Goal: Task Accomplishment & Management: Manage account settings

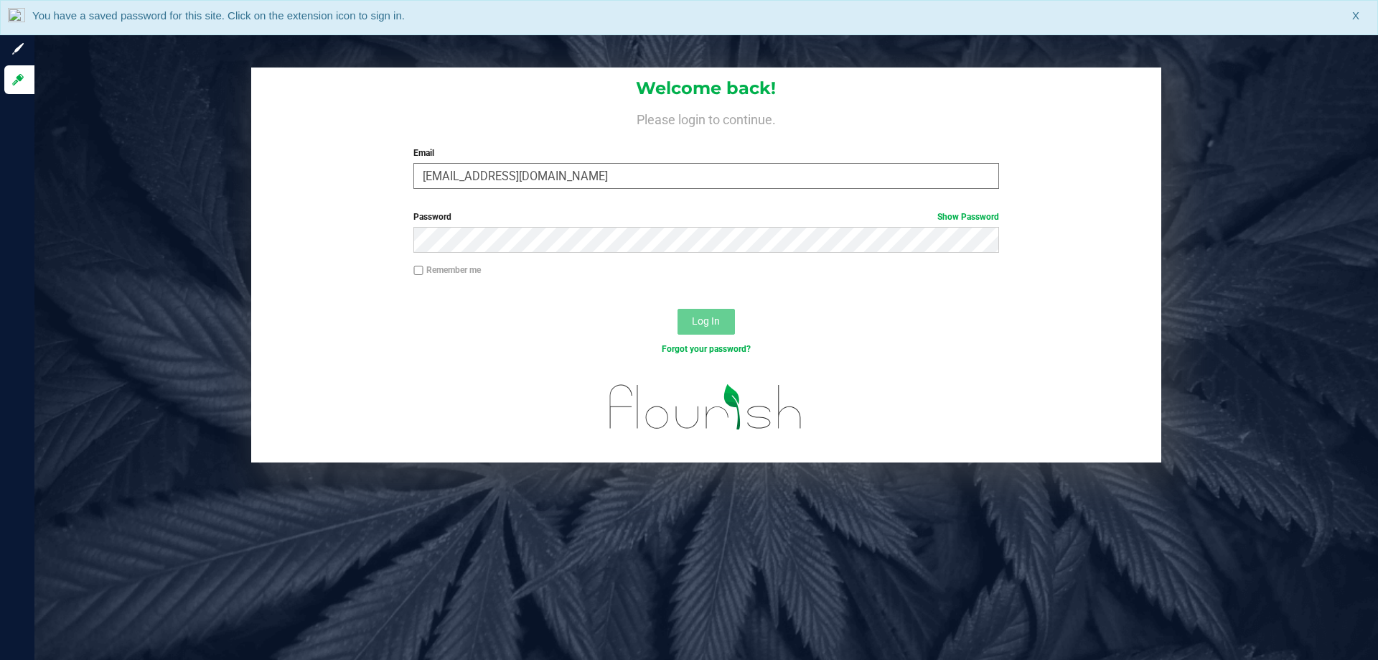
type input "[EMAIL_ADDRESS][DOMAIN_NAME]"
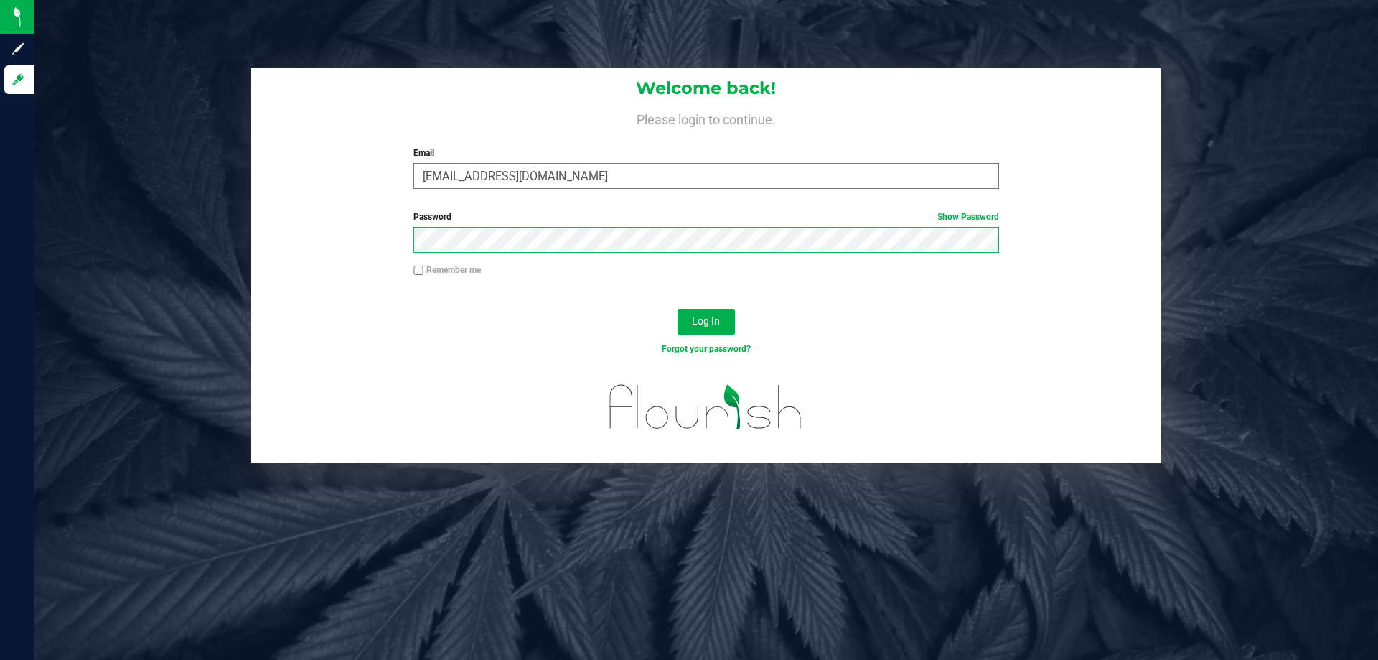
click at [678, 309] on button "Log In" at bounding box center [706, 322] width 57 height 26
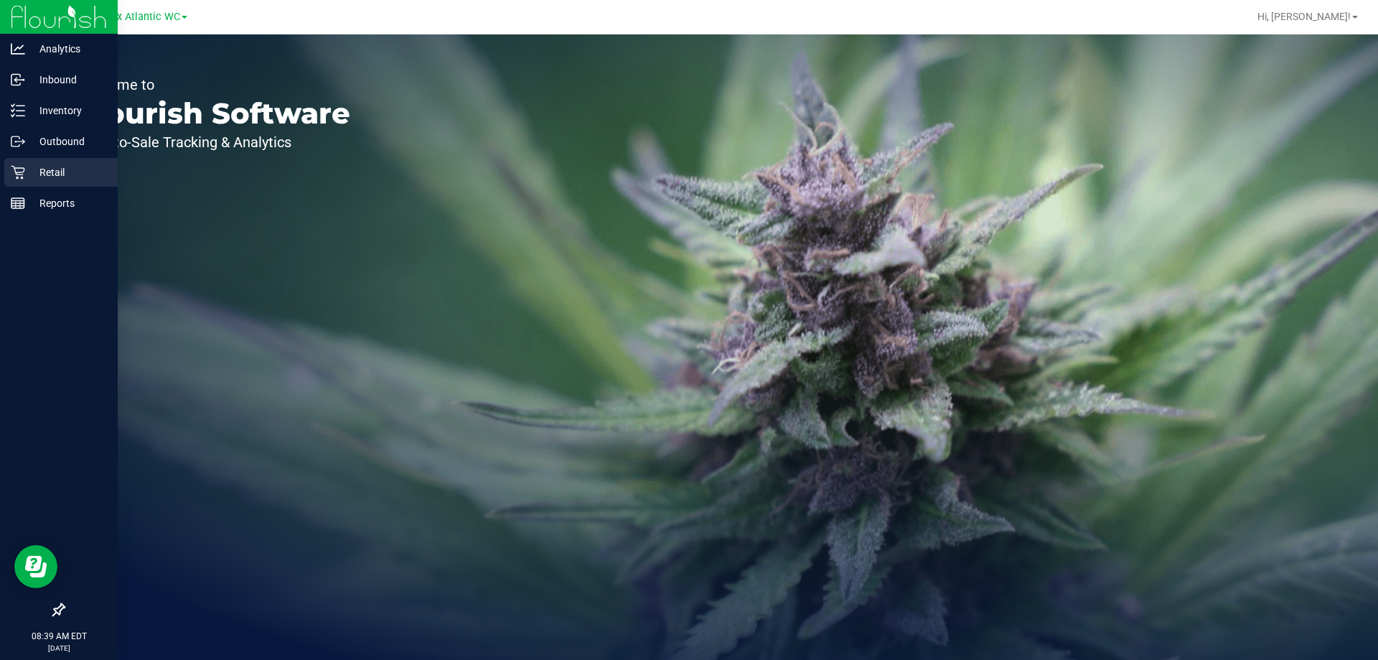
click at [61, 166] on p "Retail" at bounding box center [68, 172] width 86 height 17
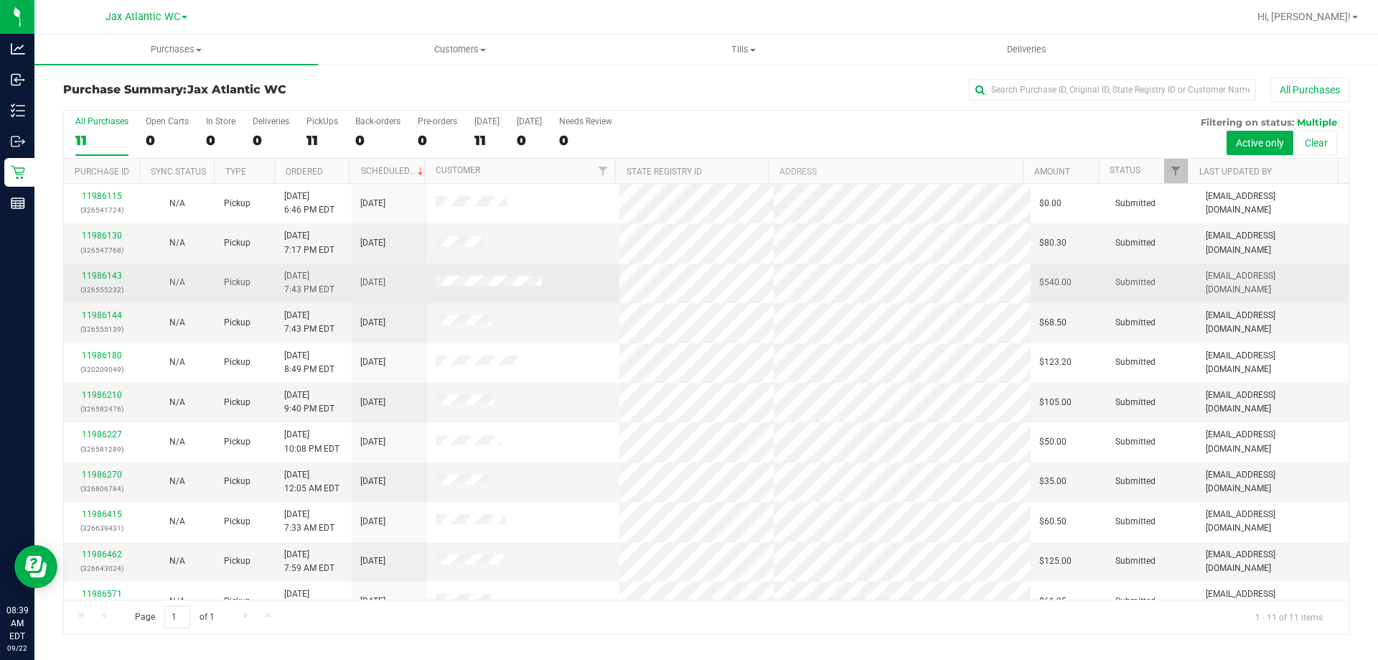
click at [108, 271] on div "11986143 (326555232)" at bounding box center [102, 282] width 58 height 27
click at [108, 271] on link "11986143" at bounding box center [102, 276] width 40 height 10
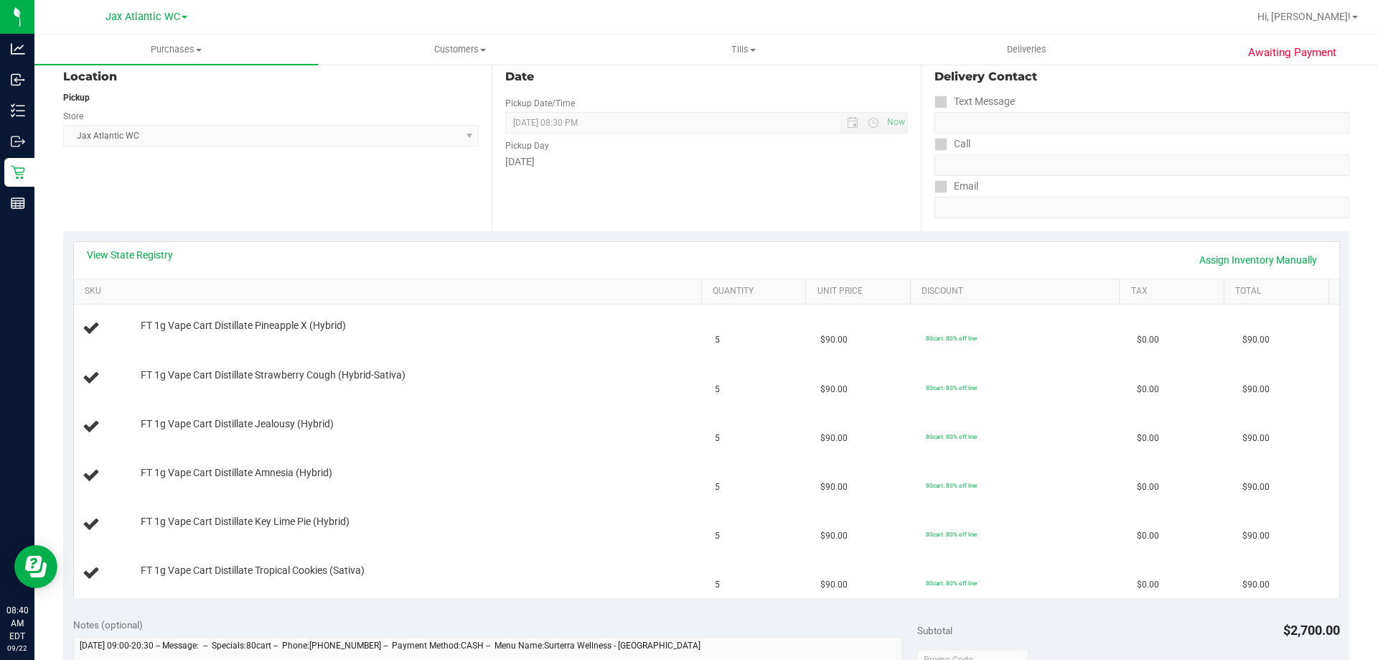
scroll to position [144, 0]
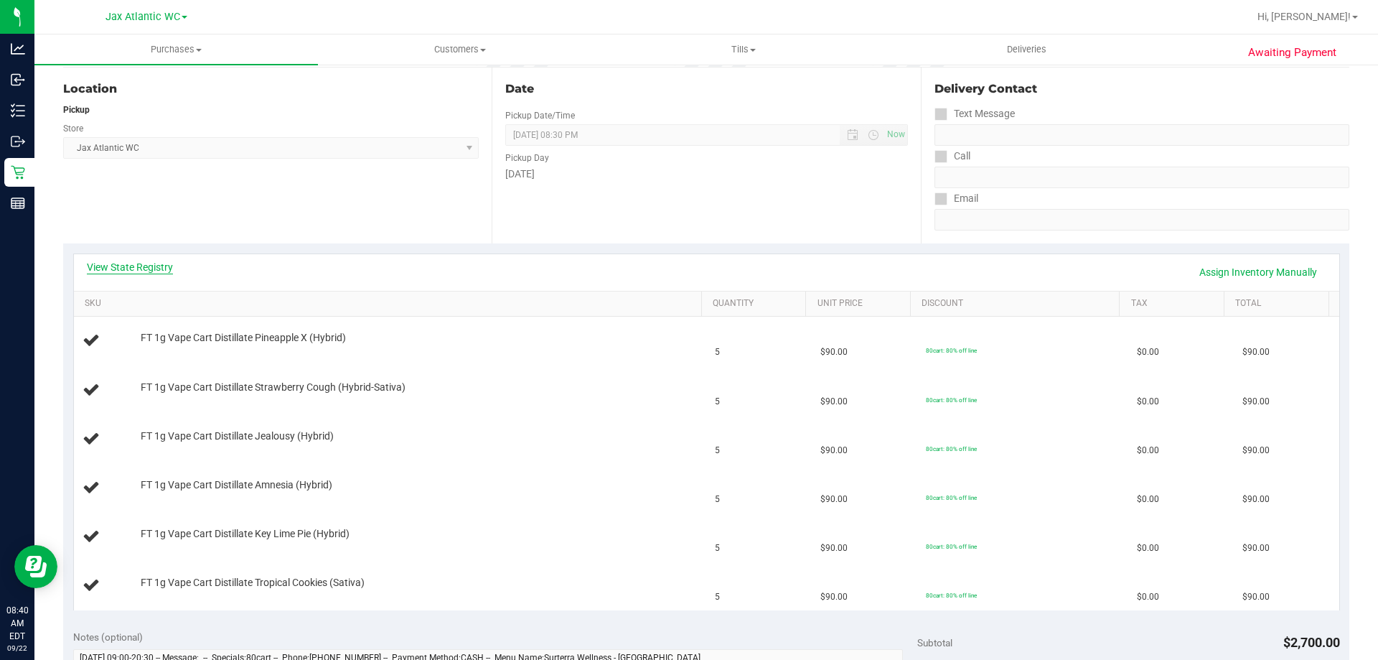
click at [141, 276] on div "View State Registry Assign Inventory Manually" at bounding box center [707, 272] width 1240 height 24
click at [145, 267] on link "View State Registry" at bounding box center [130, 267] width 86 height 14
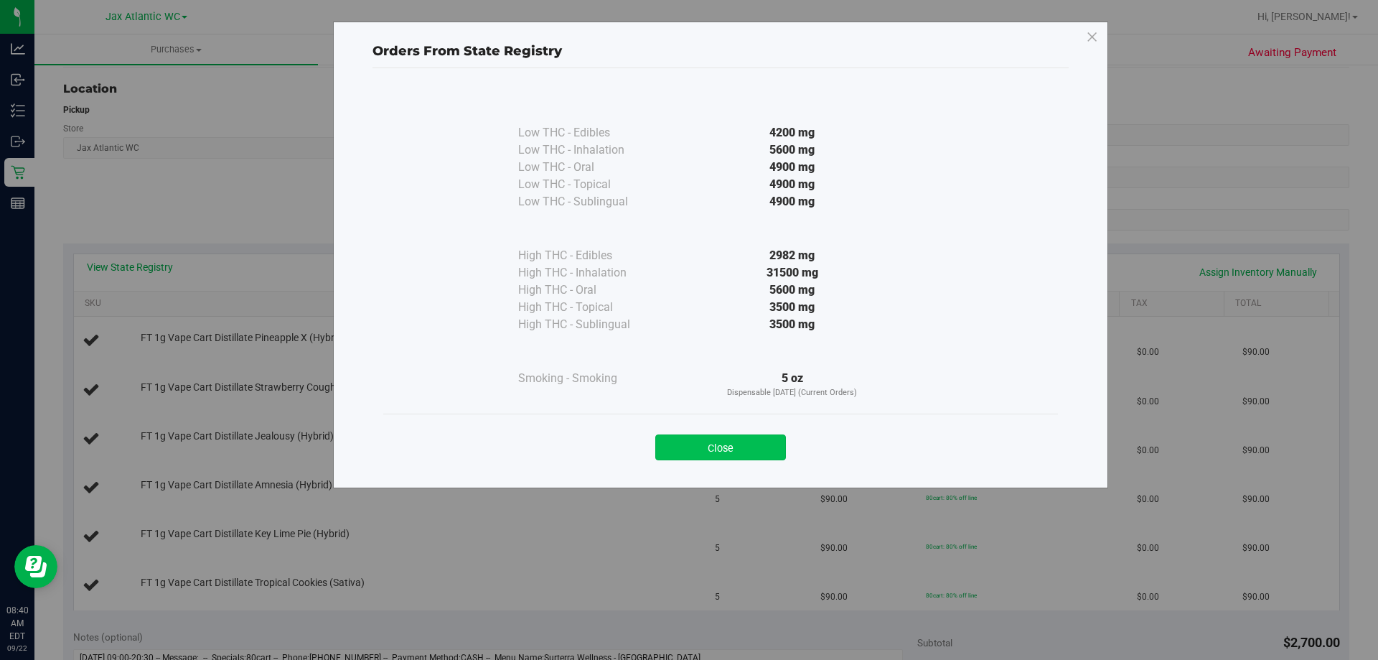
click at [697, 445] on button "Close" at bounding box center [720, 447] width 131 height 26
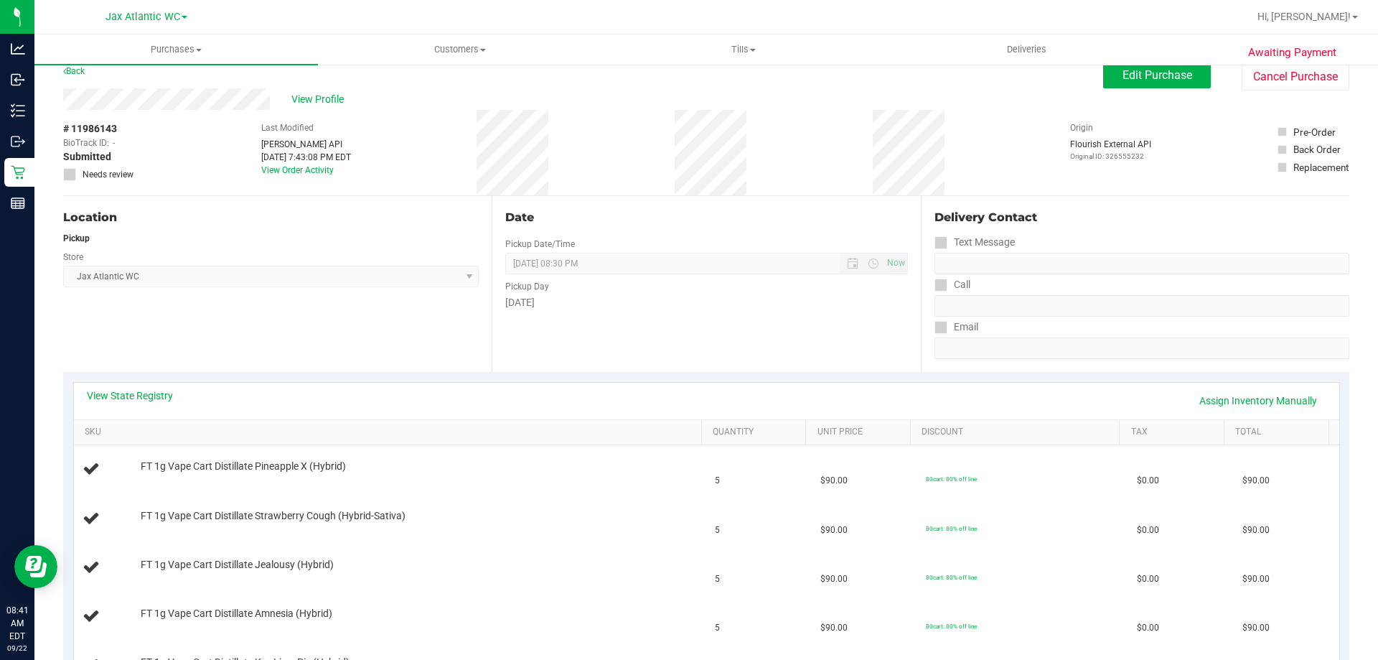
scroll to position [0, 0]
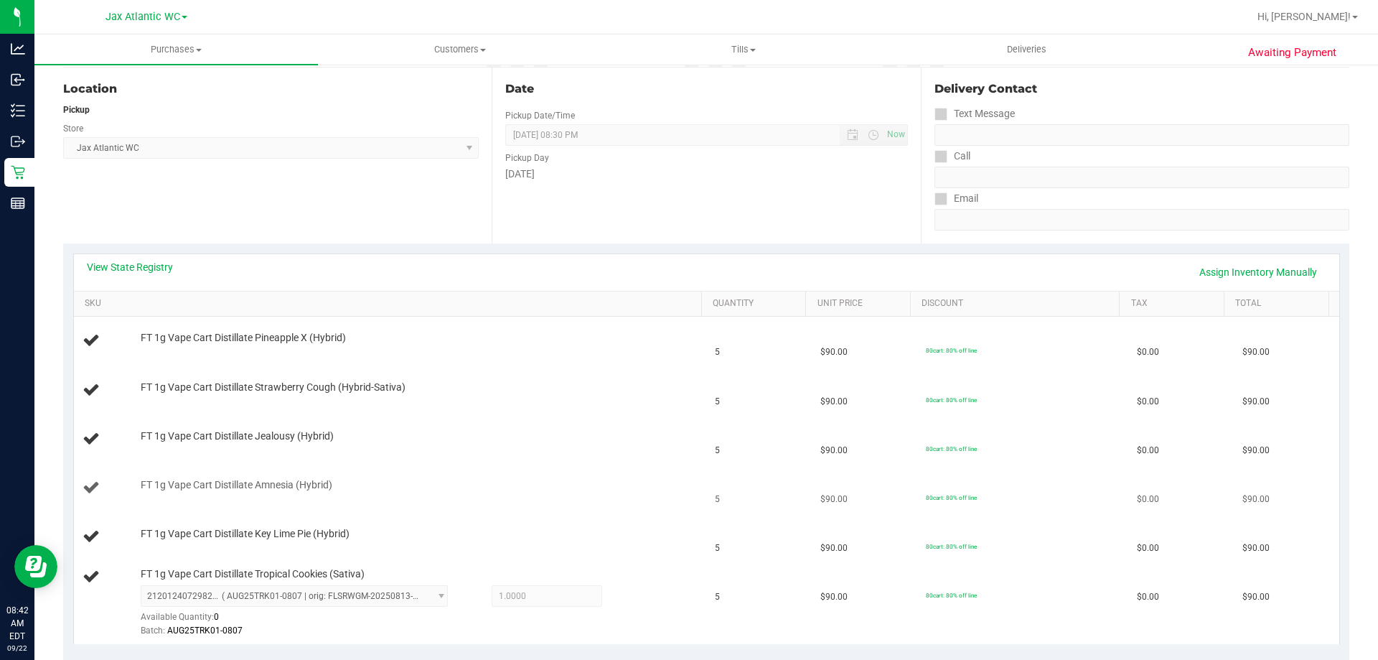
click at [585, 487] on div "FT 1g Vape Cart Distillate Amnesia (Hybrid)" at bounding box center [414, 485] width 561 height 14
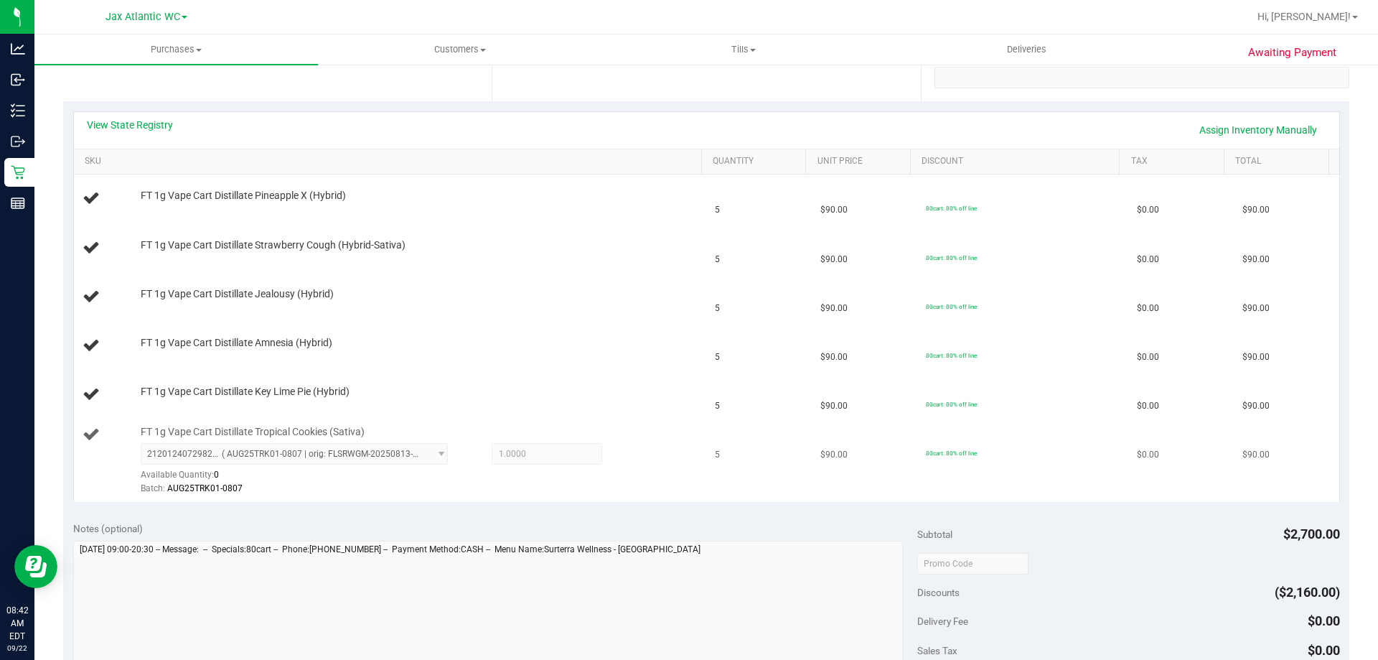
scroll to position [287, 0]
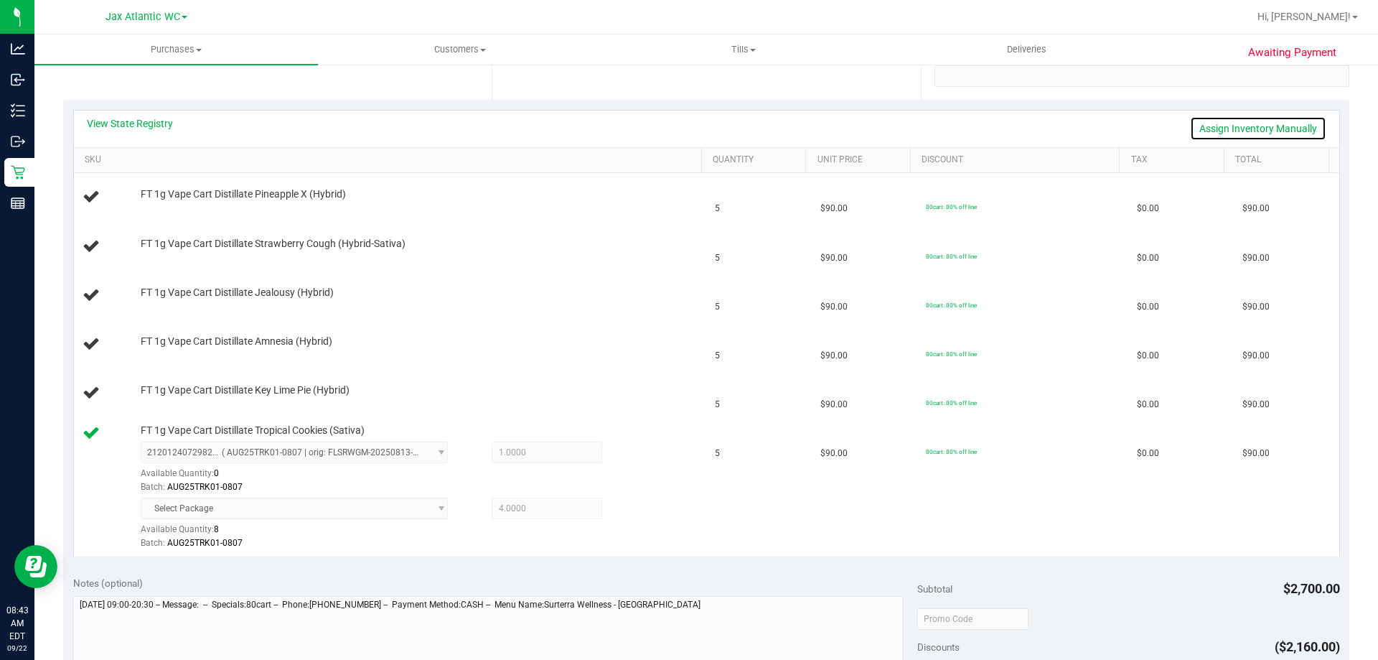
click at [1215, 128] on link "Assign Inventory Manually" at bounding box center [1258, 128] width 136 height 24
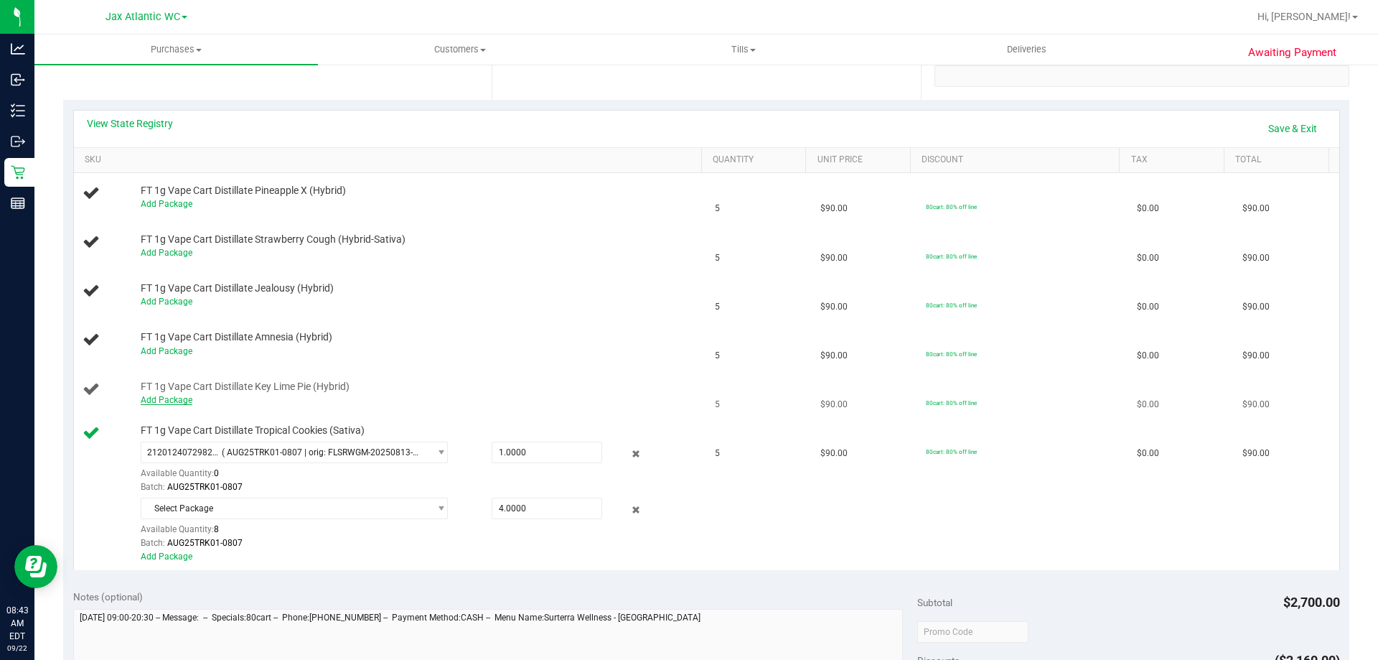
click at [167, 395] on link "Add Package" at bounding box center [167, 400] width 52 height 10
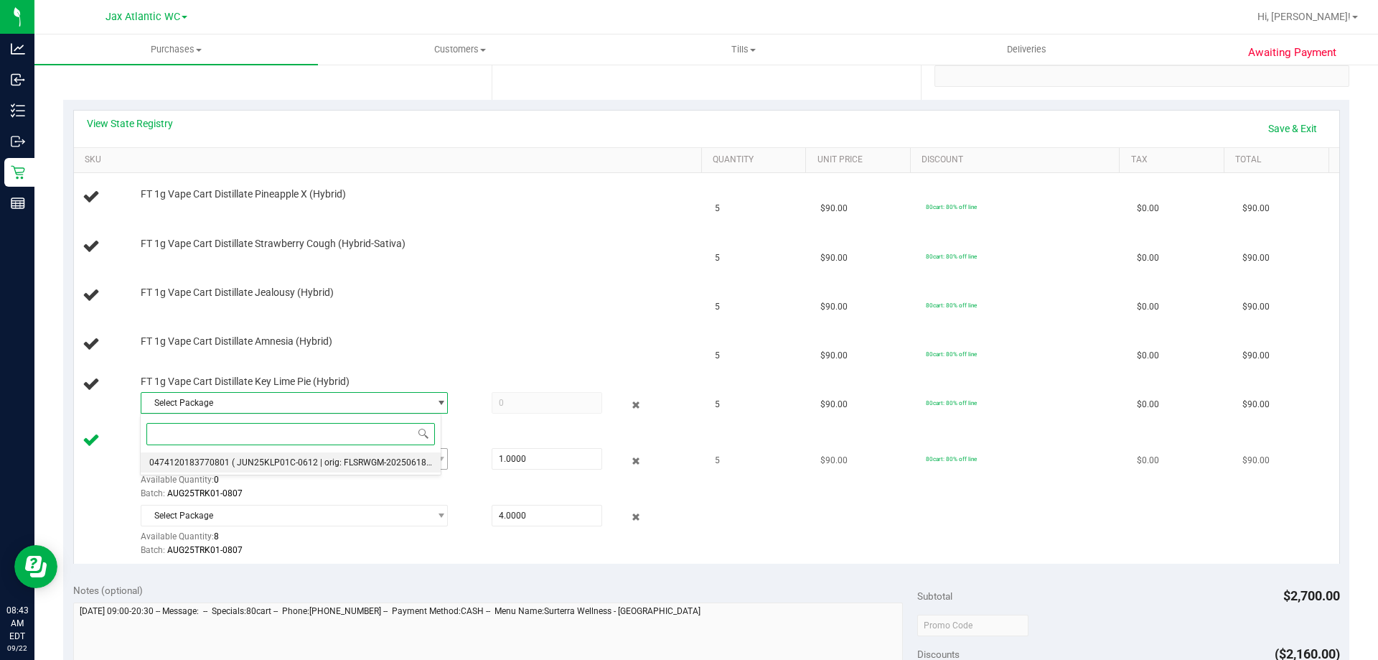
click at [205, 462] on span "0474120183770801" at bounding box center [189, 462] width 80 height 10
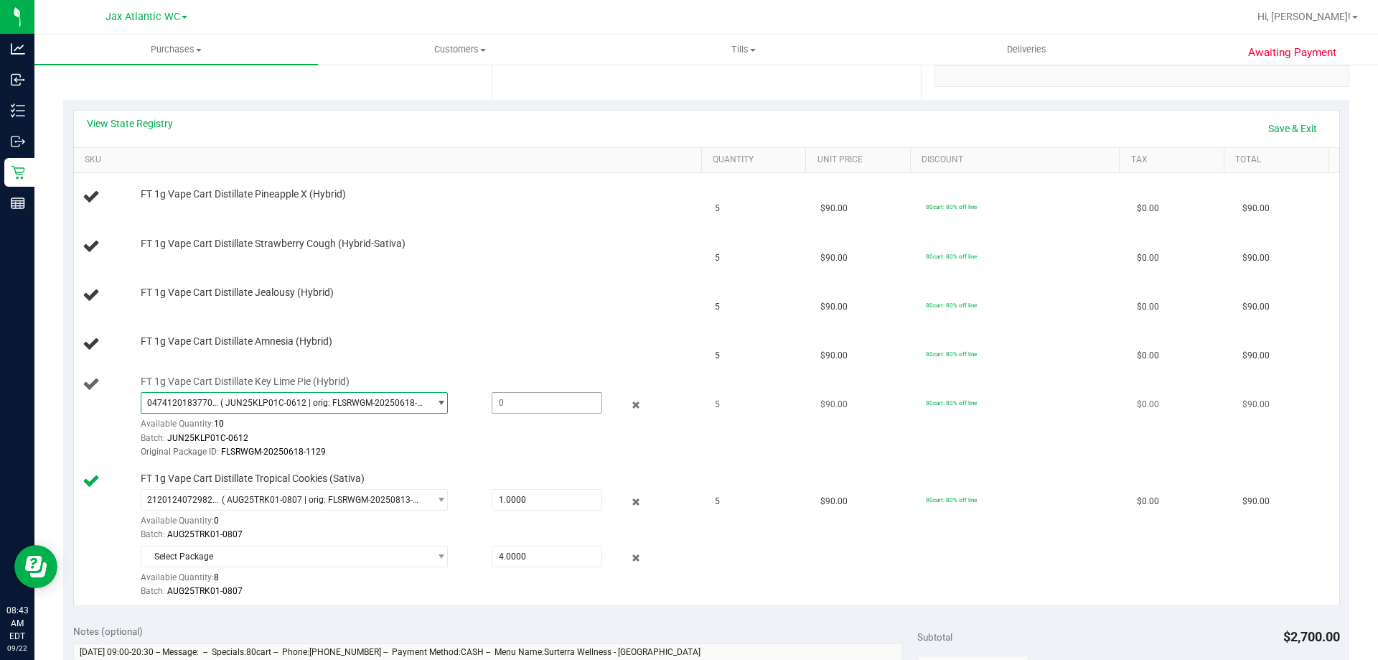
click at [505, 403] on span at bounding box center [547, 403] width 111 height 22
type input "5"
type input "5.0000"
click at [538, 315] on td "FT 1g Vape Cart Distillate Jealousy (Hybrid)" at bounding box center [390, 295] width 633 height 49
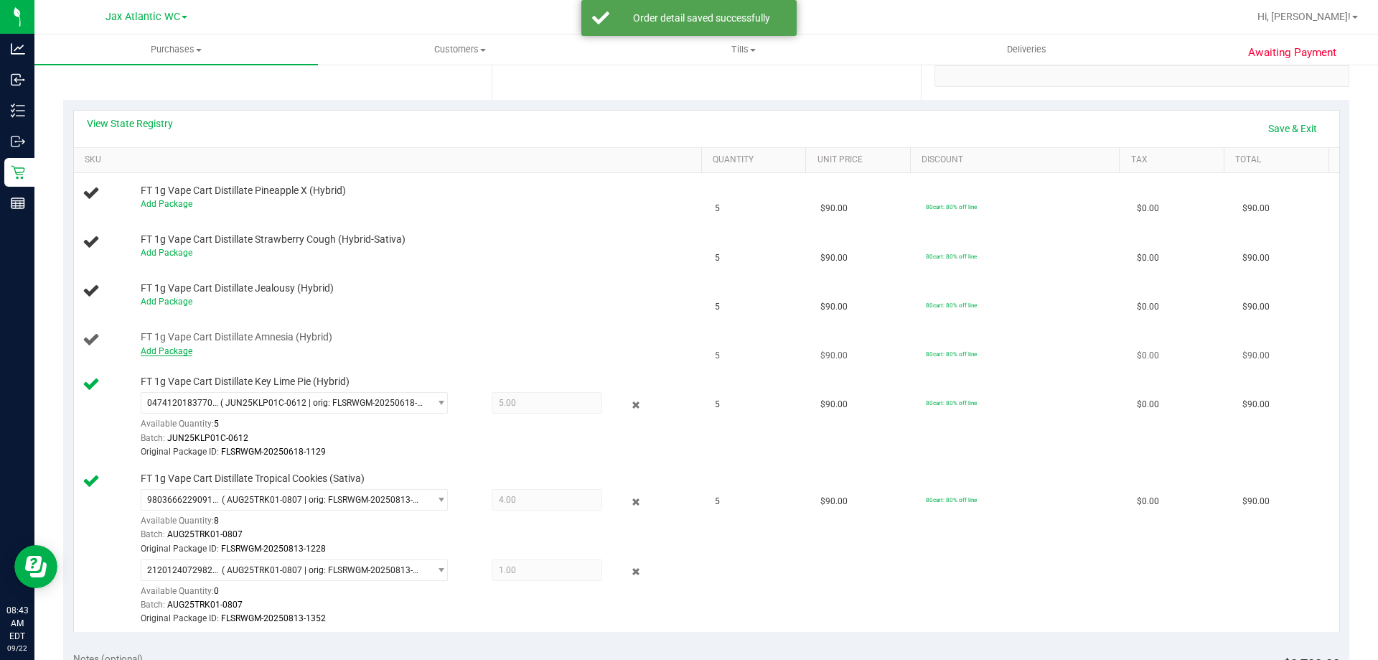
click at [187, 349] on link "Add Package" at bounding box center [167, 351] width 52 height 10
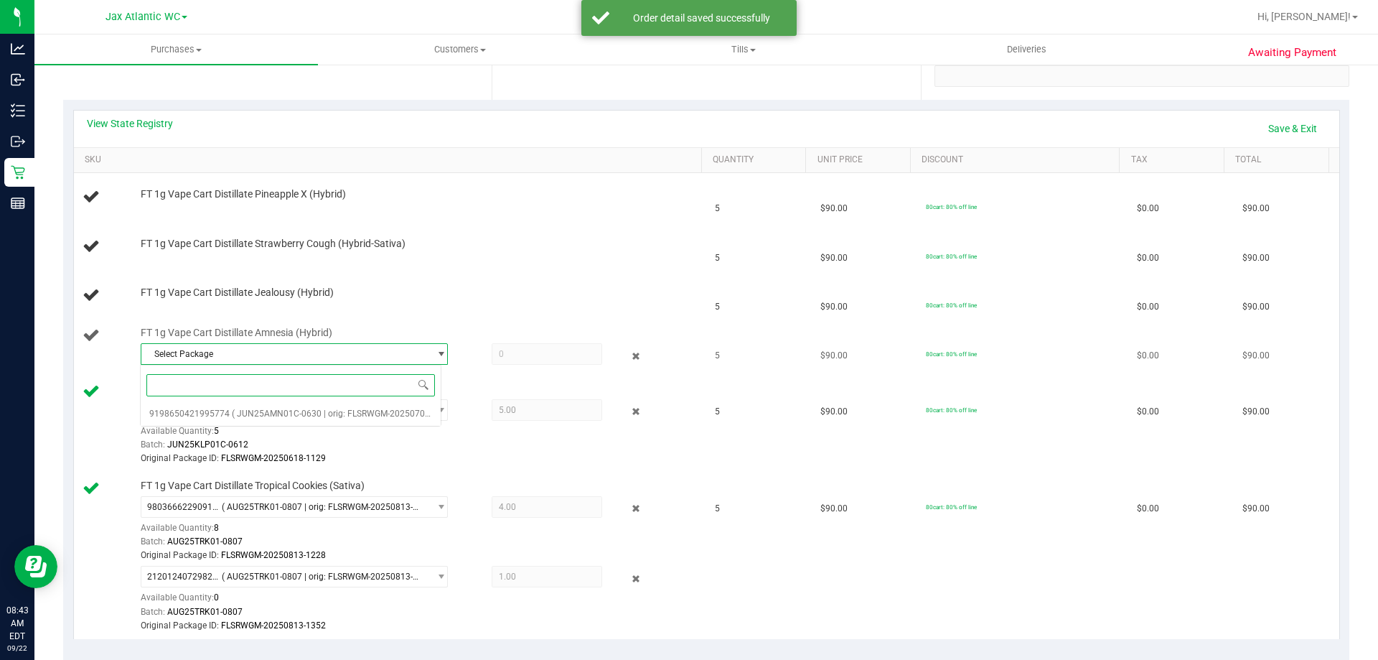
click at [238, 360] on body "Analytics Inbound Inventory Outbound Retail Reports 08:43 AM EDT [DATE] 09/22 J…" at bounding box center [689, 330] width 1378 height 660
click at [242, 418] on span "( JUN25AMN01C-0630 | orig: FLSRWGM-20250707-1861 )" at bounding box center [344, 413] width 225 height 10
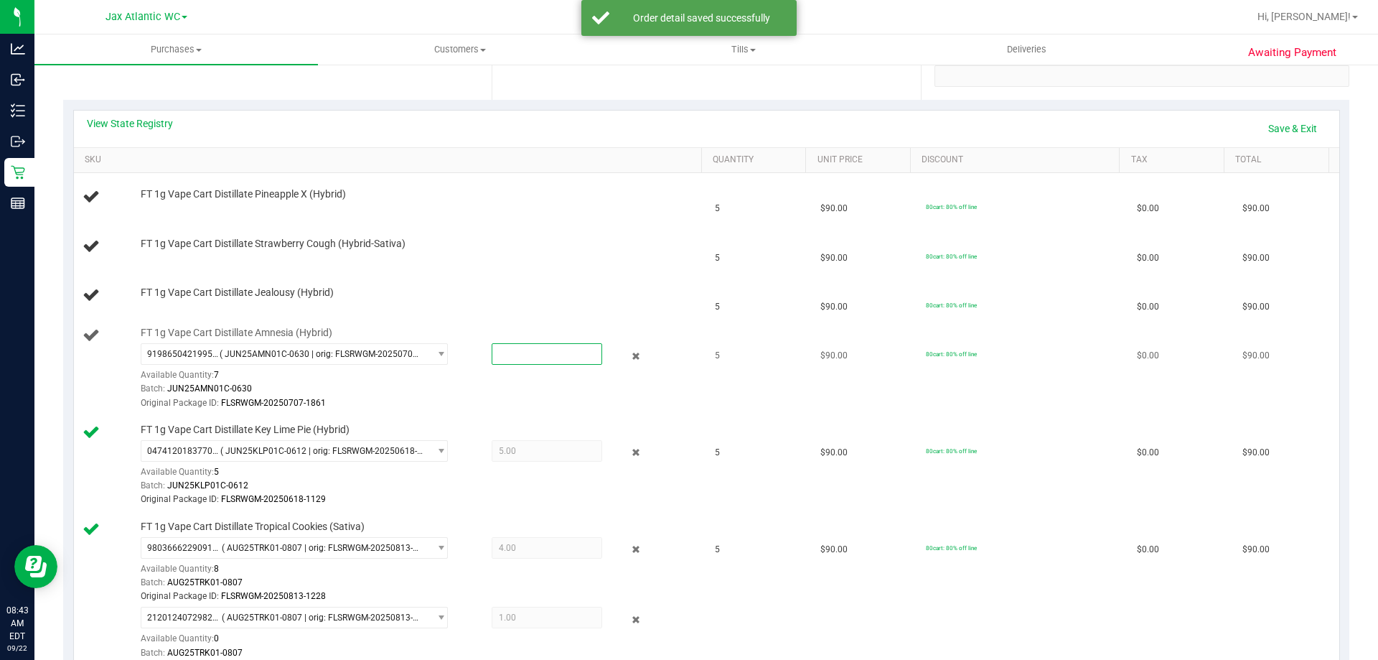
click at [548, 345] on span at bounding box center [547, 354] width 111 height 22
type input "5"
type input "5.0000"
click at [517, 219] on td "FT 1g Vape Cart Distillate Pineapple X (Hybrid)" at bounding box center [390, 197] width 633 height 49
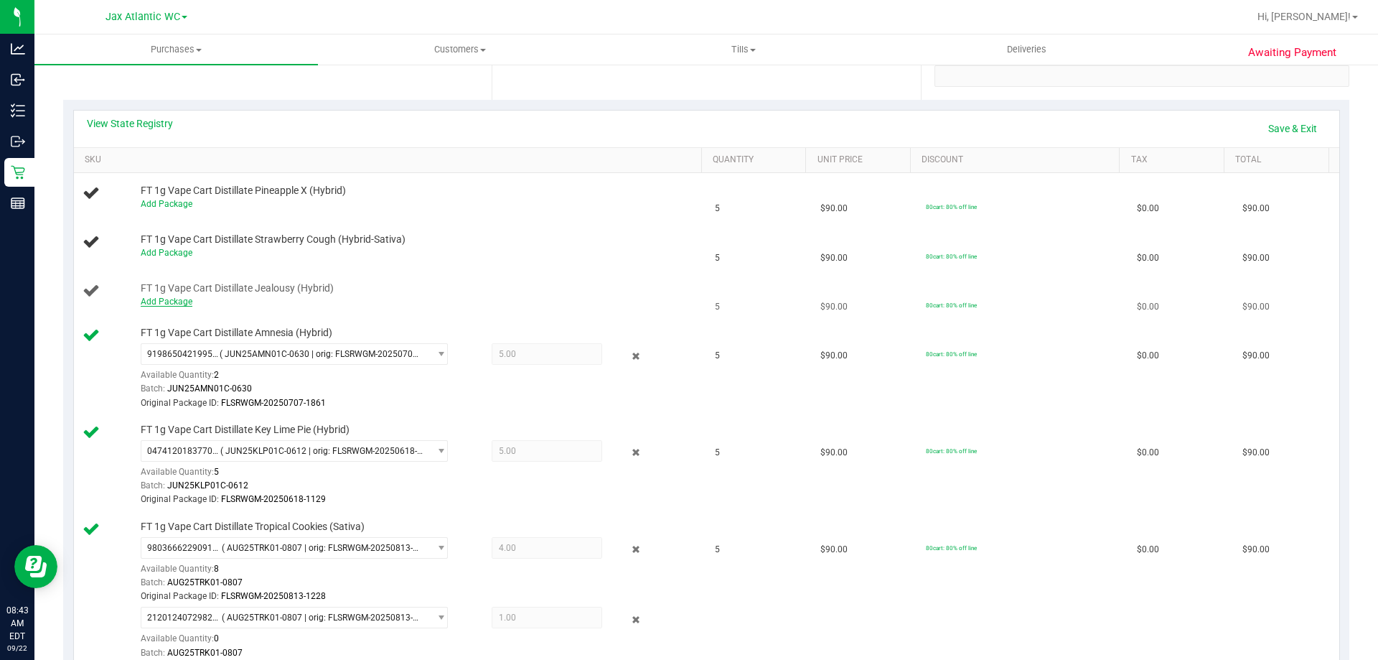
click at [177, 299] on link "Add Package" at bounding box center [167, 302] width 52 height 10
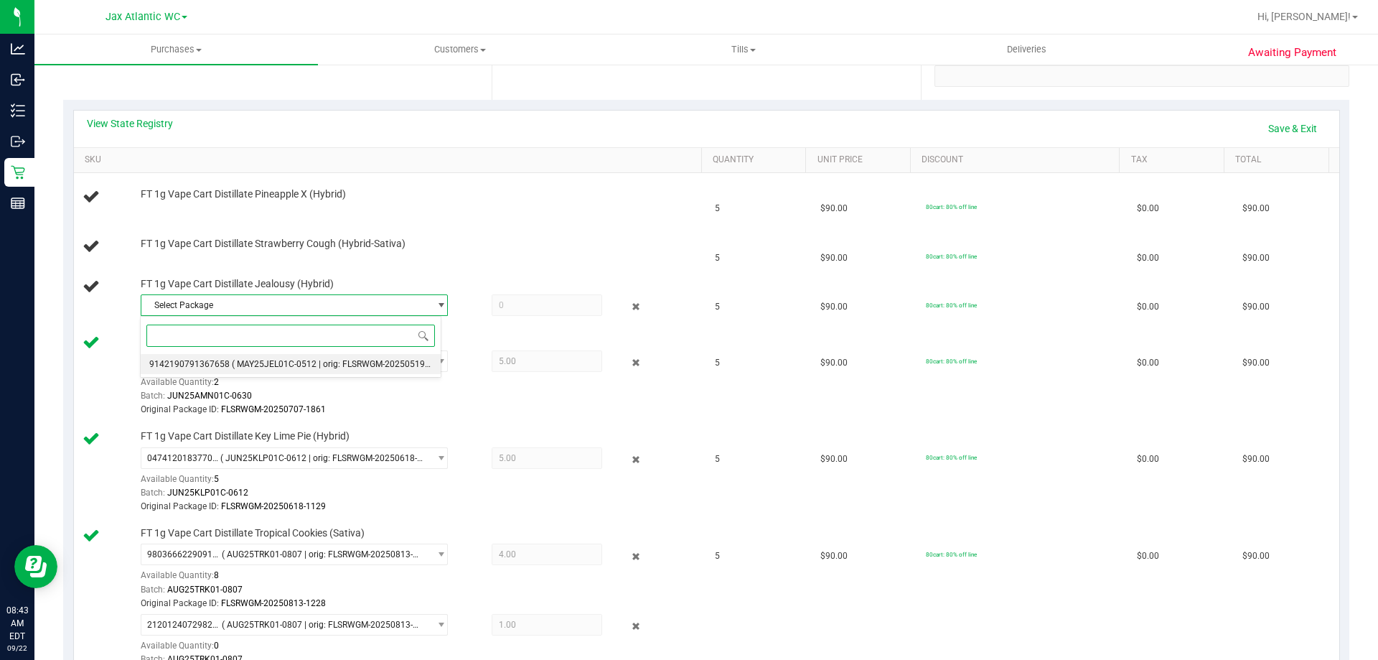
click at [290, 361] on span "( MAY25JEL01C-0512 | orig: FLSRWGM-20250519-2072 )" at bounding box center [342, 364] width 220 height 10
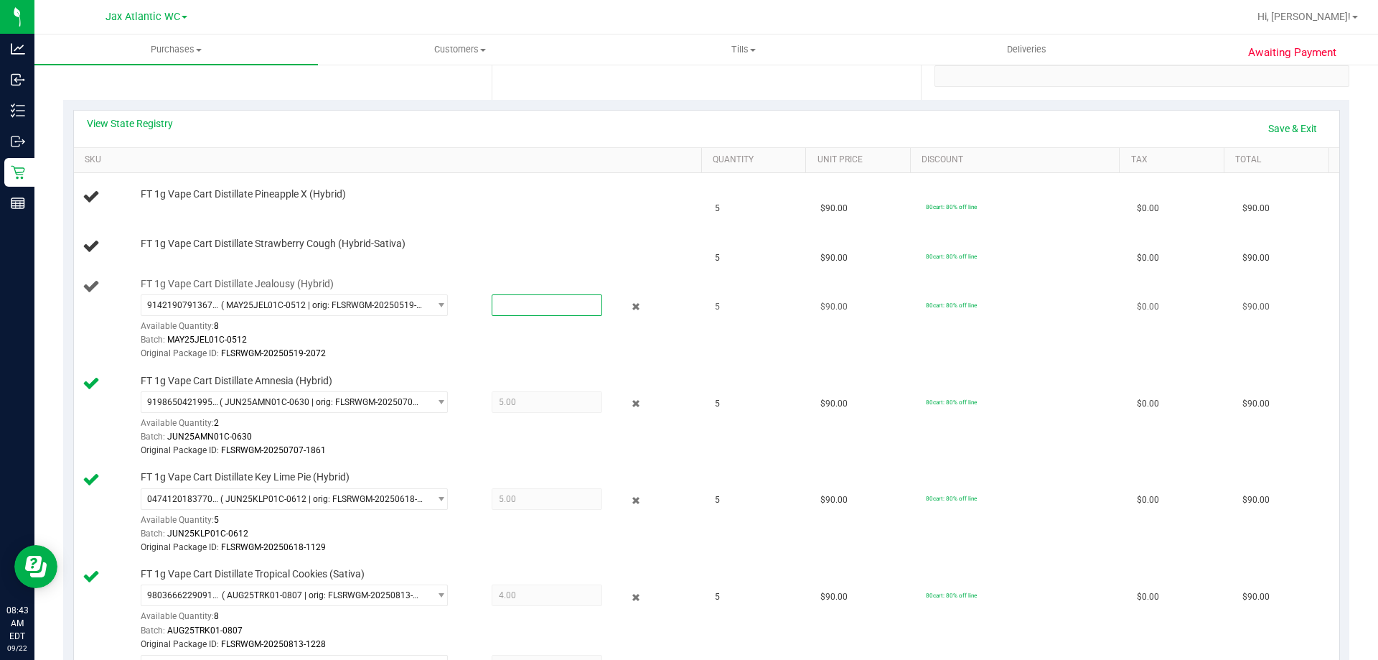
click at [533, 298] on span at bounding box center [547, 305] width 111 height 22
type input "5"
type input "5.0000"
click at [513, 221] on td "FT 1g Vape Cart Distillate Pineapple X (Hybrid)" at bounding box center [390, 197] width 633 height 49
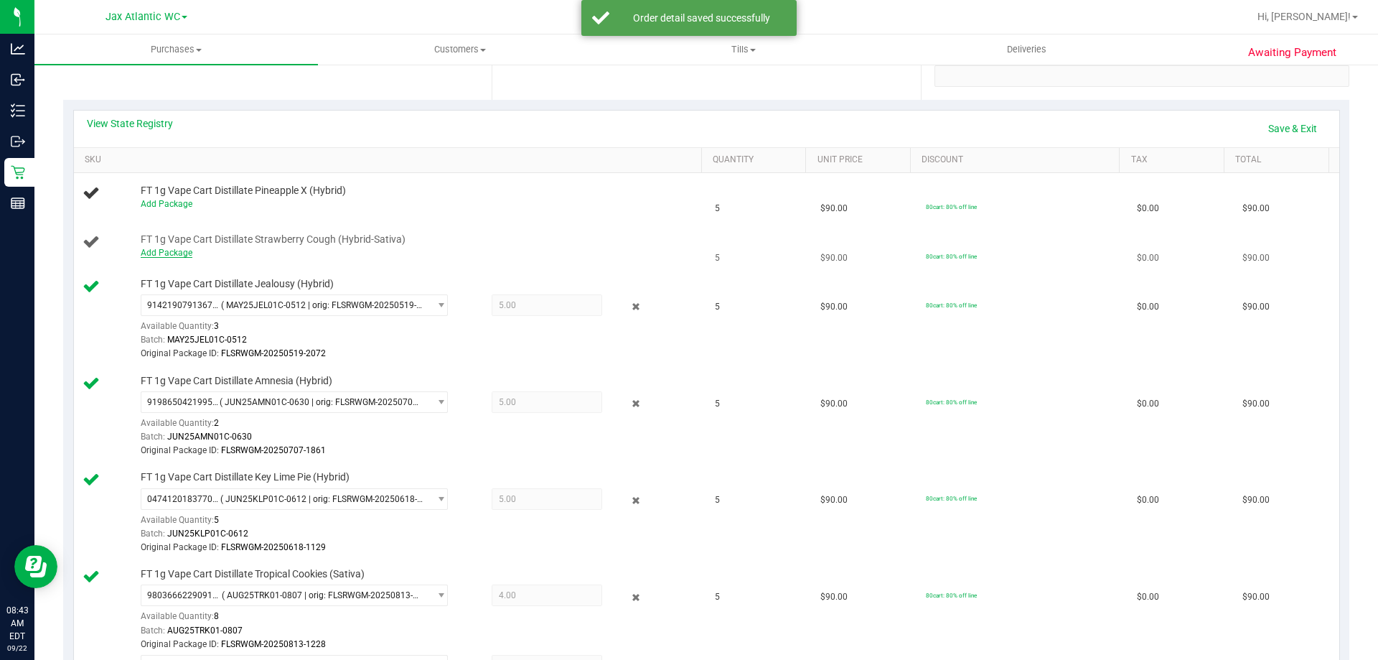
click at [172, 256] on link "Add Package" at bounding box center [167, 253] width 52 height 10
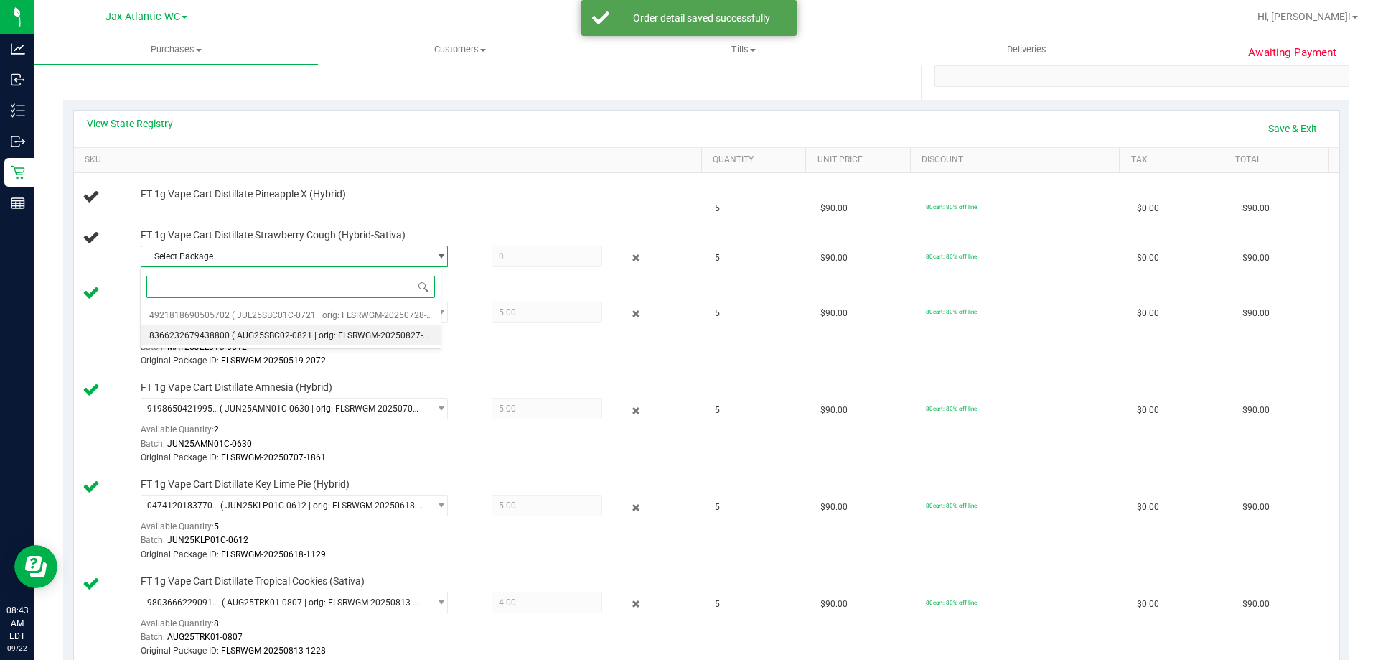
click at [296, 332] on span "( AUG25SBC02-0821 | orig: FLSRWGM-20250827-1337 )" at bounding box center [340, 335] width 216 height 10
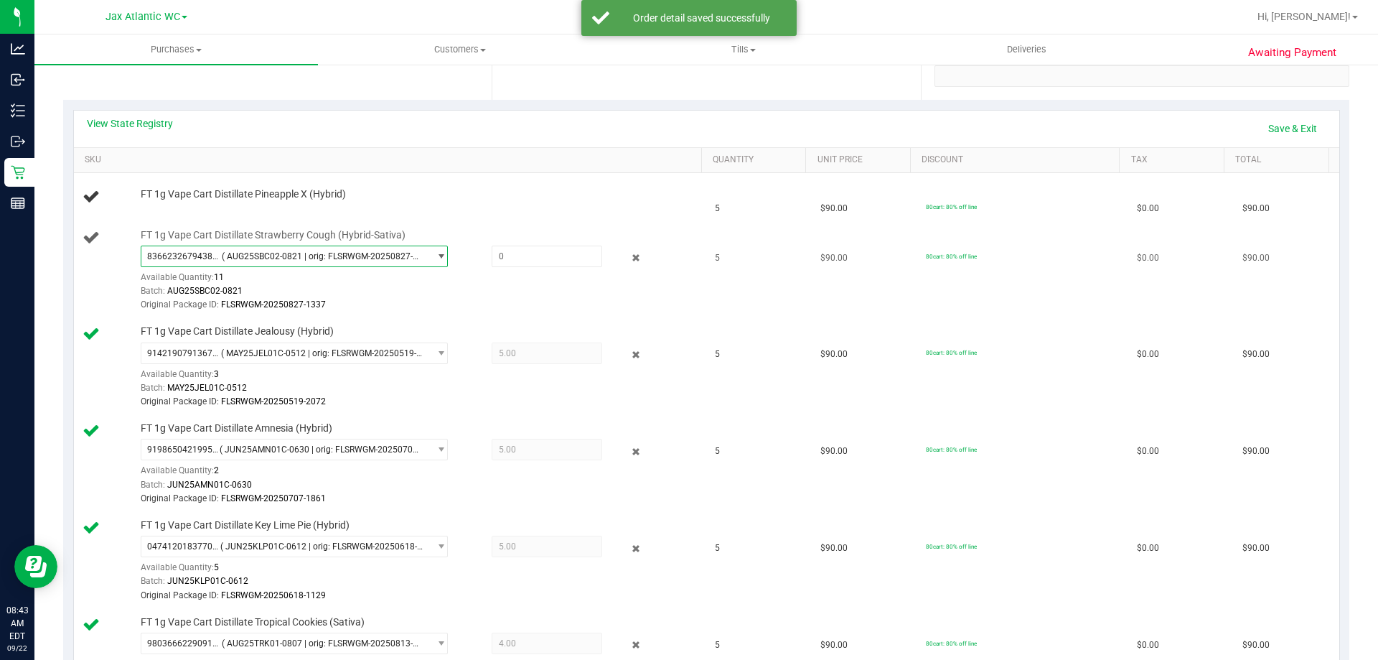
click at [307, 252] on span "( AUG25SBC02-0821 | orig: FLSRWGM-20250827-1337 )" at bounding box center [322, 256] width 201 height 10
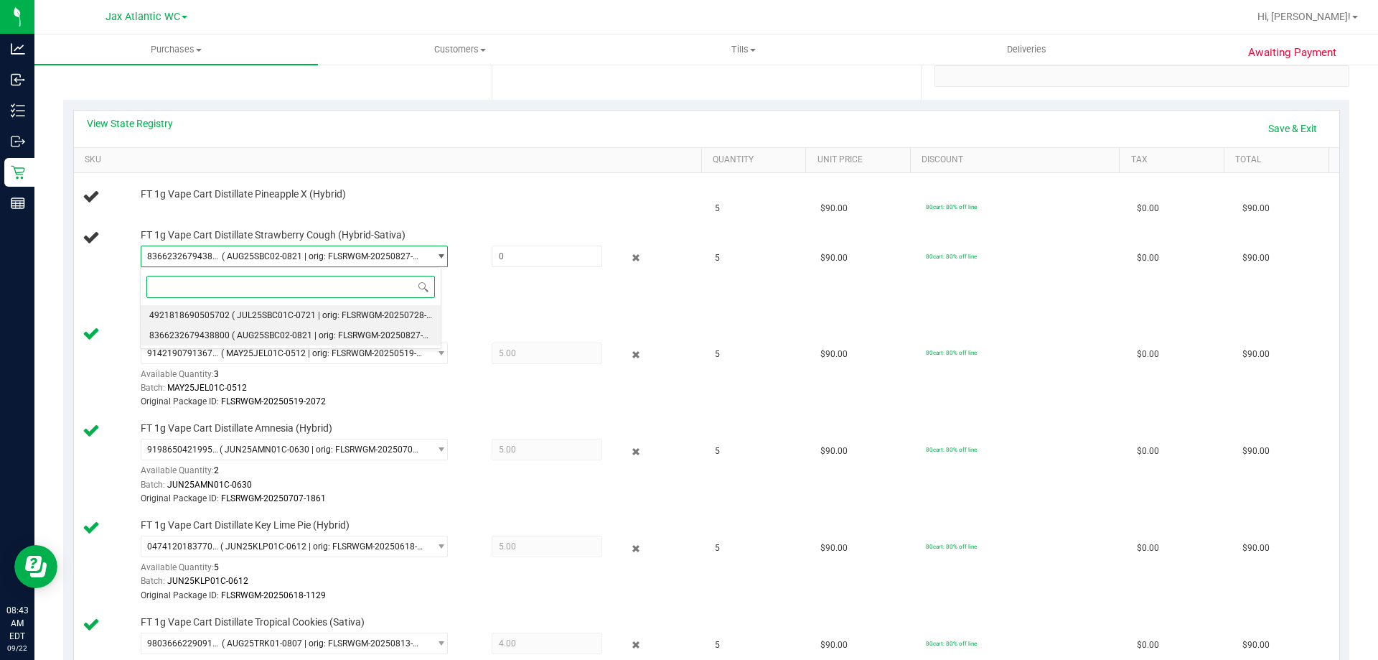
click at [301, 315] on span "( JUL25SBC01C-0721 | orig: FLSRWGM-20250728-846 )" at bounding box center [339, 315] width 215 height 10
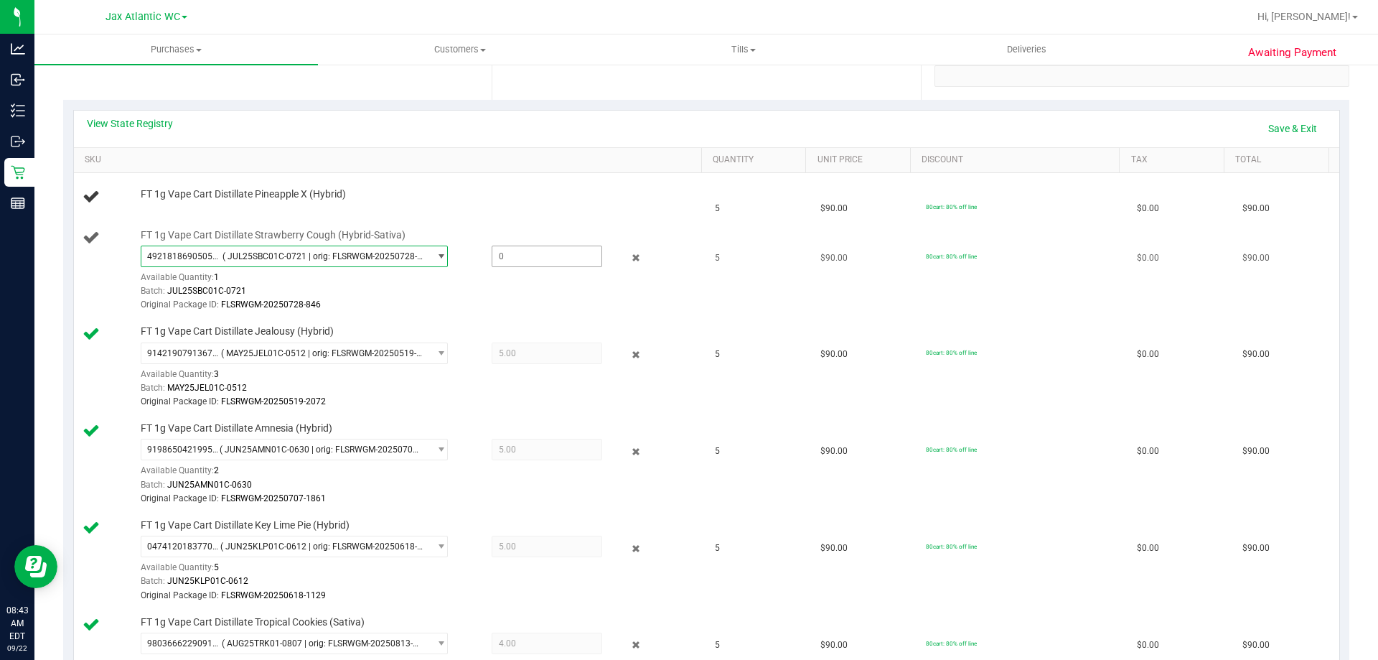
click at [505, 259] on span at bounding box center [547, 257] width 111 height 22
type input "1"
type input "1.0000"
drag, startPoint x: 372, startPoint y: 283, endPoint x: 359, endPoint y: 285, distance: 13.1
click at [369, 284] on div "4921818690505702 ( JUL25SBC01C-0721 | orig: FLSRWGM-20250728-846 ) 492181869050…" at bounding box center [418, 279] width 554 height 67
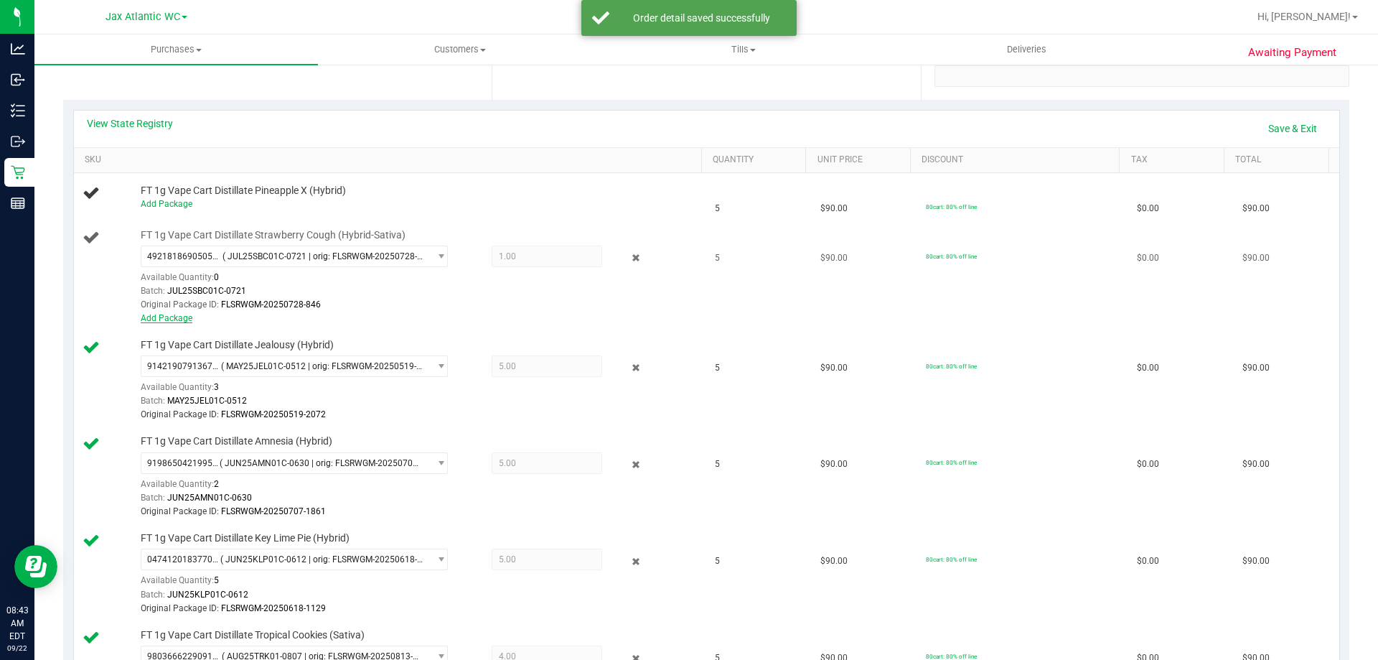
click at [156, 318] on link "Add Package" at bounding box center [167, 318] width 52 height 10
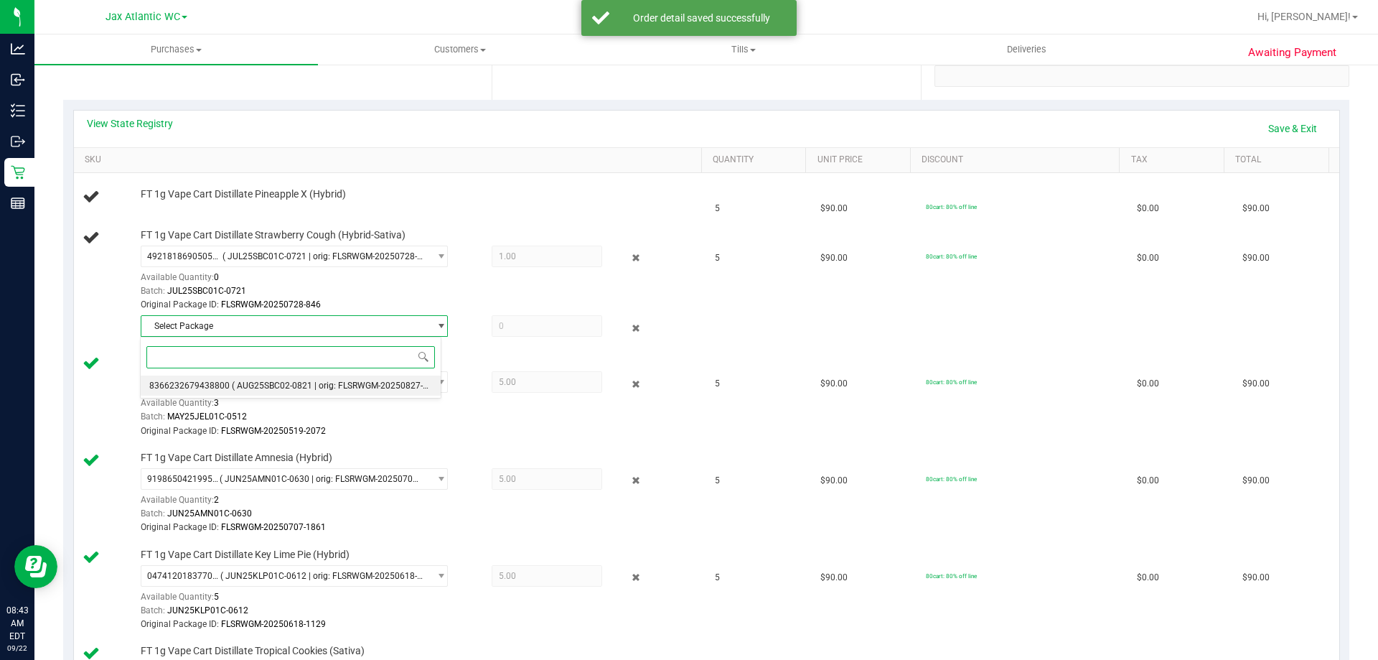
click at [225, 379] on li "8366232679438800 ( AUG25SBC02-0821 | orig: FLSRWGM-20250827-1337 )" at bounding box center [291, 385] width 300 height 20
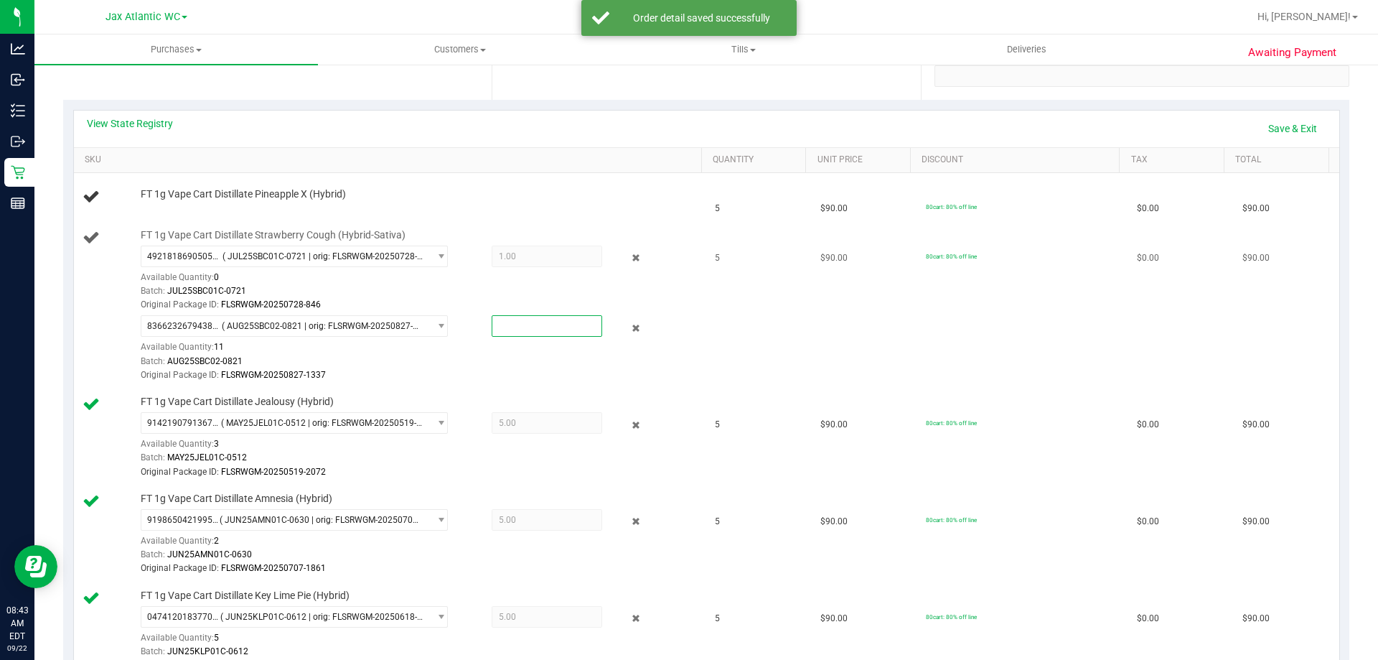
click at [518, 322] on span at bounding box center [547, 326] width 111 height 22
type input "4"
type input "4.0000"
click at [523, 220] on tbody "FT 1g Vape Cart Distillate Pineapple X (Hybrid) 5 $90.00 80cart: 80% off line $…" at bounding box center [707, 509] width 1266 height 672
click at [177, 203] on link "Add Package" at bounding box center [167, 204] width 52 height 10
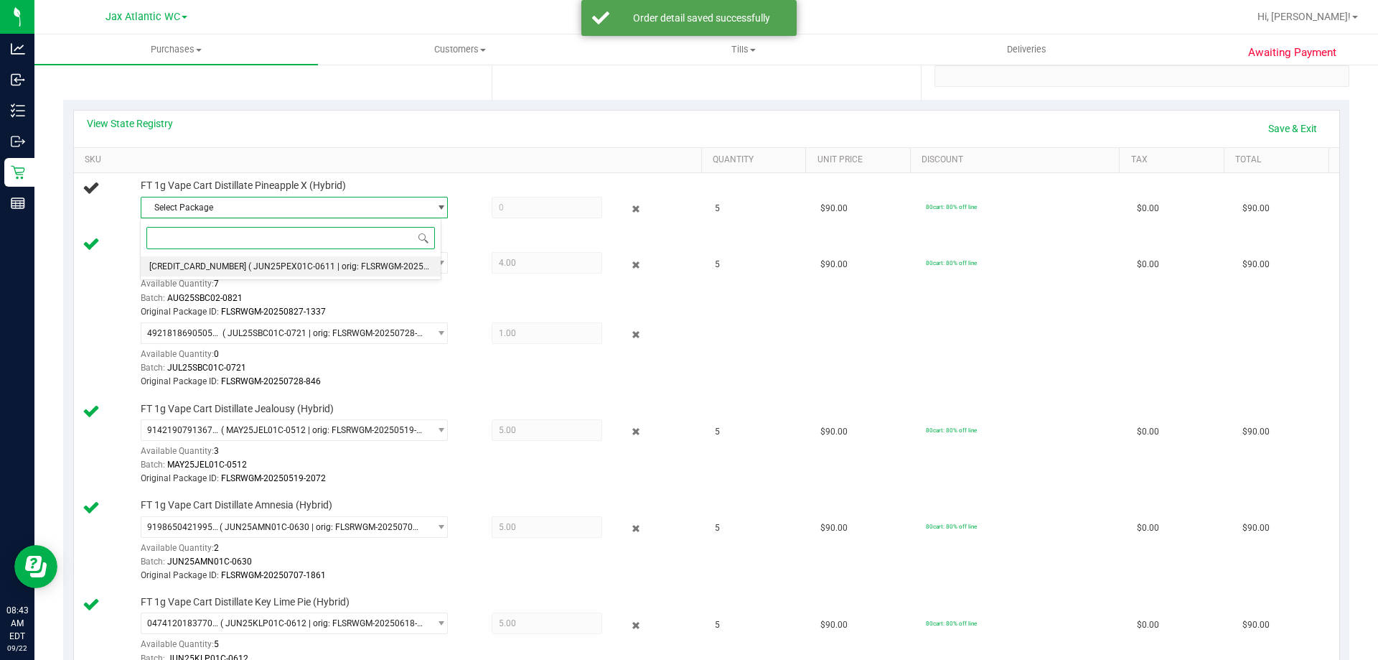
click at [223, 265] on span "[CREDIT_CARD_NUMBER]" at bounding box center [197, 266] width 97 height 10
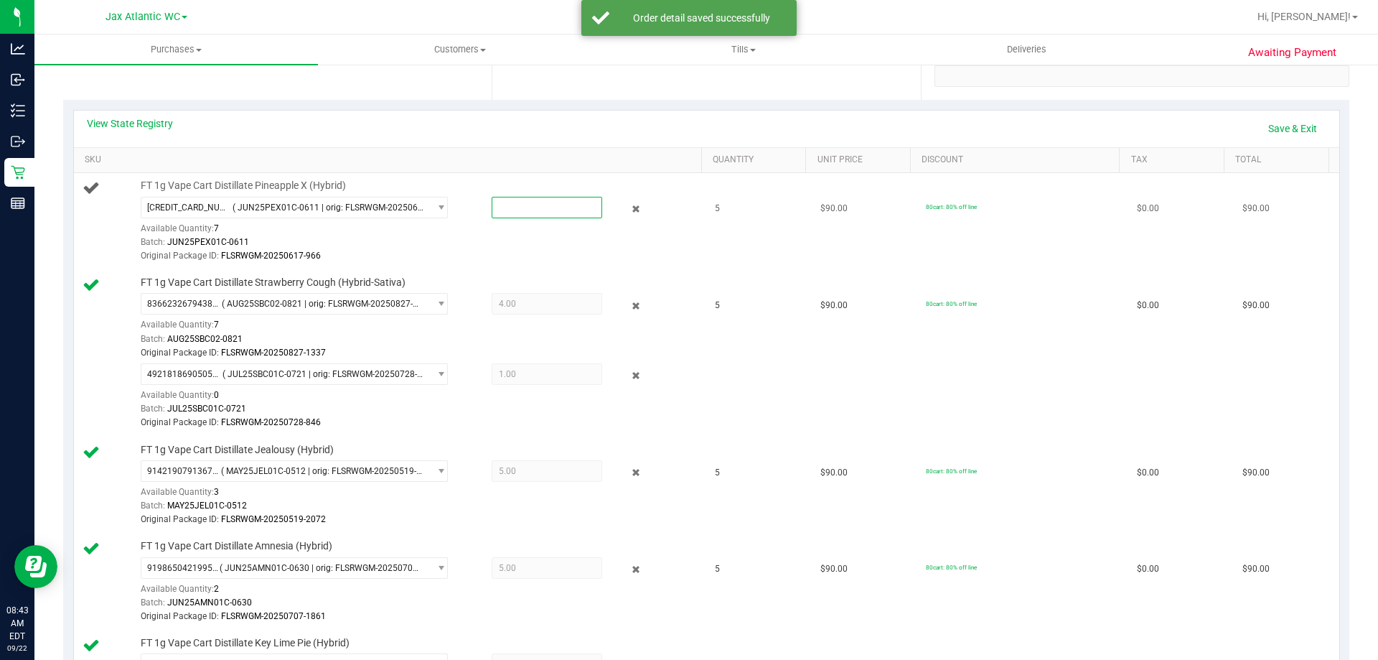
click at [536, 210] on span at bounding box center [547, 208] width 111 height 22
type input "5"
type input "5.0000"
click at [576, 176] on td "FT 1g Vape Cart Distillate Pineapple X (Hybrid) [CREDIT_CARD_NUMBER] ( JUN25PEX…" at bounding box center [390, 221] width 633 height 97
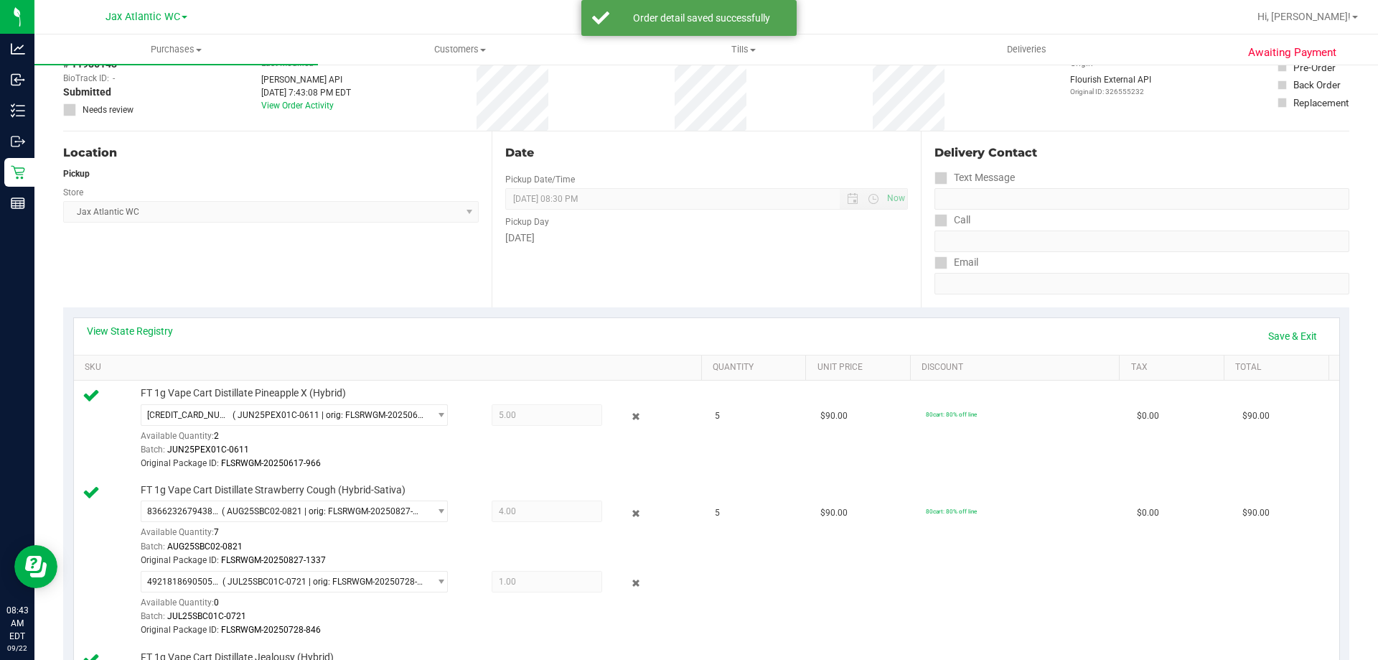
scroll to position [72, 0]
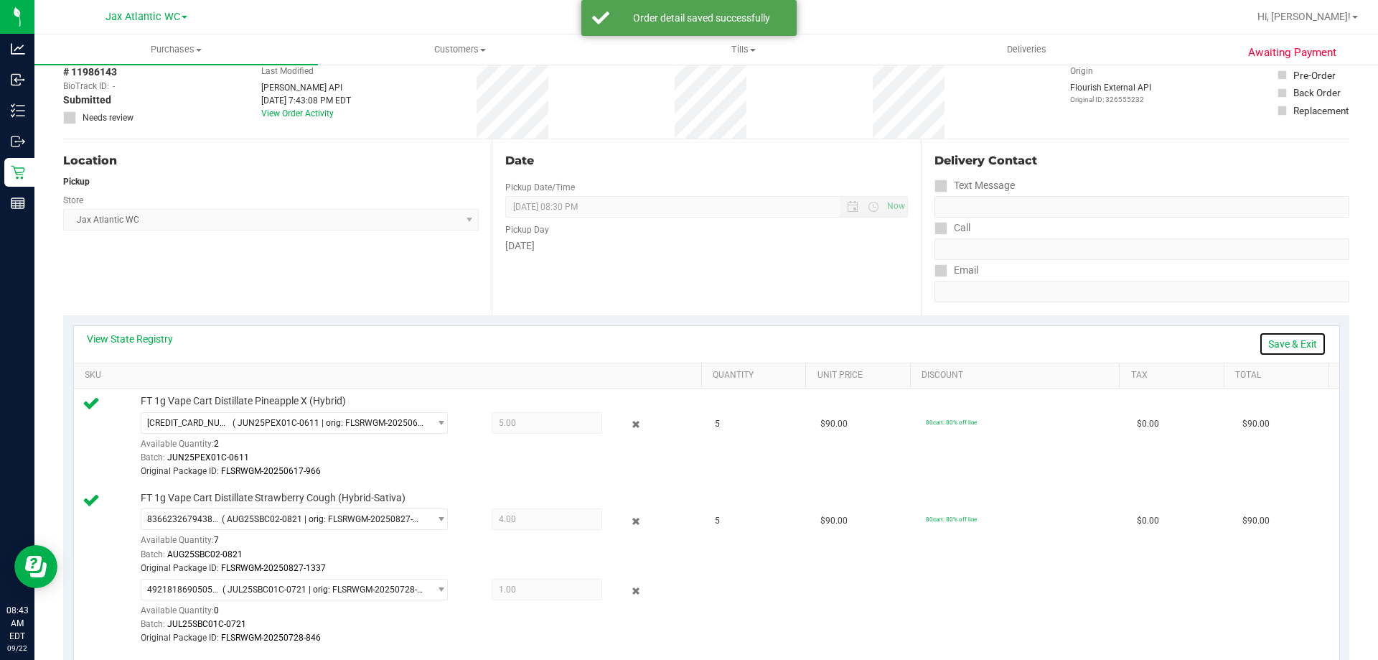
click at [1274, 347] on link "Save & Exit" at bounding box center [1292, 344] width 67 height 24
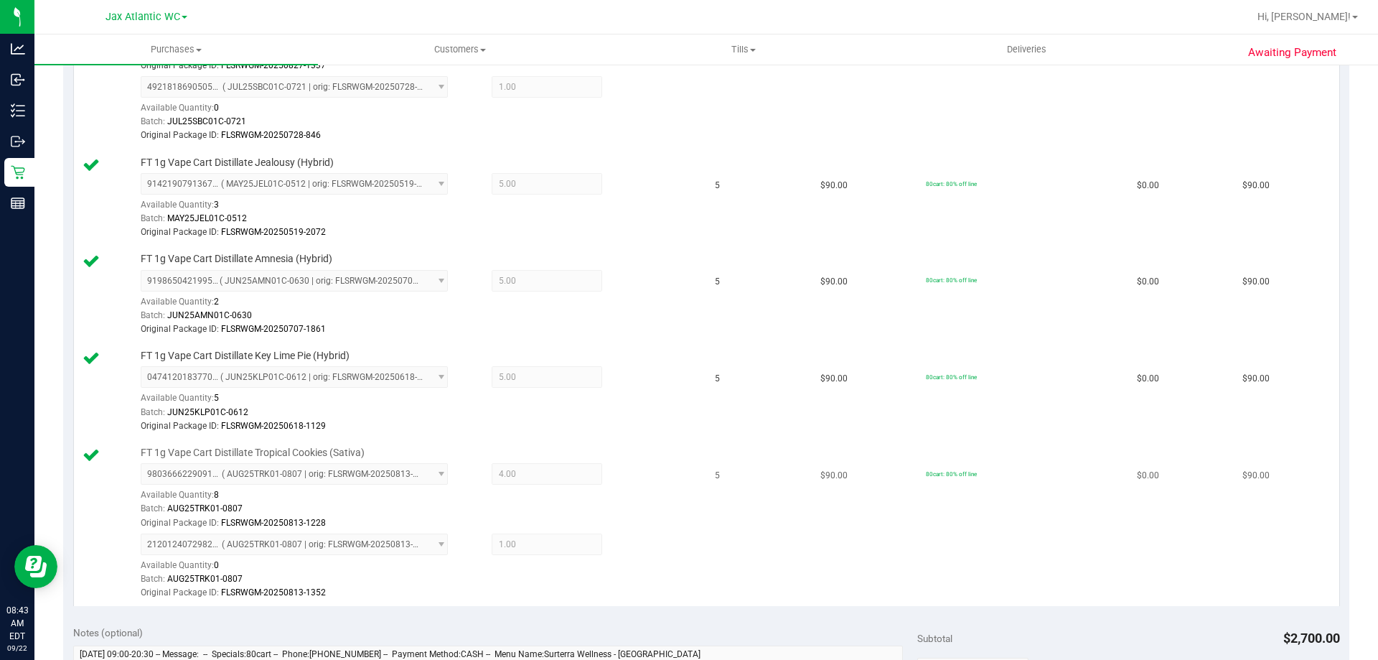
scroll to position [790, 0]
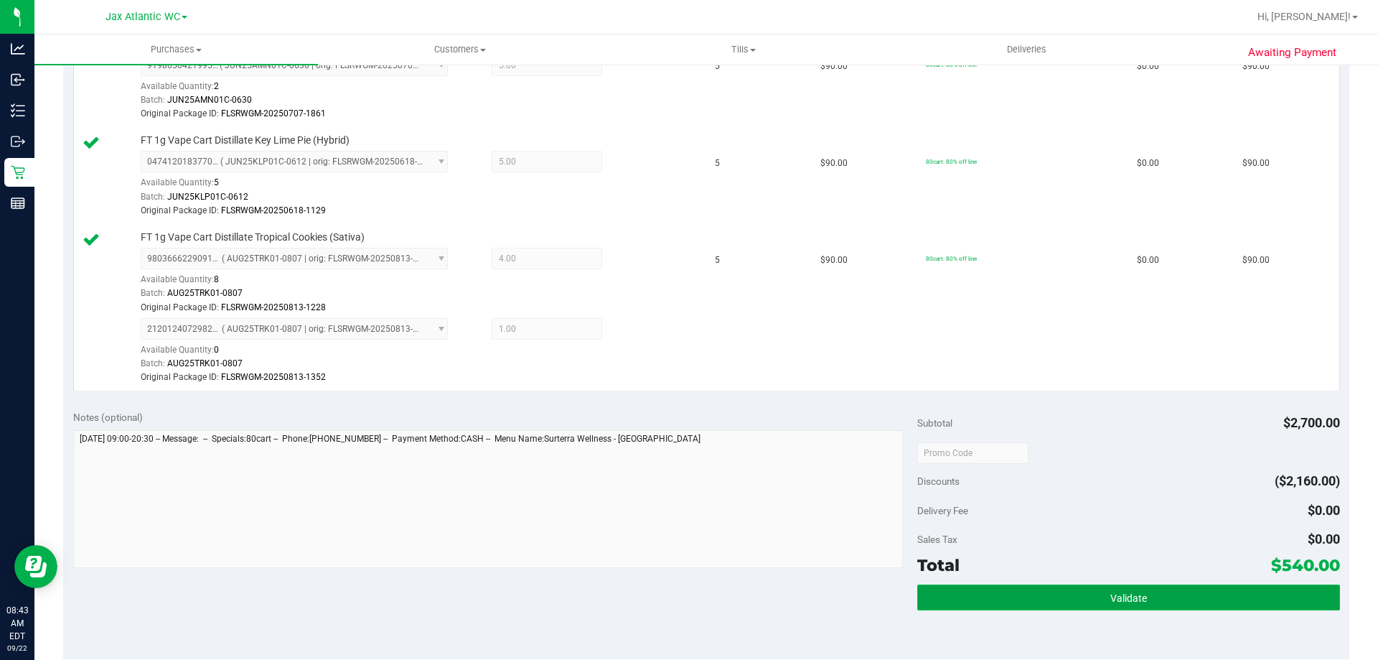
click at [1126, 597] on span "Validate" at bounding box center [1129, 597] width 37 height 11
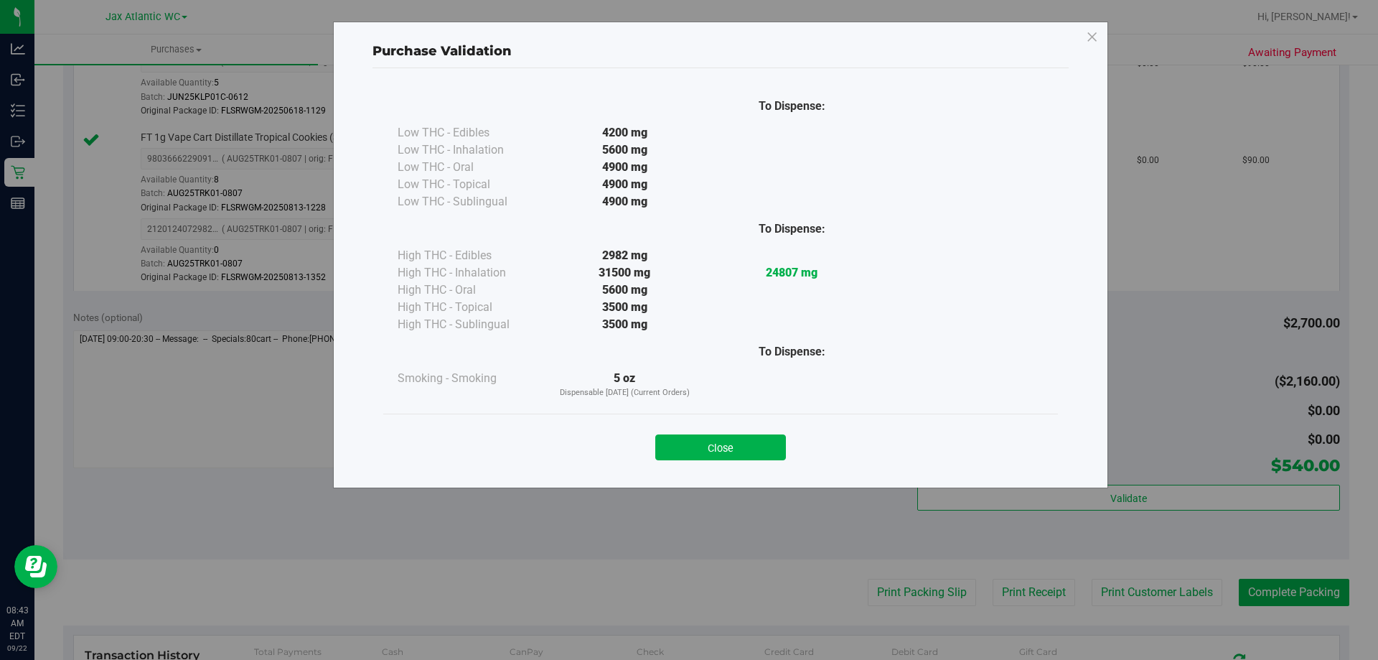
scroll to position [1077, 0]
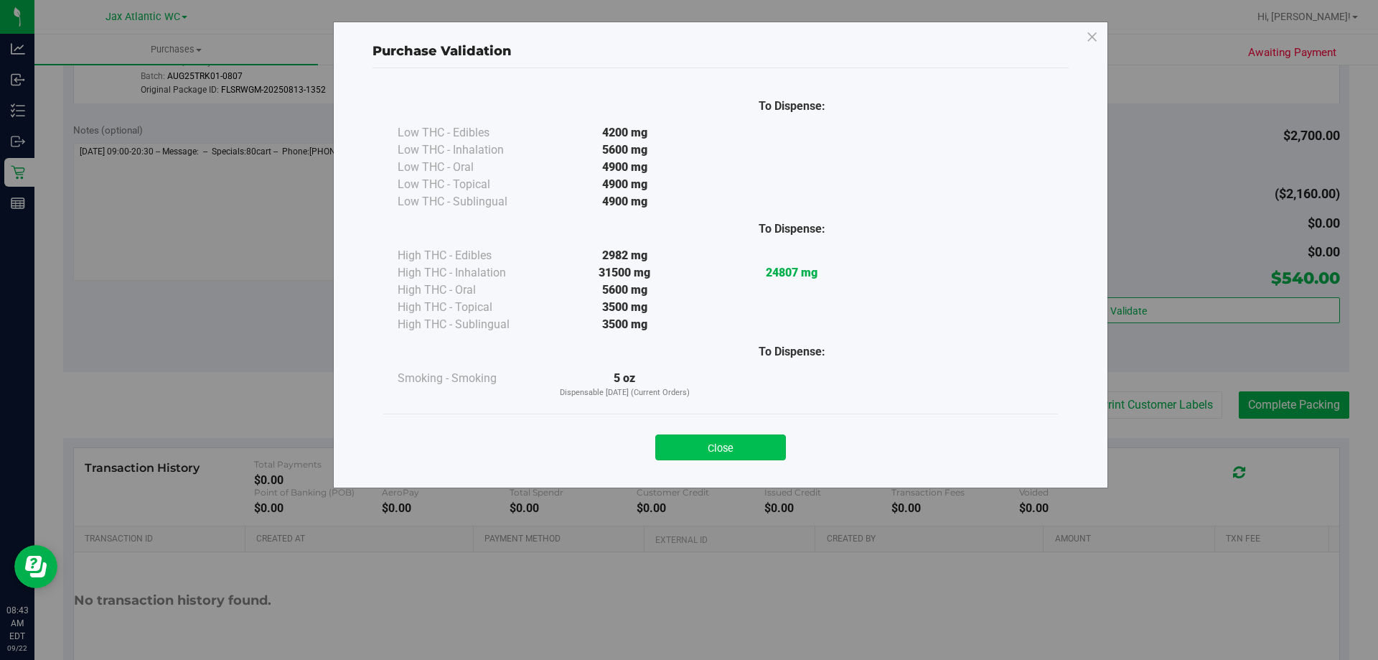
click at [738, 435] on button "Close" at bounding box center [720, 447] width 131 height 26
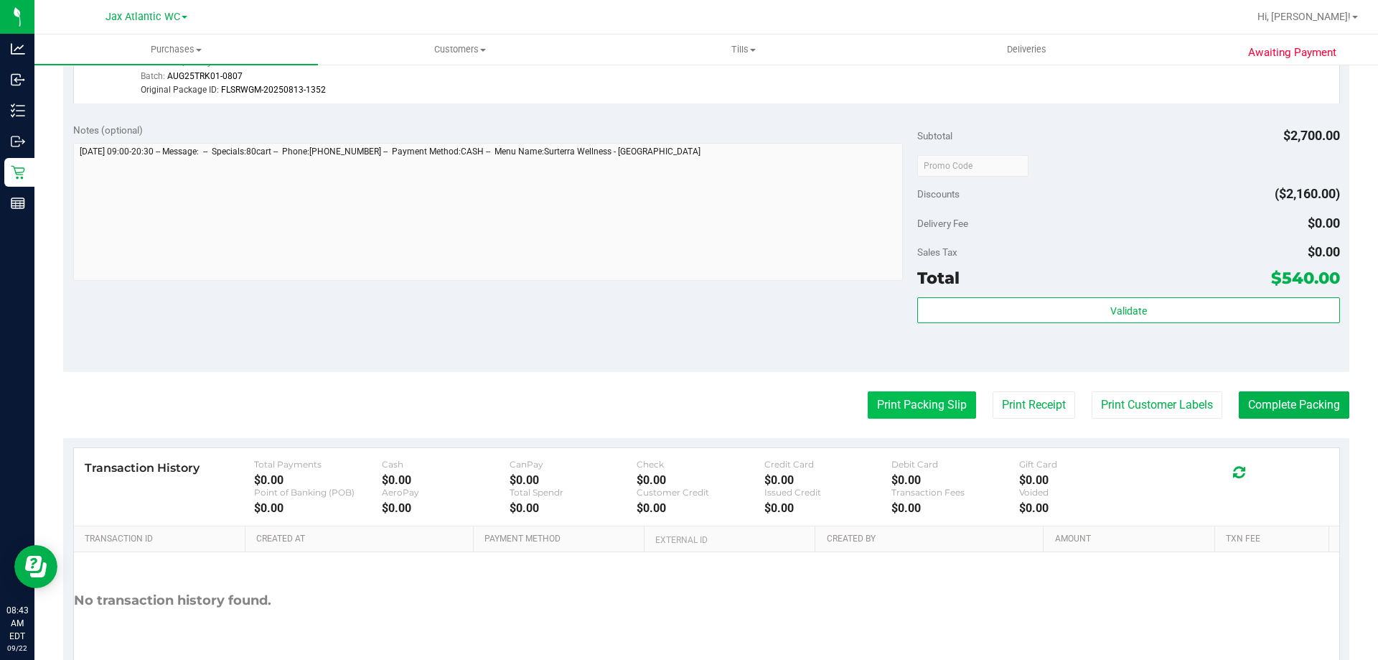
click at [915, 403] on button "Print Packing Slip" at bounding box center [922, 404] width 108 height 27
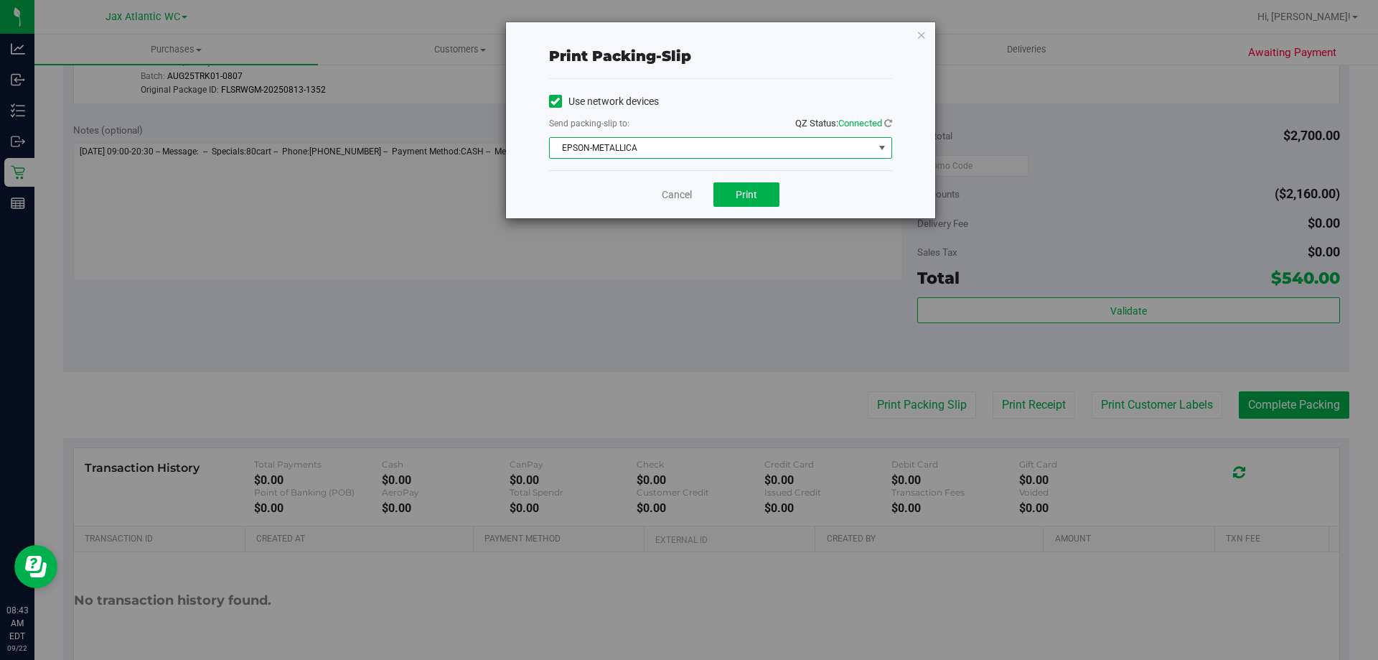
click at [721, 154] on span "EPSON-METALLICA" at bounding box center [712, 148] width 324 height 20
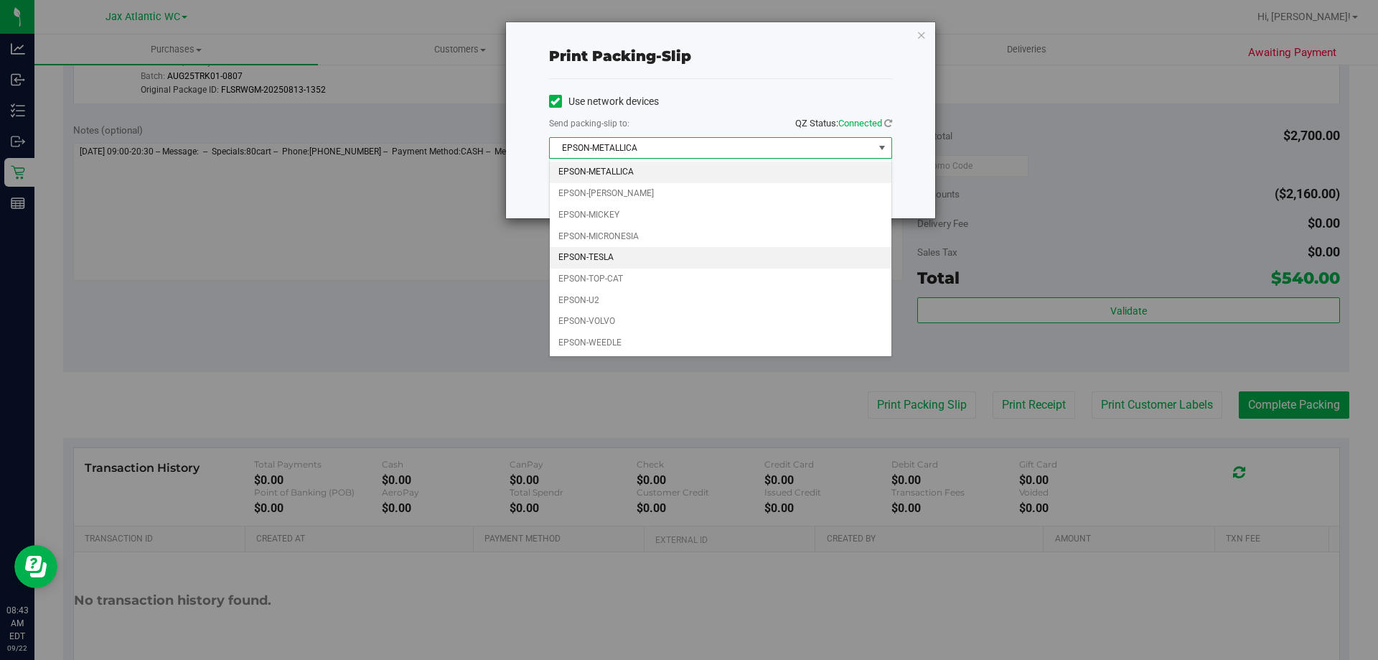
click at [613, 254] on li "EPSON-TESLA" at bounding box center [721, 258] width 342 height 22
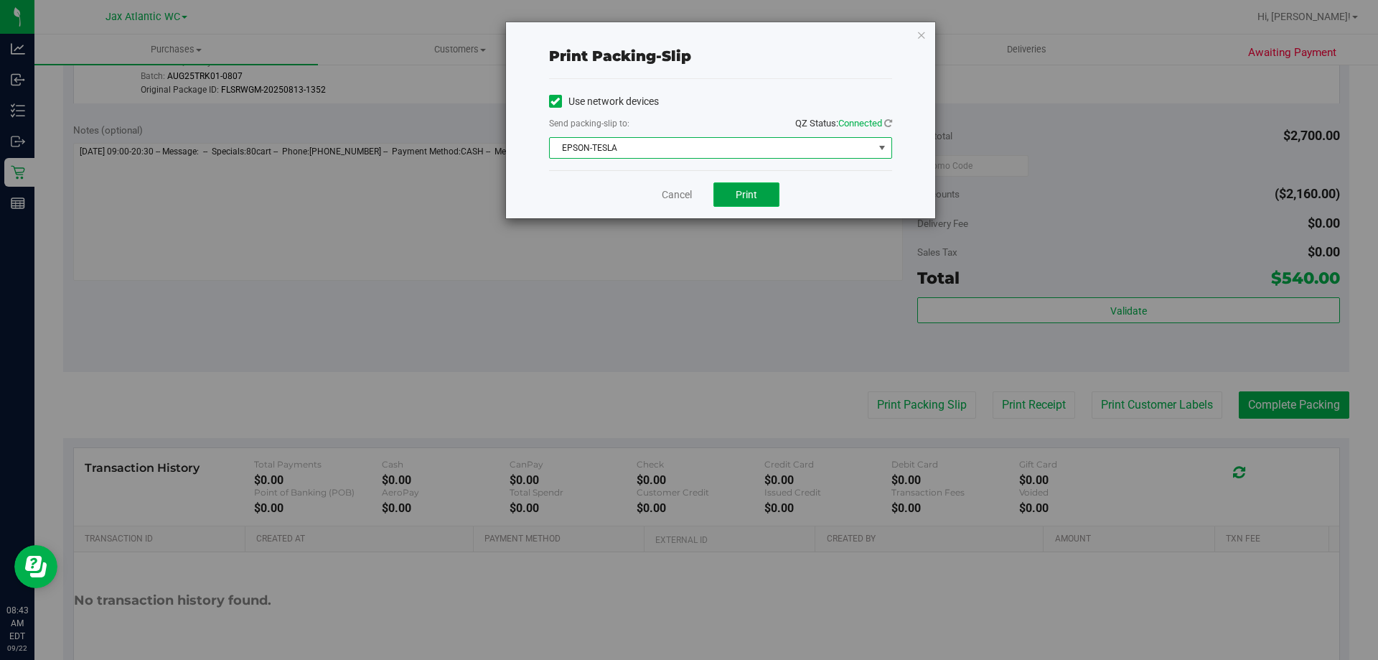
click at [759, 192] on button "Print" at bounding box center [747, 194] width 66 height 24
click at [685, 185] on div "Cancel Print" at bounding box center [720, 194] width 343 height 48
drag, startPoint x: 685, startPoint y: 187, endPoint x: 717, endPoint y: 194, distance: 32.9
click at [684, 188] on link "Cancel" at bounding box center [677, 194] width 30 height 15
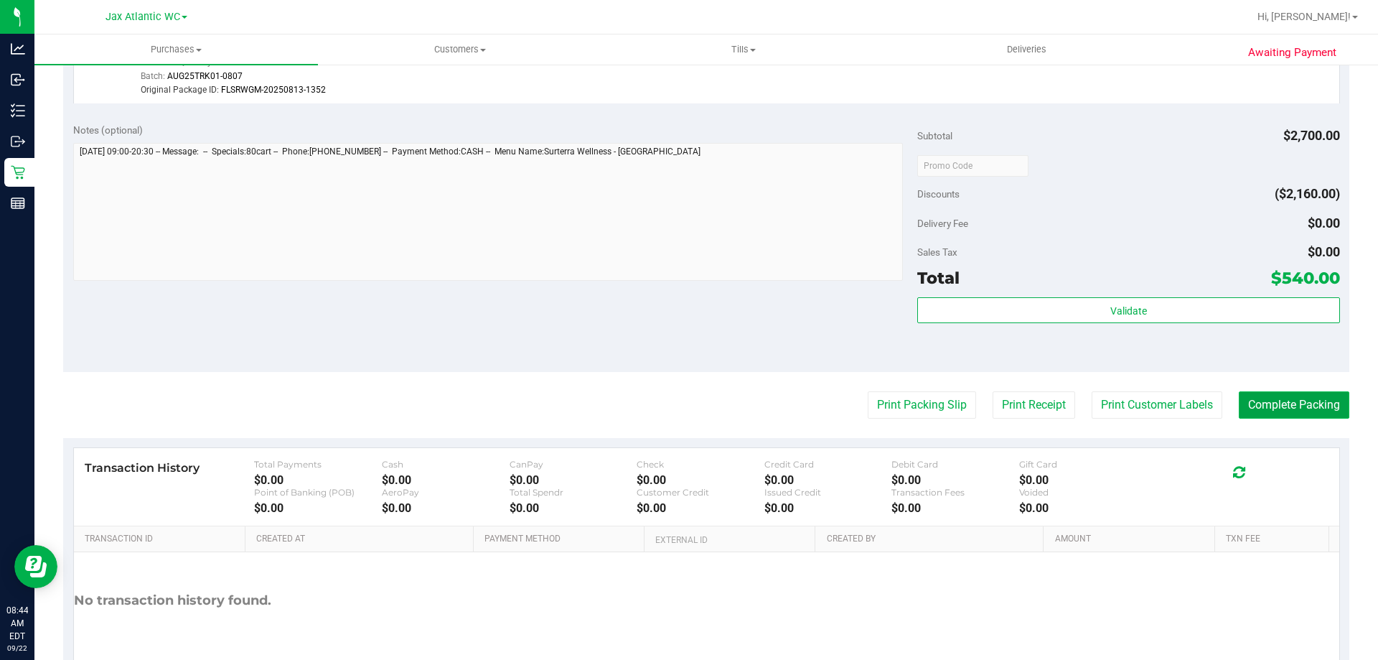
click at [1265, 391] on button "Complete Packing" at bounding box center [1294, 404] width 111 height 27
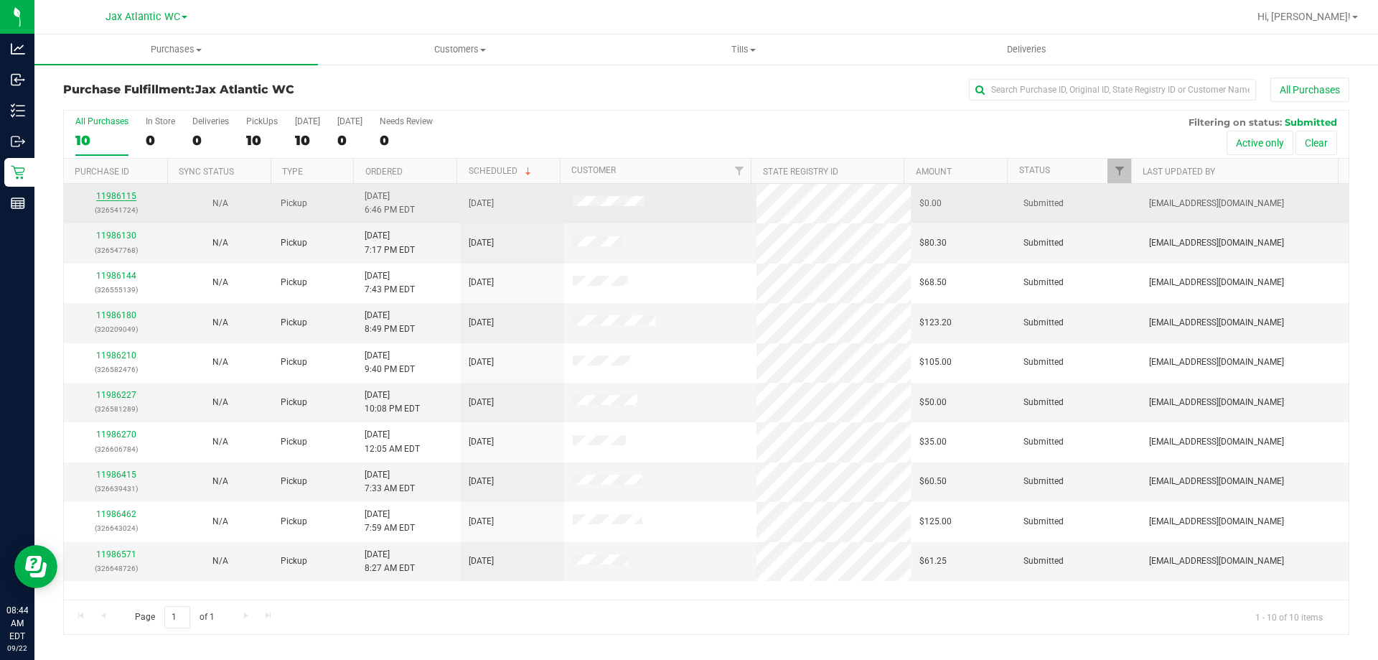
click at [118, 194] on link "11986115" at bounding box center [116, 196] width 40 height 10
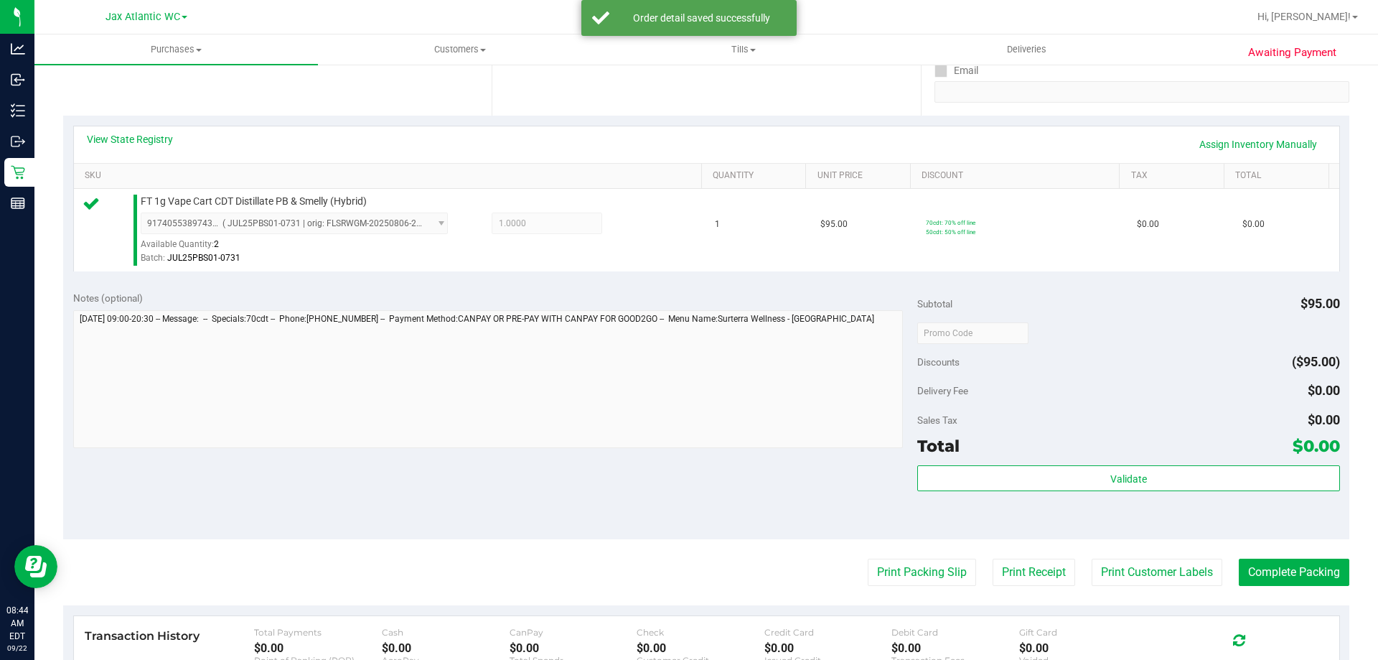
scroll to position [287, 0]
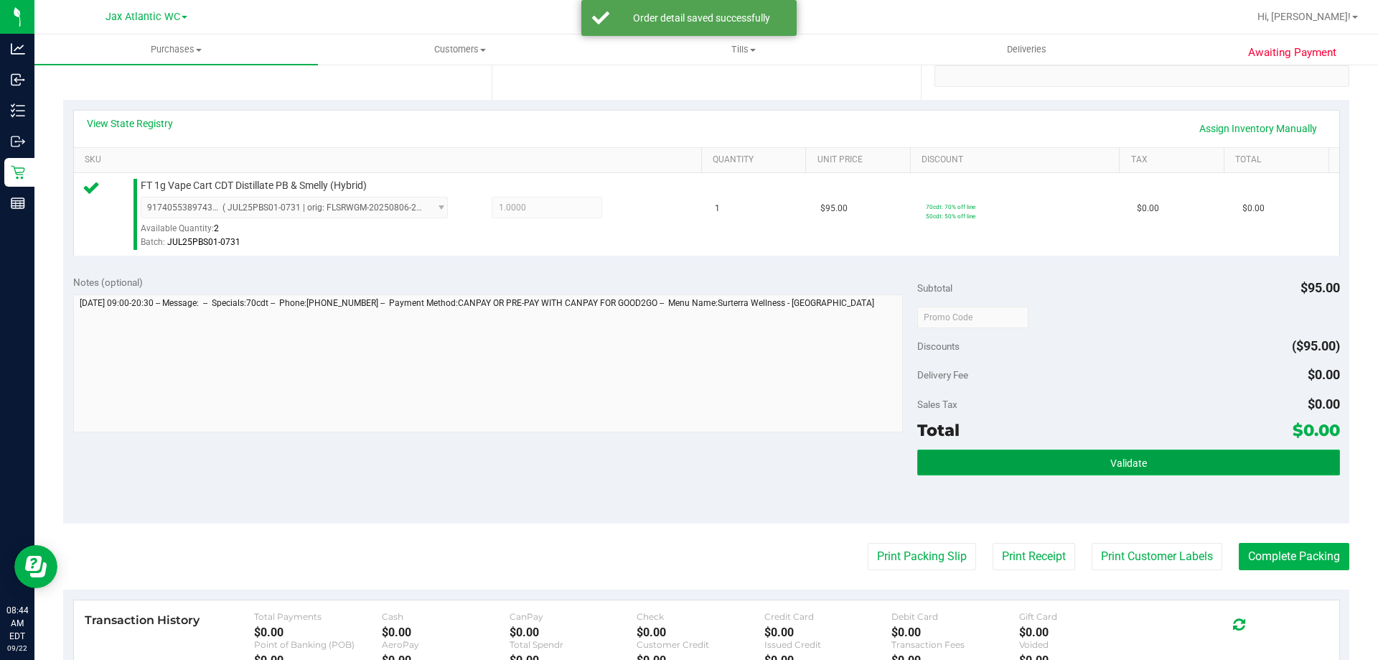
click at [1063, 470] on button "Validate" at bounding box center [1129, 462] width 422 height 26
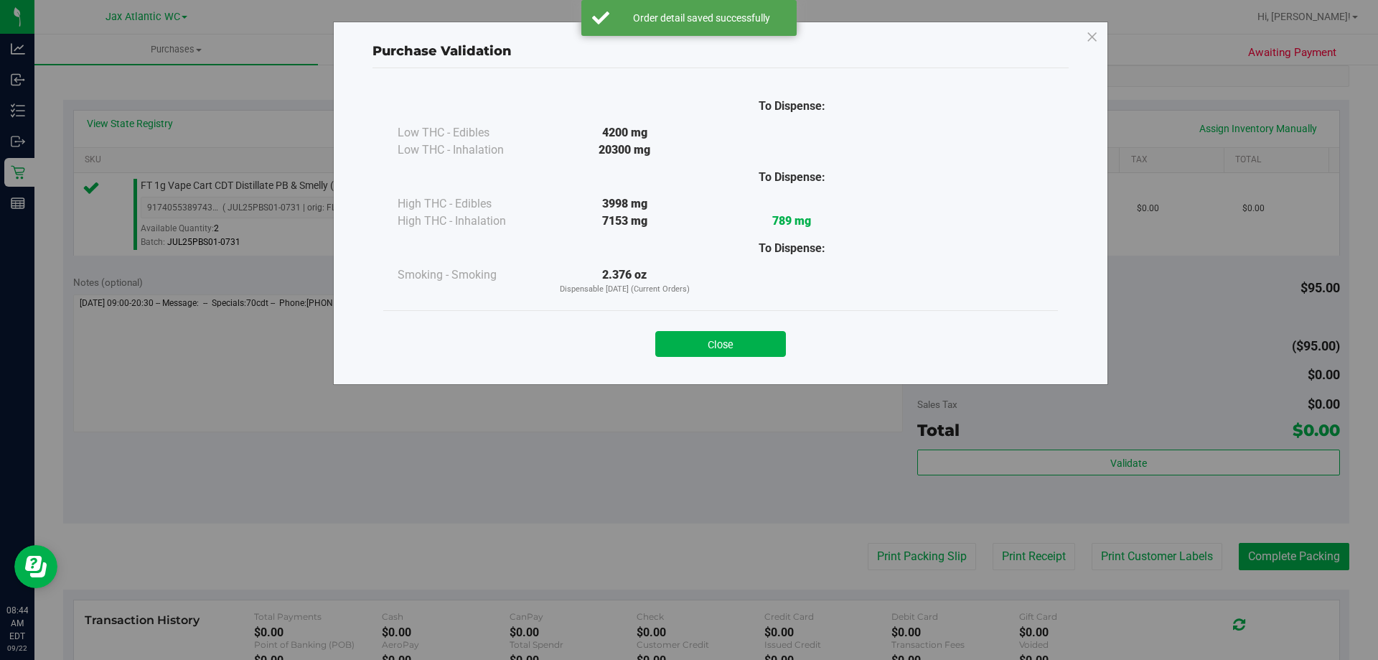
click at [736, 345] on button "Close" at bounding box center [720, 344] width 131 height 26
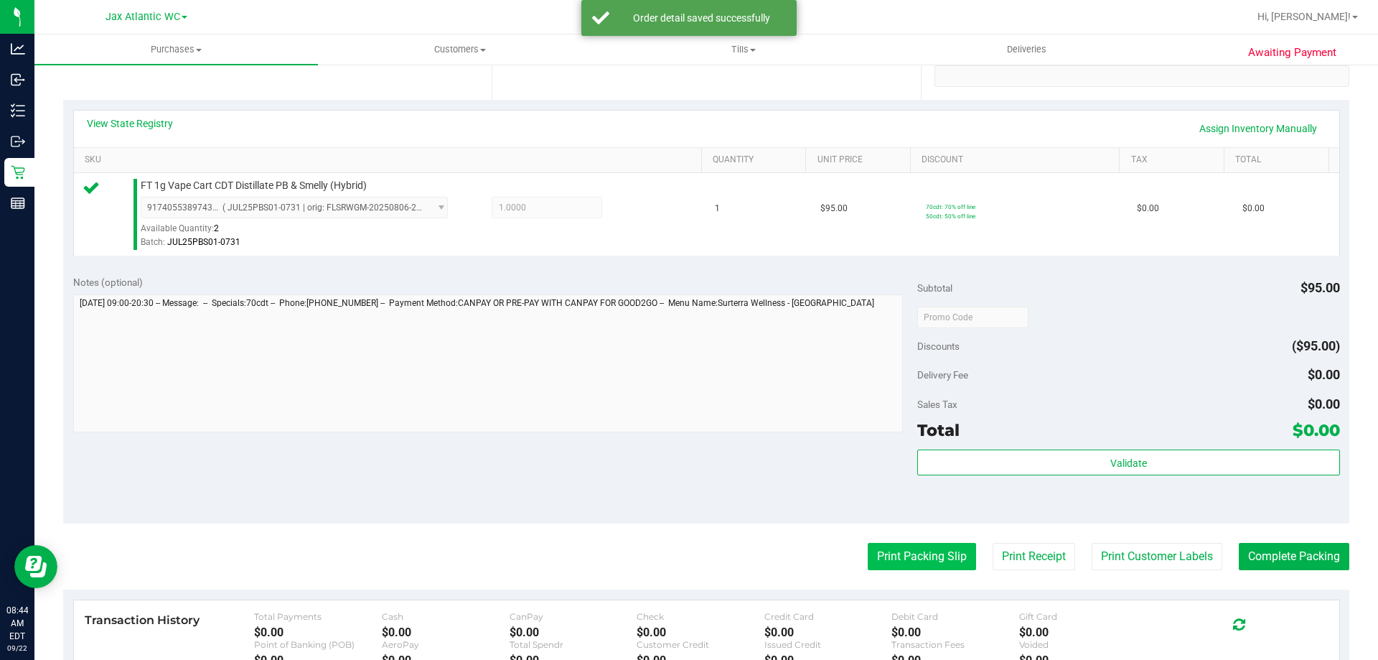
click at [917, 561] on purchase-details "Back Edit Purchase Cancel Purchase View Profile # 11986115 BioTrack ID: - Submi…" at bounding box center [706, 324] width 1287 height 1068
click at [911, 556] on button "Print Packing Slip" at bounding box center [922, 556] width 108 height 27
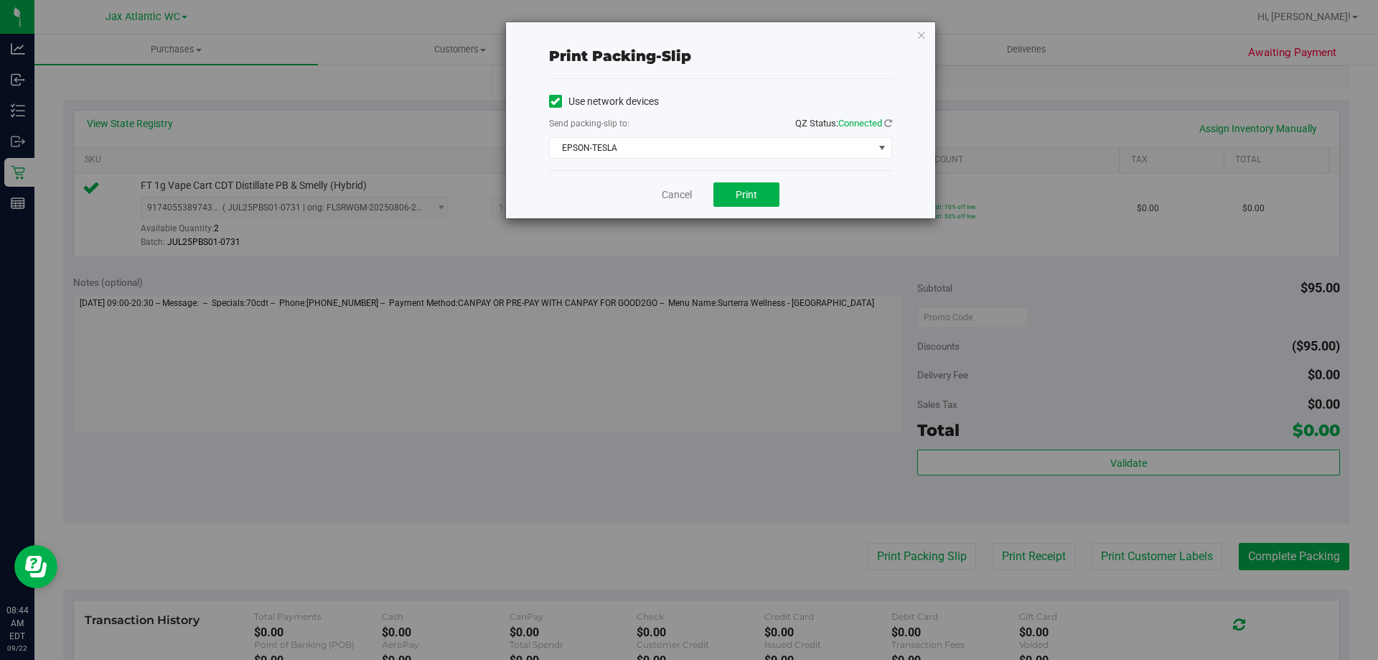
click at [750, 219] on div "Print packing-slip Use network devices Send packing-slip to: QZ Status: Connect…" at bounding box center [694, 330] width 1389 height 660
click at [752, 206] on div "Cancel Print" at bounding box center [720, 194] width 343 height 48
click at [735, 174] on div "Cancel Print" at bounding box center [720, 194] width 343 height 48
click at [747, 192] on span "Print" at bounding box center [747, 194] width 22 height 11
click at [671, 197] on link "Cancel" at bounding box center [677, 194] width 30 height 15
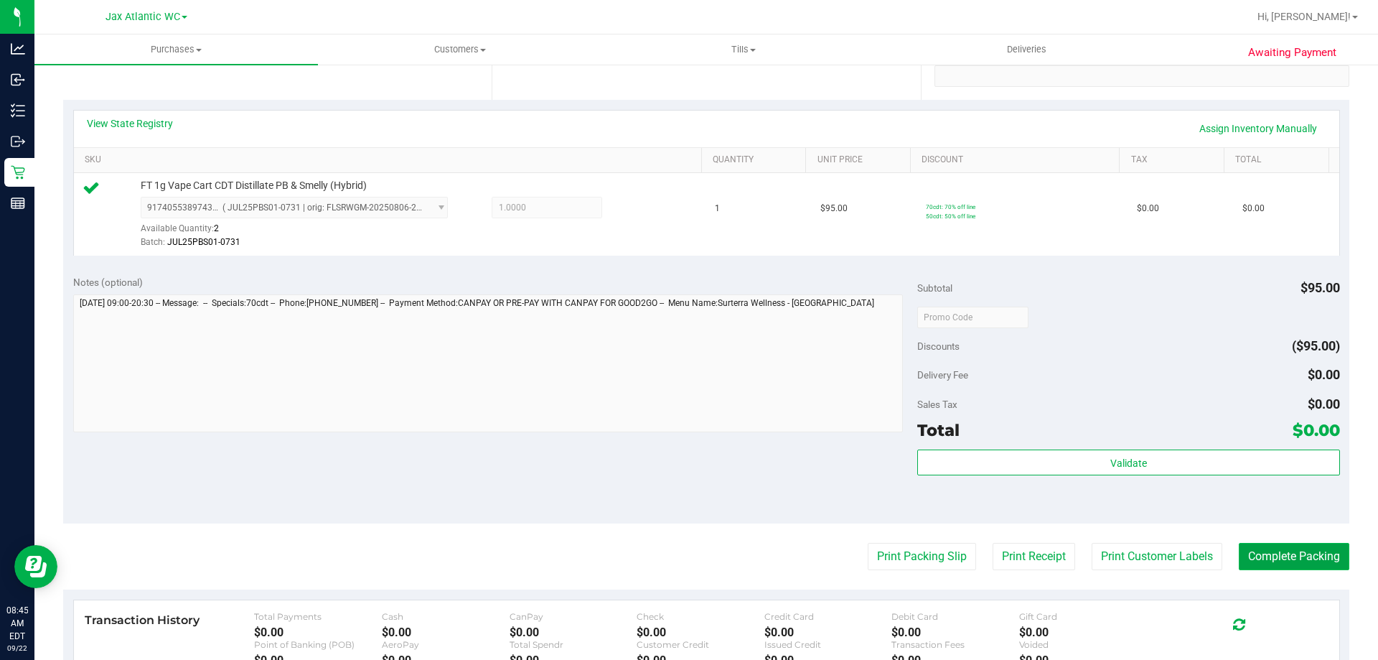
click at [1279, 557] on button "Complete Packing" at bounding box center [1294, 556] width 111 height 27
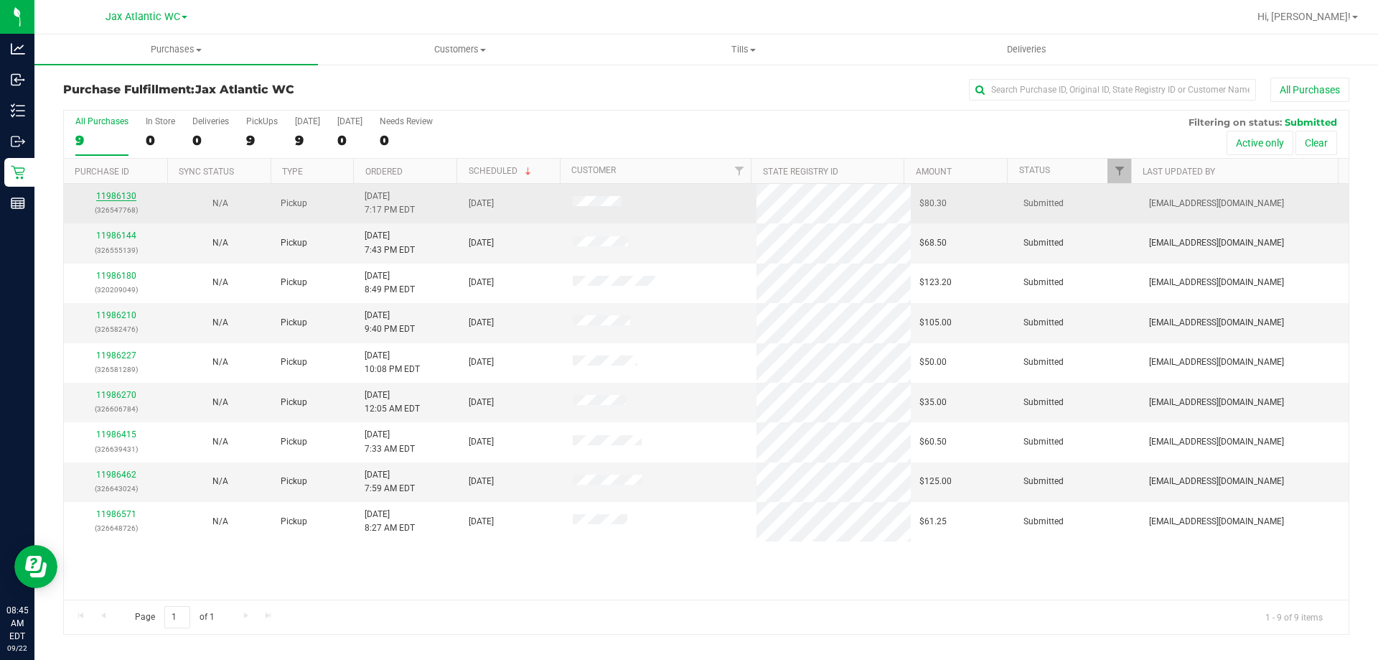
click at [106, 193] on link "11986130" at bounding box center [116, 196] width 40 height 10
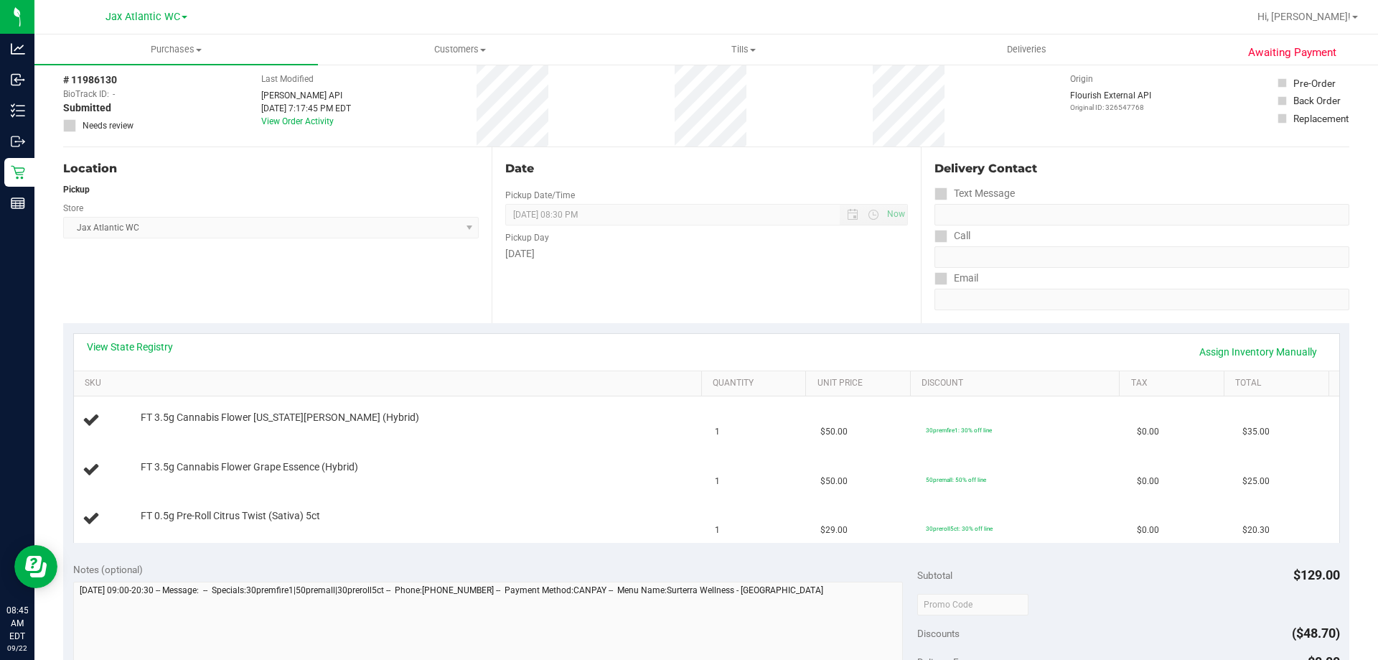
scroll to position [215, 0]
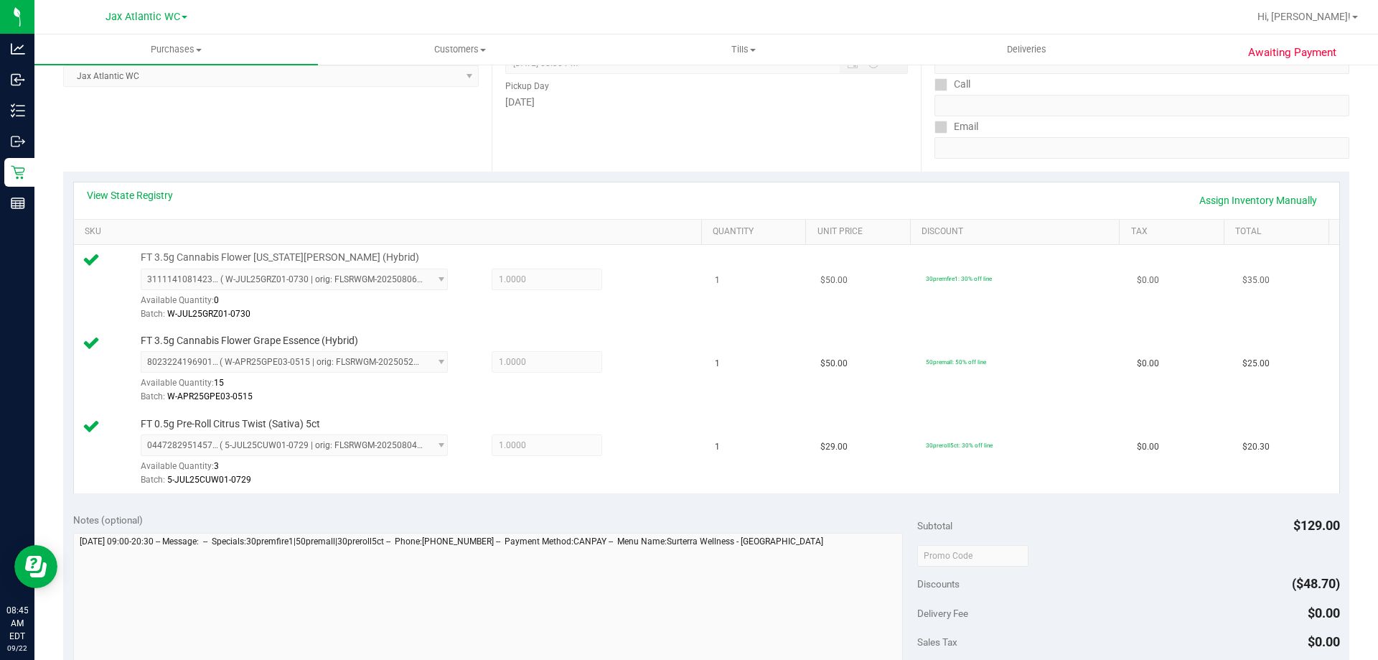
drag, startPoint x: 649, startPoint y: 346, endPoint x: 439, endPoint y: 251, distance: 230.1
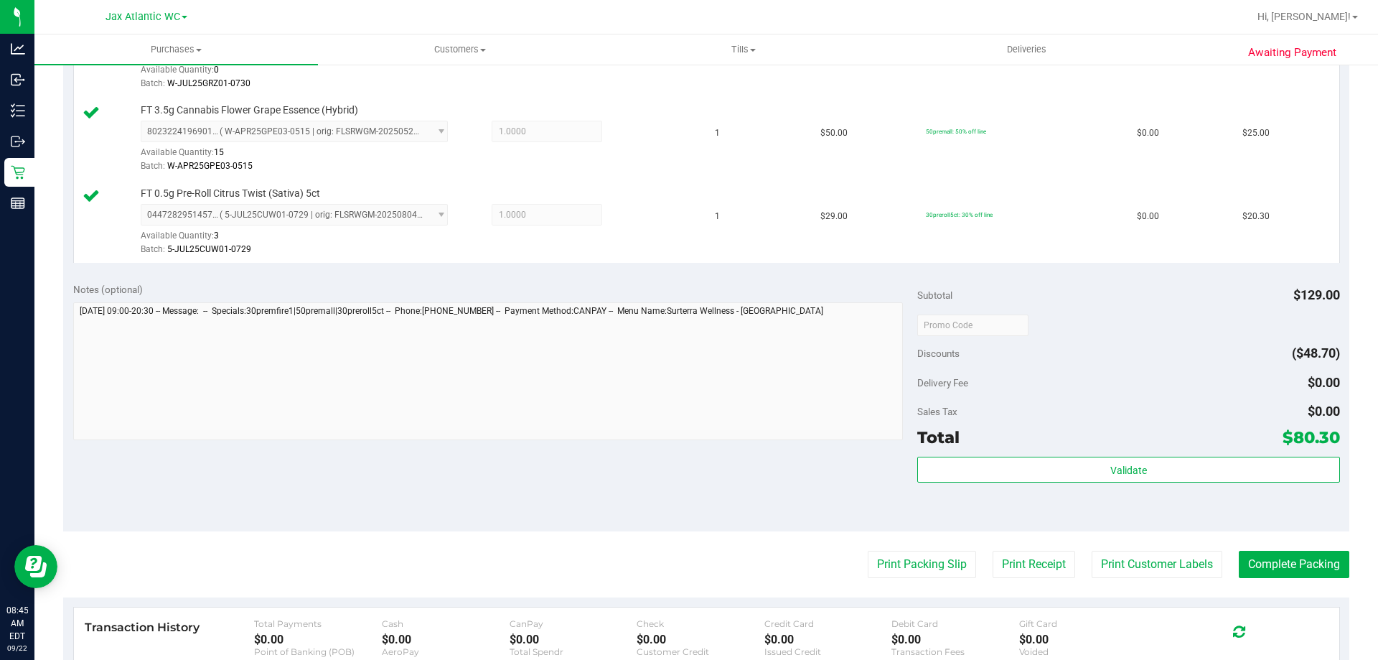
scroll to position [503, 0]
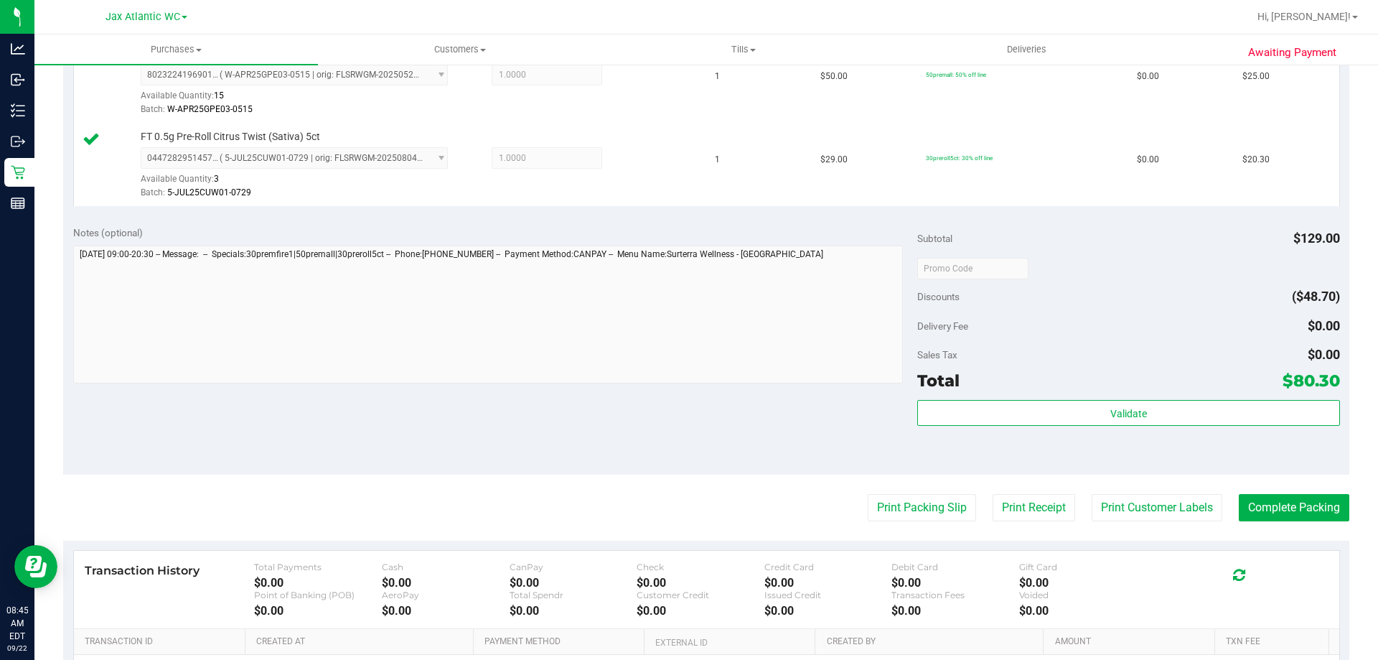
click at [1043, 426] on div "Validate" at bounding box center [1129, 413] width 422 height 27
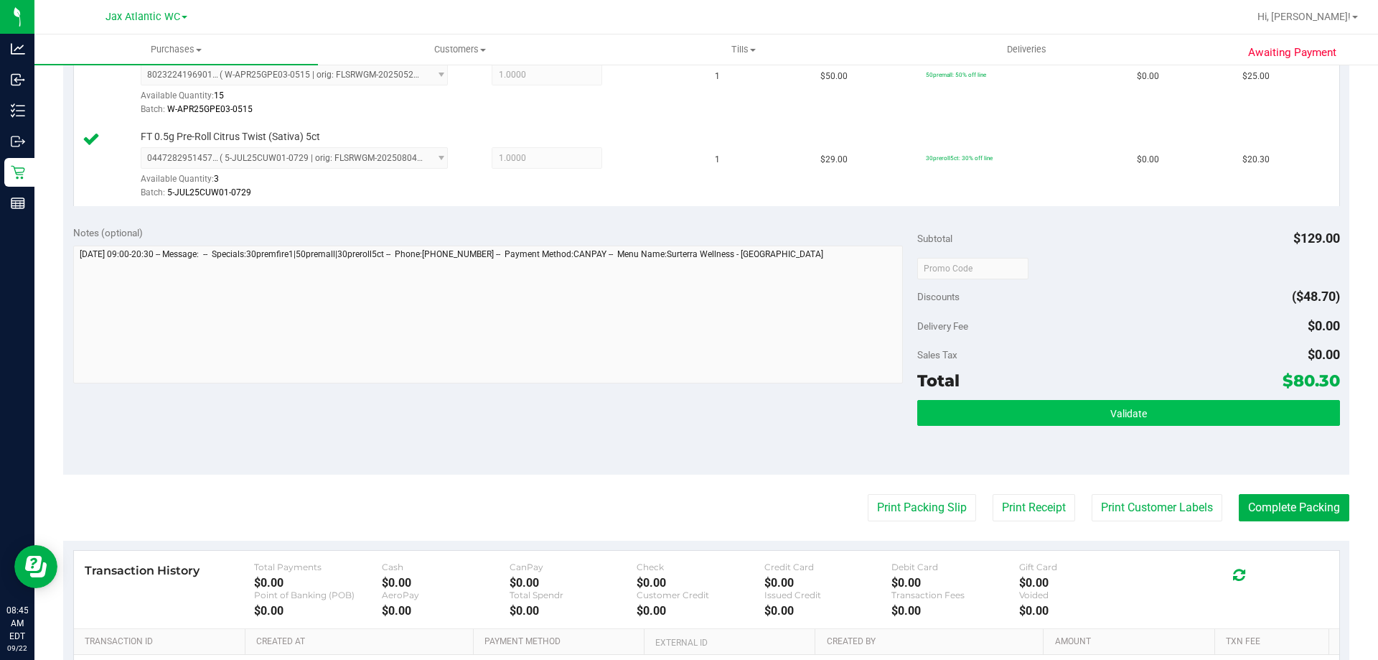
click at [1032, 399] on div "Subtotal $129.00 Discounts ($48.70) Delivery Fee $0.00 Sales Tax $0.00 Total $8…" at bounding box center [1129, 344] width 422 height 239
click at [1035, 400] on div "Subtotal $129.00 Discounts ($48.70) Delivery Fee $0.00 Sales Tax $0.00 Total $8…" at bounding box center [1129, 344] width 422 height 239
click at [1052, 418] on button "Validate" at bounding box center [1129, 413] width 422 height 26
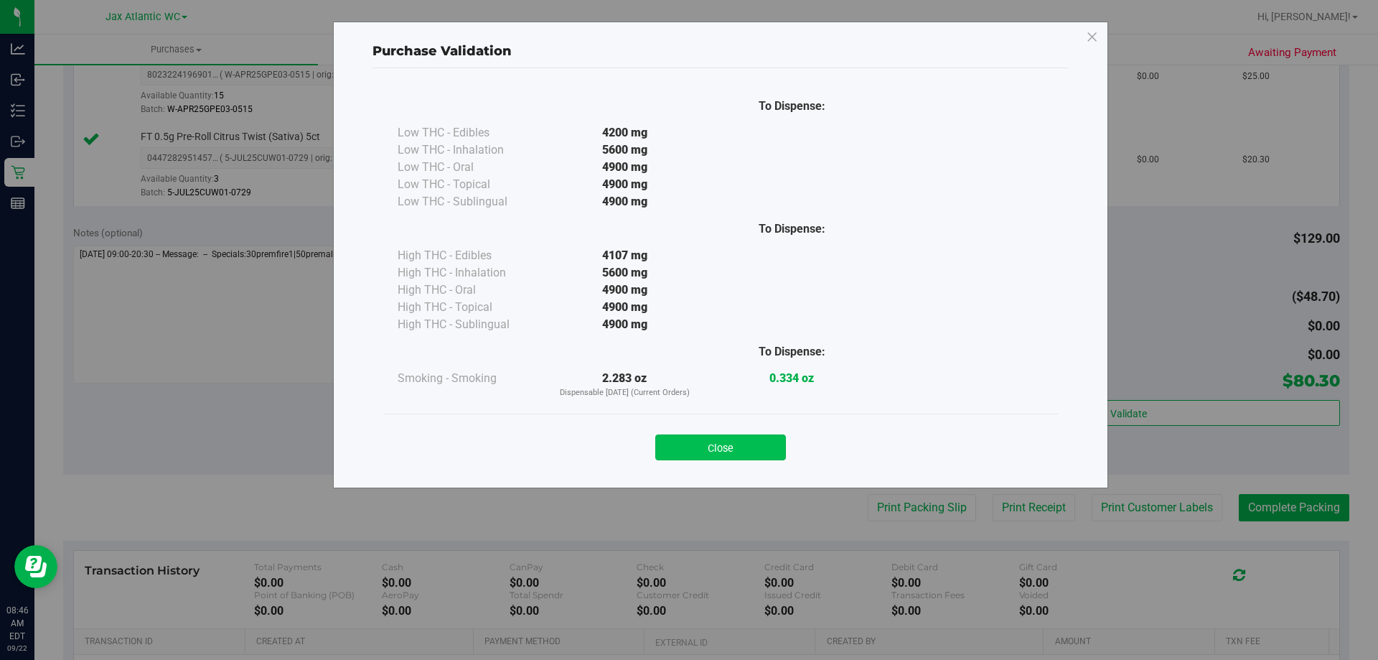
click at [709, 443] on button "Close" at bounding box center [720, 447] width 131 height 26
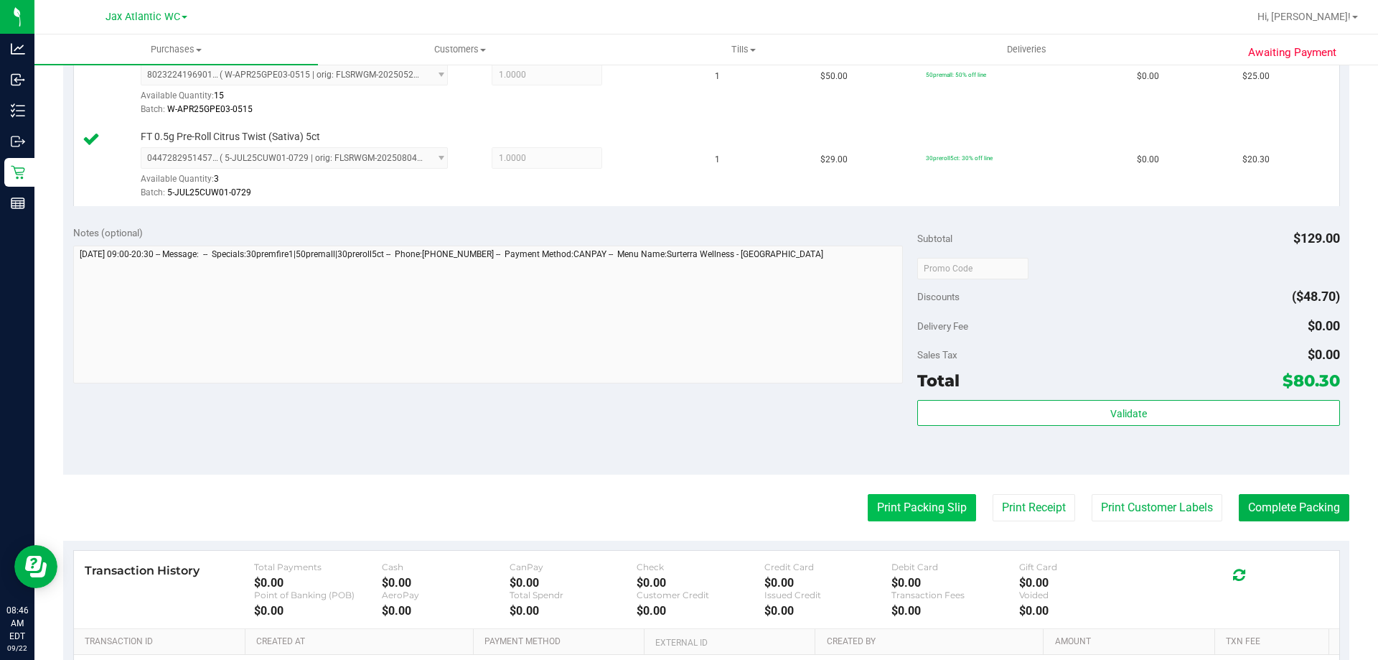
click at [903, 513] on button "Print Packing Slip" at bounding box center [922, 507] width 108 height 27
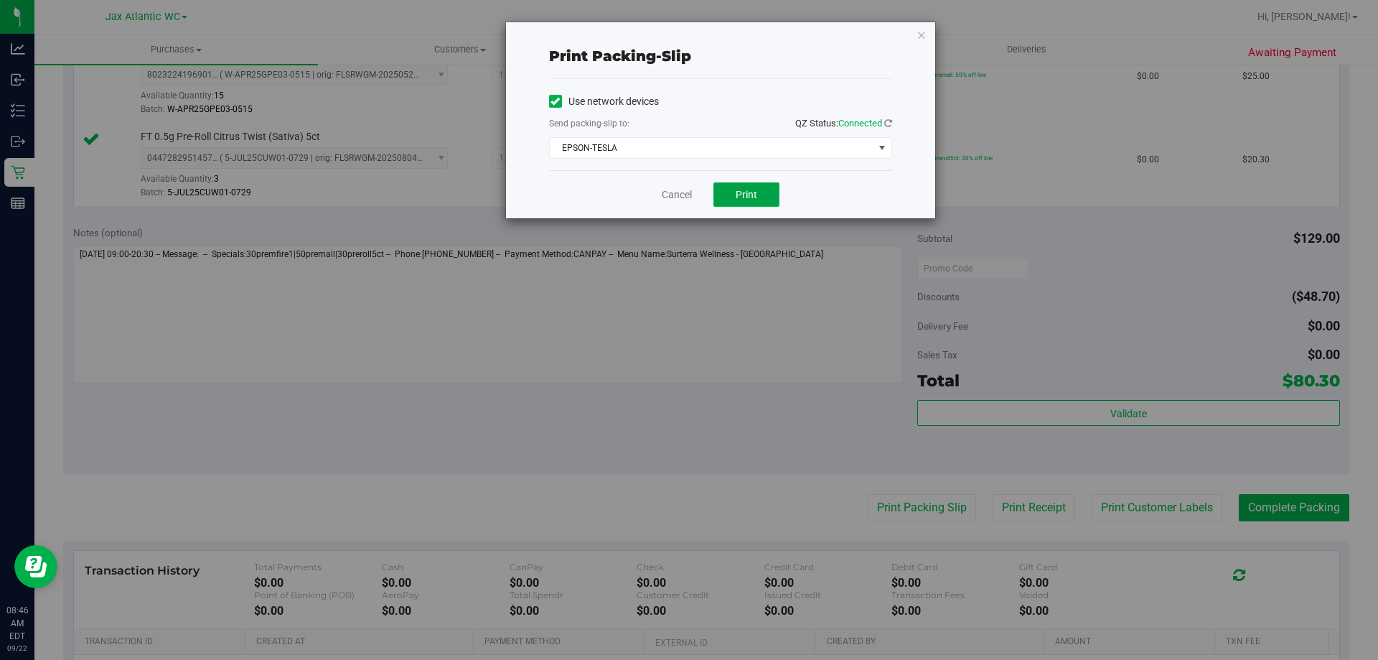
click at [745, 185] on button "Print" at bounding box center [747, 194] width 66 height 24
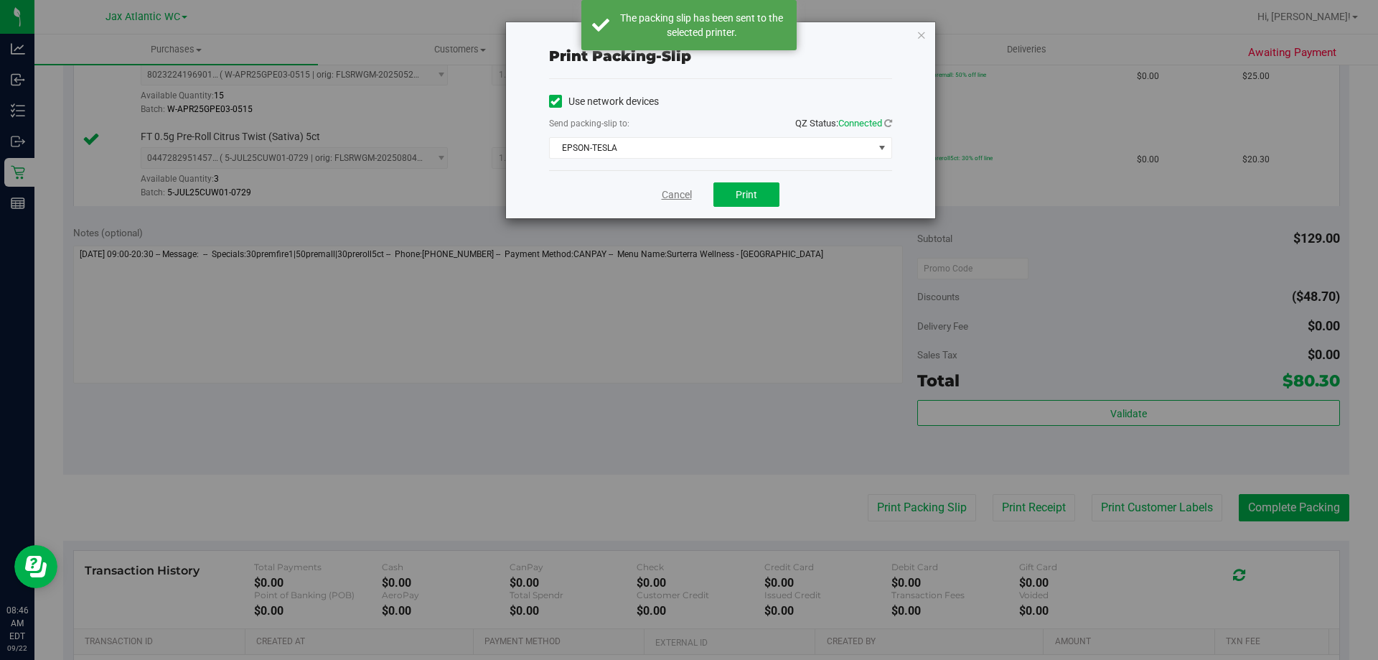
click at [668, 195] on link "Cancel" at bounding box center [677, 194] width 30 height 15
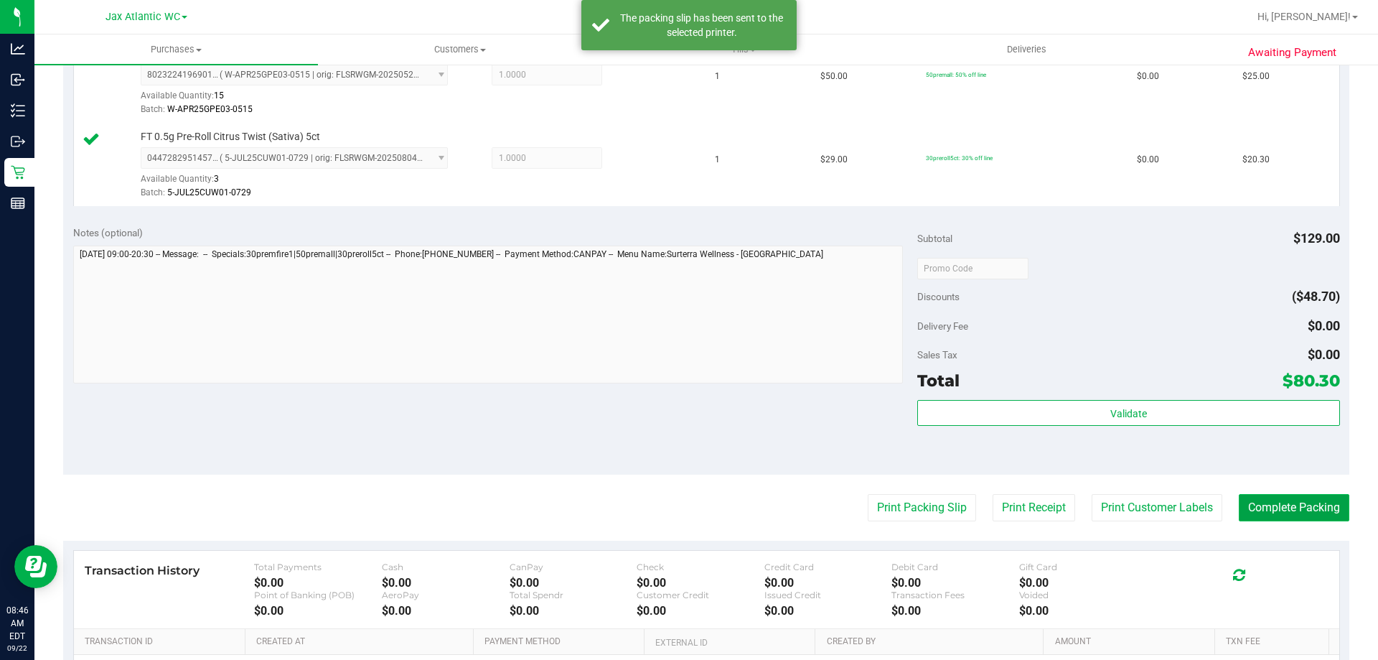
click at [1315, 498] on button "Complete Packing" at bounding box center [1294, 507] width 111 height 27
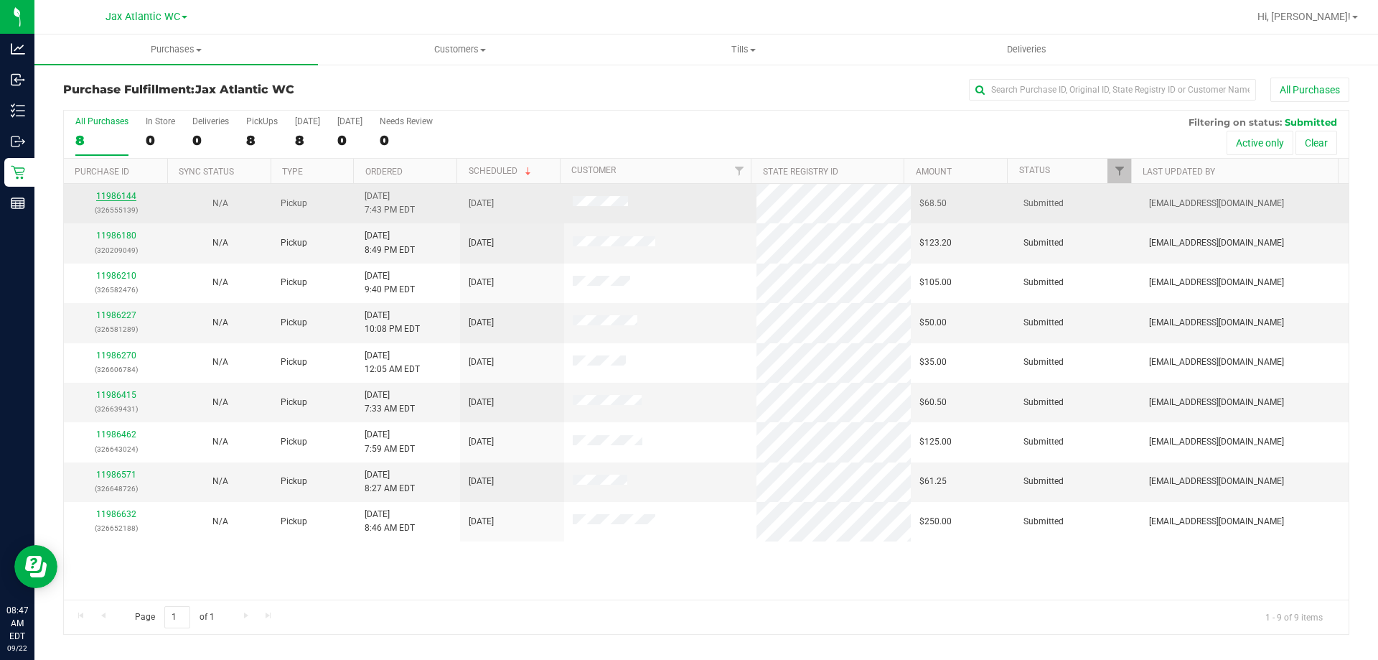
click at [114, 197] on link "11986144" at bounding box center [116, 196] width 40 height 10
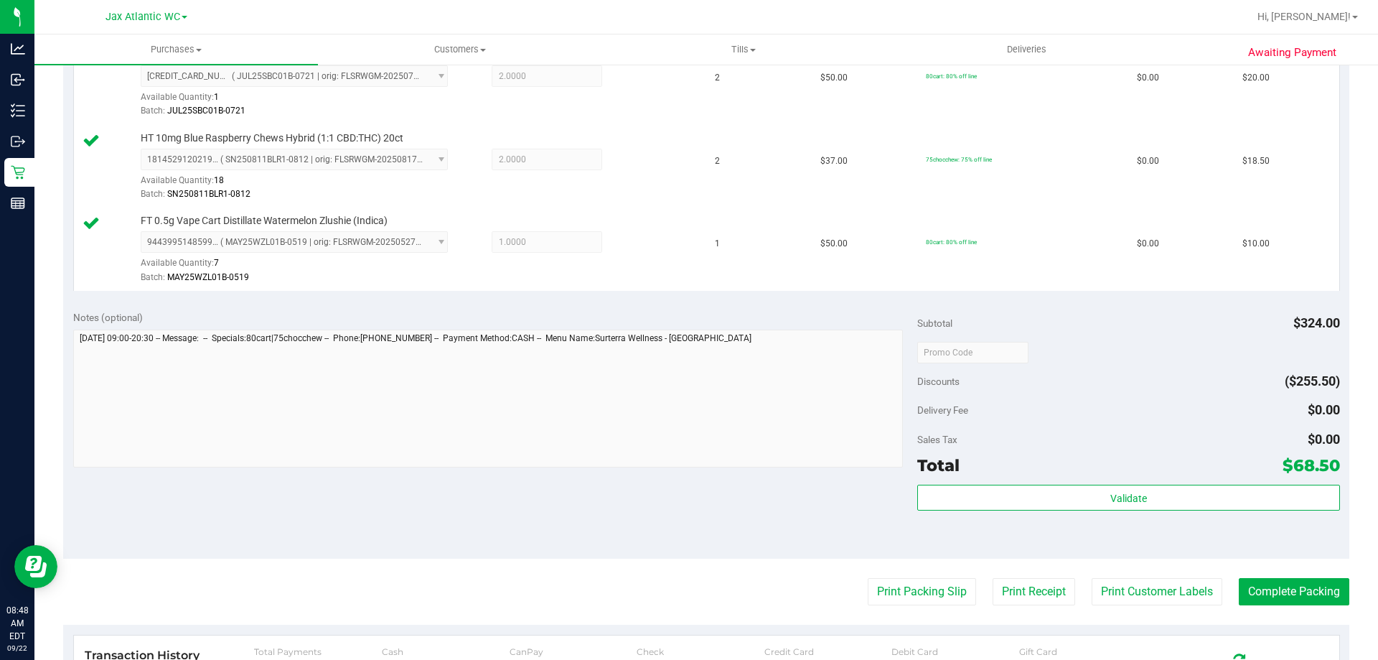
scroll to position [503, 0]
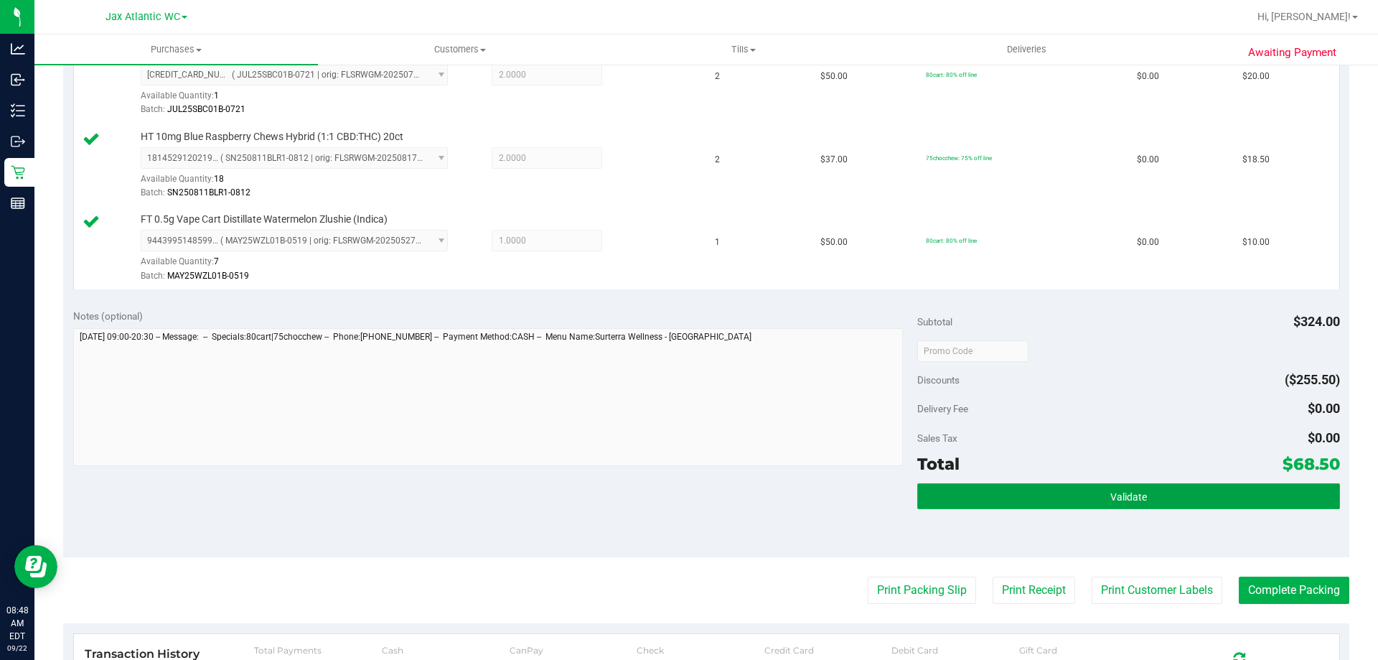
click at [1068, 496] on button "Validate" at bounding box center [1129, 496] width 422 height 26
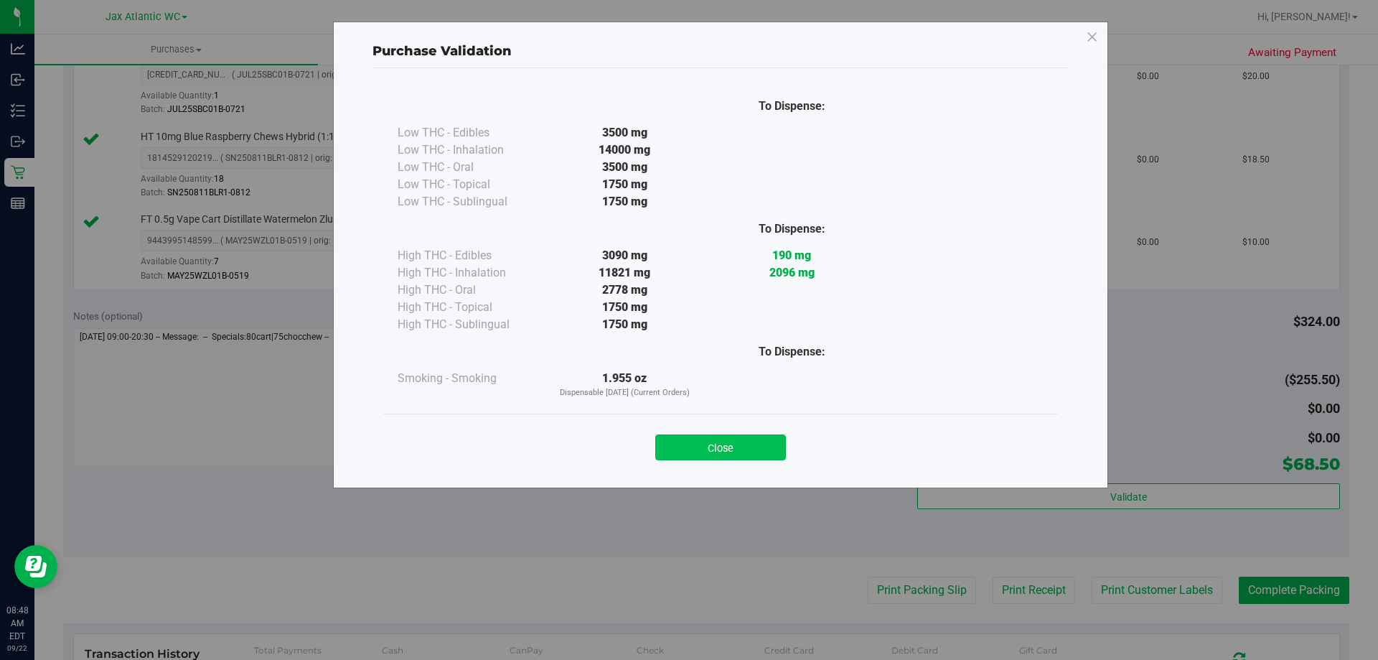
click at [700, 444] on button "Close" at bounding box center [720, 447] width 131 height 26
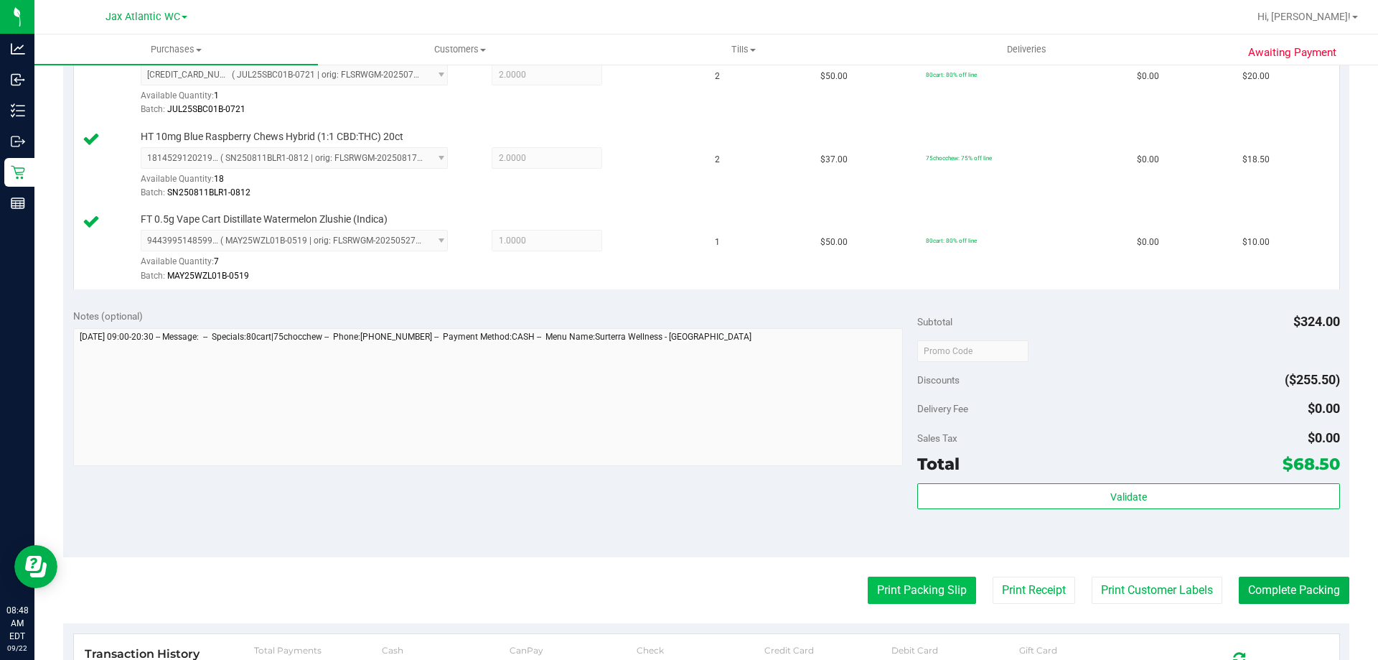
click at [894, 586] on button "Print Packing Slip" at bounding box center [922, 589] width 108 height 27
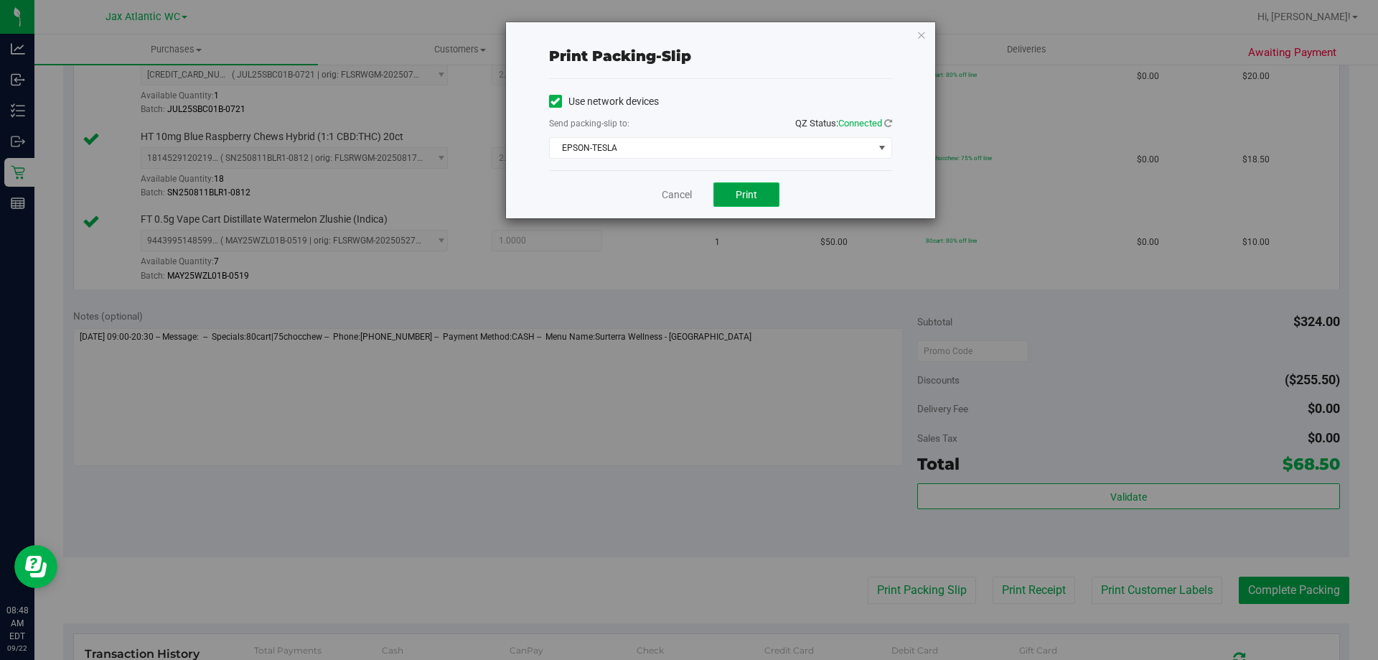
click at [755, 189] on span "Print" at bounding box center [747, 194] width 22 height 11
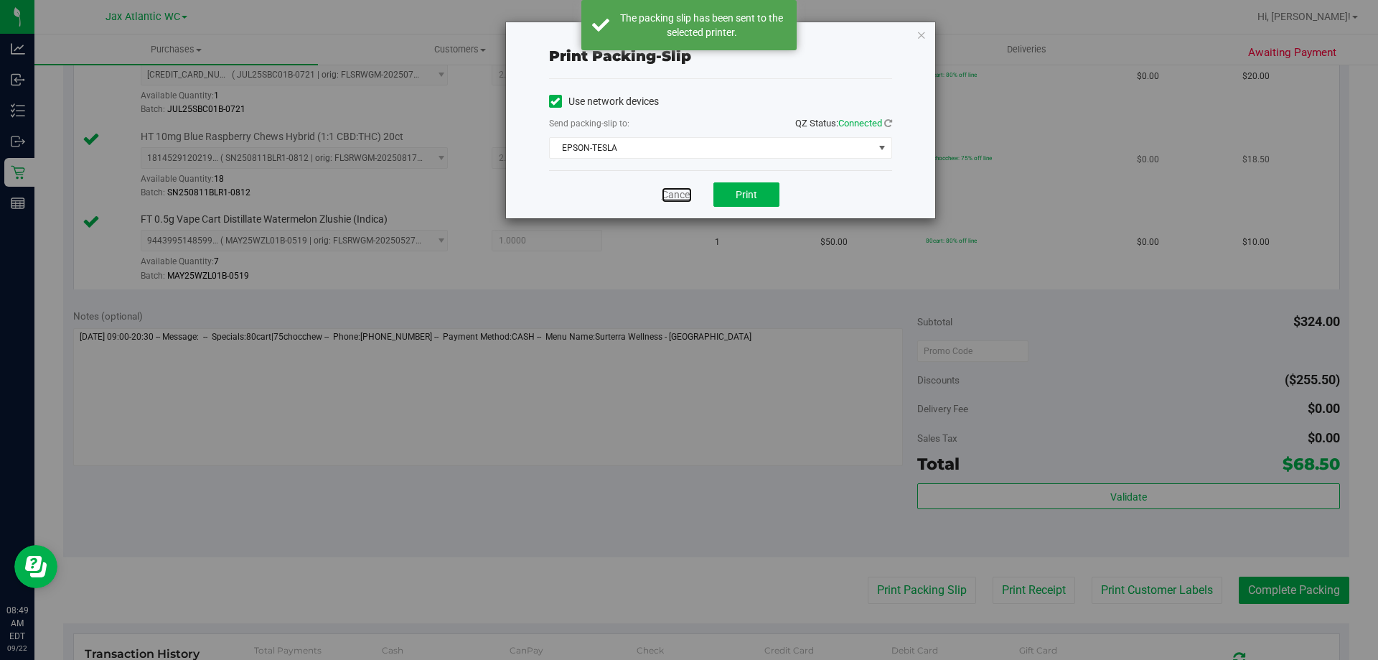
click at [678, 187] on link "Cancel" at bounding box center [677, 194] width 30 height 15
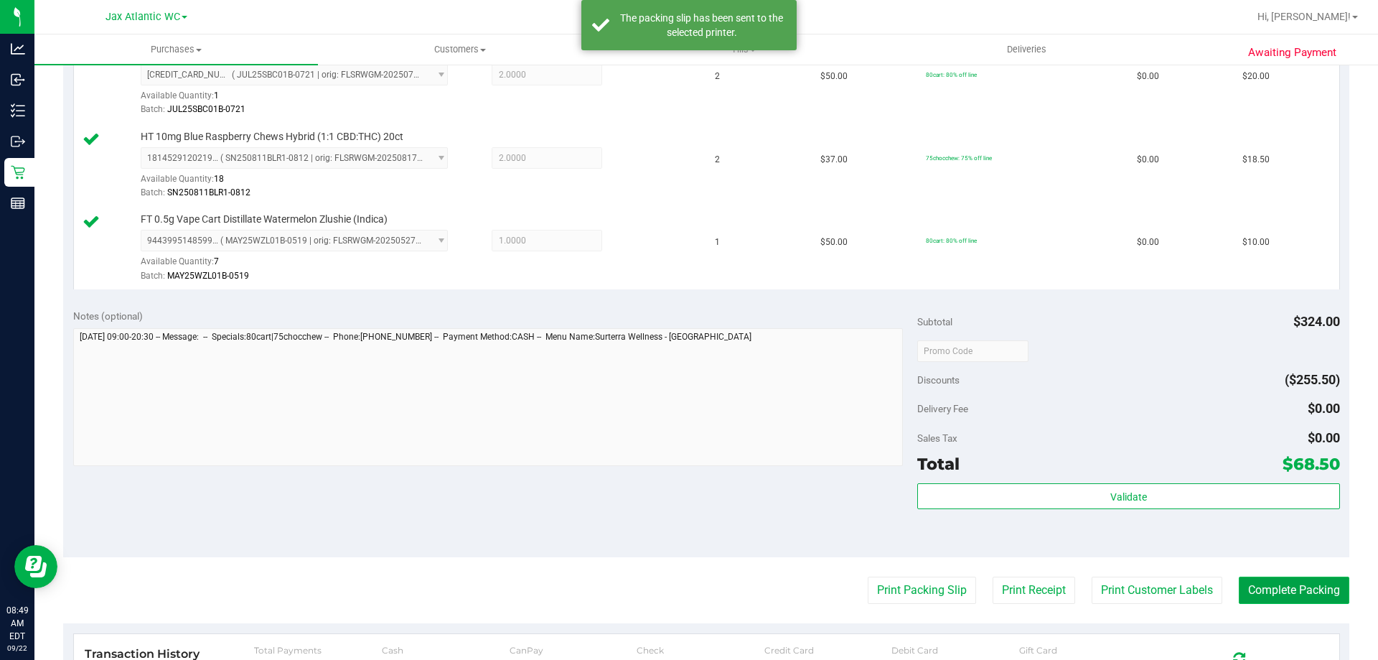
click at [1309, 595] on button "Complete Packing" at bounding box center [1294, 589] width 111 height 27
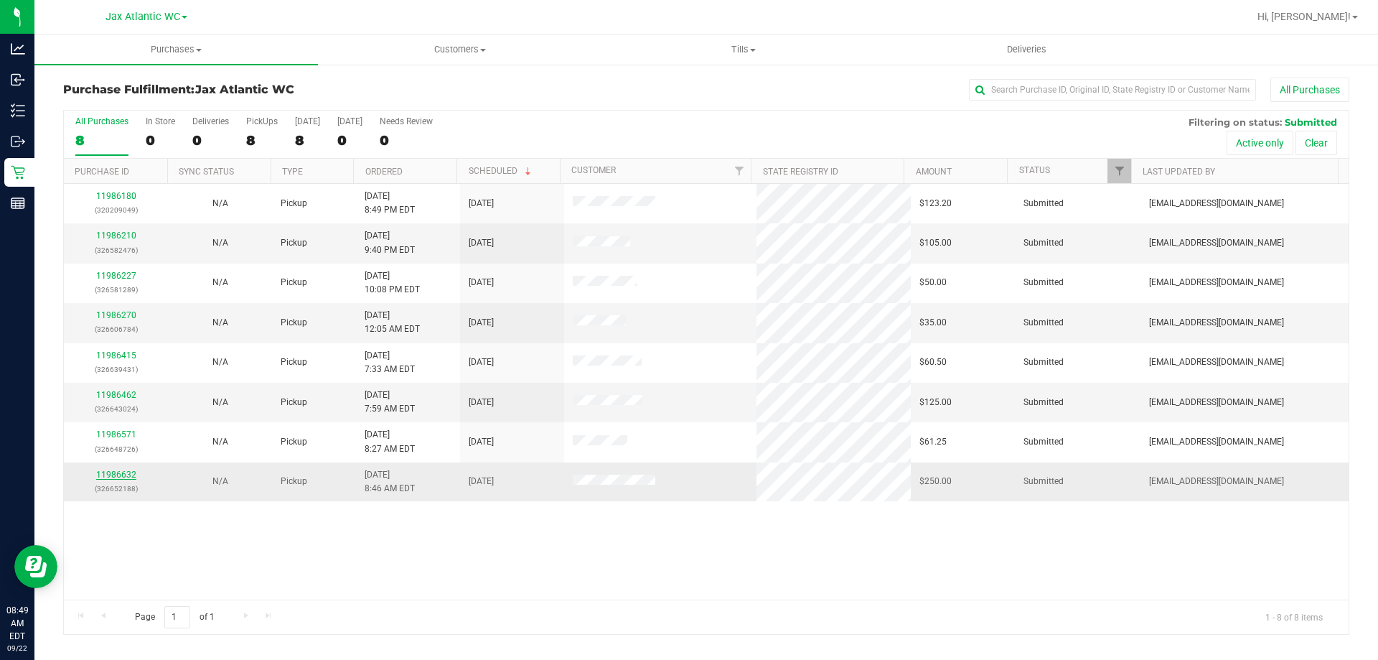
click at [128, 471] on link "11986632" at bounding box center [116, 475] width 40 height 10
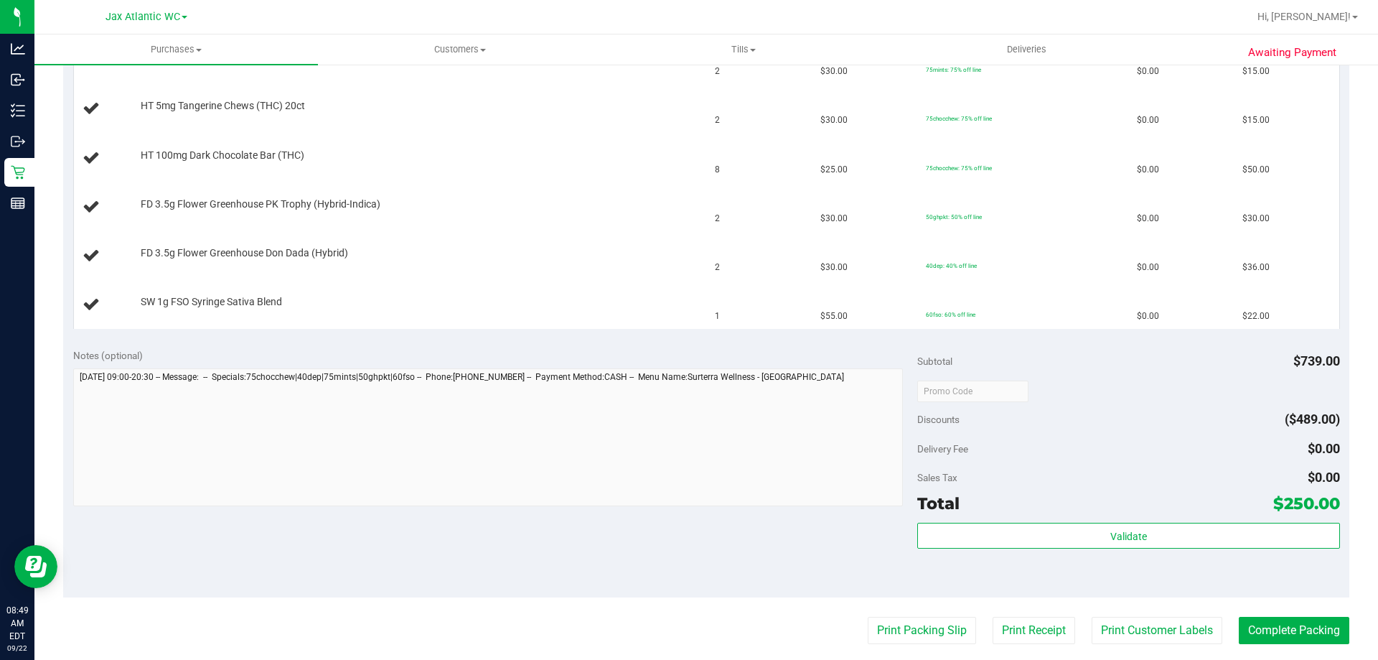
scroll to position [646, 0]
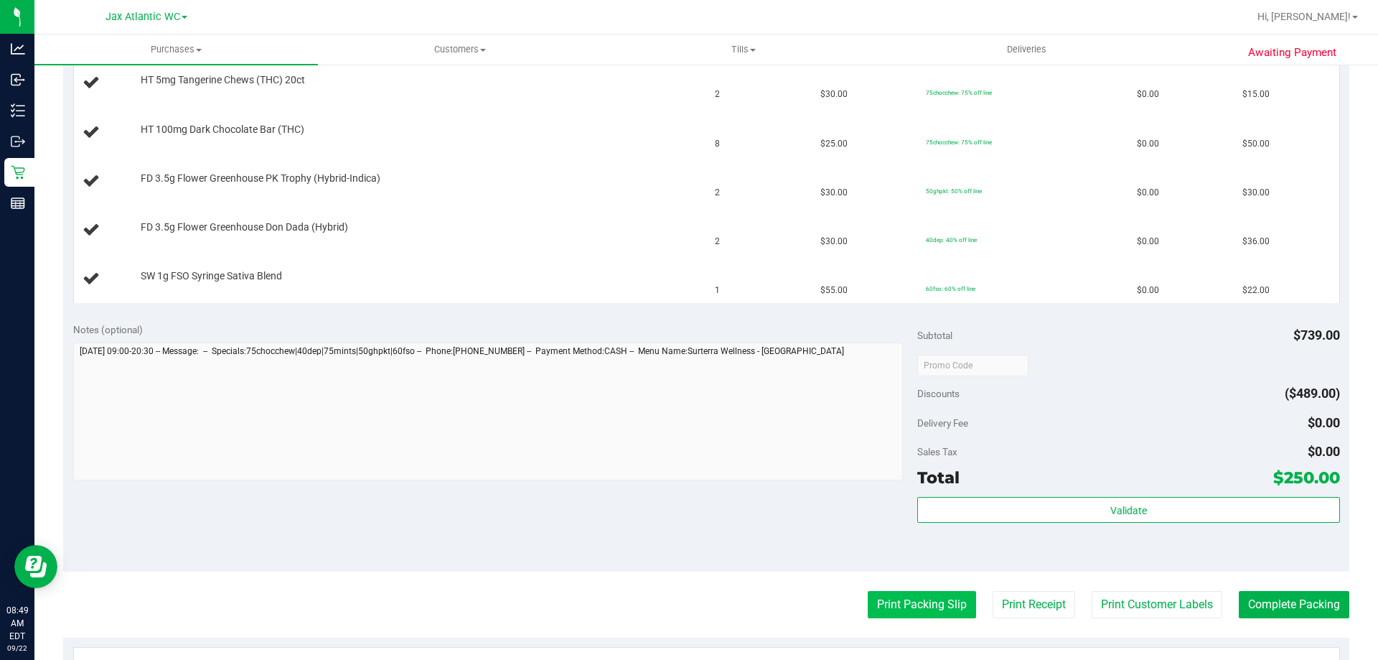
click at [899, 604] on button "Print Packing Slip" at bounding box center [922, 604] width 108 height 27
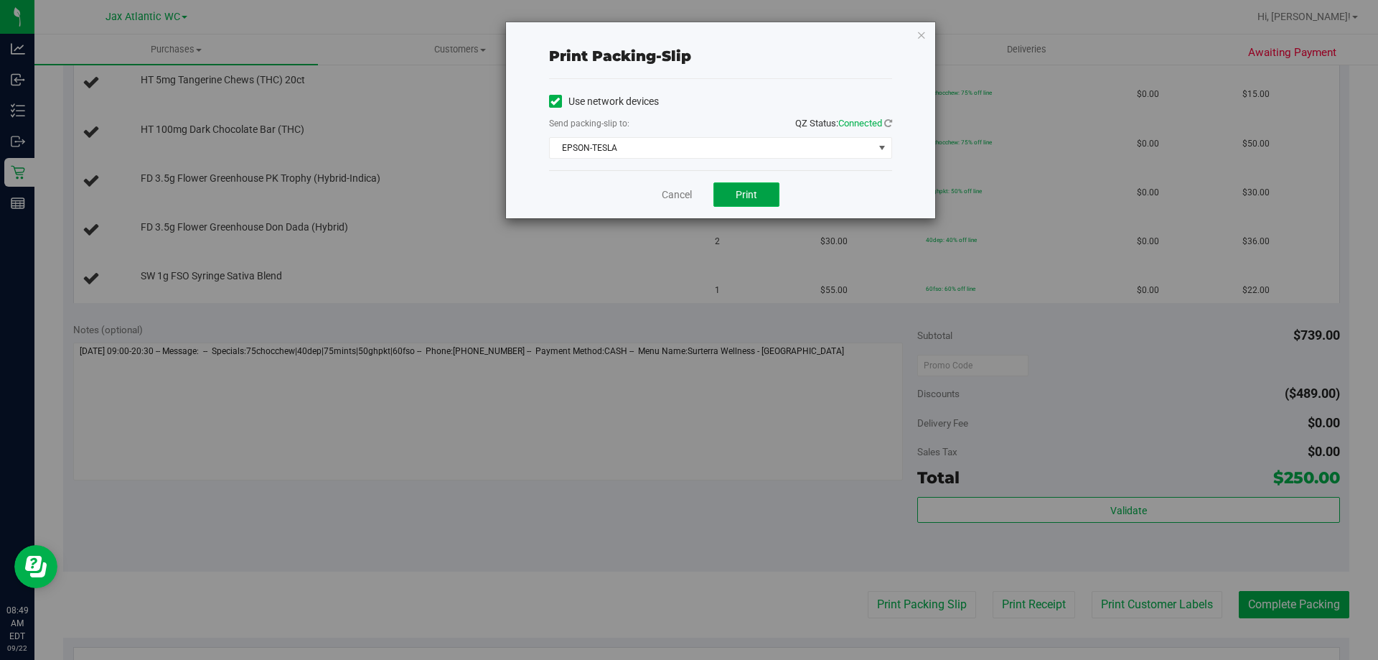
click at [763, 187] on button "Print" at bounding box center [747, 194] width 66 height 24
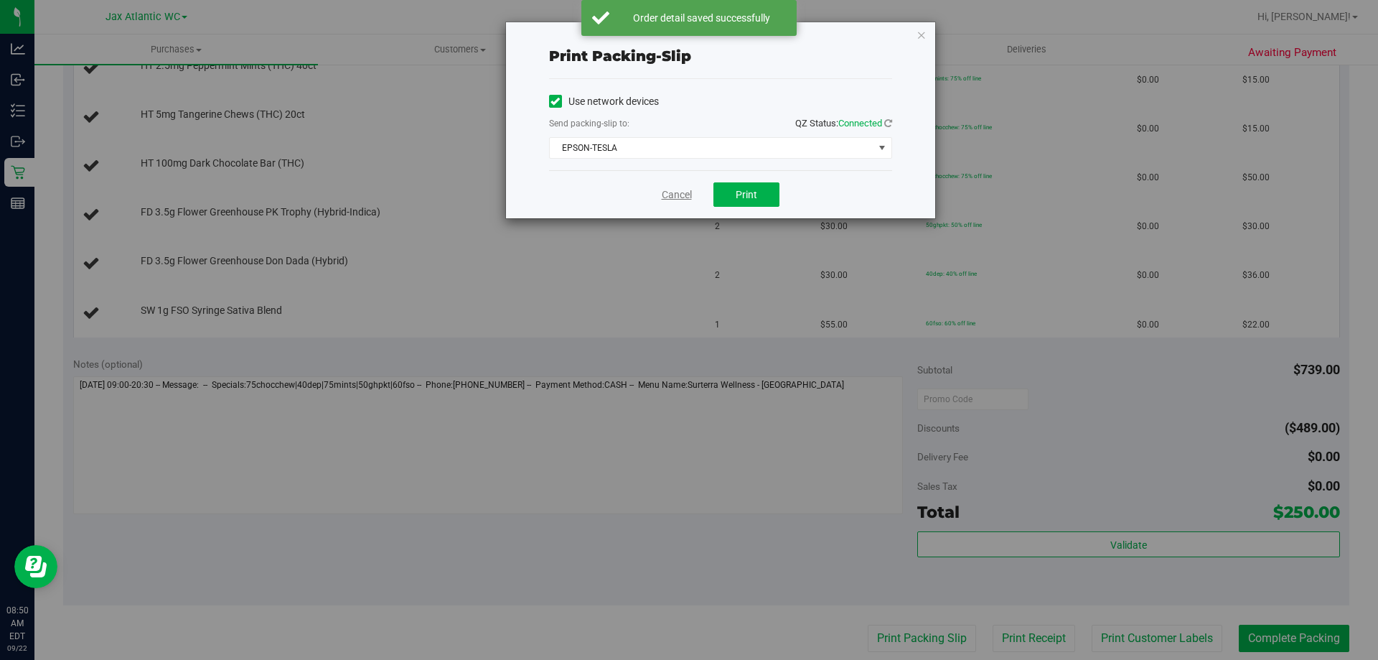
click at [676, 191] on link "Cancel" at bounding box center [677, 194] width 30 height 15
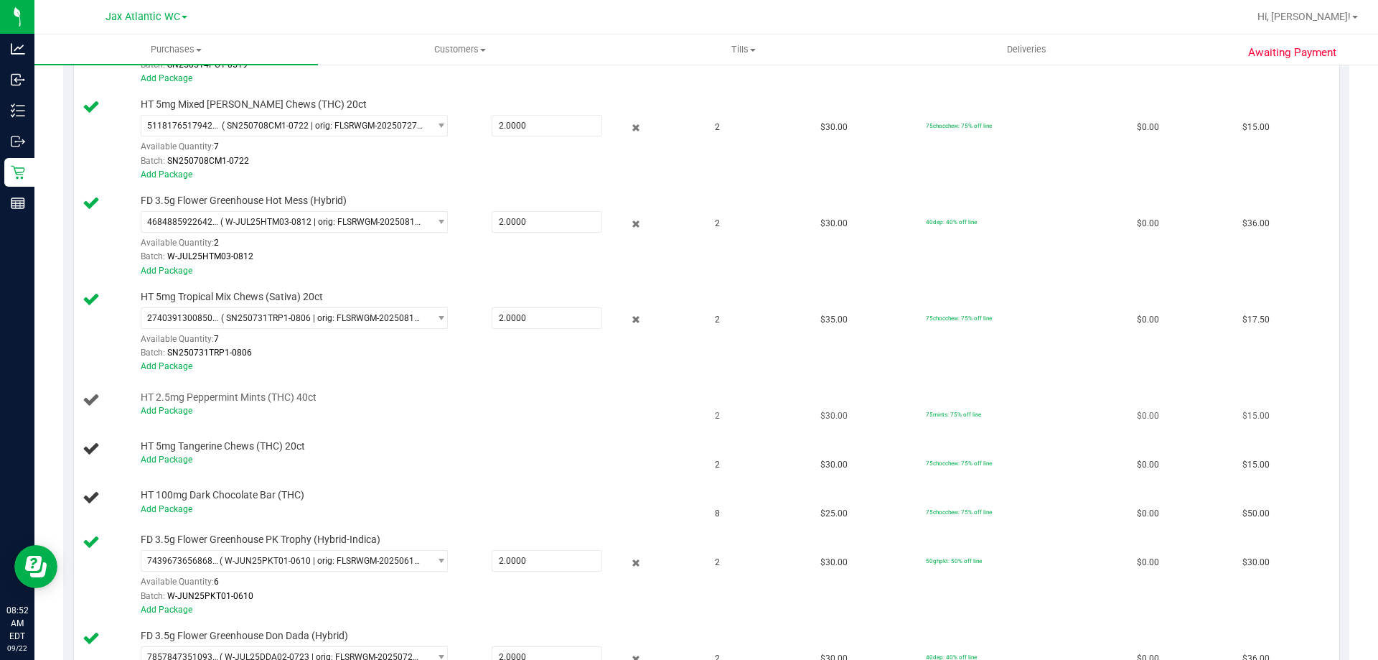
scroll to position [431, 0]
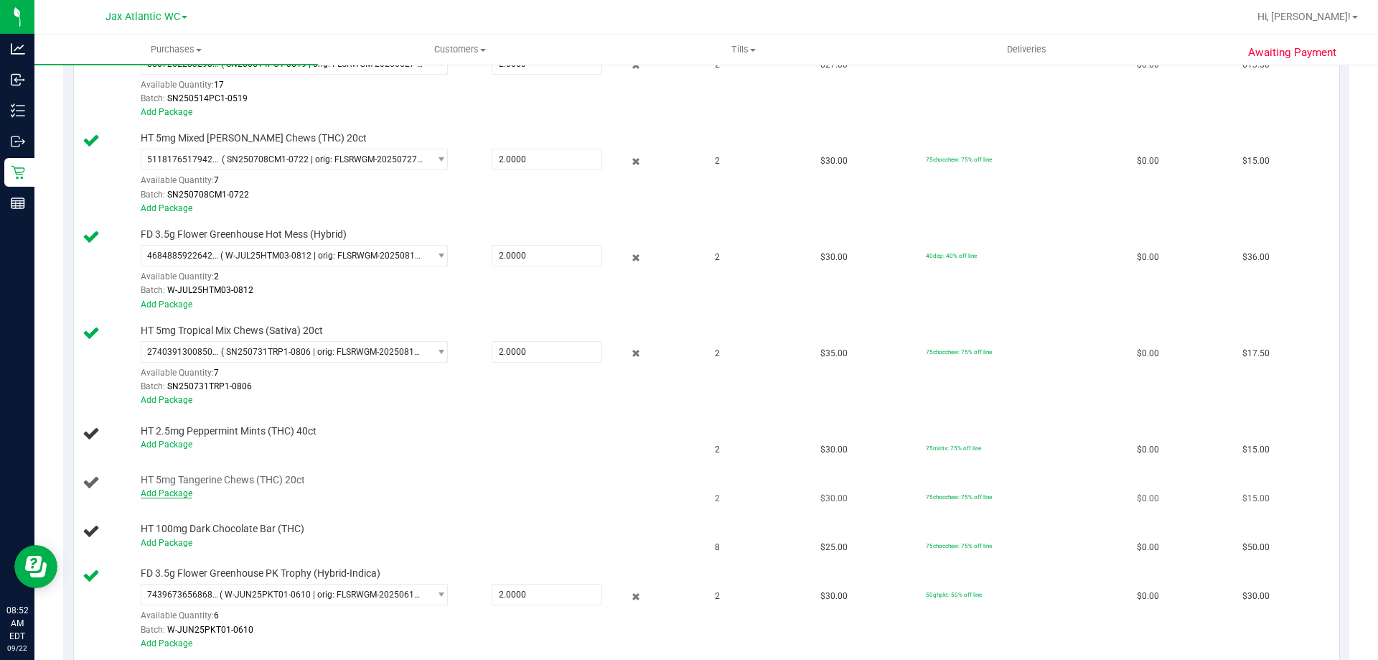
click at [162, 489] on link "Add Package" at bounding box center [167, 493] width 52 height 10
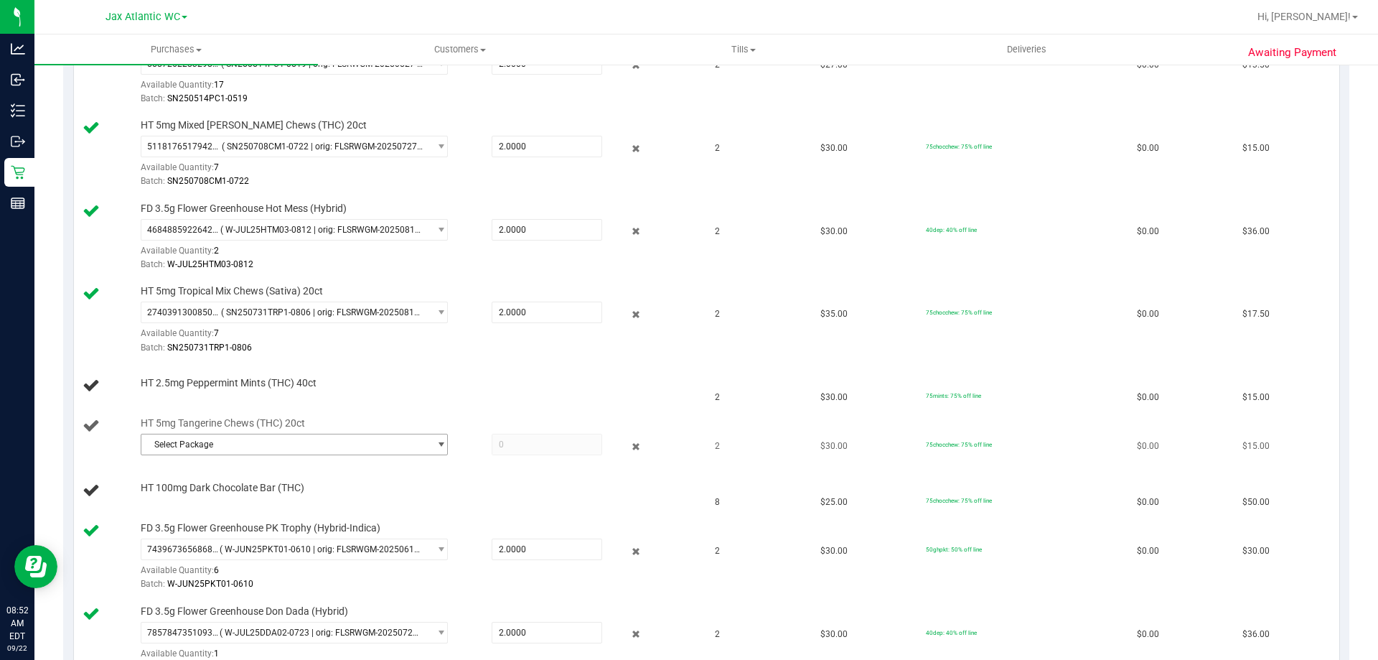
click at [276, 445] on span "Select Package" at bounding box center [285, 444] width 288 height 20
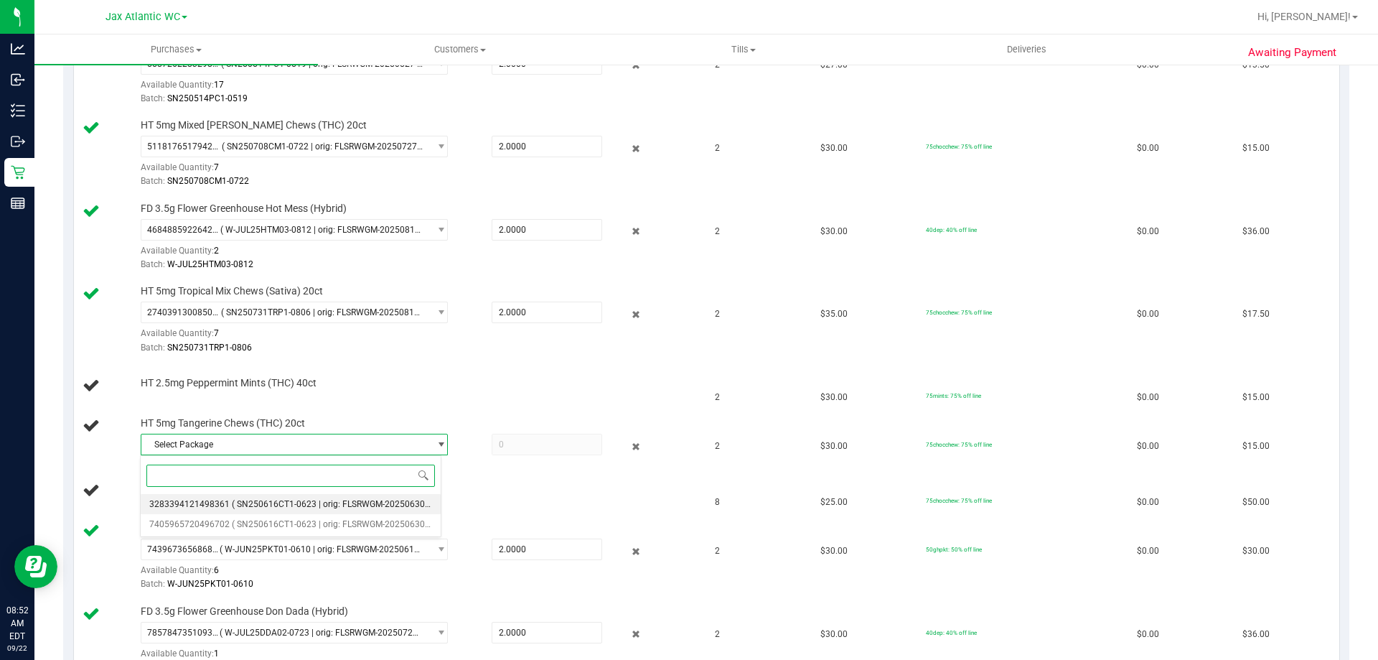
click at [270, 500] on span "( SN250616CT1-0623 | orig: FLSRWGM-20250630-478 )" at bounding box center [339, 504] width 215 height 10
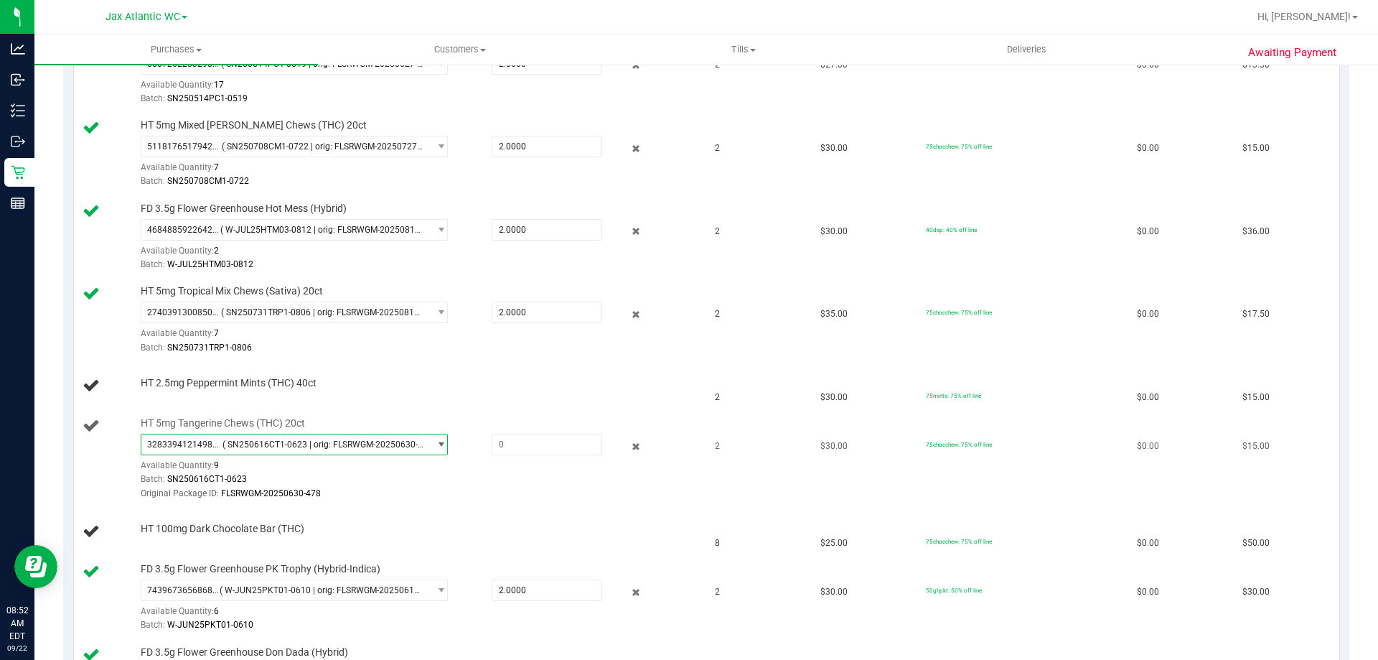
click at [295, 446] on span "( SN250616CT1-0623 | orig: FLSRWGM-20250630-478 )" at bounding box center [323, 444] width 201 height 10
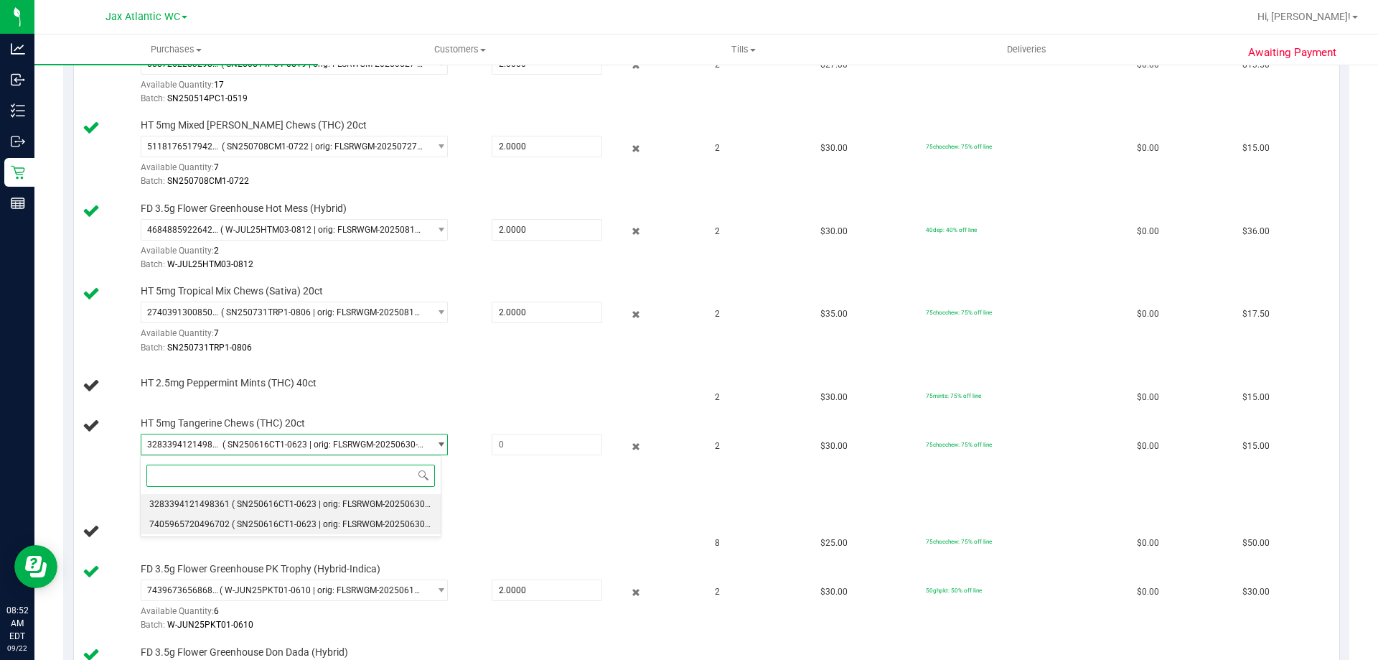
click at [299, 522] on span "( SN250616CT1-0623 | orig: FLSRWGM-20250630-430 )" at bounding box center [339, 524] width 215 height 10
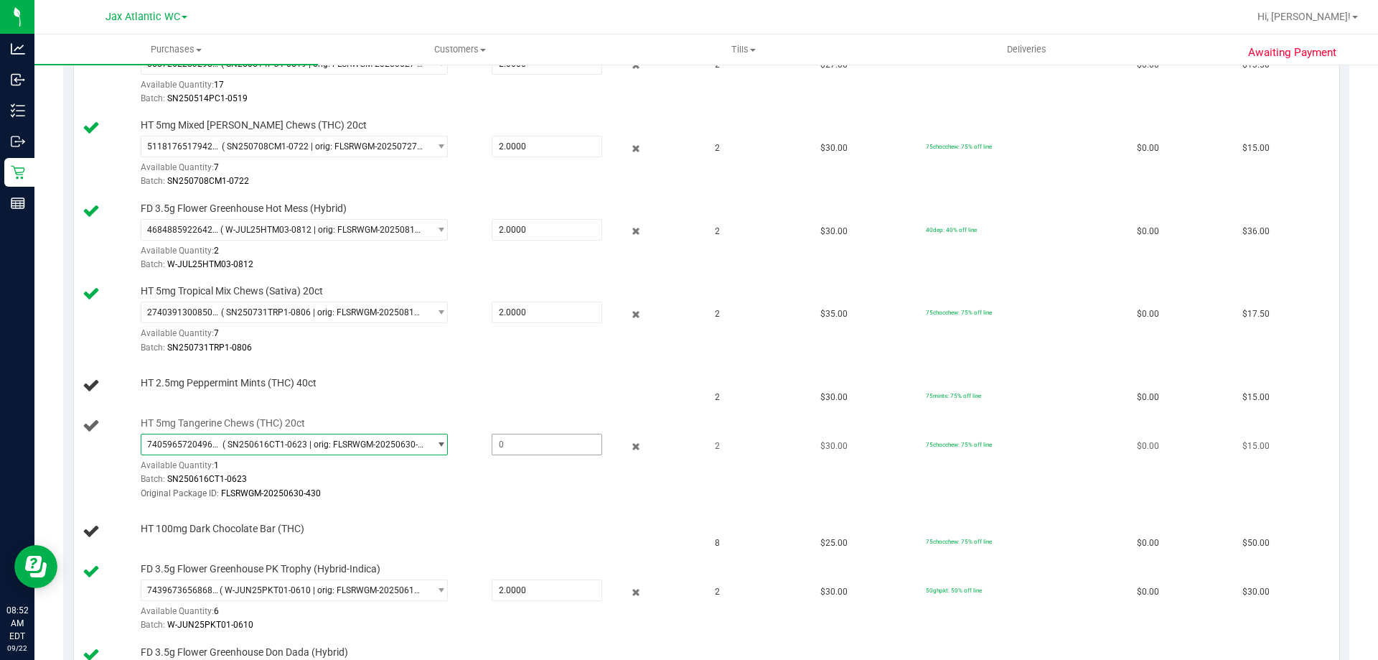
click at [515, 452] on span at bounding box center [547, 445] width 111 height 22
type input "1"
type input "1.0000"
click at [476, 492] on div "Original Package ID: FLSRWGM-20250630-430" at bounding box center [418, 494] width 554 height 14
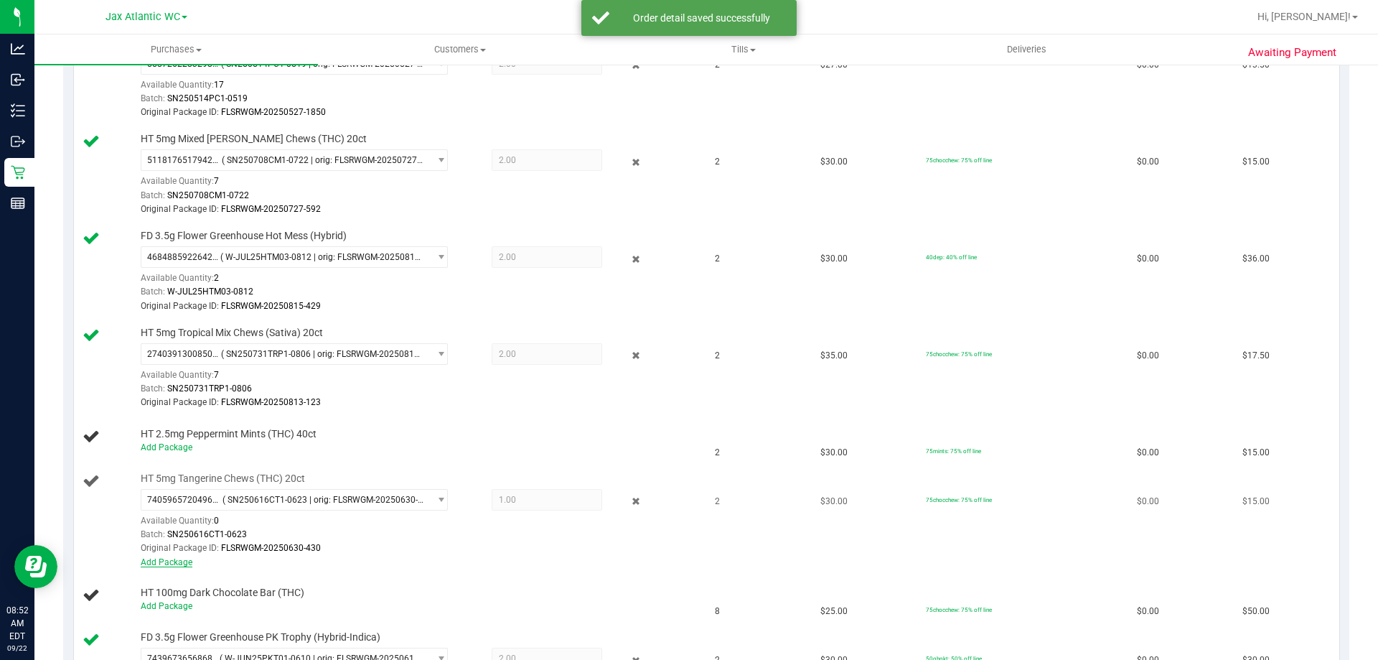
click at [167, 563] on link "Add Package" at bounding box center [167, 562] width 52 height 10
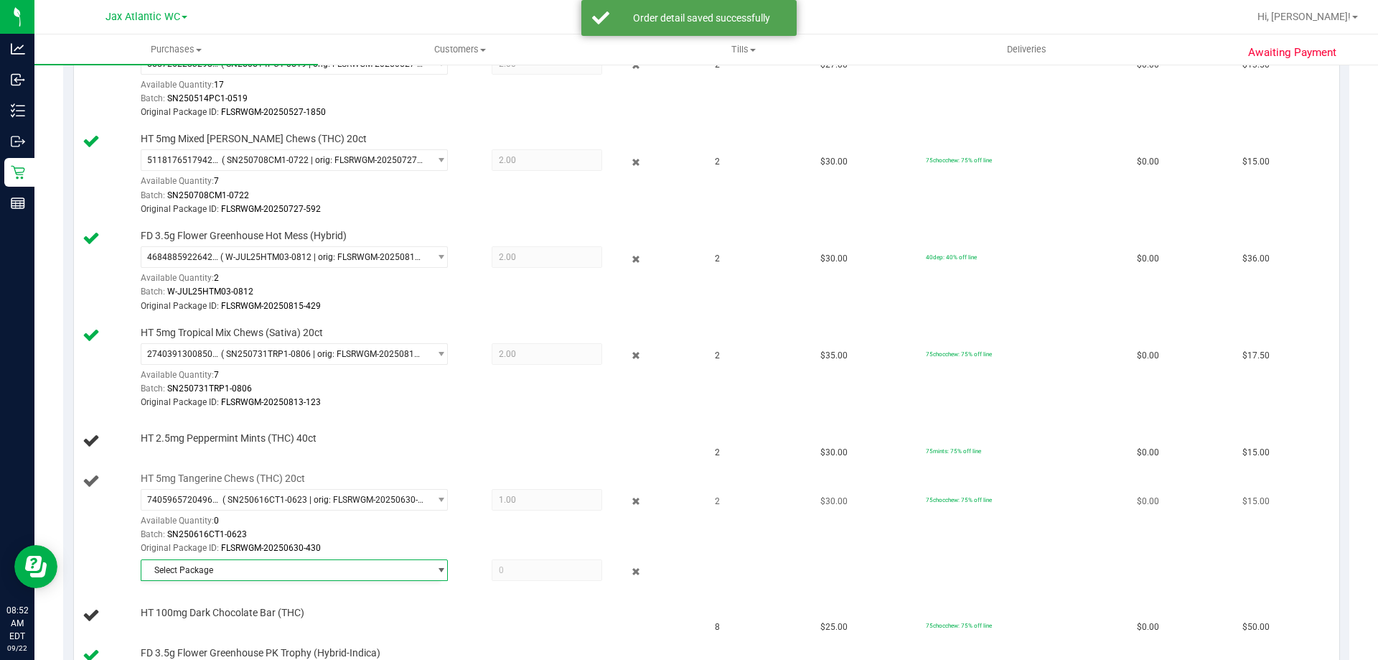
click at [380, 572] on span "Select Package" at bounding box center [285, 570] width 288 height 20
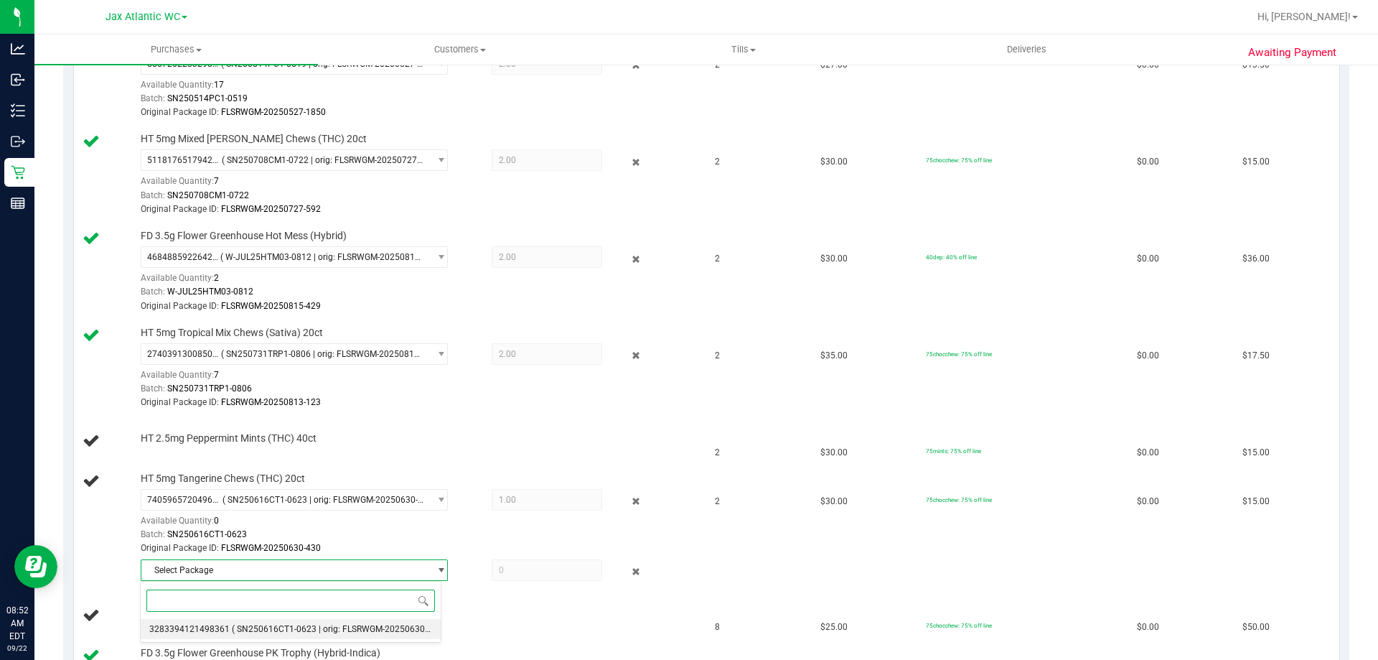
click at [259, 632] on span "( SN250616CT1-0623 | orig: FLSRWGM-20250630-478 )" at bounding box center [339, 629] width 215 height 10
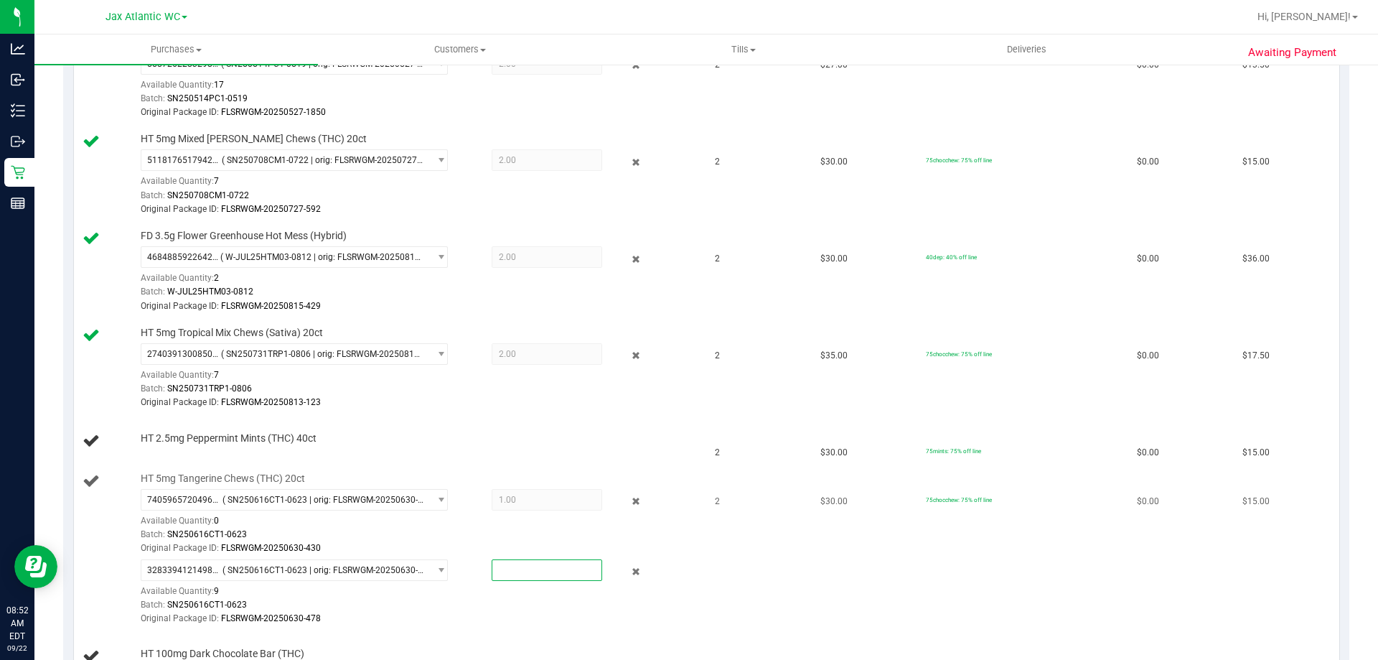
click at [533, 574] on span at bounding box center [547, 570] width 111 height 22
type input "1"
type input "1.0000"
click at [510, 463] on td "HT 2.5mg Peppermint Mints (THC) 40ct" at bounding box center [390, 441] width 633 height 49
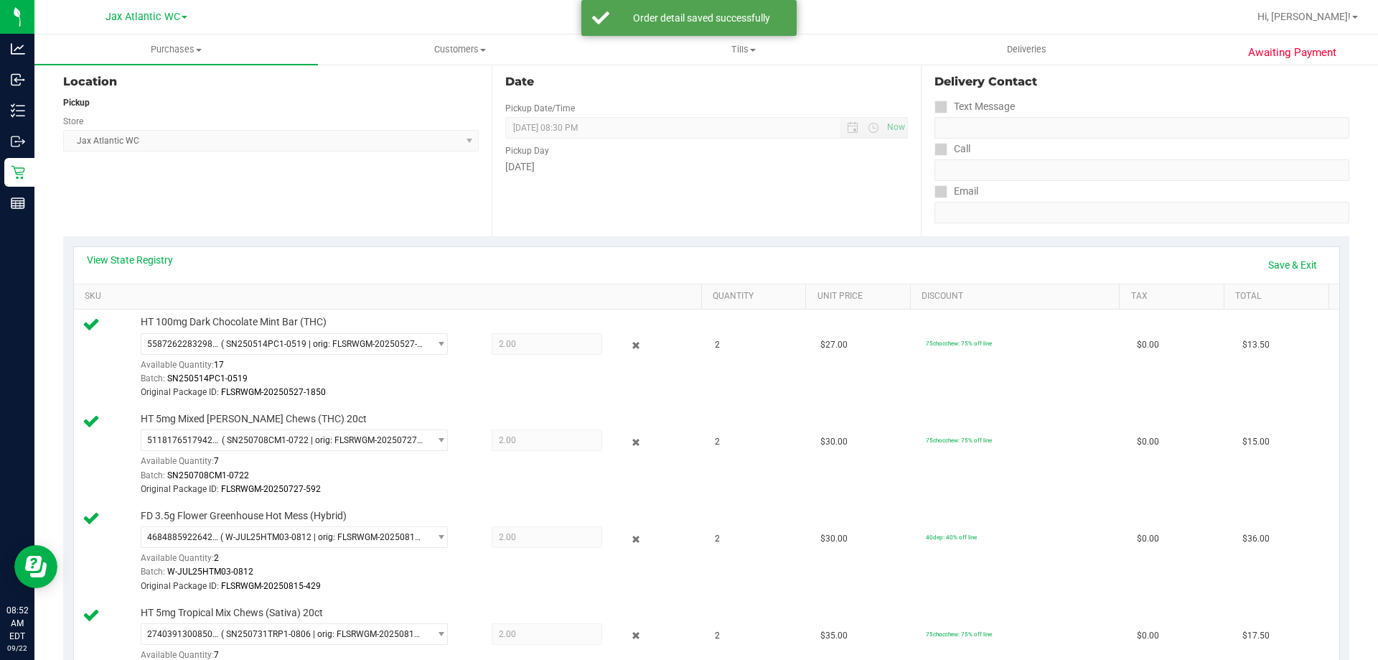
scroll to position [144, 0]
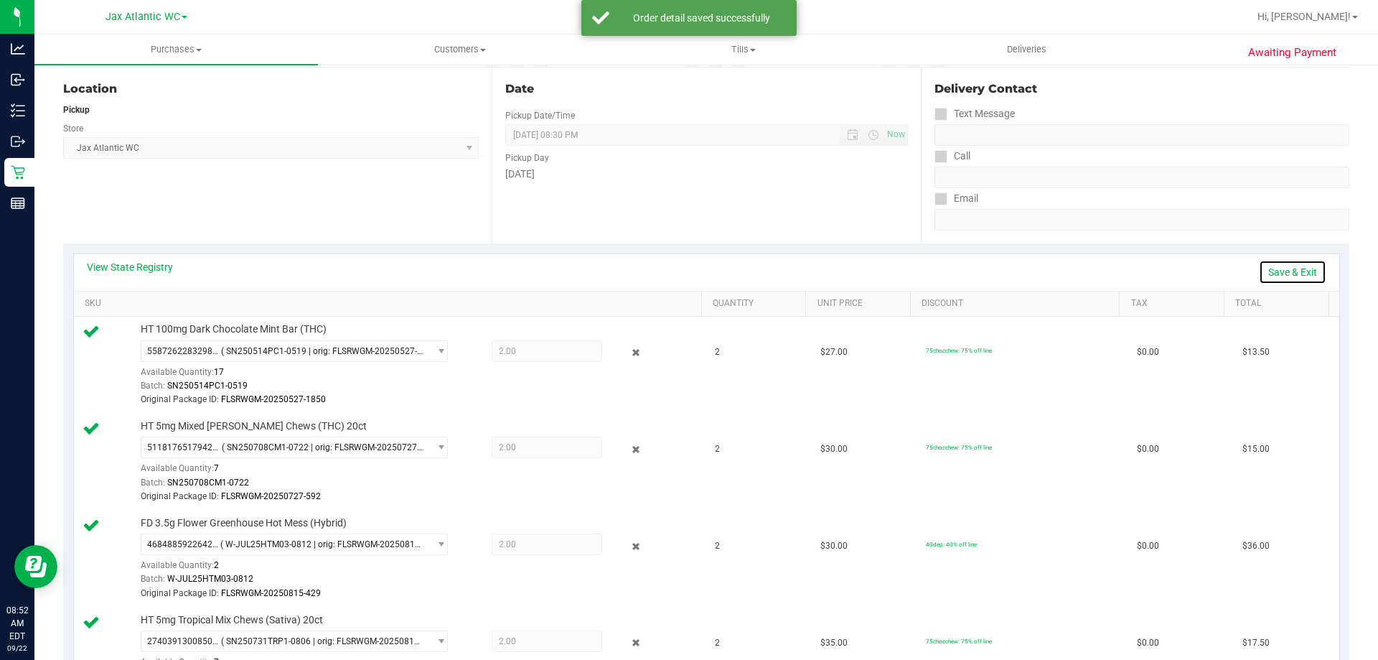
click at [1282, 270] on link "Save & Exit" at bounding box center [1292, 272] width 67 height 24
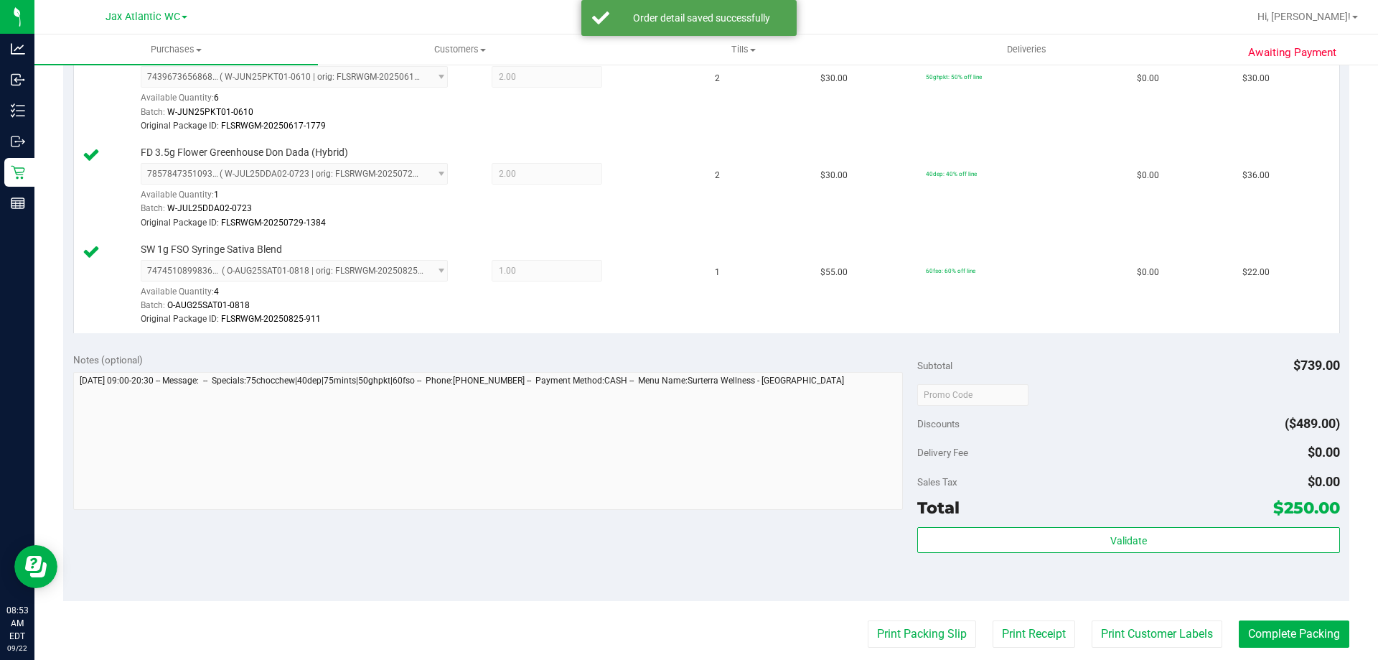
scroll to position [1220, 0]
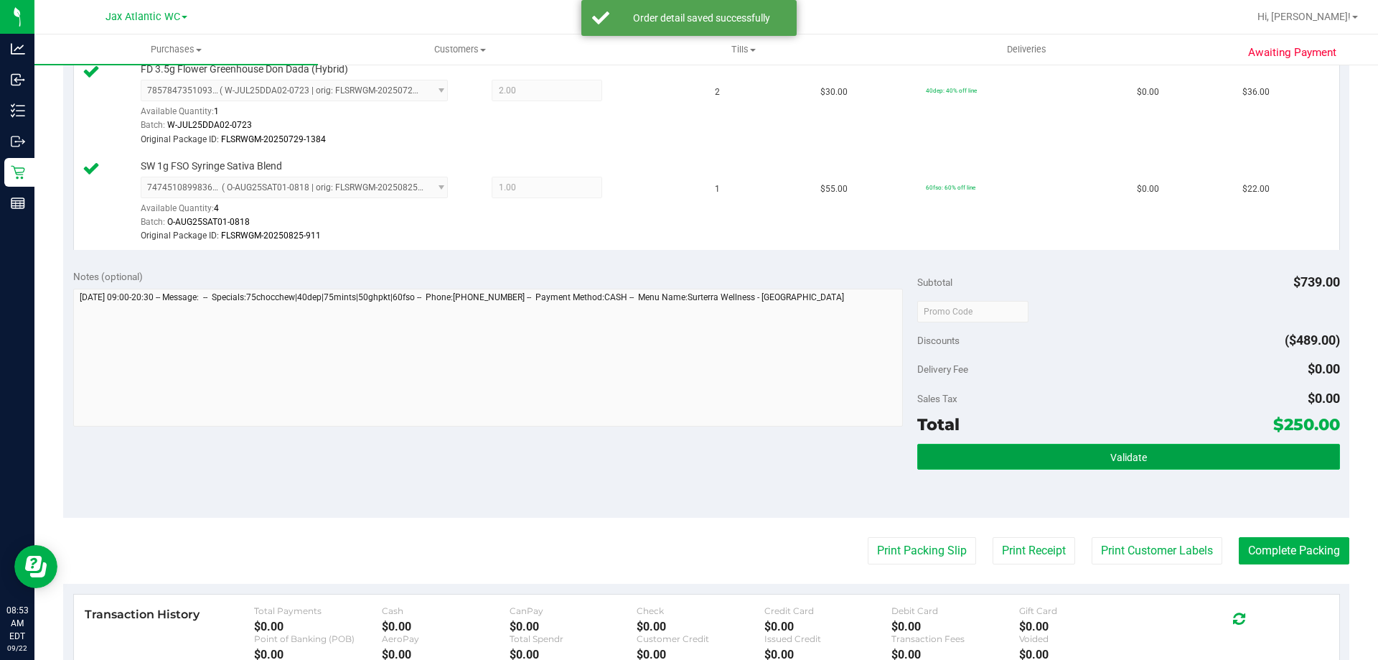
click at [1063, 457] on button "Validate" at bounding box center [1129, 457] width 422 height 26
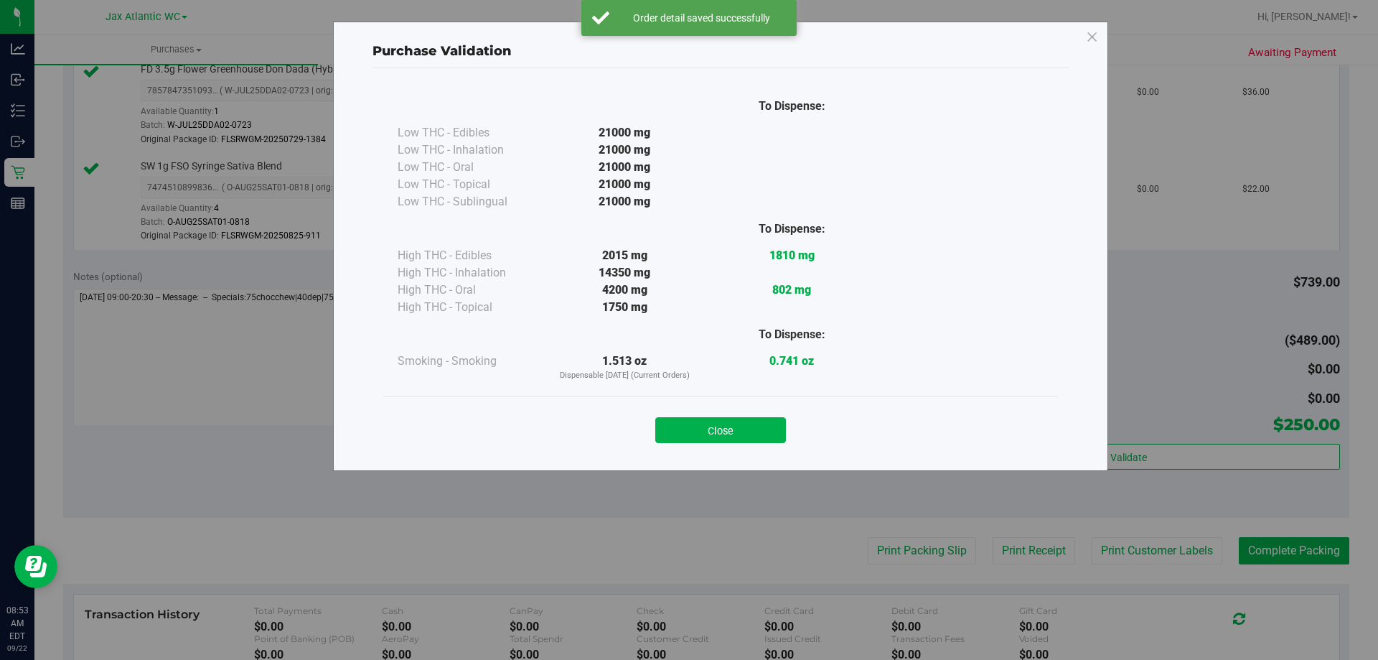
drag, startPoint x: 755, startPoint y: 438, endPoint x: 776, endPoint y: 453, distance: 25.7
click at [755, 437] on button "Close" at bounding box center [720, 430] width 131 height 26
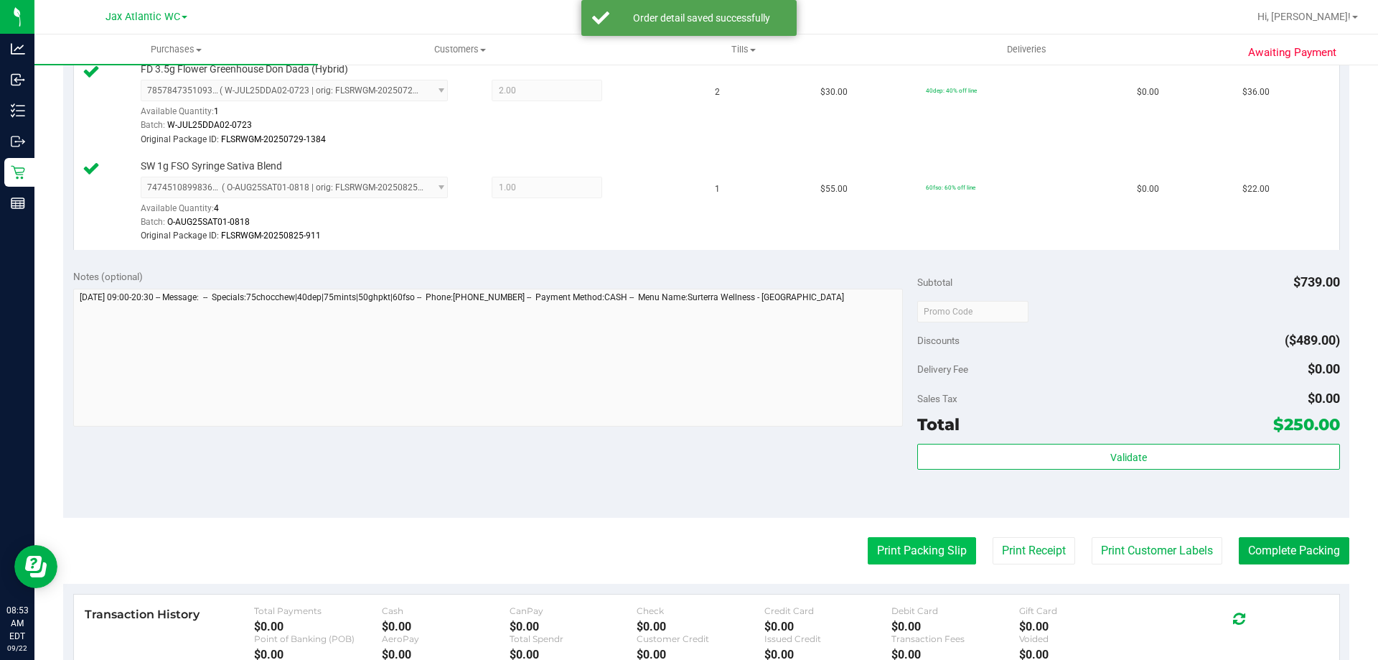
click at [895, 552] on button "Print Packing Slip" at bounding box center [922, 550] width 108 height 27
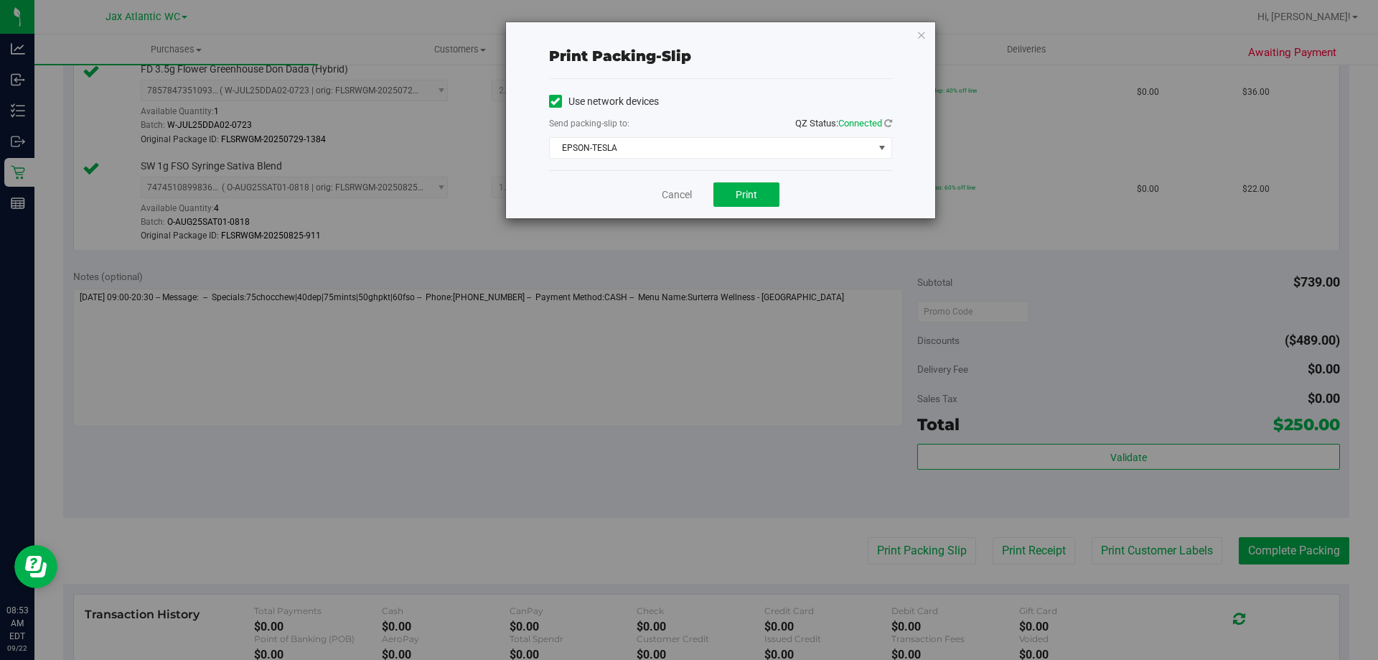
click at [756, 210] on div "Cancel Print" at bounding box center [720, 194] width 343 height 48
click at [755, 201] on button "Print" at bounding box center [747, 194] width 66 height 24
click at [666, 198] on link "Cancel" at bounding box center [677, 194] width 30 height 15
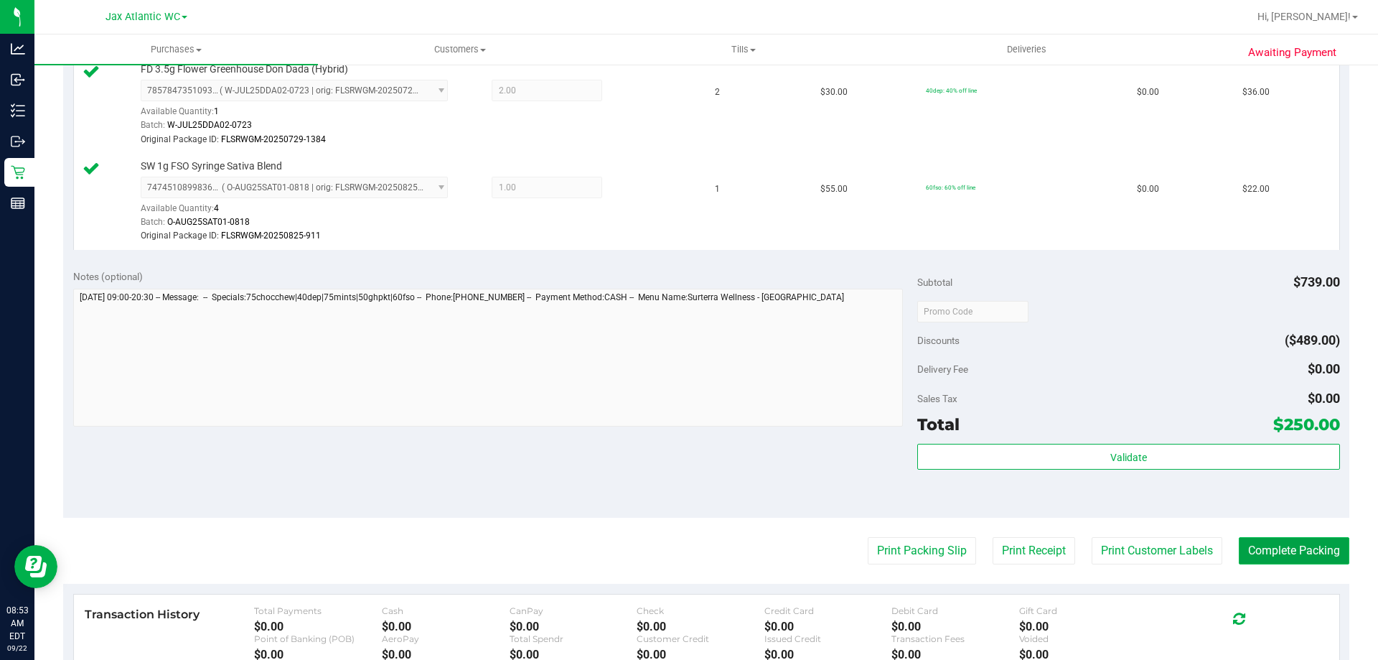
click at [1294, 546] on button "Complete Packing" at bounding box center [1294, 550] width 111 height 27
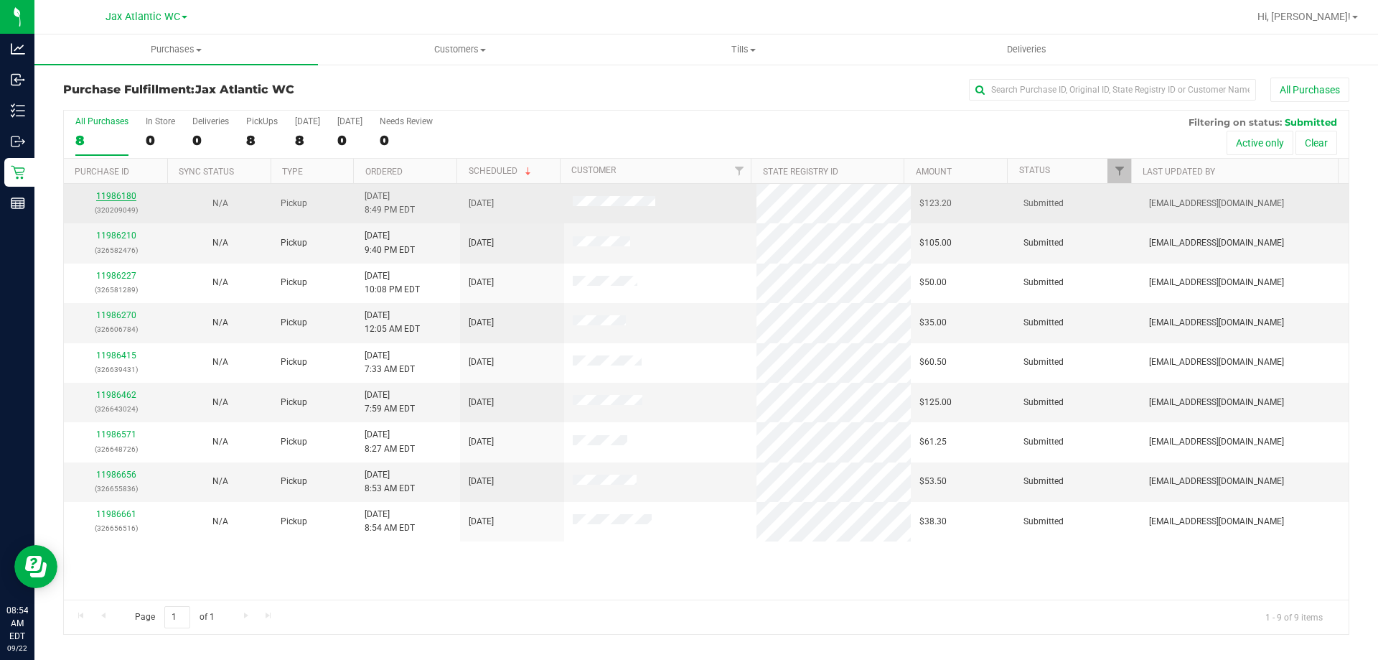
click at [125, 195] on link "11986180" at bounding box center [116, 196] width 40 height 10
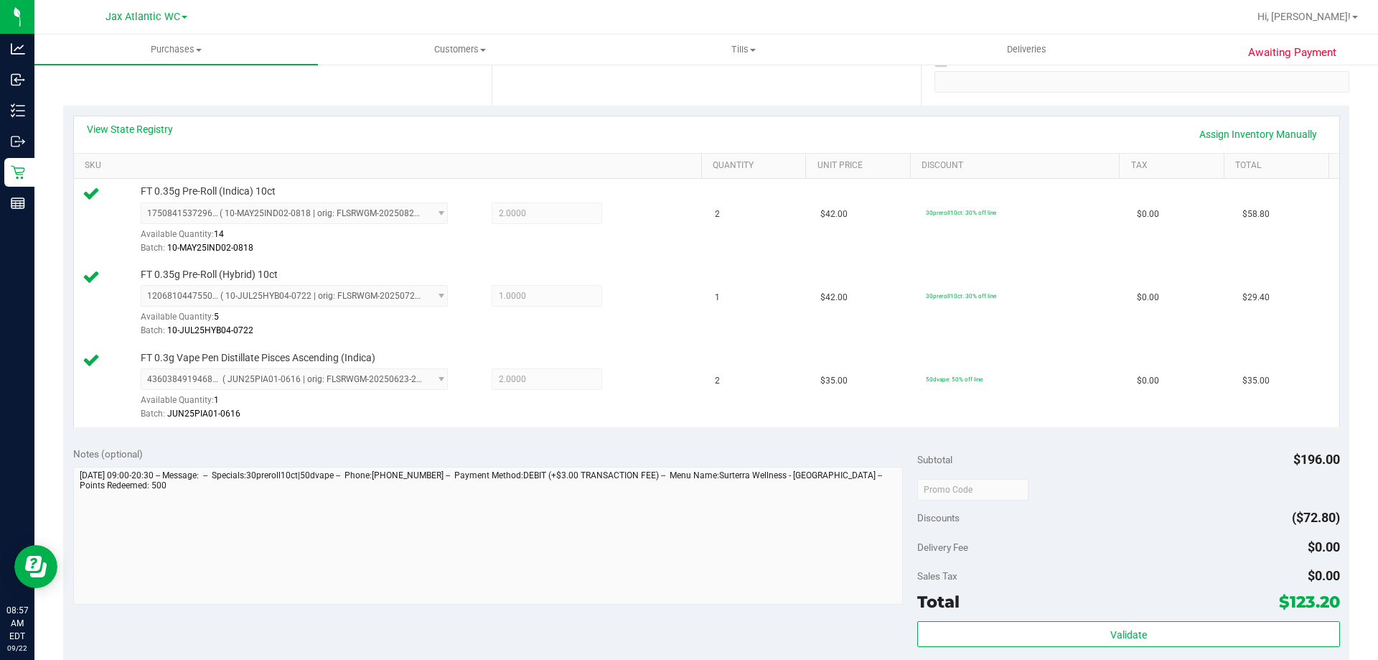
scroll to position [287, 0]
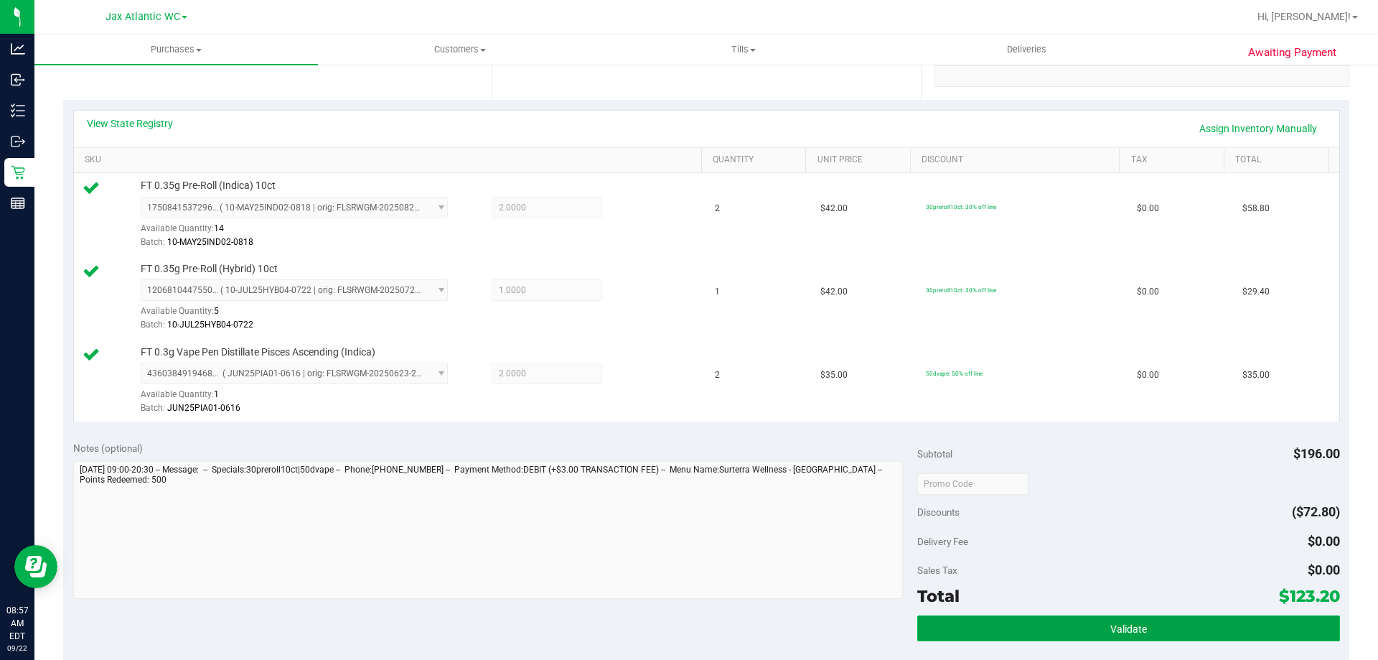
click at [998, 622] on button "Validate" at bounding box center [1129, 628] width 422 height 26
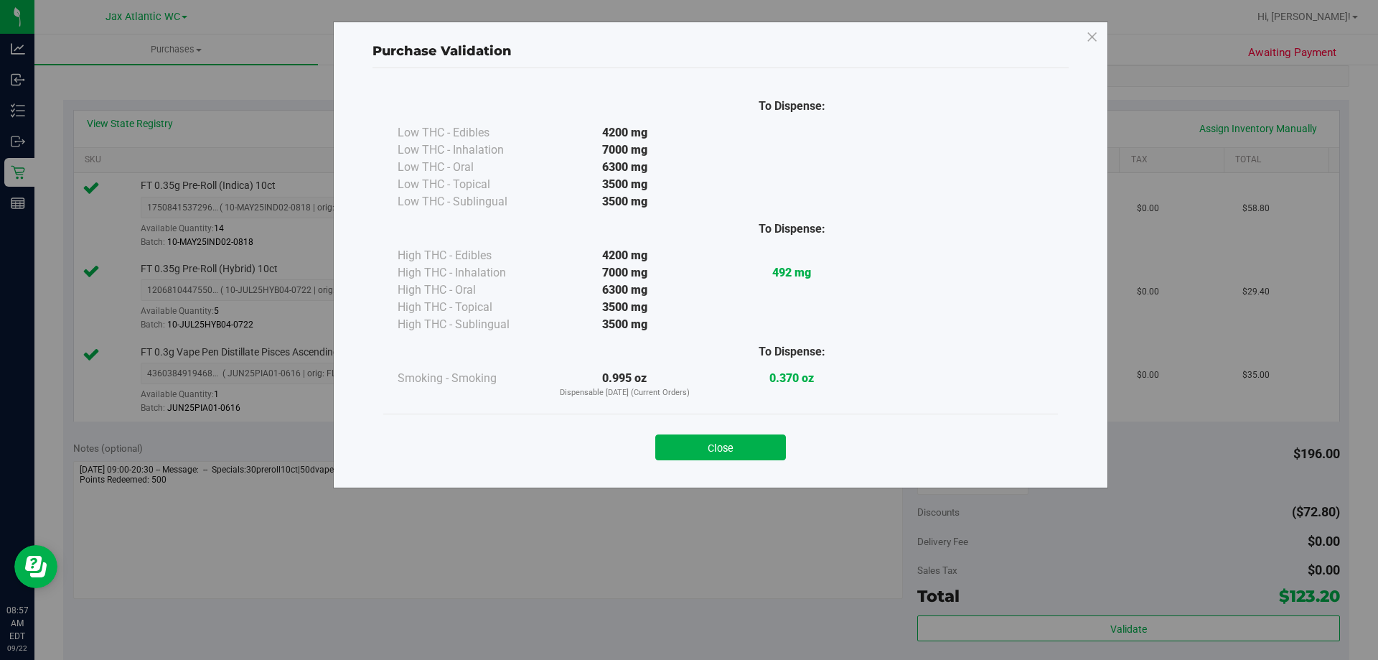
drag, startPoint x: 747, startPoint y: 452, endPoint x: 801, endPoint y: 478, distance: 60.4
click at [748, 452] on button "Close" at bounding box center [720, 447] width 131 height 26
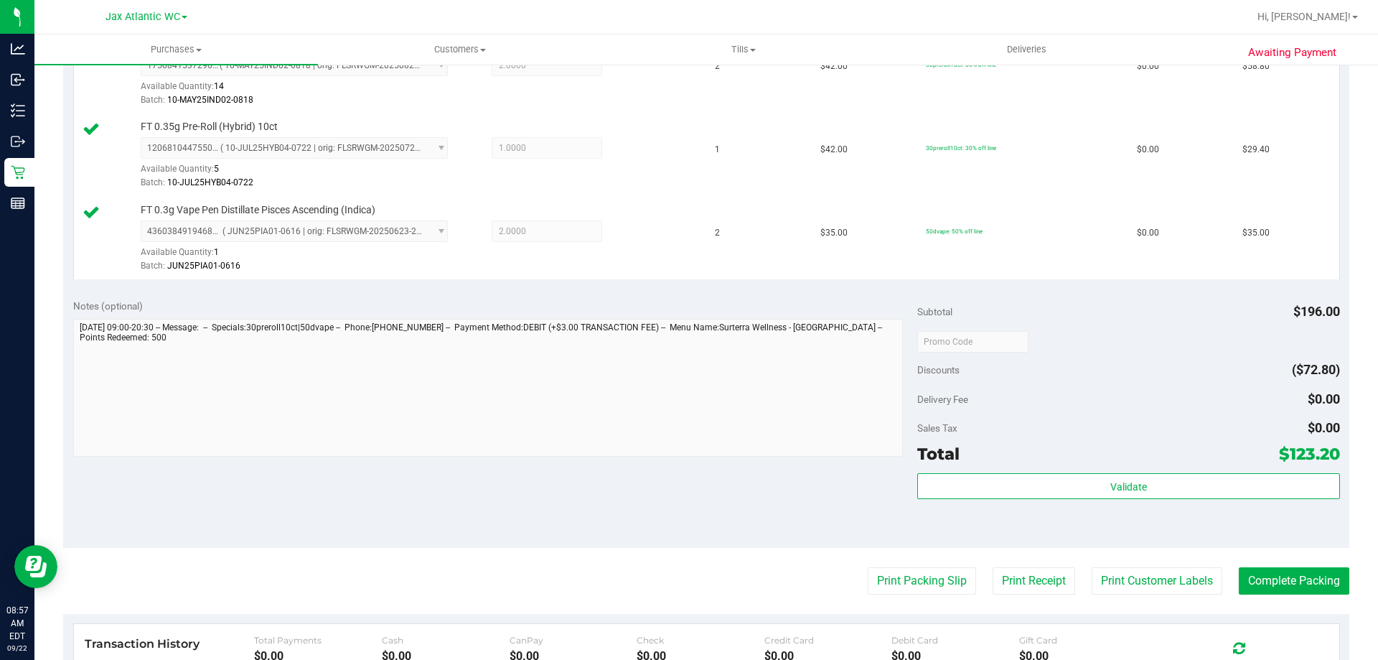
scroll to position [431, 0]
click at [909, 579] on button "Print Packing Slip" at bounding box center [922, 579] width 108 height 27
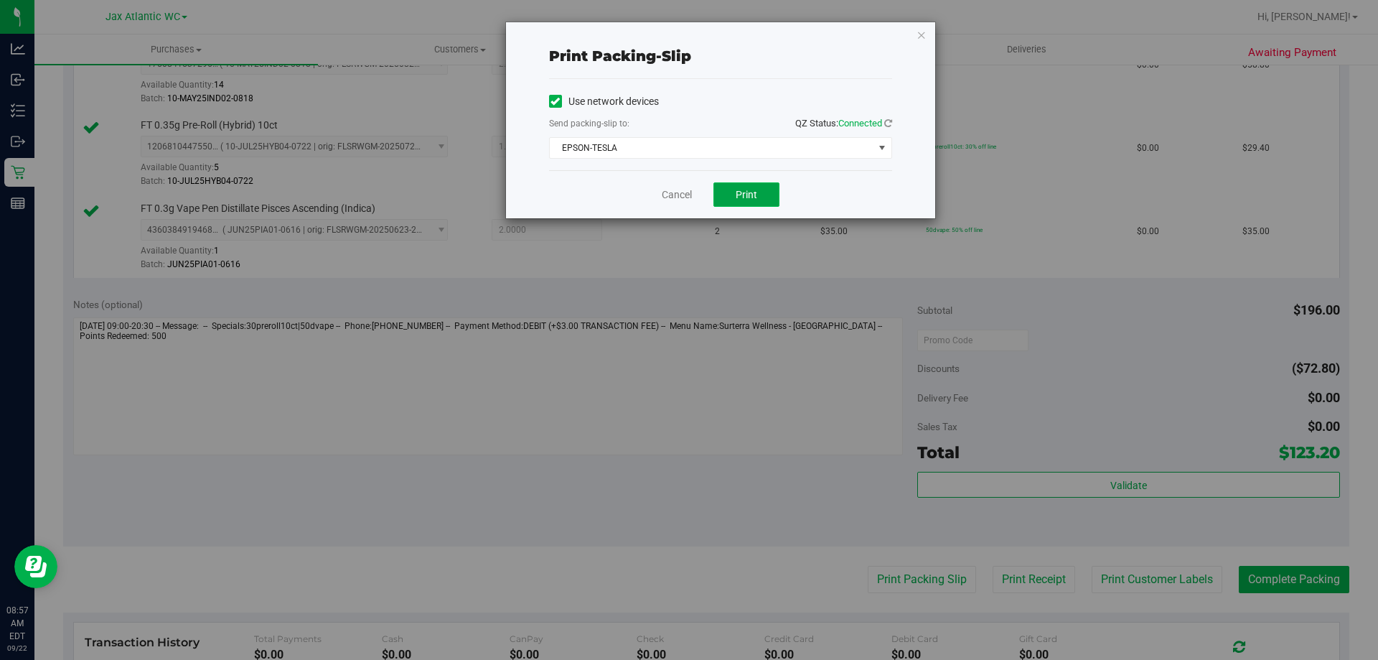
click at [750, 192] on span "Print" at bounding box center [747, 194] width 22 height 11
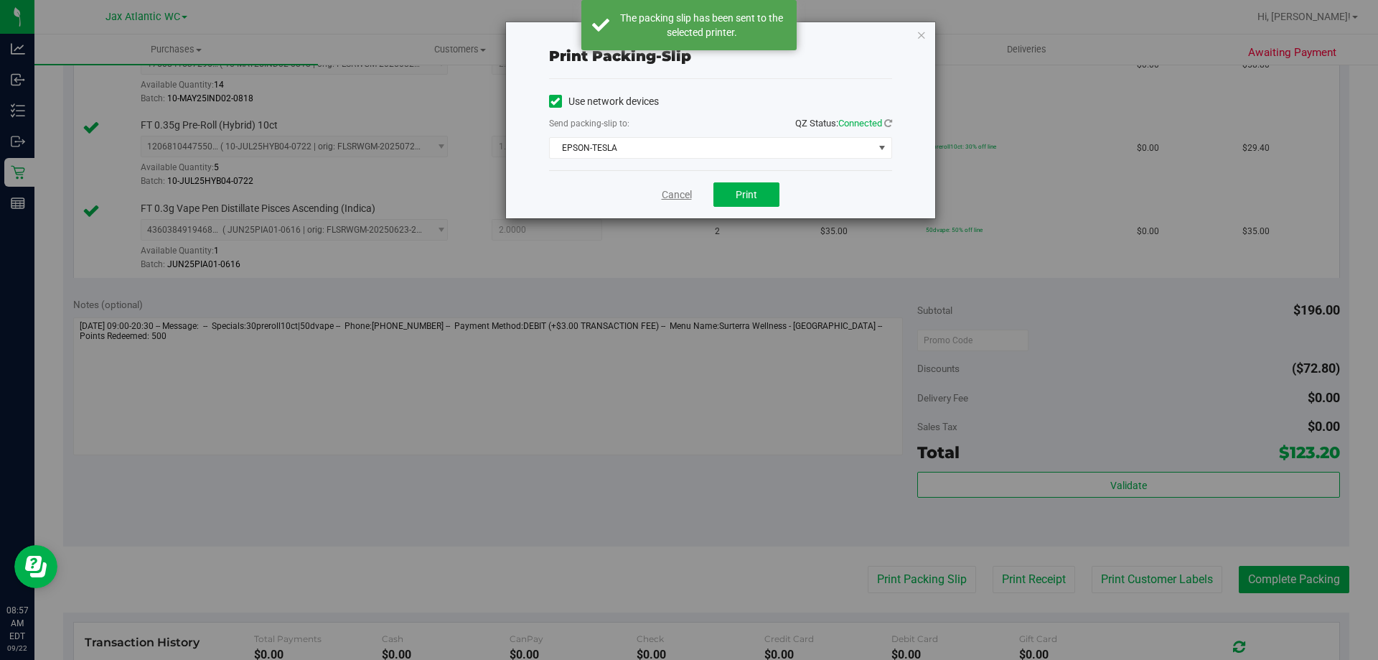
click at [675, 188] on link "Cancel" at bounding box center [677, 194] width 30 height 15
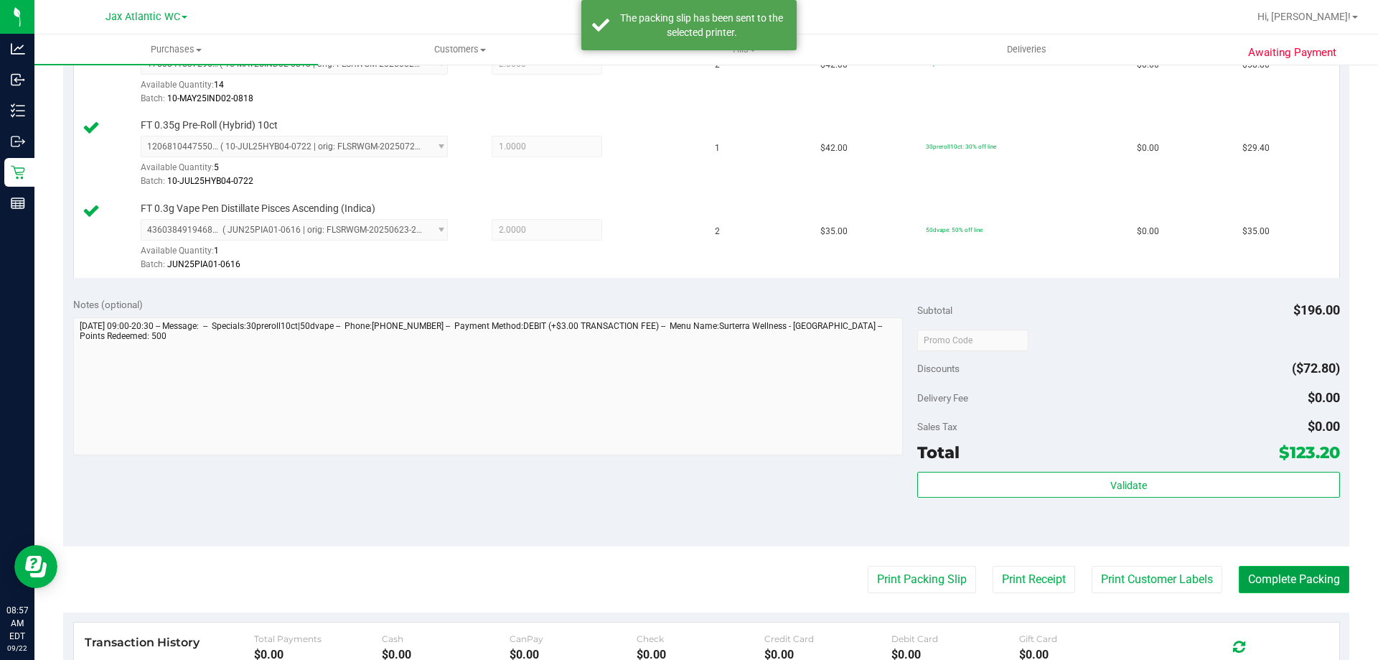
click at [1314, 577] on button "Complete Packing" at bounding box center [1294, 579] width 111 height 27
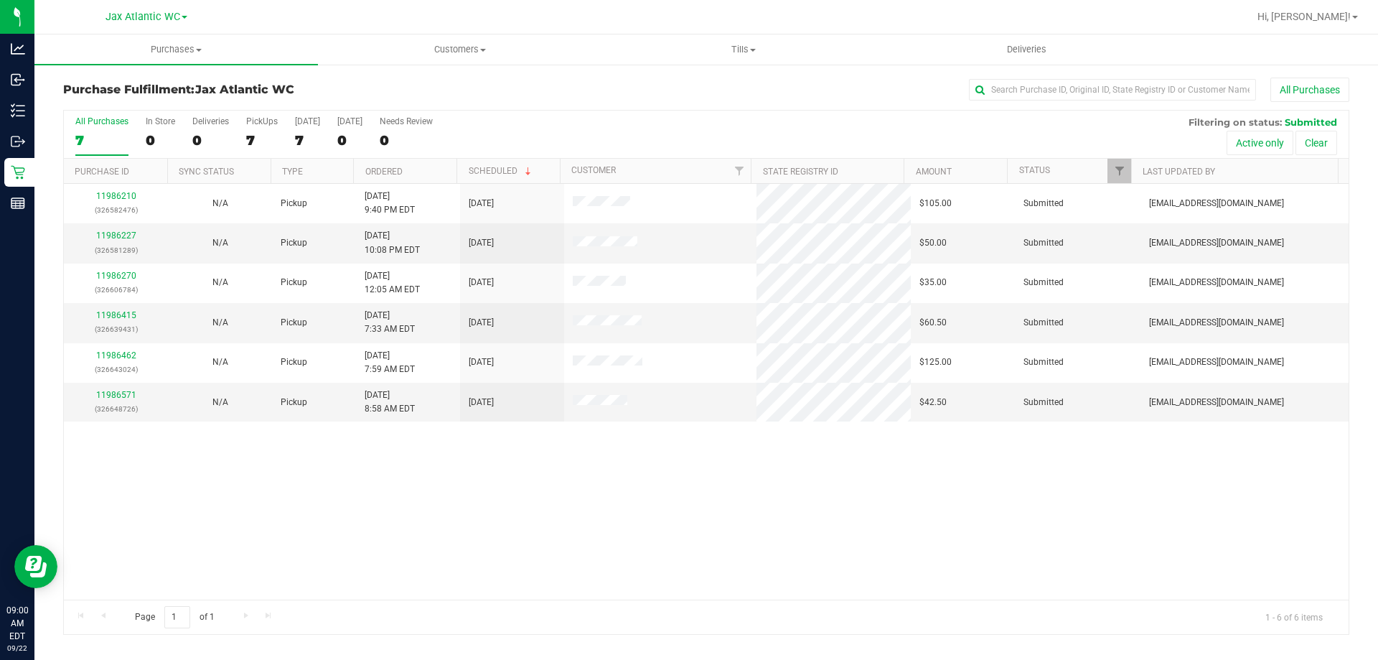
drag, startPoint x: 1306, startPoint y: 574, endPoint x: 1190, endPoint y: 596, distance: 117.6
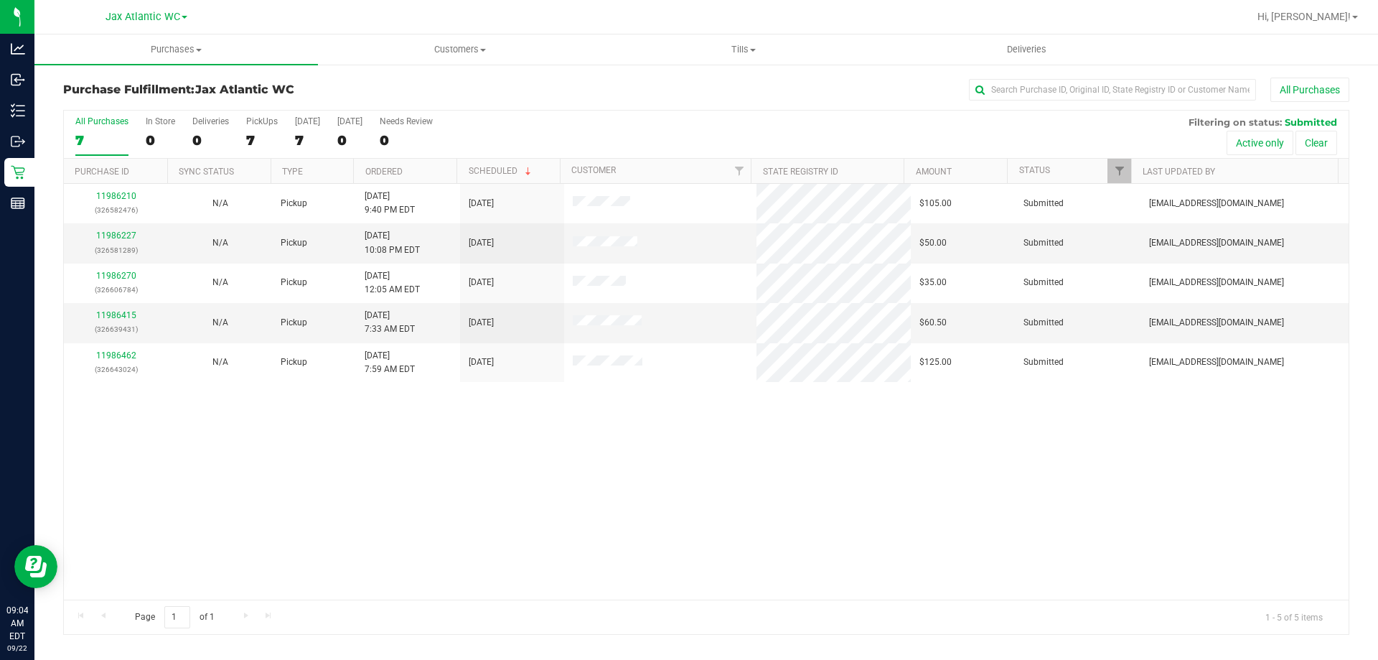
drag, startPoint x: 1190, startPoint y: 596, endPoint x: 714, endPoint y: 448, distance: 499.1
click at [697, 455] on div "11986210 (326582476) N/A Pickup [DATE] 9:40 PM EDT 9/22/2025 $105.00 Submitted …" at bounding box center [706, 392] width 1285 height 416
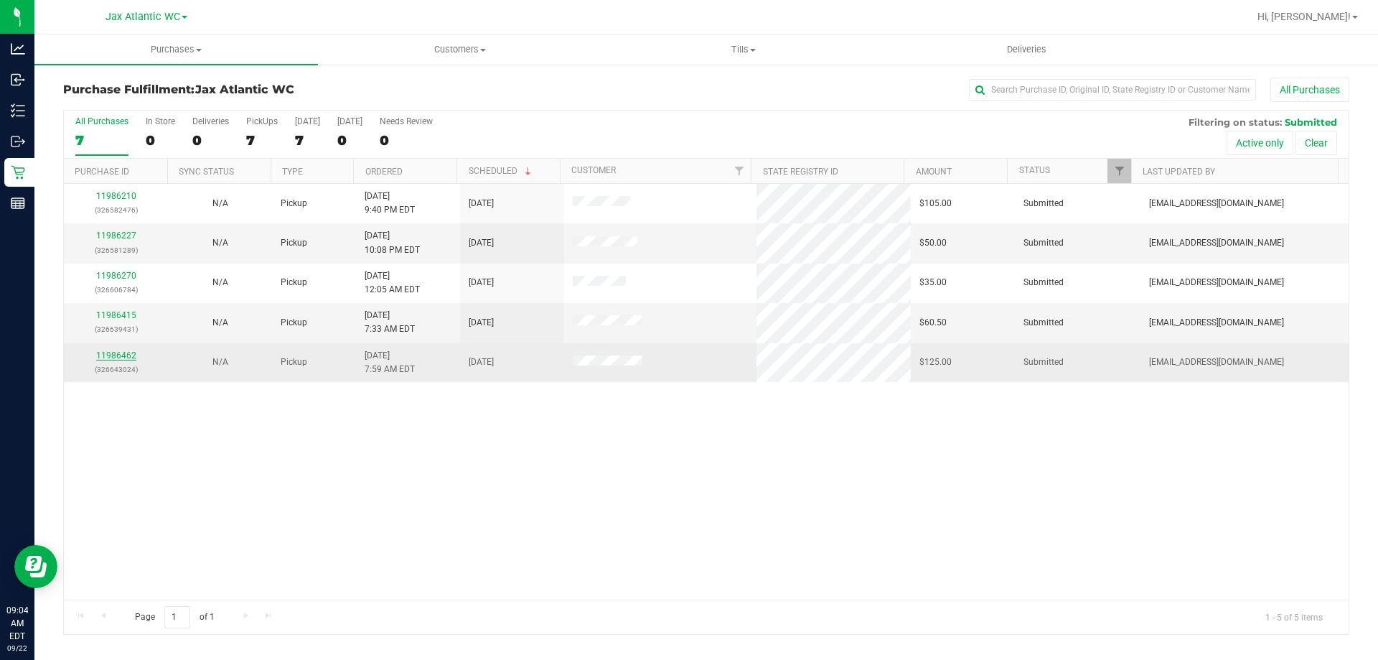
drag, startPoint x: 100, startPoint y: 349, endPoint x: 106, endPoint y: 358, distance: 10.4
click at [99, 351] on div "11986462 (326643024)" at bounding box center [116, 362] width 87 height 27
click at [106, 358] on link "11986462" at bounding box center [116, 355] width 40 height 10
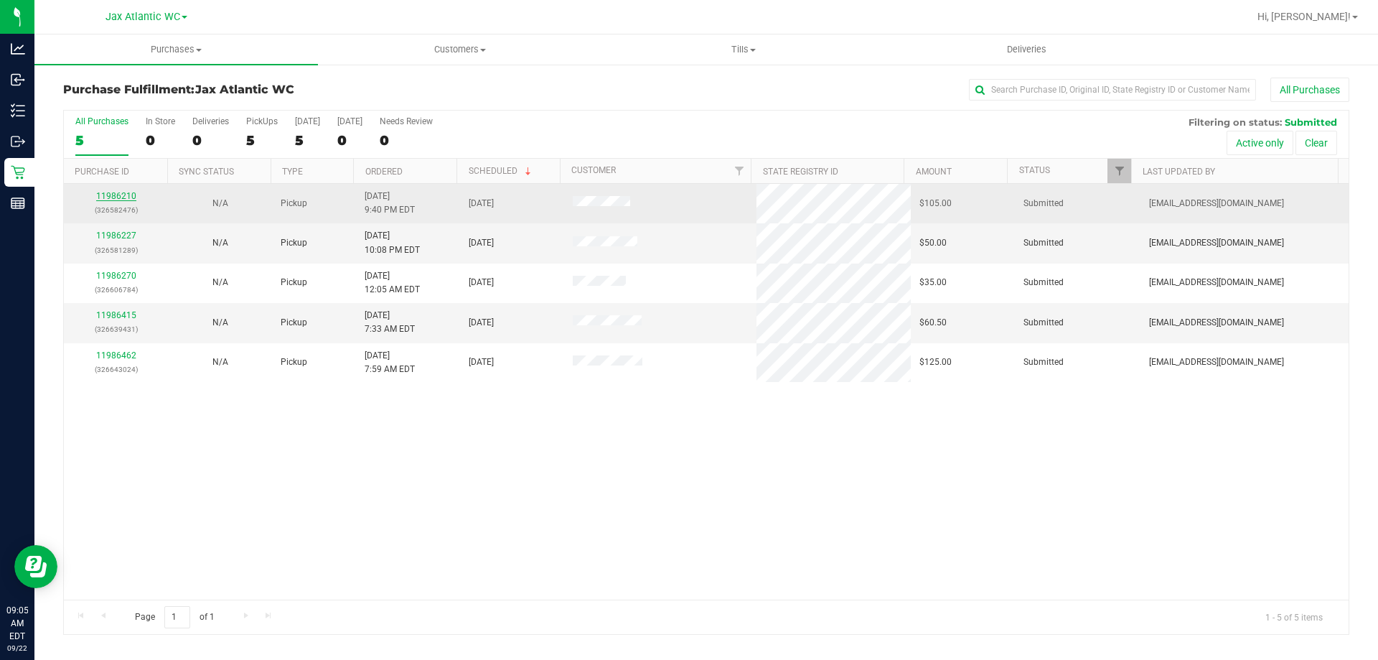
click at [110, 195] on link "11986210" at bounding box center [116, 196] width 40 height 10
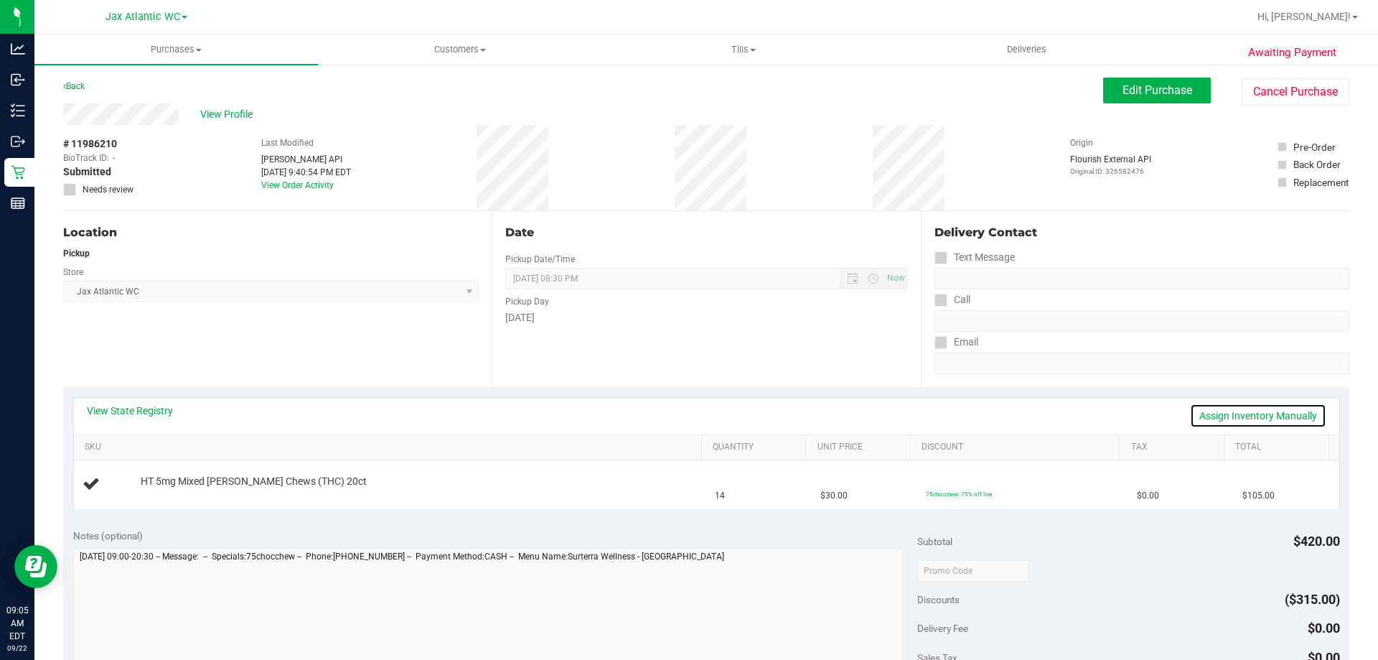
click at [1232, 417] on link "Assign Inventory Manually" at bounding box center [1258, 415] width 136 height 24
click at [175, 487] on link "Add Package" at bounding box center [167, 491] width 52 height 10
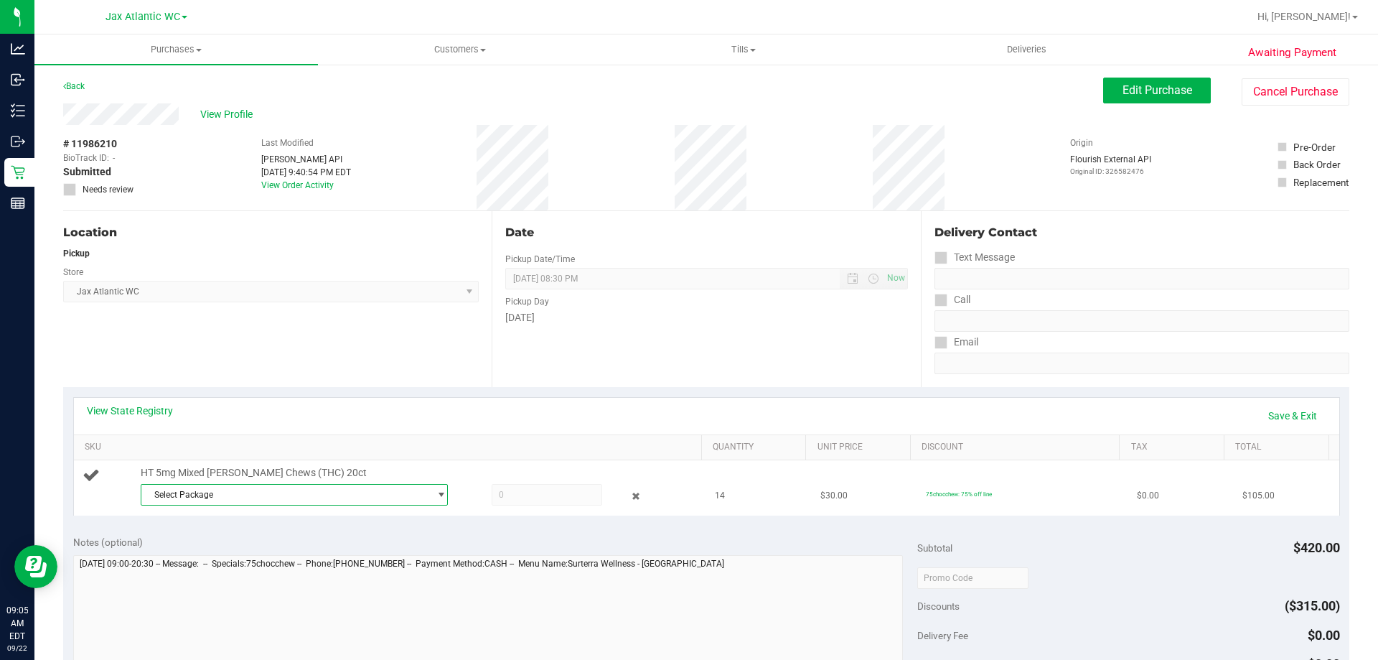
drag, startPoint x: 417, startPoint y: 495, endPoint x: 398, endPoint y: 502, distance: 19.8
click at [416, 495] on span "Select Package" at bounding box center [285, 495] width 288 height 20
click at [341, 551] on span "( SN250708CM1-0722 | orig: FLSRWGM-20250727-592 )" at bounding box center [341, 553] width 218 height 10
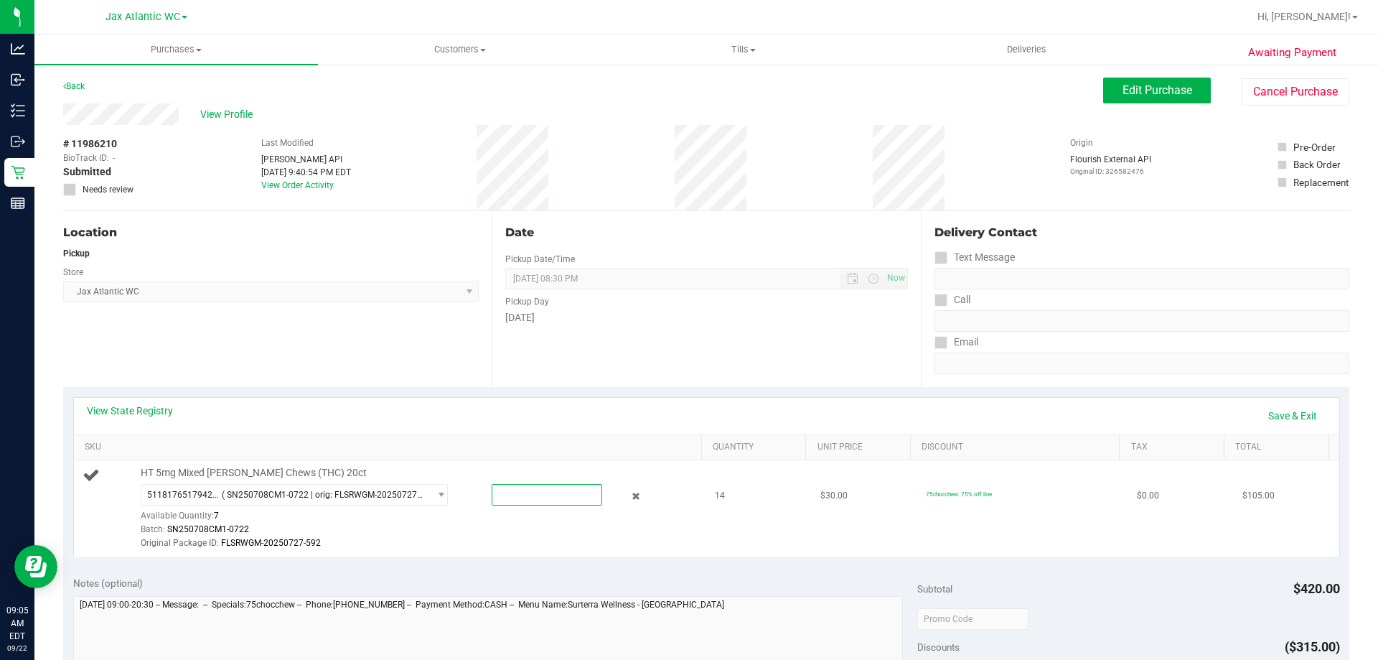
click at [557, 498] on span at bounding box center [547, 495] width 111 height 22
type input "7"
type input "7.0000"
click at [628, 429] on div "View State Registry Save & Exit" at bounding box center [707, 416] width 1266 height 37
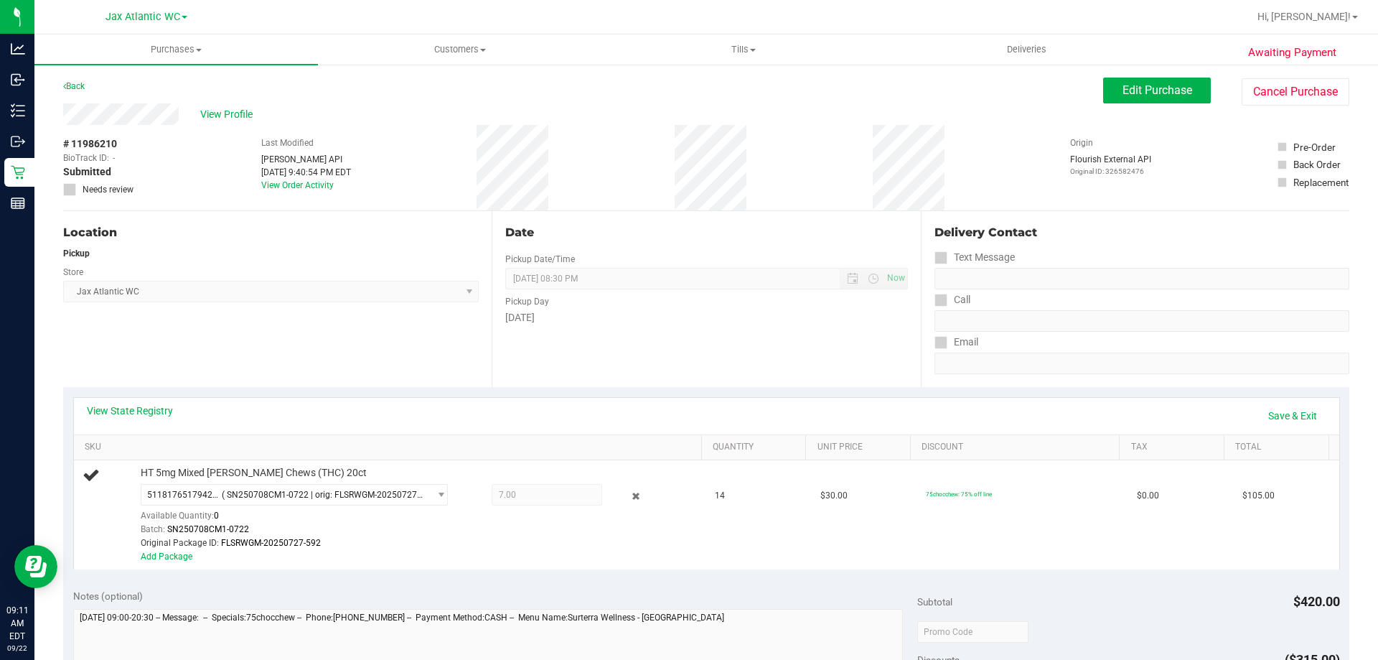
drag, startPoint x: 595, startPoint y: 442, endPoint x: 793, endPoint y: 355, distance: 215.7
click at [781, 356] on div "Date Pickup Date/Time [DATE] Now [DATE] 08:30 PM Now Pickup Day [DATE]" at bounding box center [706, 299] width 429 height 176
click at [167, 558] on link "Add Package" at bounding box center [167, 556] width 52 height 10
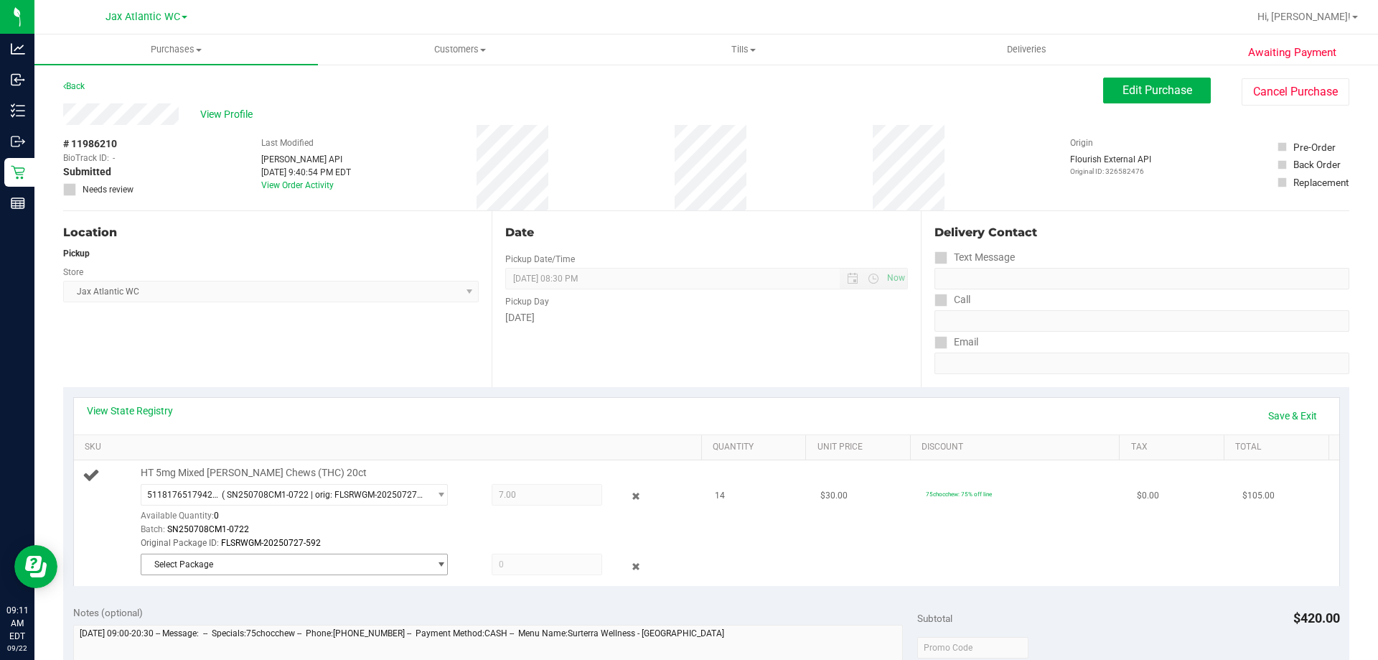
click at [226, 571] on span "Select Package" at bounding box center [285, 564] width 288 height 20
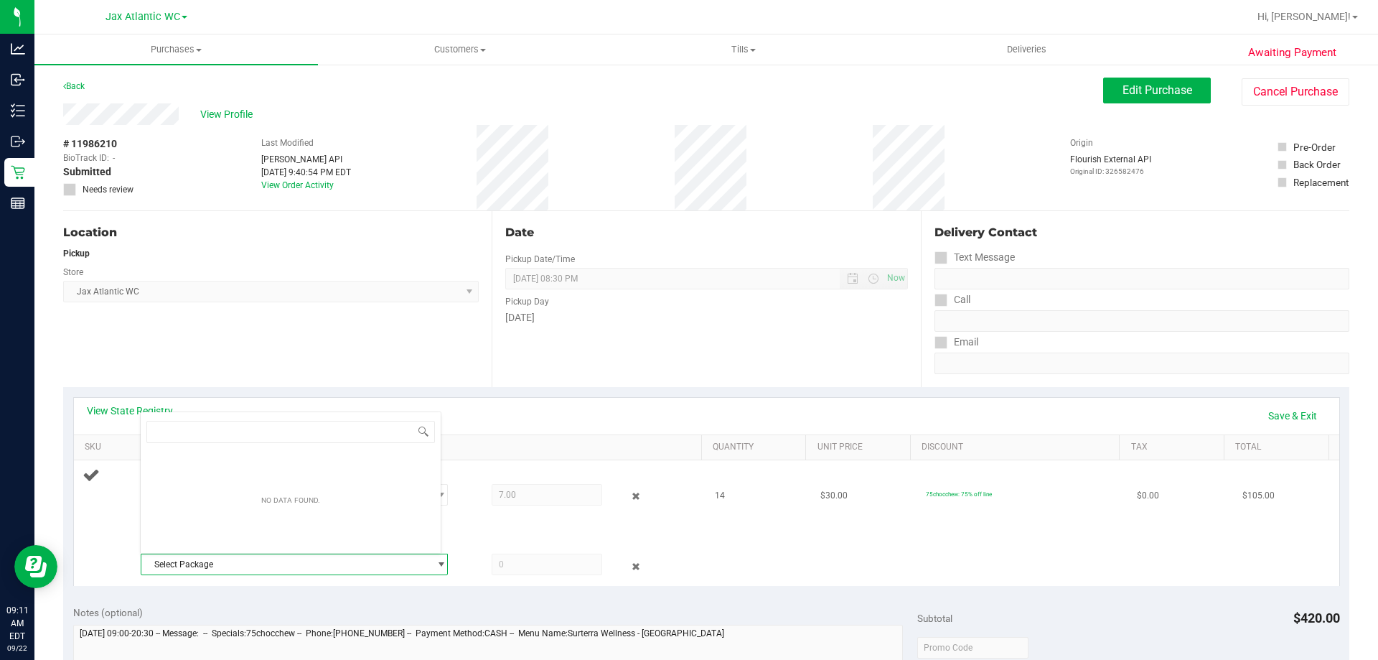
click at [340, 556] on span "Select Package" at bounding box center [285, 564] width 288 height 20
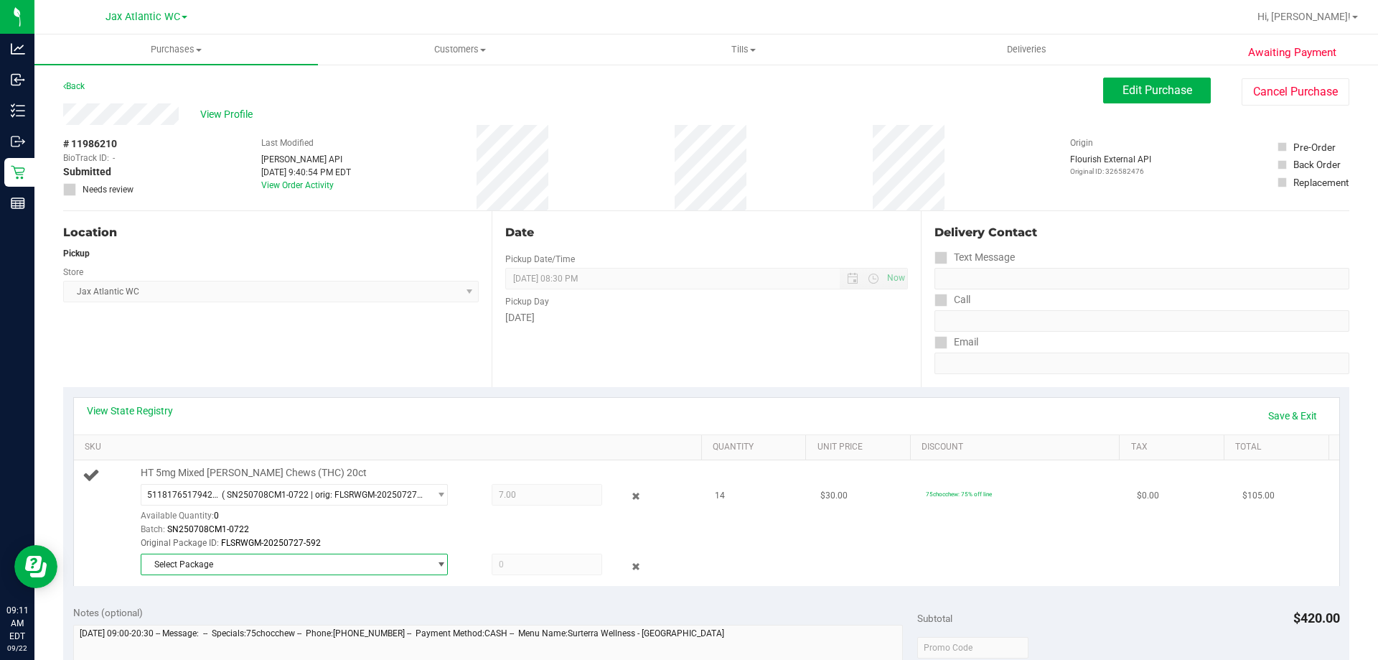
click at [360, 577] on div "Select Package" at bounding box center [418, 567] width 554 height 26
click at [365, 566] on span "Select Package" at bounding box center [285, 564] width 288 height 20
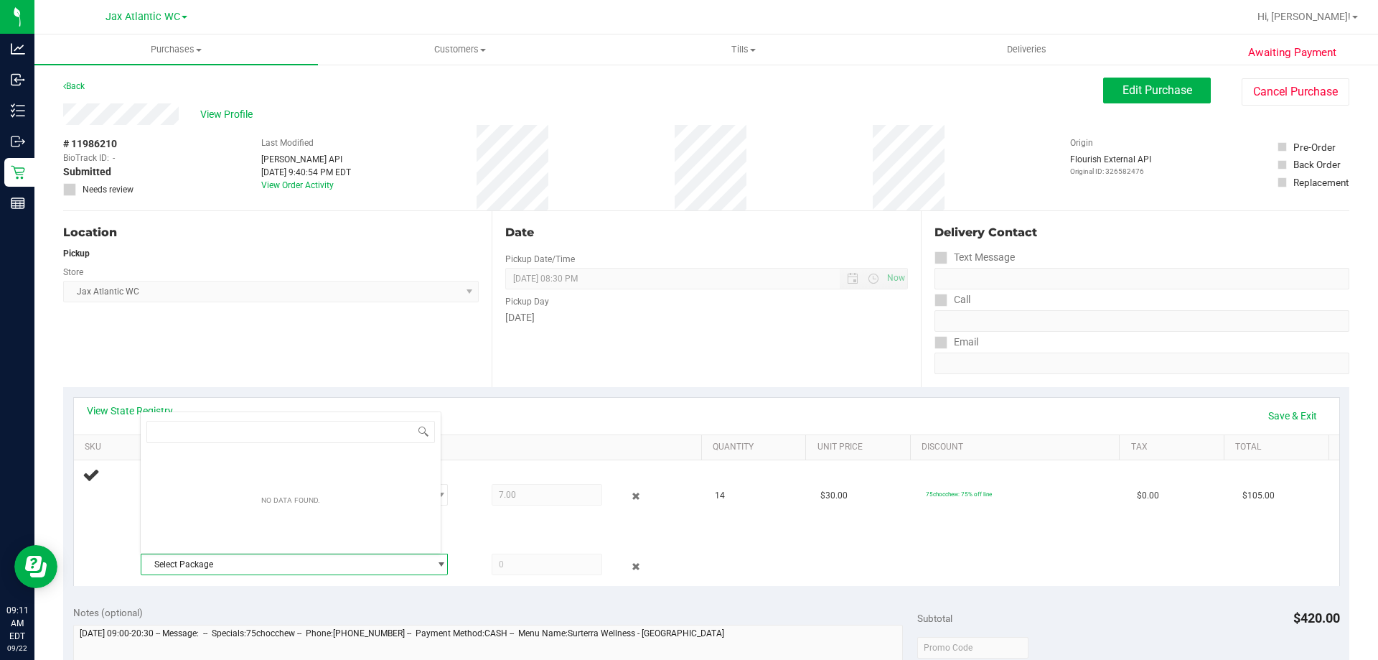
click at [498, 370] on div "Date Pickup Date/Time [DATE] Now [DATE] 08:30 PM Now Pickup Day [DATE]" at bounding box center [706, 299] width 429 height 176
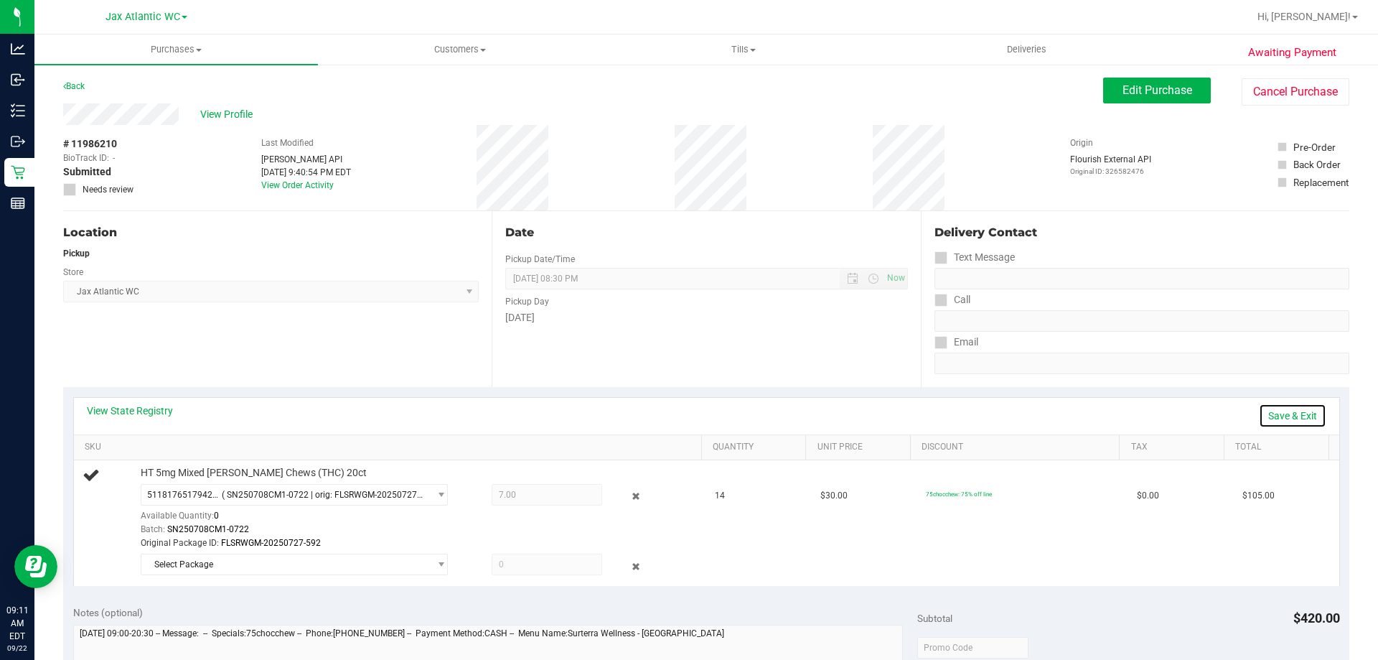
click at [1286, 418] on link "Save & Exit" at bounding box center [1292, 415] width 67 height 24
click at [1335, 424] on div "View State Registry Assign Inventory Manually SKU Quantity Unit Price Discount …" at bounding box center [706, 489] width 1287 height 205
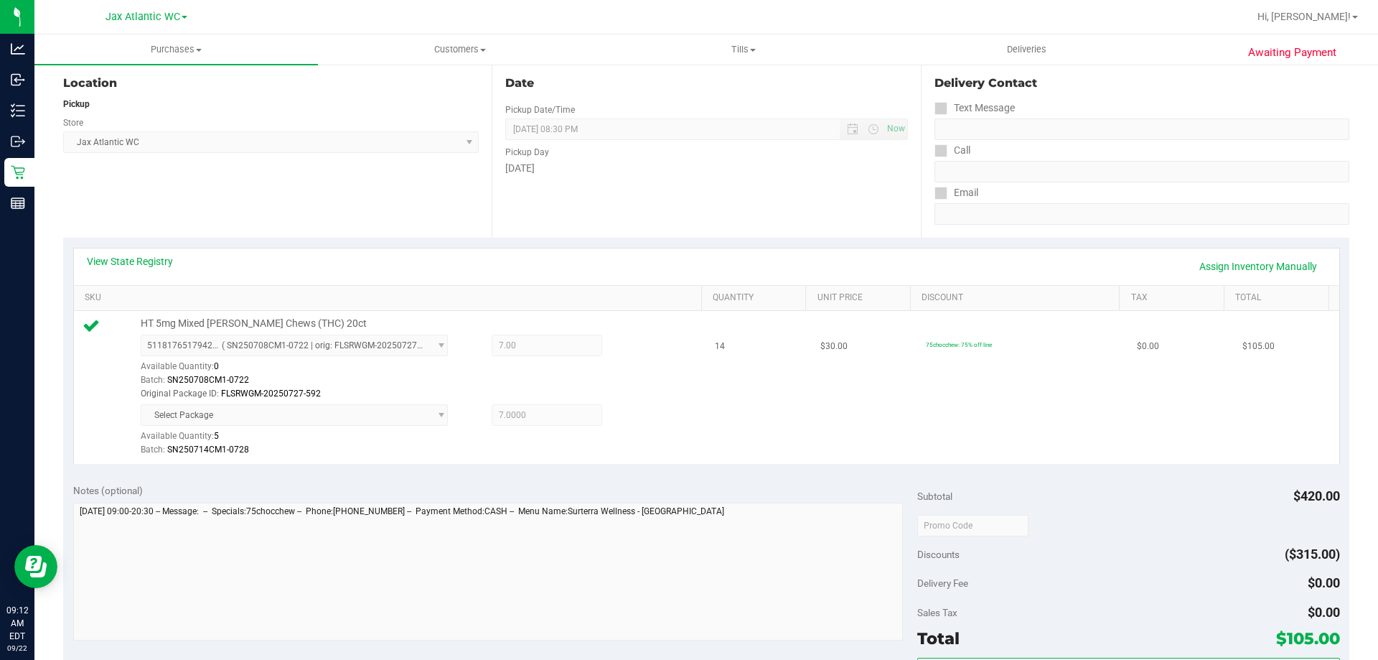
scroll to position [287, 0]
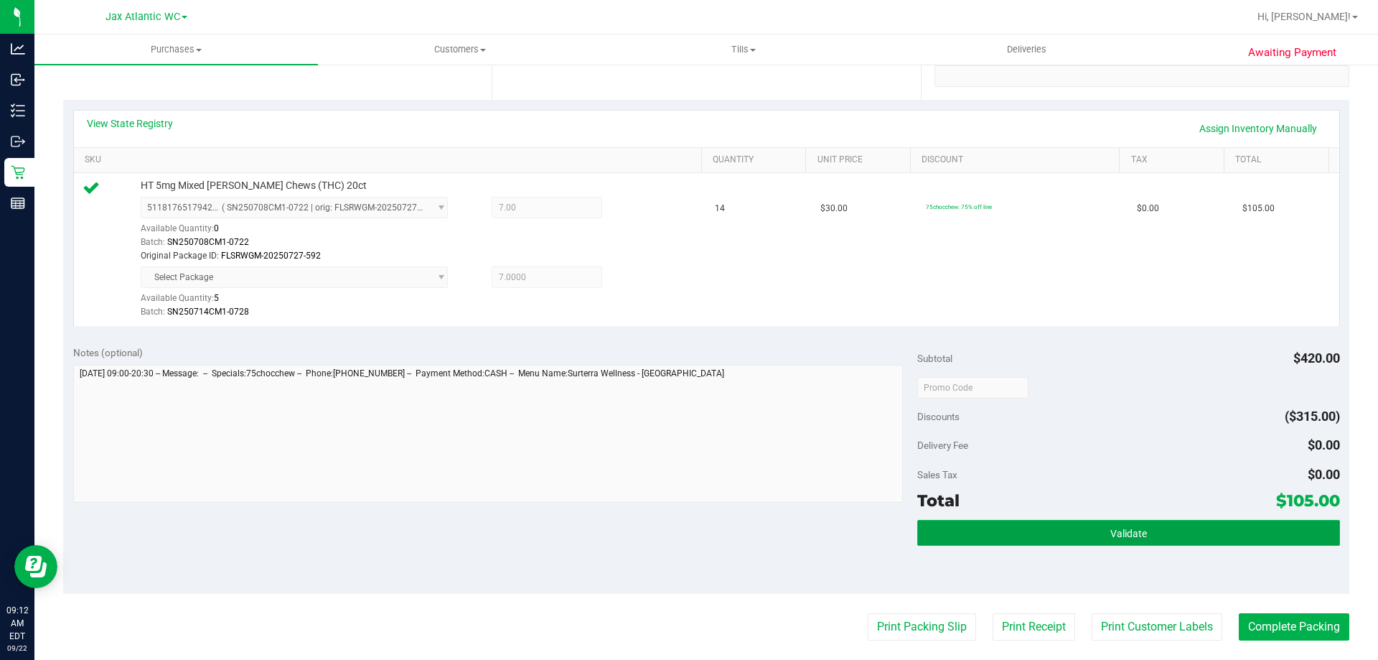
click at [1206, 536] on button "Validate" at bounding box center [1129, 533] width 422 height 26
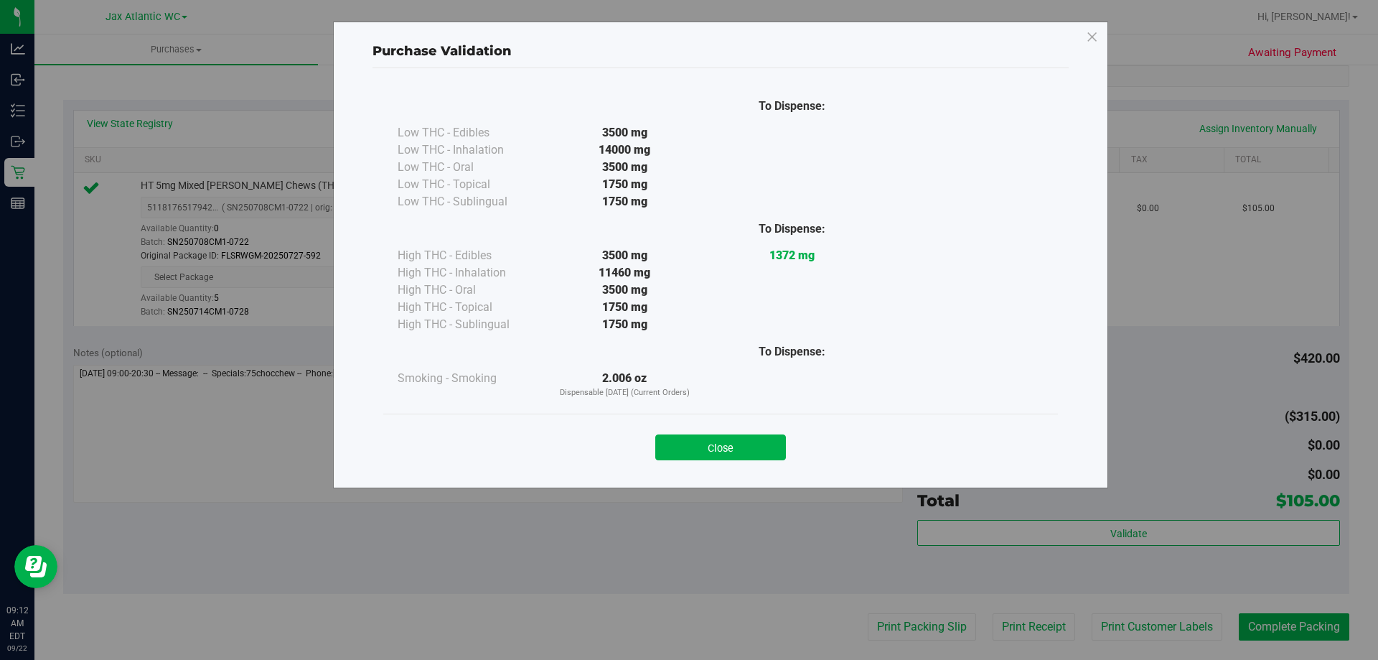
click at [741, 444] on button "Close" at bounding box center [720, 447] width 131 height 26
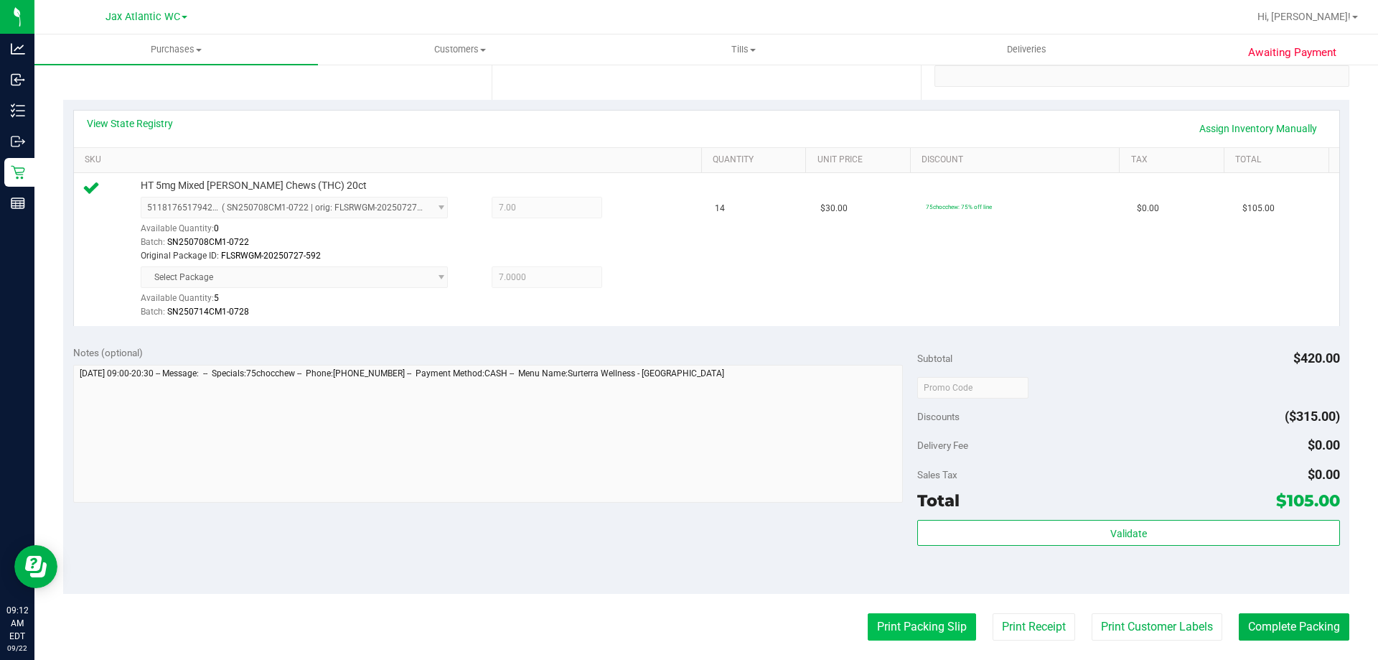
click at [910, 633] on button "Print Packing Slip" at bounding box center [922, 626] width 108 height 27
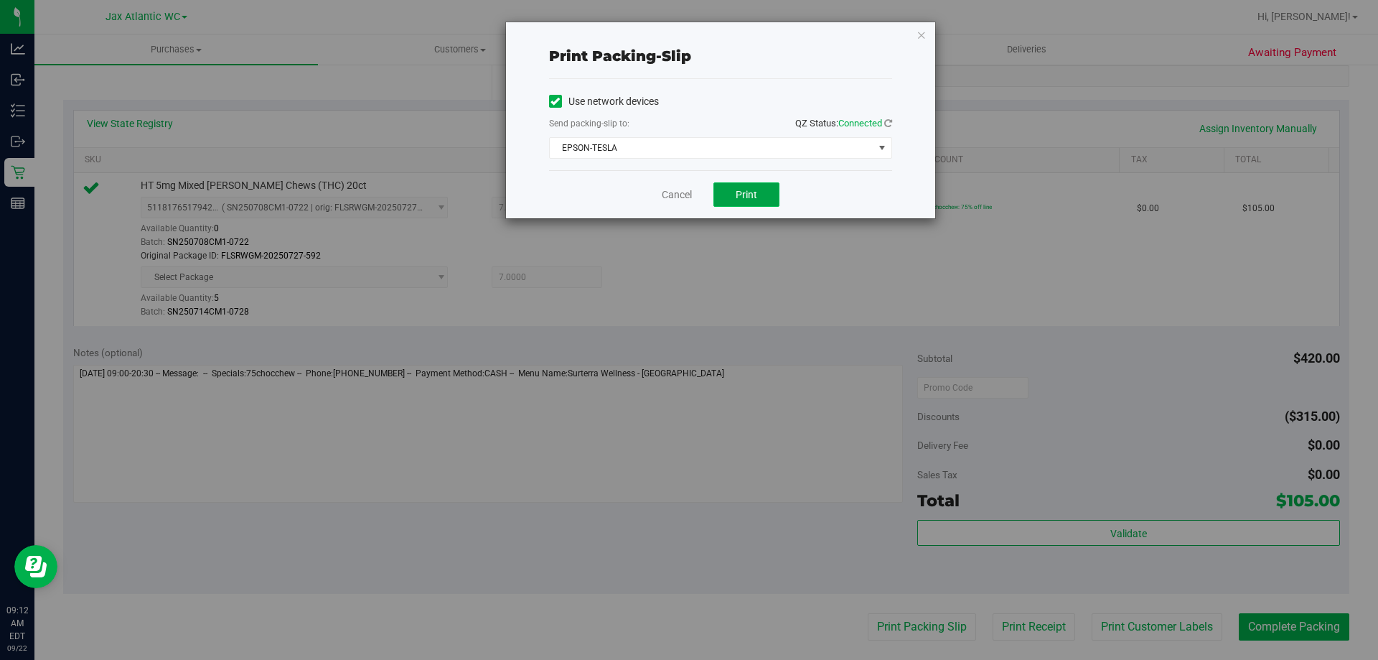
click at [750, 200] on span "Print" at bounding box center [747, 194] width 22 height 11
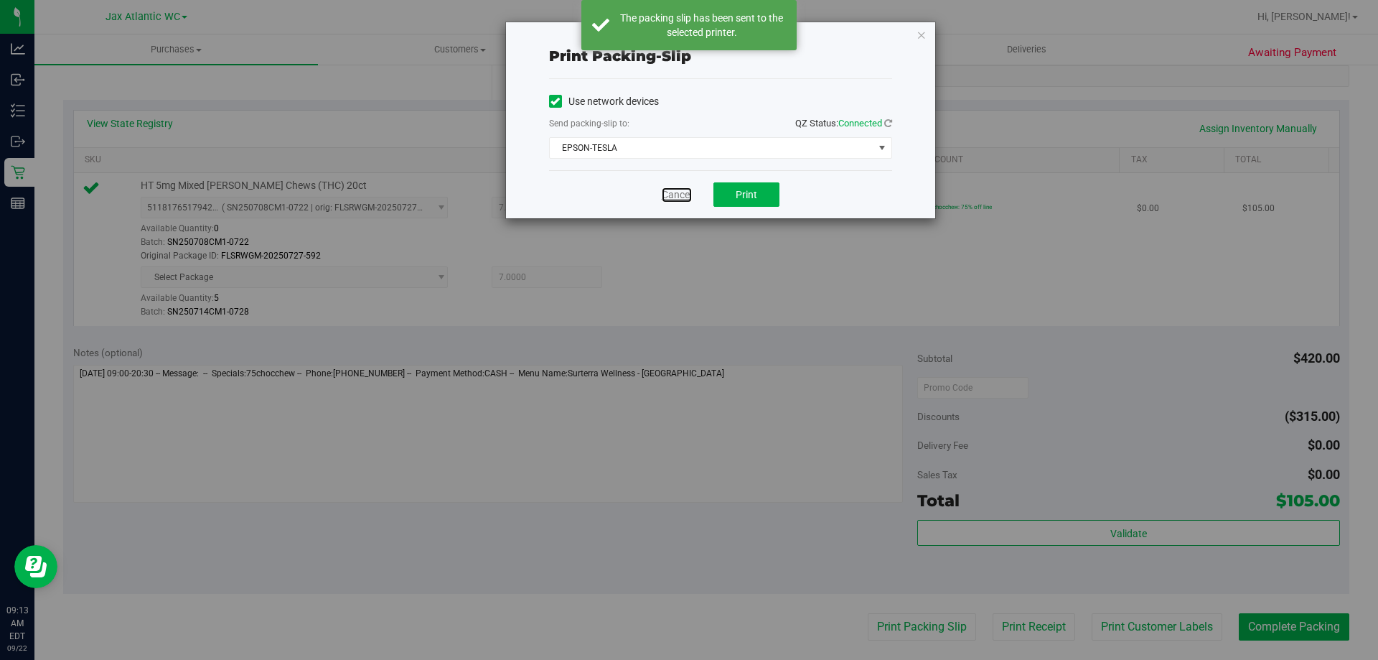
click at [679, 195] on link "Cancel" at bounding box center [677, 194] width 30 height 15
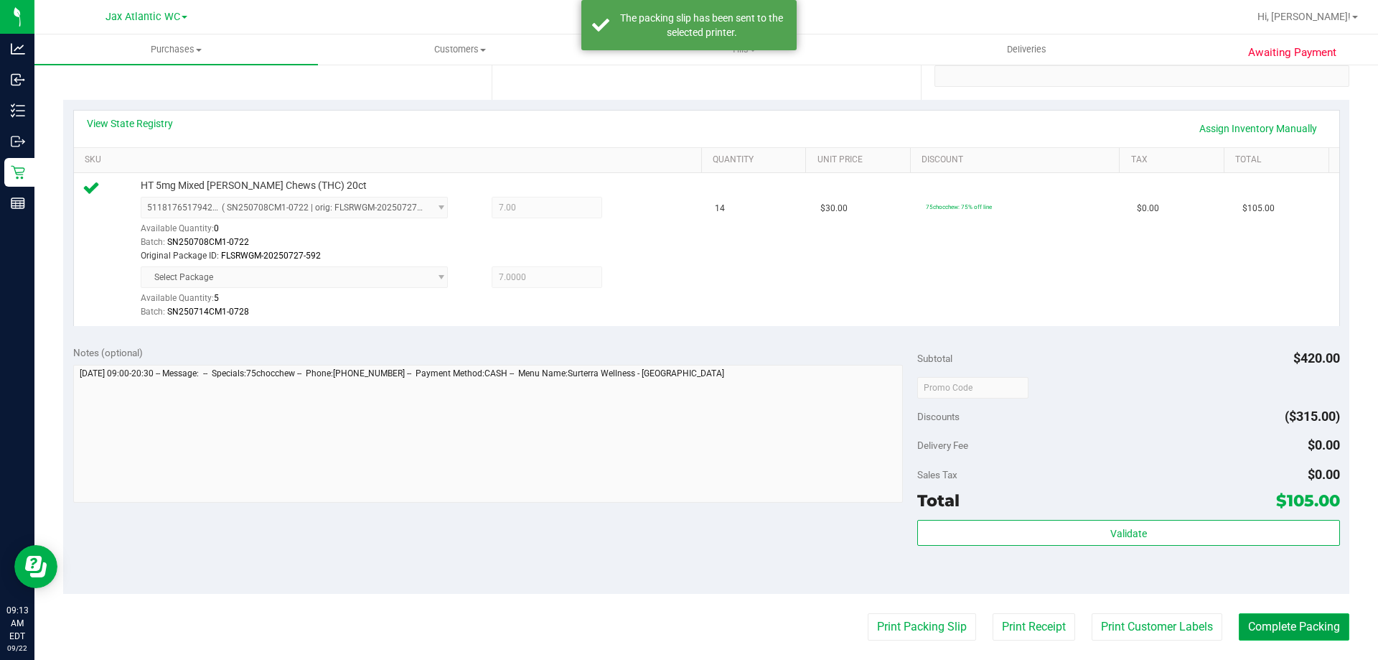
click at [1270, 617] on button "Complete Packing" at bounding box center [1294, 626] width 111 height 27
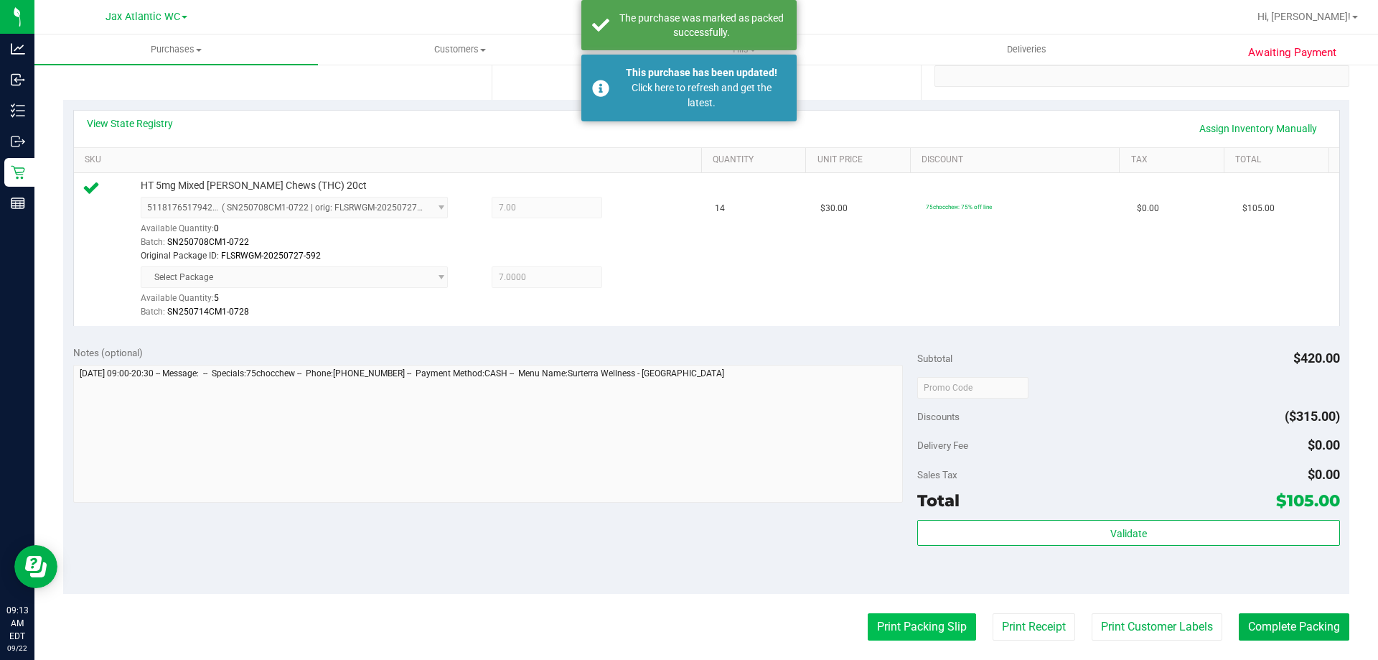
click at [867, 642] on purchase-details "Back Edit Purchase Cancel Purchase View Profile # 11986210 BioTrack ID: - Submi…" at bounding box center [706, 359] width 1287 height 1138
click at [876, 627] on button "Print Packing Slip" at bounding box center [922, 626] width 108 height 27
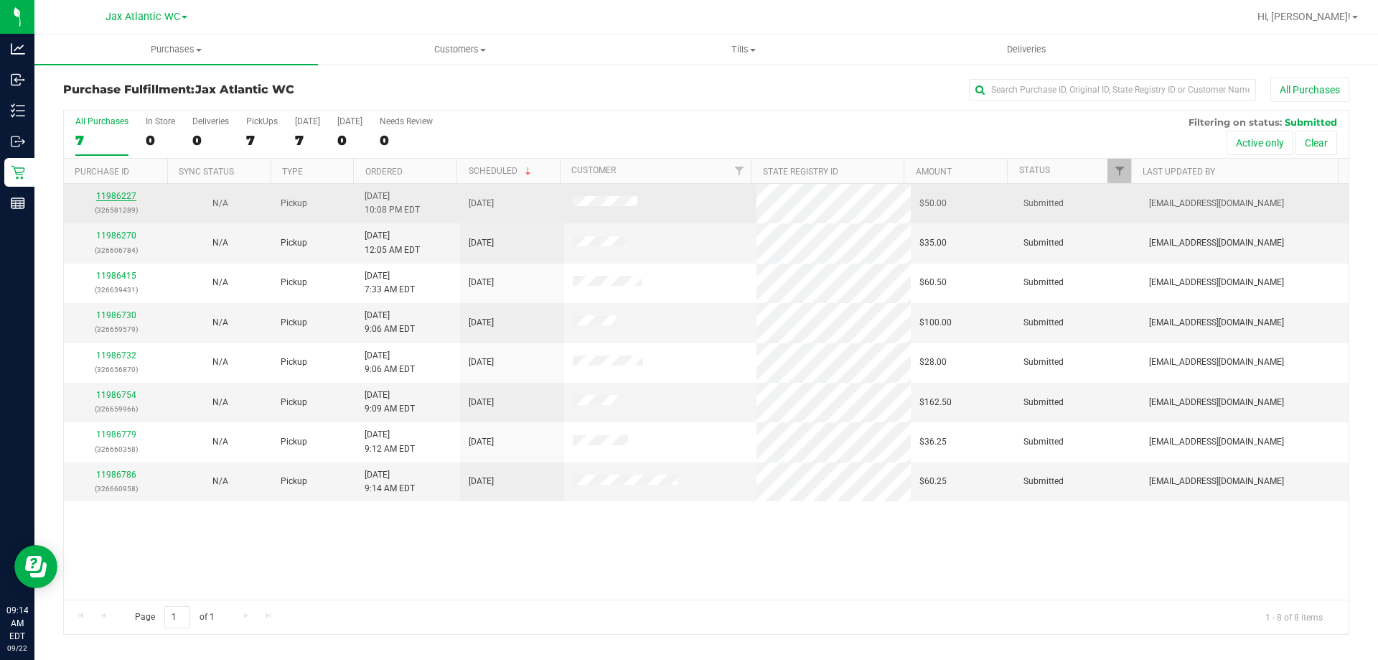
click at [125, 196] on link "11986227" at bounding box center [116, 196] width 40 height 10
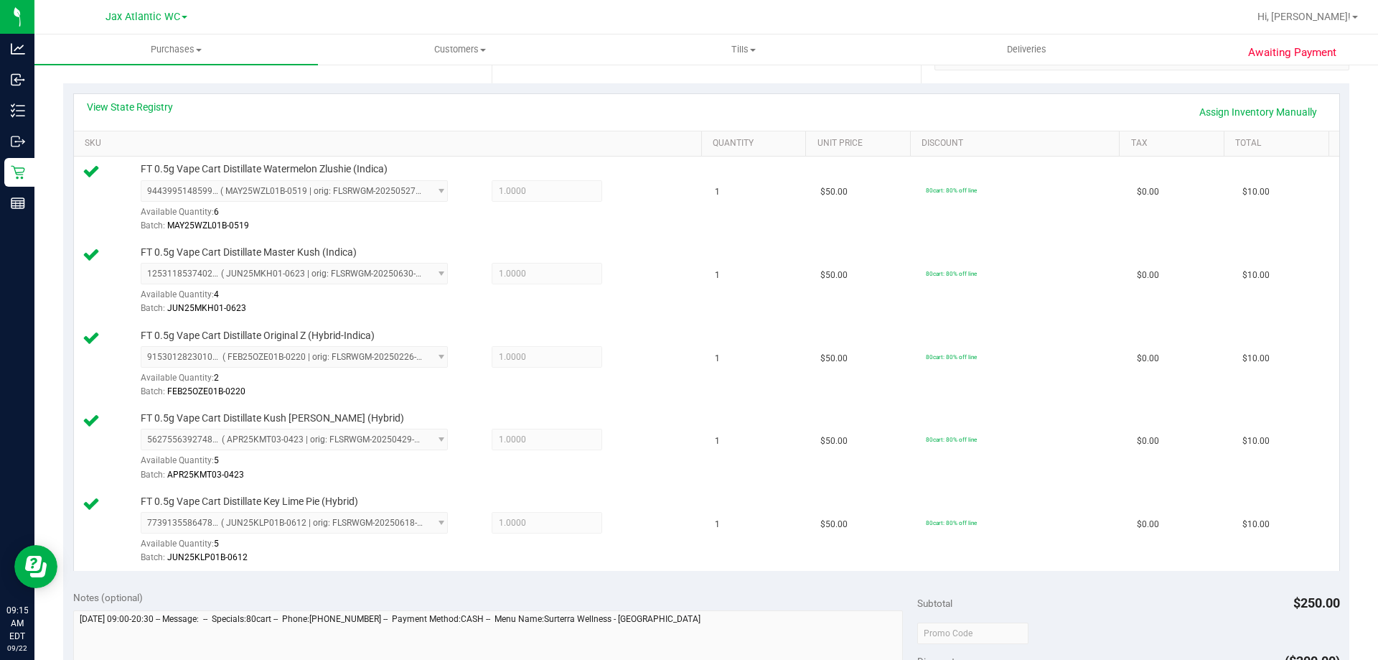
scroll to position [646, 0]
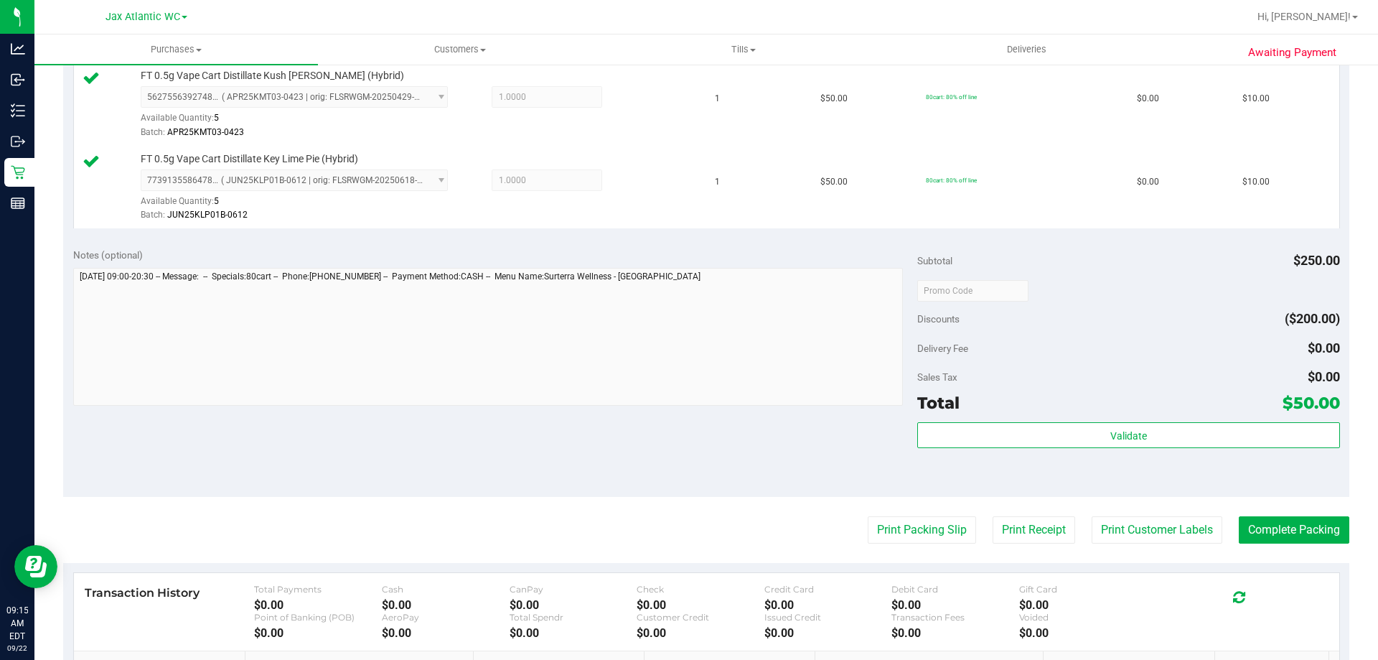
click at [1076, 421] on div "Subtotal $250.00 Discounts ($200.00) Delivery Fee $0.00 Sales Tax $0.00 Total $…" at bounding box center [1129, 367] width 422 height 239
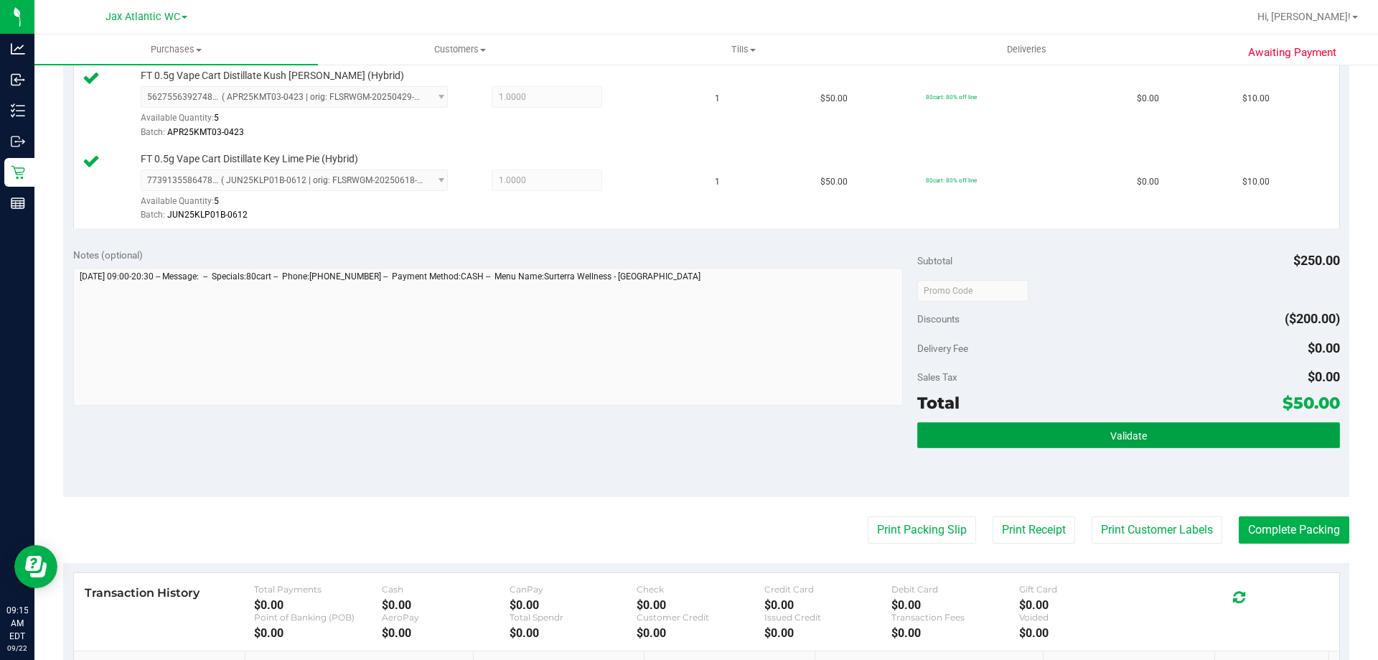
click at [1089, 439] on button "Validate" at bounding box center [1129, 435] width 422 height 26
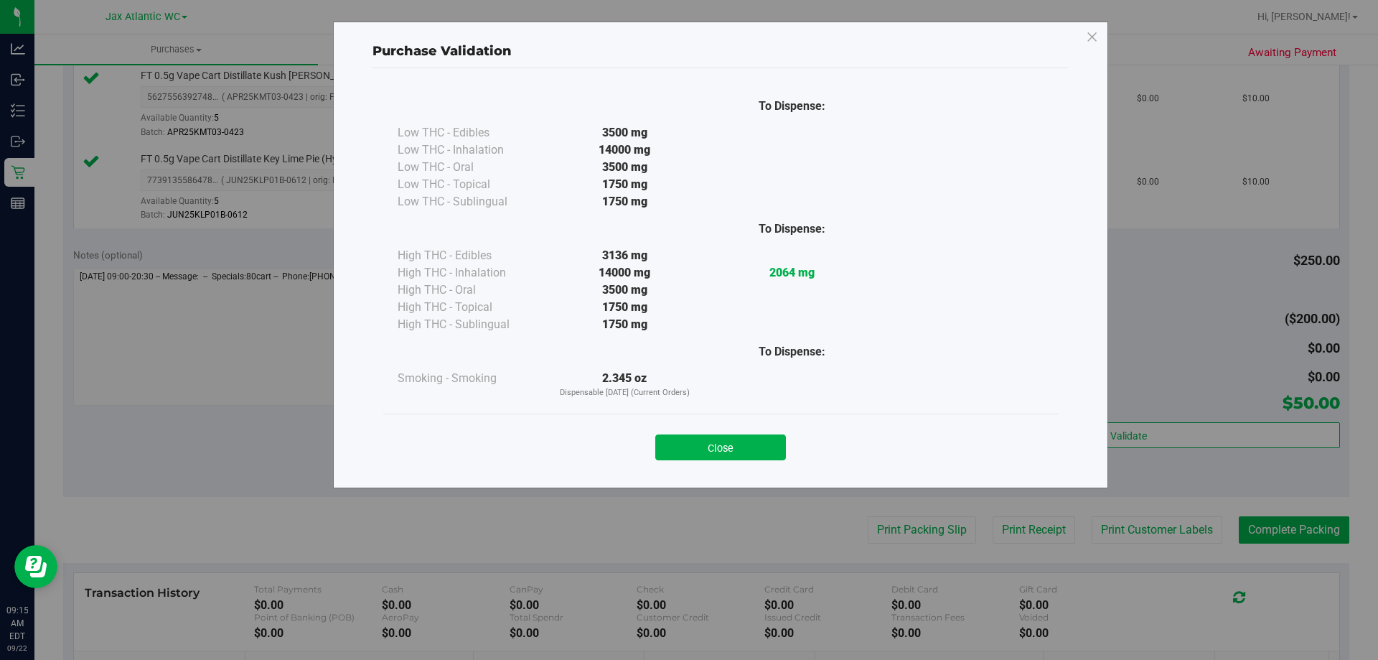
click at [729, 452] on button "Close" at bounding box center [720, 447] width 131 height 26
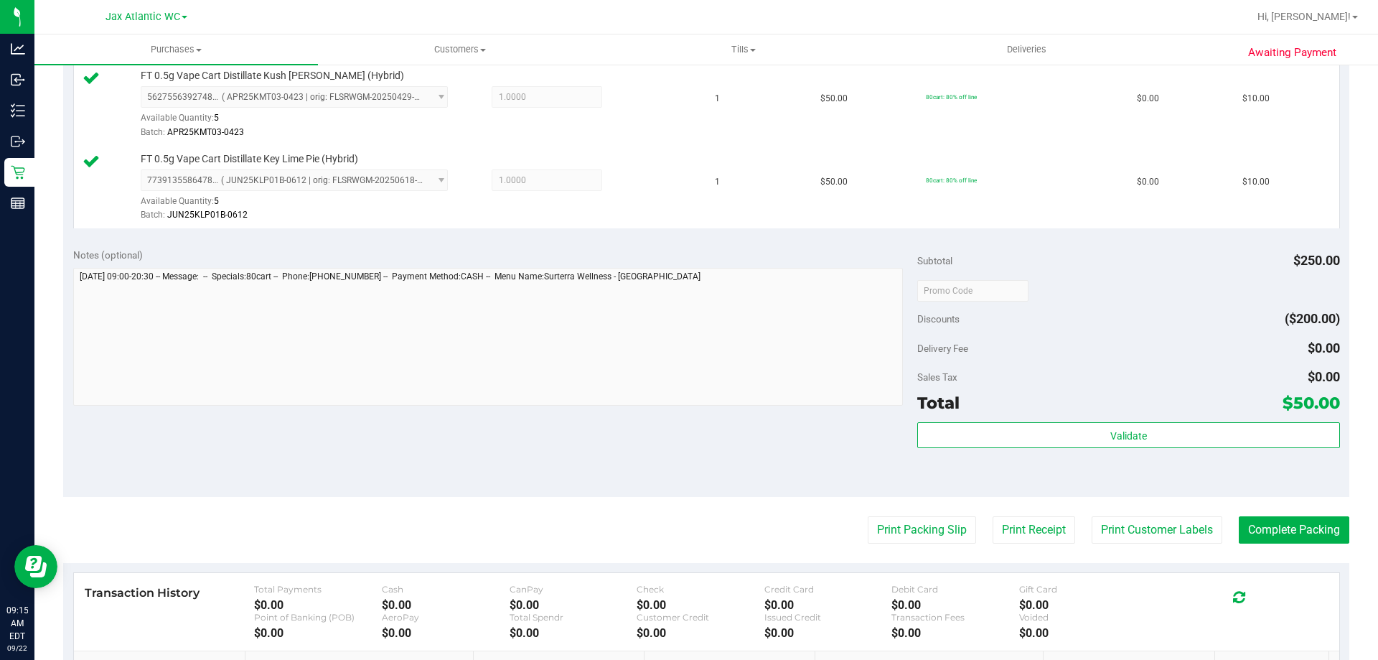
click at [734, 449] on div "Notes (optional) Subtotal $250.00 Discounts ($200.00) Delivery Fee $0.00 Sales …" at bounding box center [706, 367] width 1287 height 258
click at [915, 531] on button "Print Packing Slip" at bounding box center [922, 529] width 108 height 27
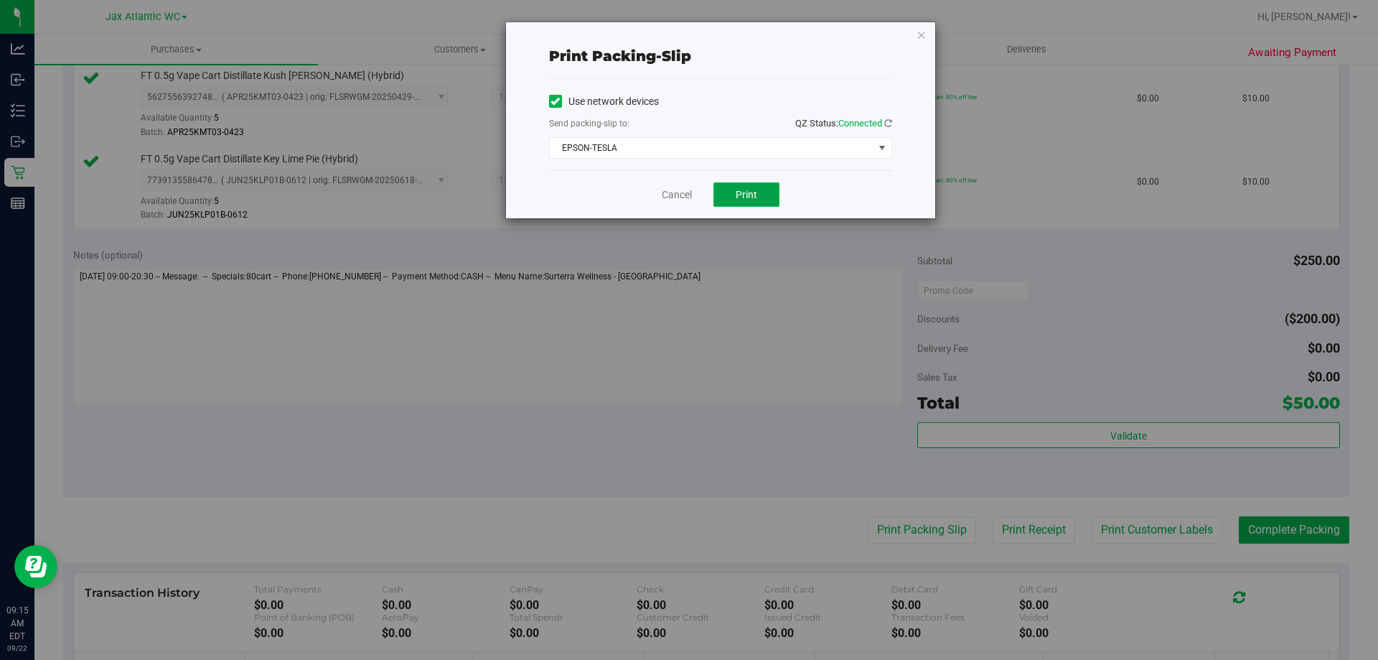
click at [745, 199] on span "Print" at bounding box center [747, 194] width 22 height 11
click at [686, 199] on link "Cancel" at bounding box center [677, 194] width 30 height 15
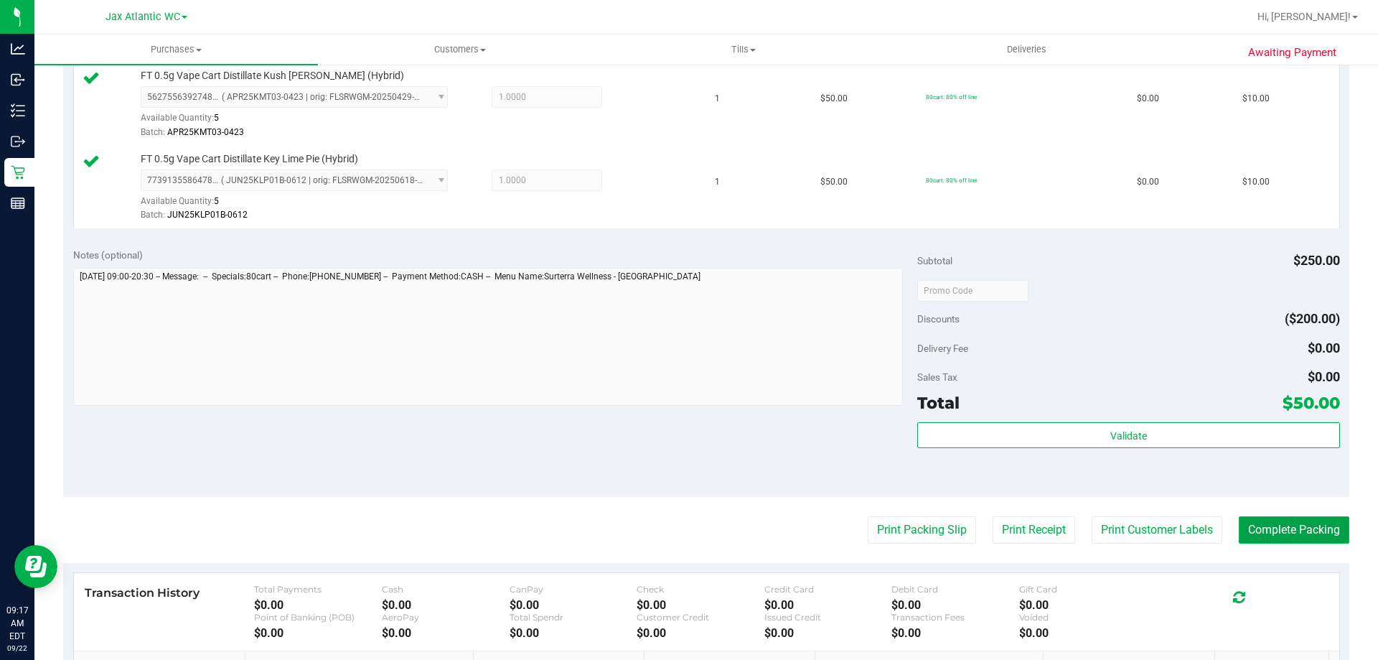
click at [1293, 526] on button "Complete Packing" at bounding box center [1294, 529] width 111 height 27
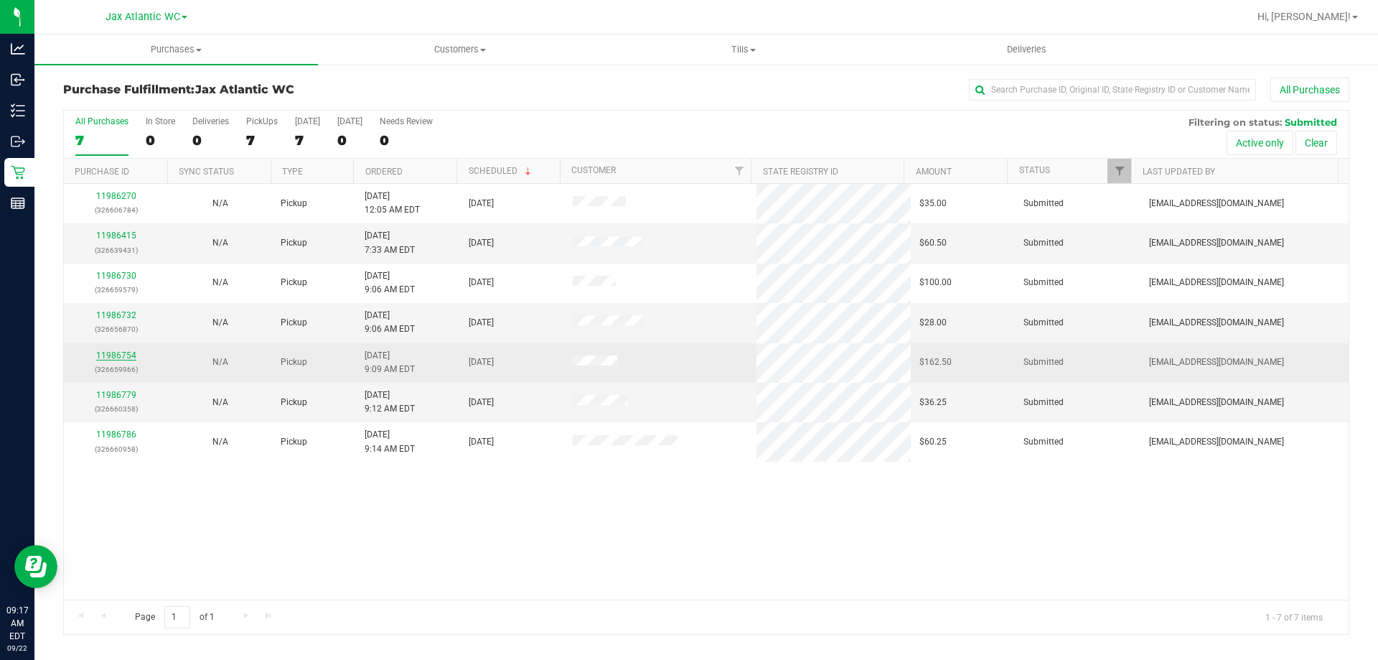
click at [112, 353] on link "11986754" at bounding box center [116, 355] width 40 height 10
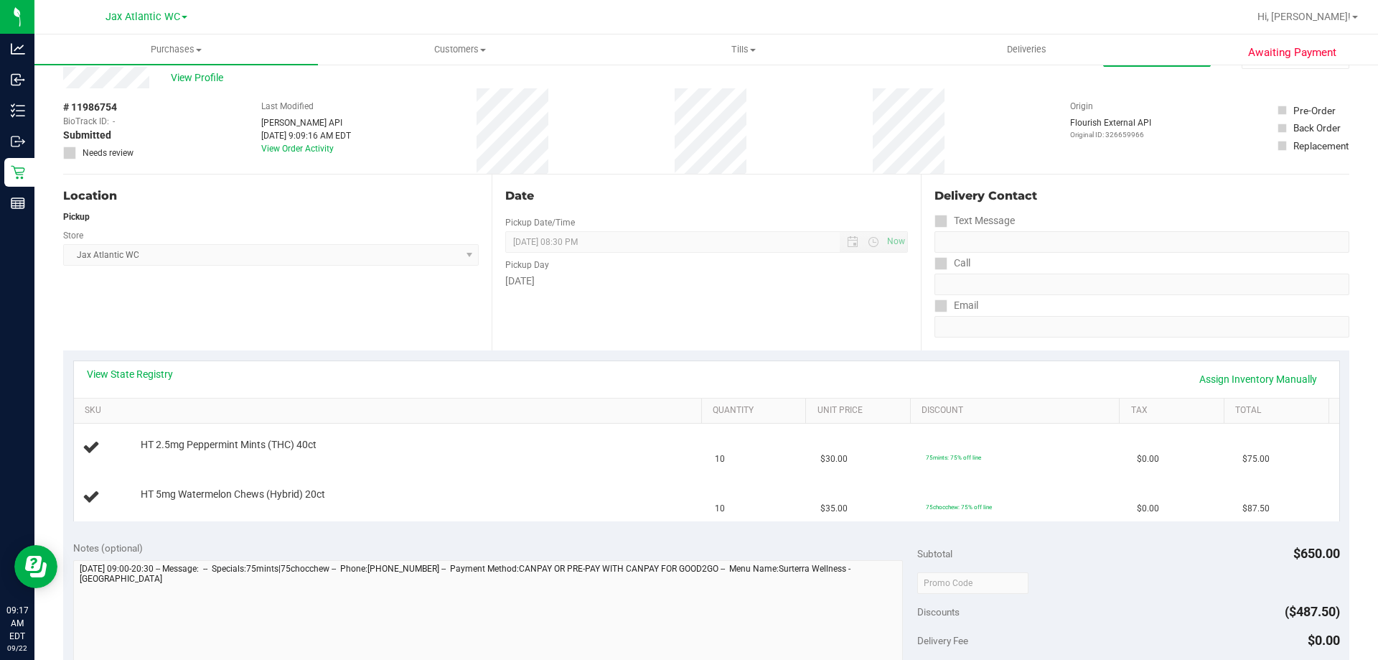
scroll to position [72, 0]
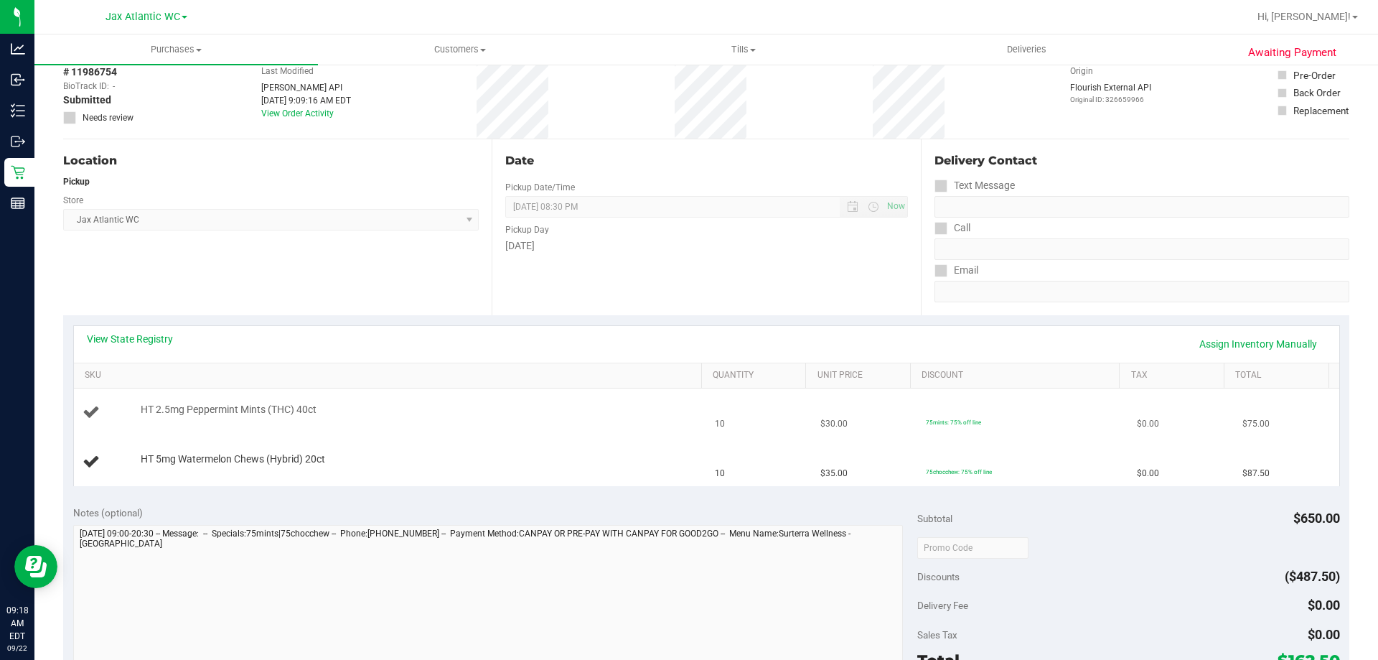
drag, startPoint x: 502, startPoint y: 345, endPoint x: 175, endPoint y: 409, distance: 333.0
click at [257, 449] on td "HT 5mg Watermelon Chews (Hybrid) 20ct" at bounding box center [390, 462] width 633 height 48
click at [1210, 342] on link "Assign Inventory Manually" at bounding box center [1258, 344] width 136 height 24
click at [172, 470] on link "Add Package" at bounding box center [167, 468] width 52 height 10
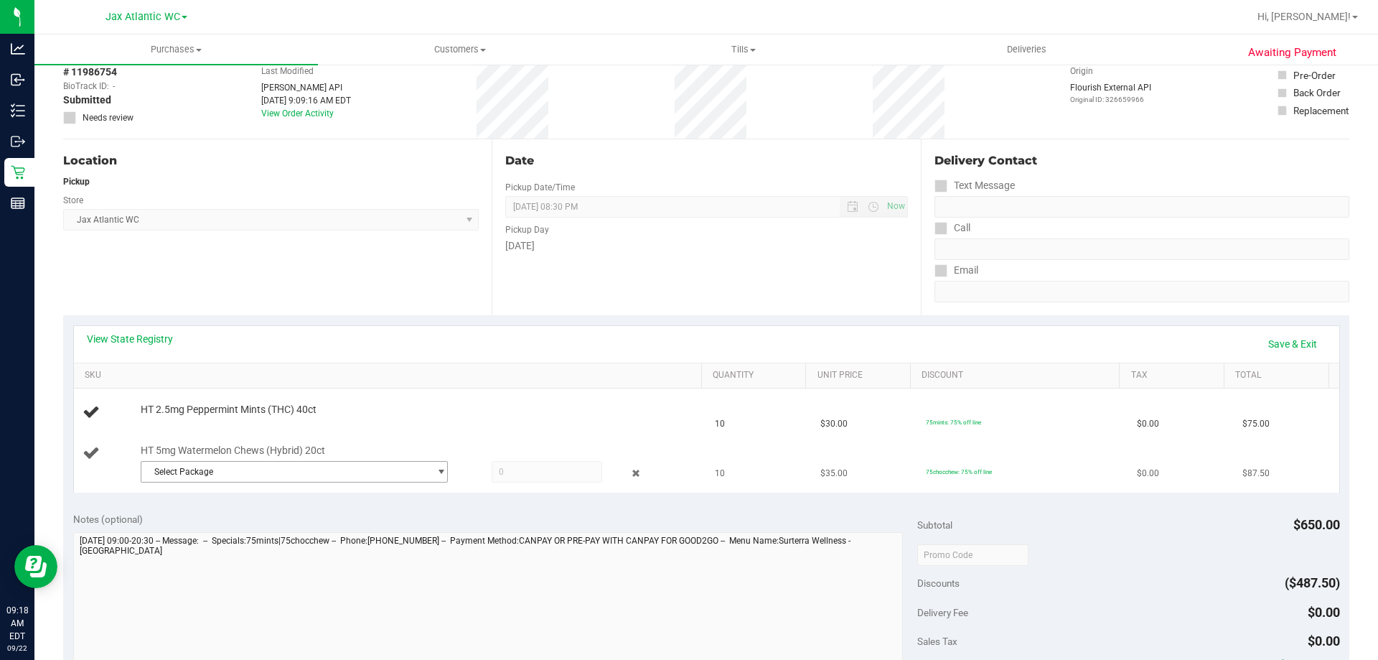
click at [350, 472] on span "Select Package" at bounding box center [285, 472] width 288 height 20
click at [291, 534] on span "( SN250813WTM1-0814 | orig: FLSRWGM-20250820-392 )" at bounding box center [344, 531] width 225 height 10
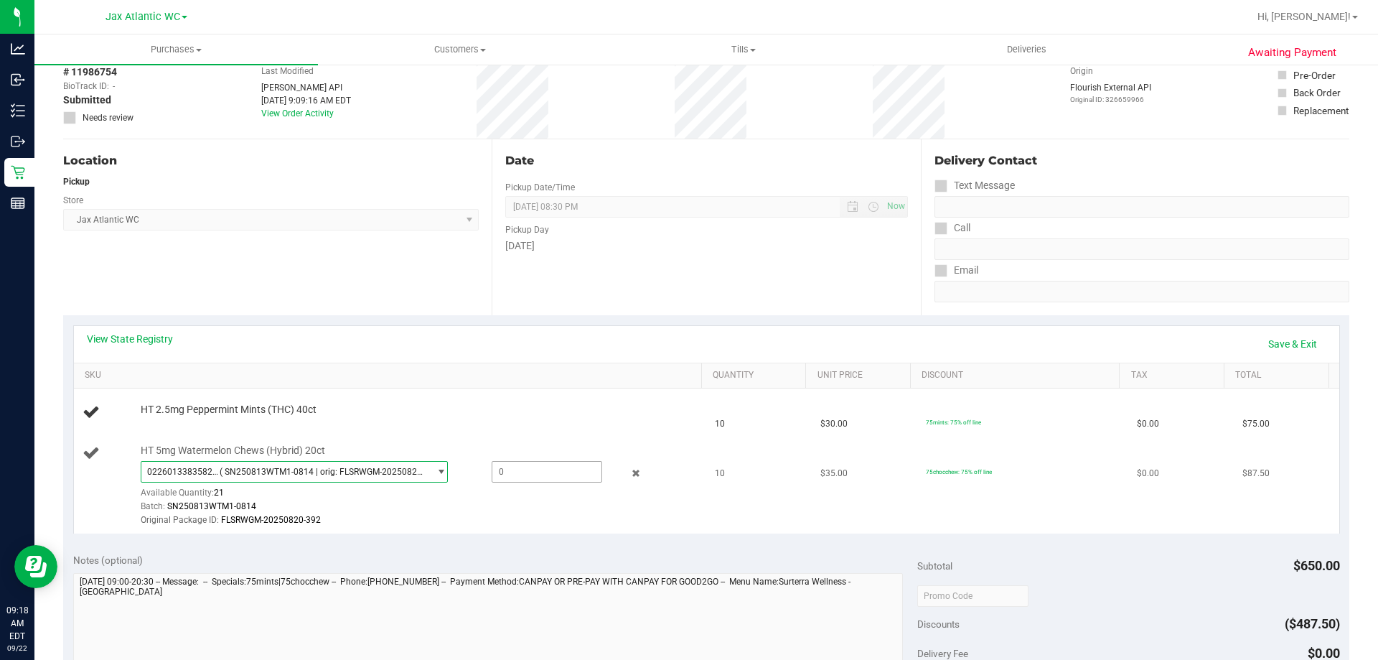
drag, startPoint x: 526, startPoint y: 468, endPoint x: 519, endPoint y: 464, distance: 7.4
click at [526, 470] on span at bounding box center [547, 472] width 111 height 22
type input "10"
type input "10.0000"
click at [587, 311] on div "Date Pickup Date/Time [DATE] Now [DATE] 08:30 PM Now Pickup Day [DATE]" at bounding box center [706, 227] width 429 height 176
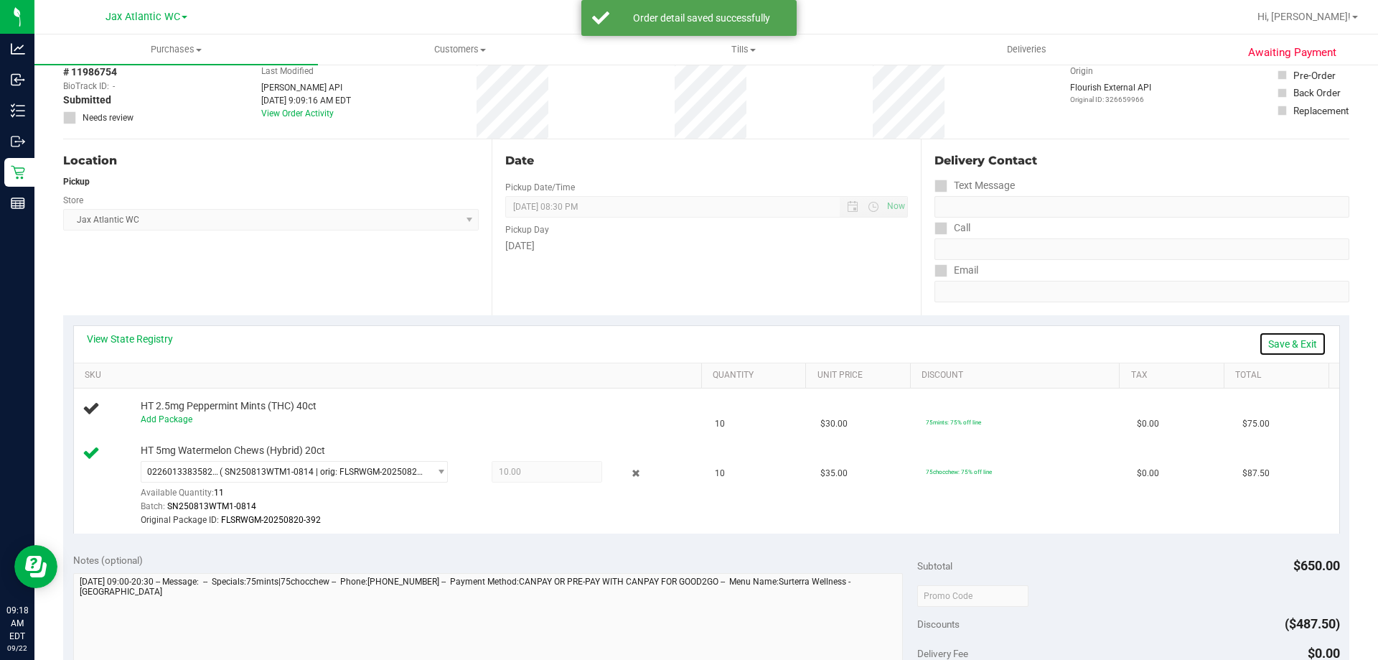
click at [1294, 344] on link "Save & Exit" at bounding box center [1292, 344] width 67 height 24
click at [144, 336] on link "View State Registry" at bounding box center [130, 339] width 86 height 14
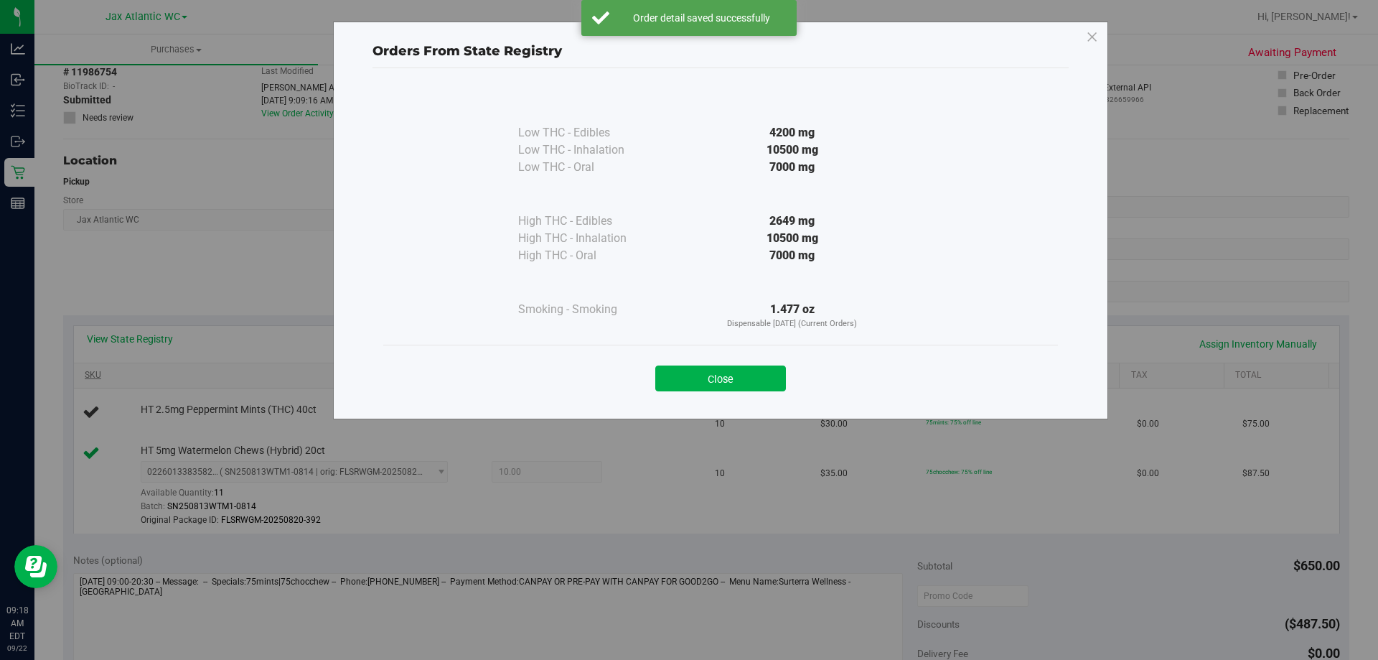
click at [669, 371] on button "Close" at bounding box center [720, 378] width 131 height 26
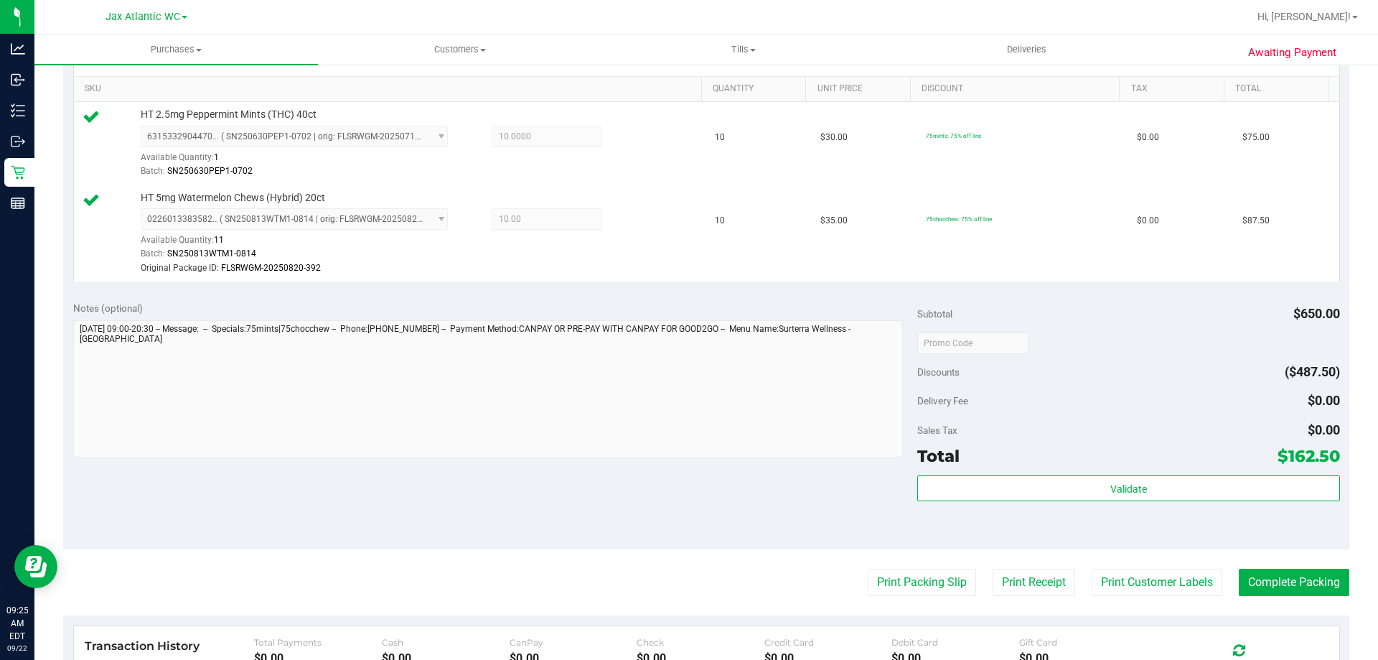
scroll to position [359, 0]
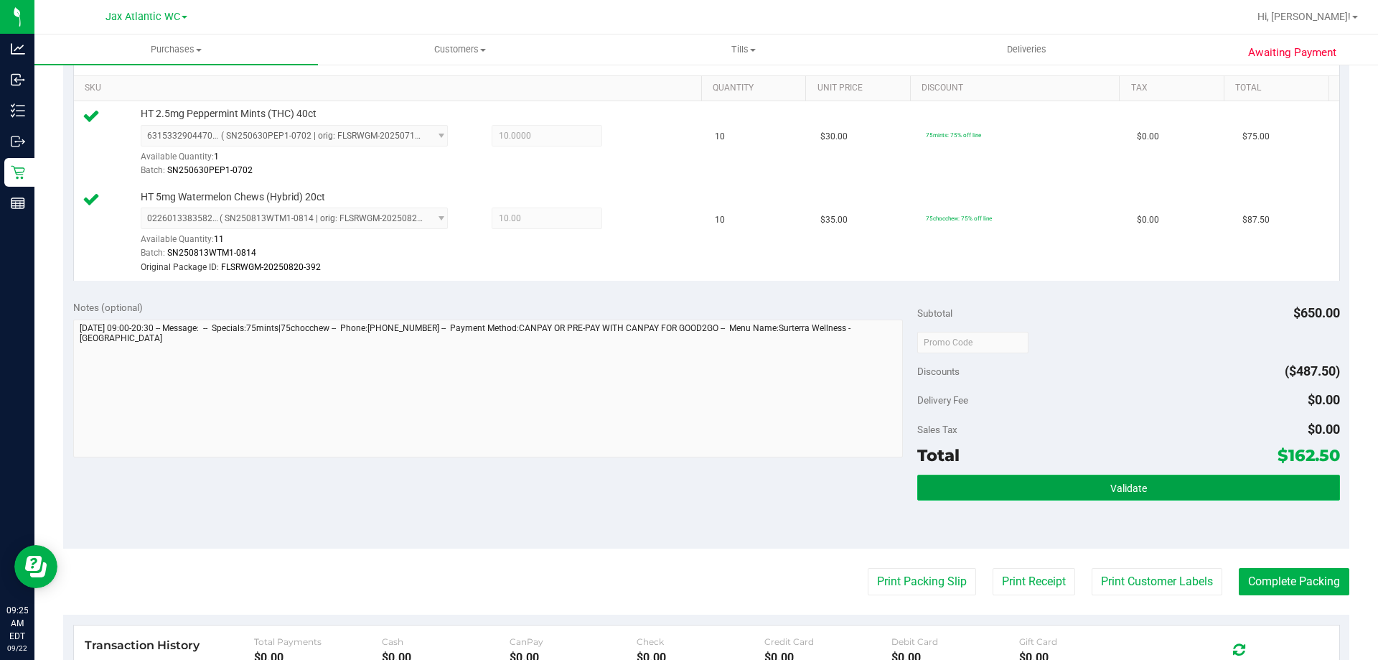
click at [1099, 488] on button "Validate" at bounding box center [1129, 488] width 422 height 26
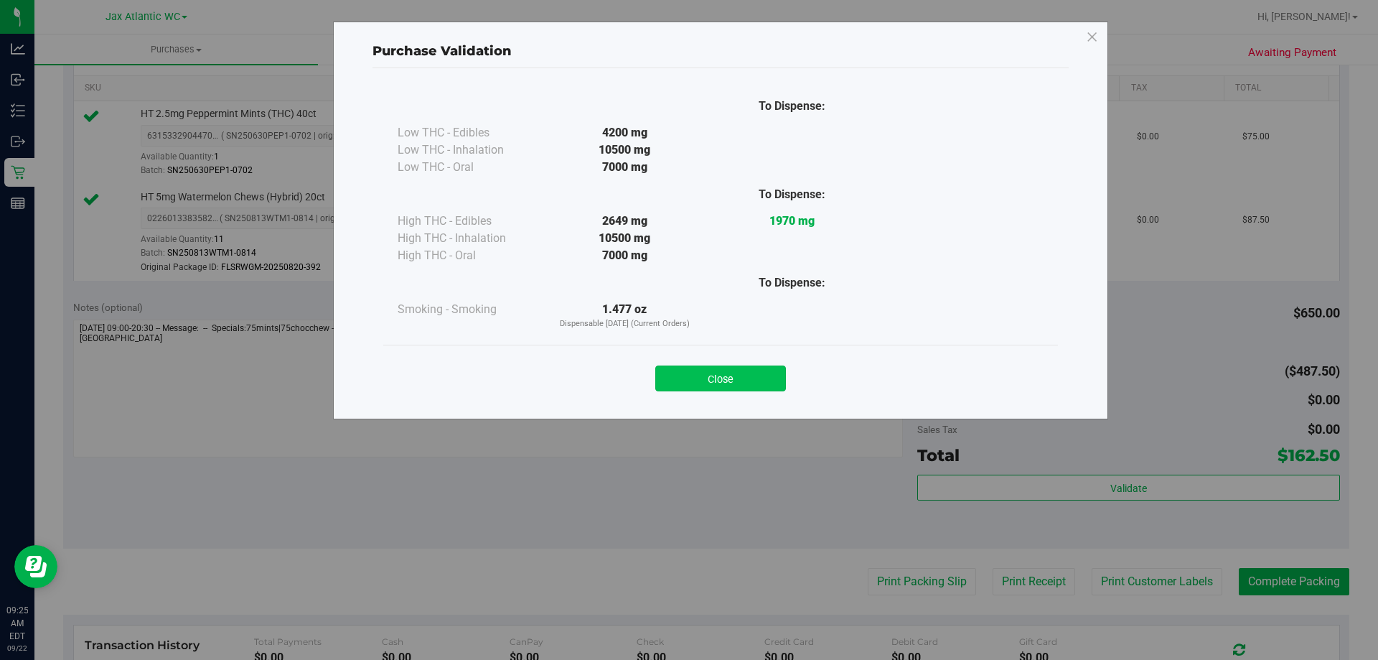
click at [712, 378] on button "Close" at bounding box center [720, 378] width 131 height 26
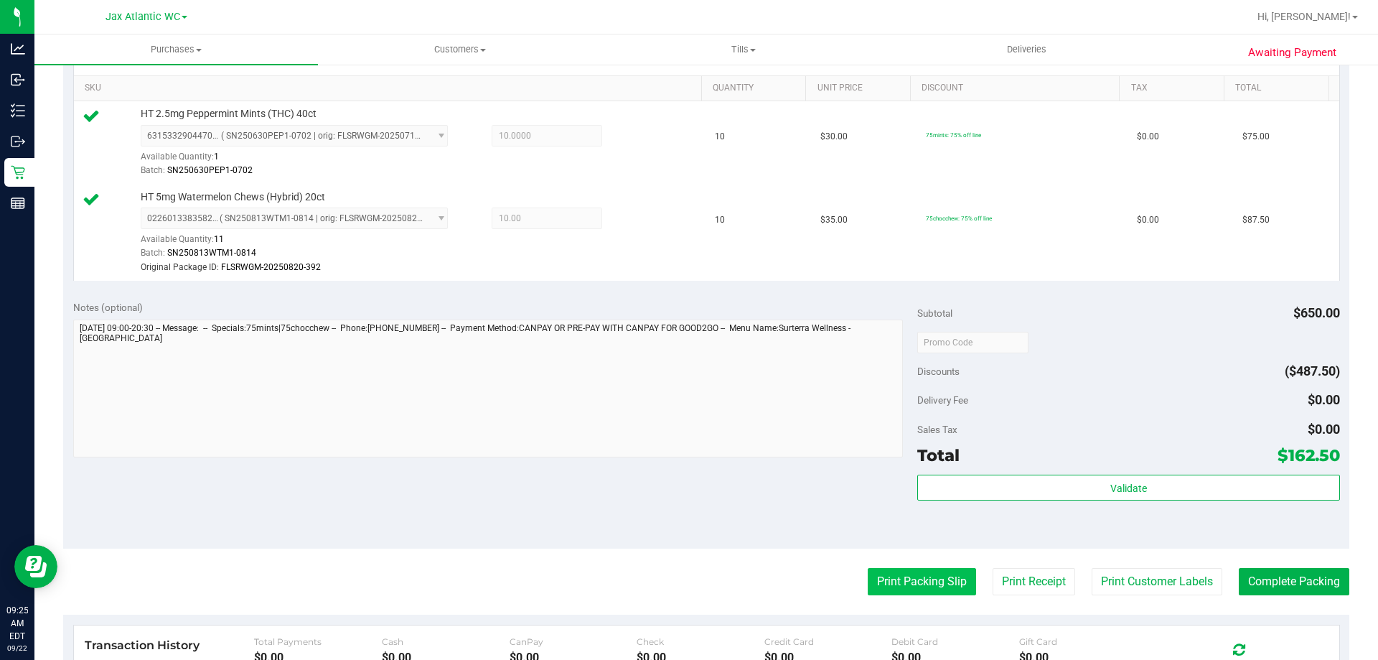
click at [917, 581] on button "Print Packing Slip" at bounding box center [922, 581] width 108 height 27
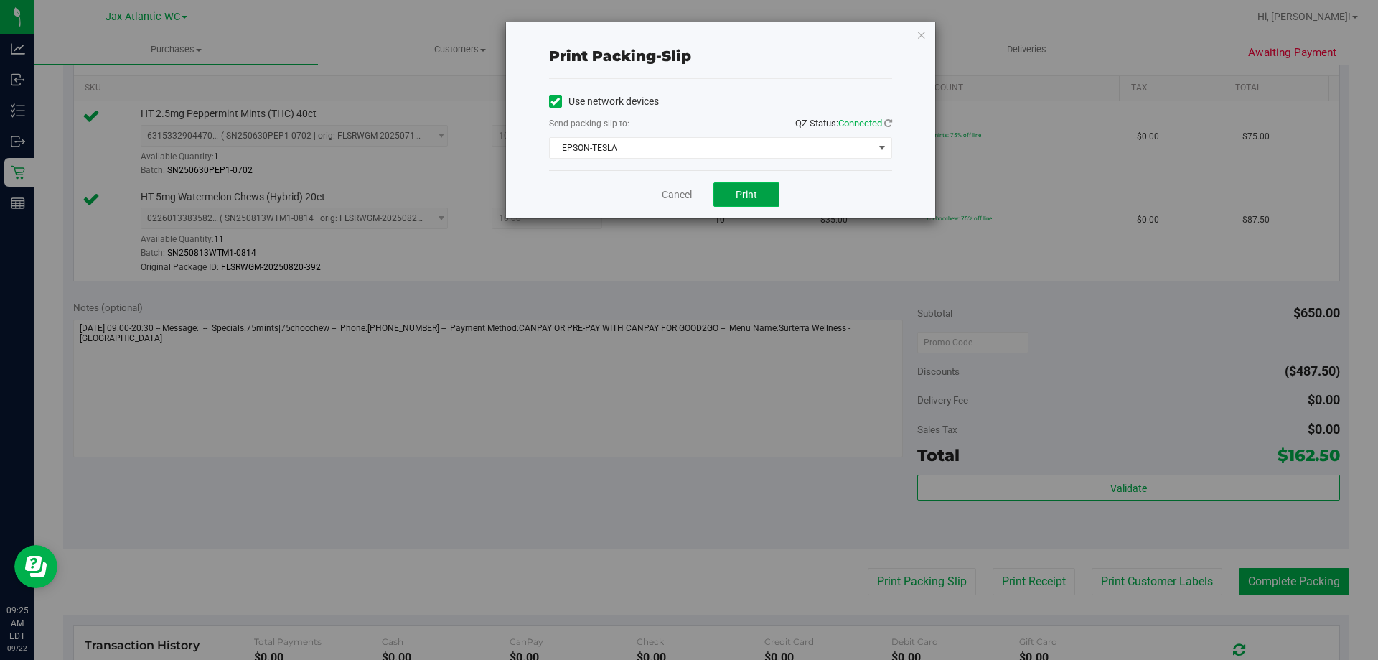
click at [755, 201] on button "Print" at bounding box center [747, 194] width 66 height 24
click at [678, 199] on link "Cancel" at bounding box center [677, 194] width 30 height 15
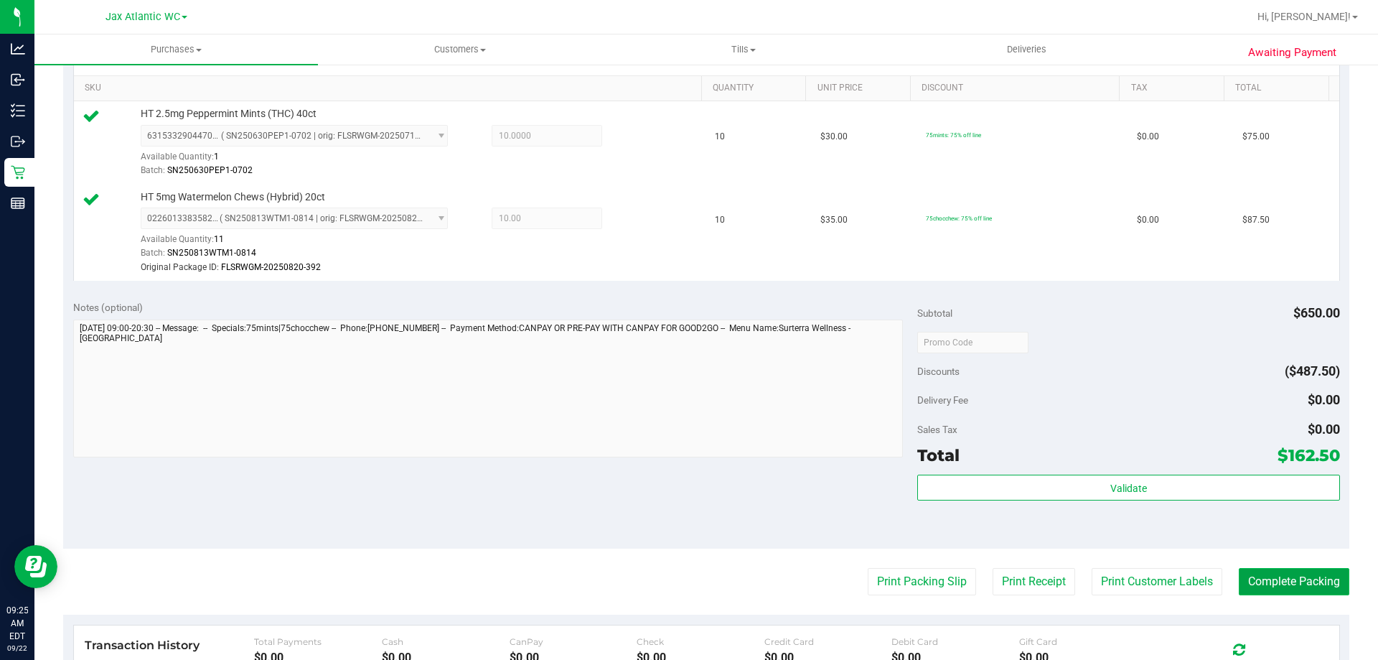
drag, startPoint x: 1301, startPoint y: 576, endPoint x: 1307, endPoint y: 582, distance: 8.6
click at [1301, 578] on button "Complete Packing" at bounding box center [1294, 581] width 111 height 27
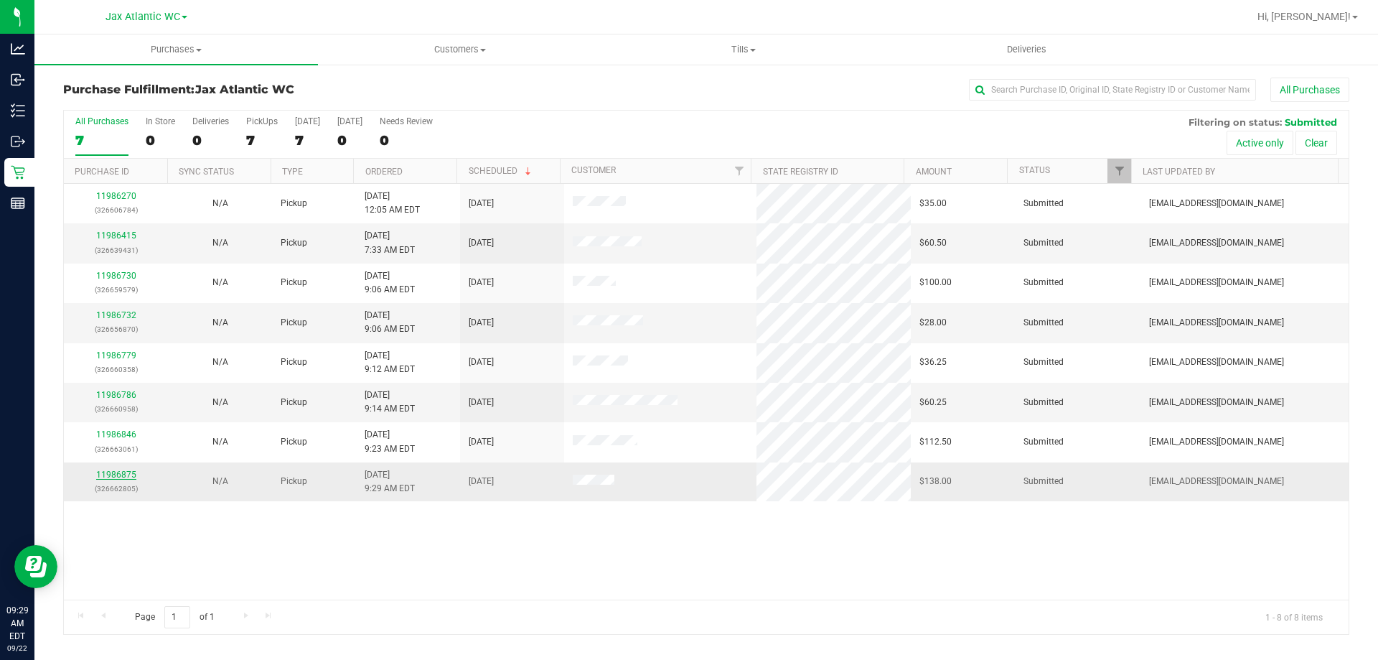
click at [112, 476] on link "11986875" at bounding box center [116, 475] width 40 height 10
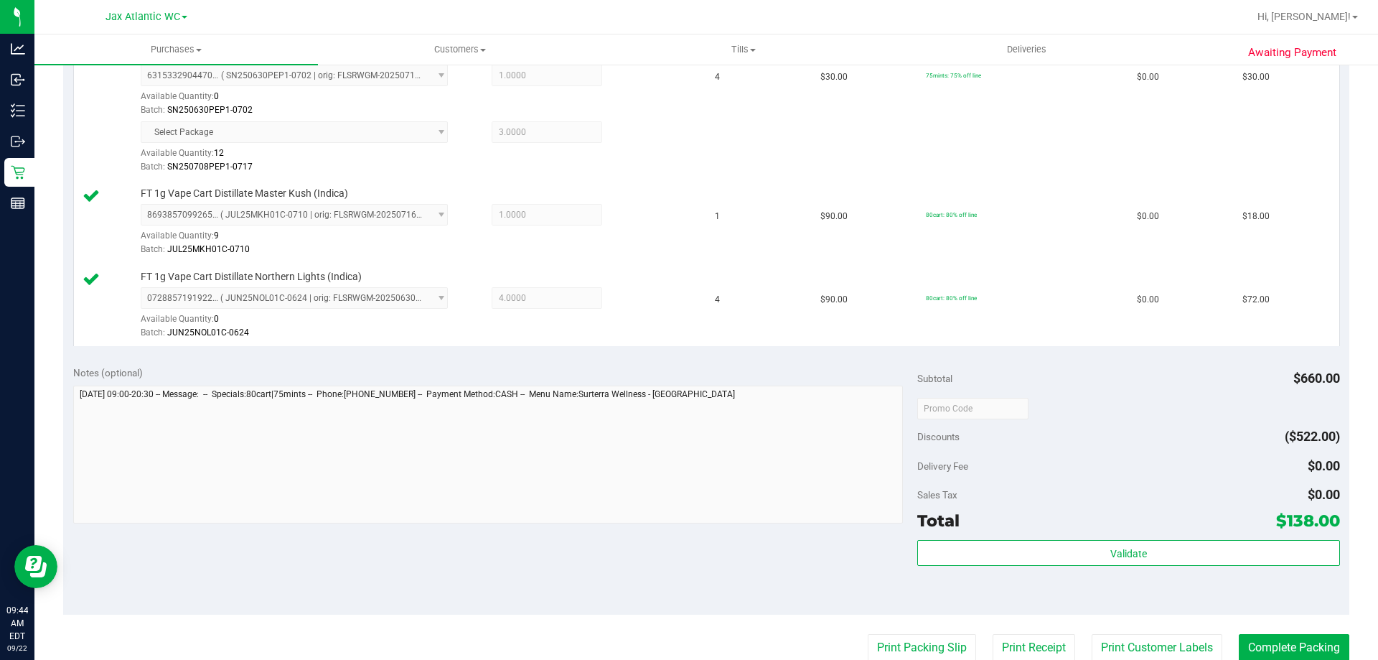
scroll to position [503, 0]
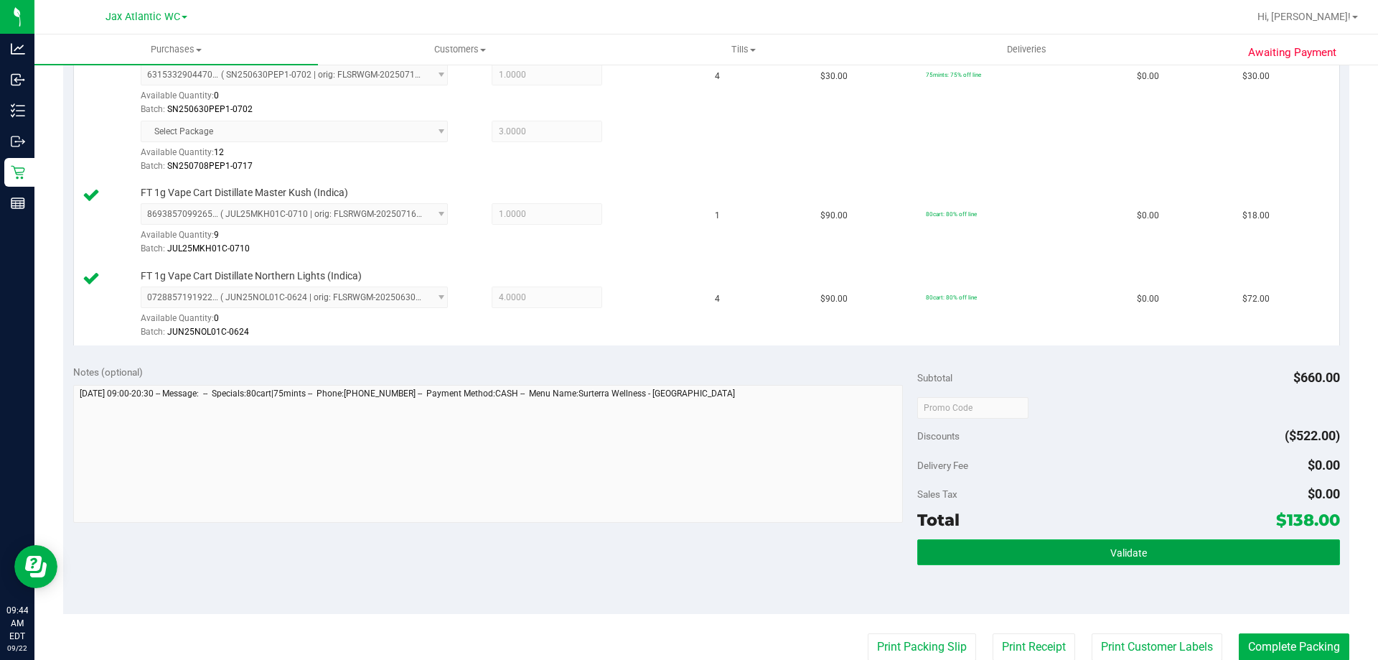
click at [1155, 549] on button "Validate" at bounding box center [1129, 552] width 422 height 26
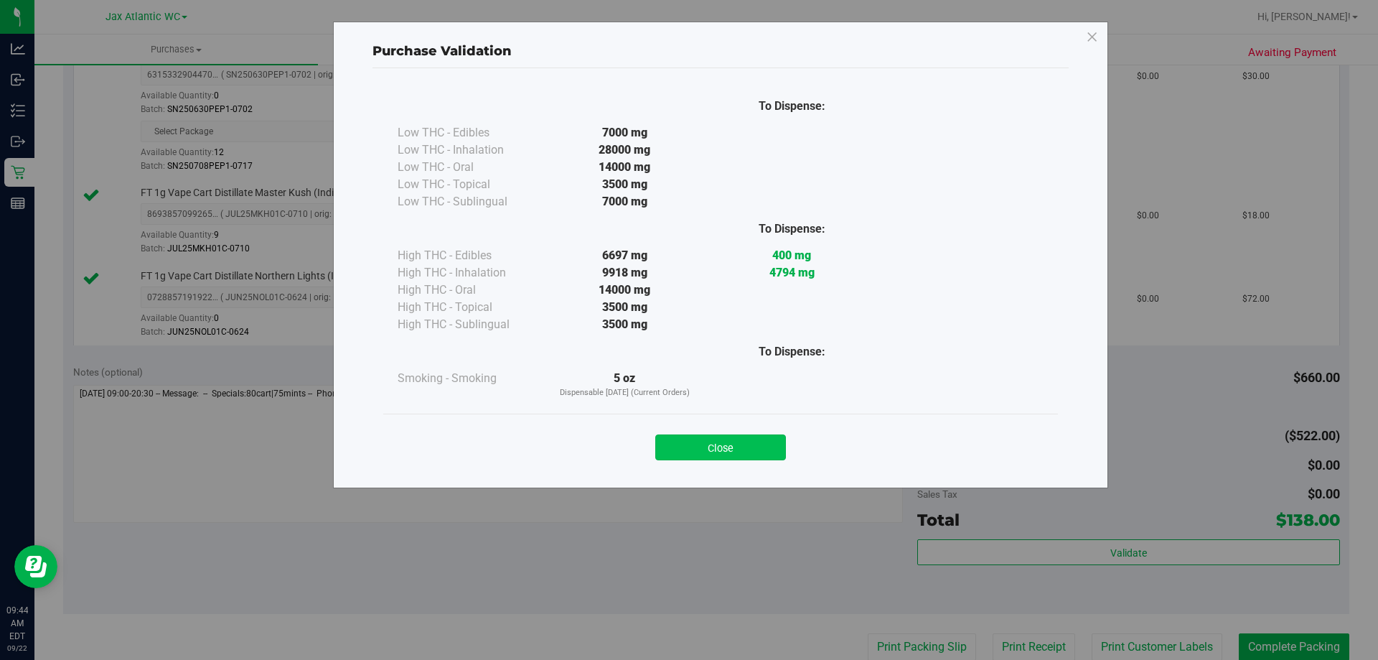
click at [775, 445] on button "Close" at bounding box center [720, 447] width 131 height 26
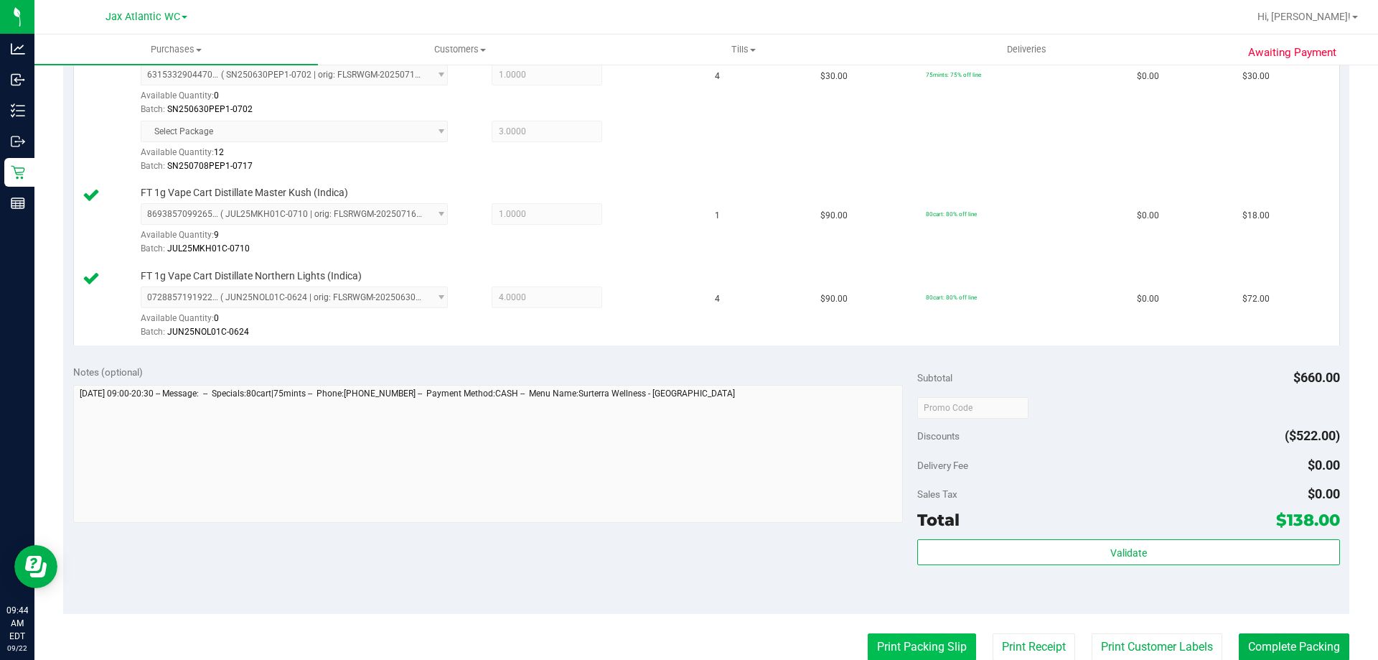
click at [924, 645] on button "Print Packing Slip" at bounding box center [922, 646] width 108 height 27
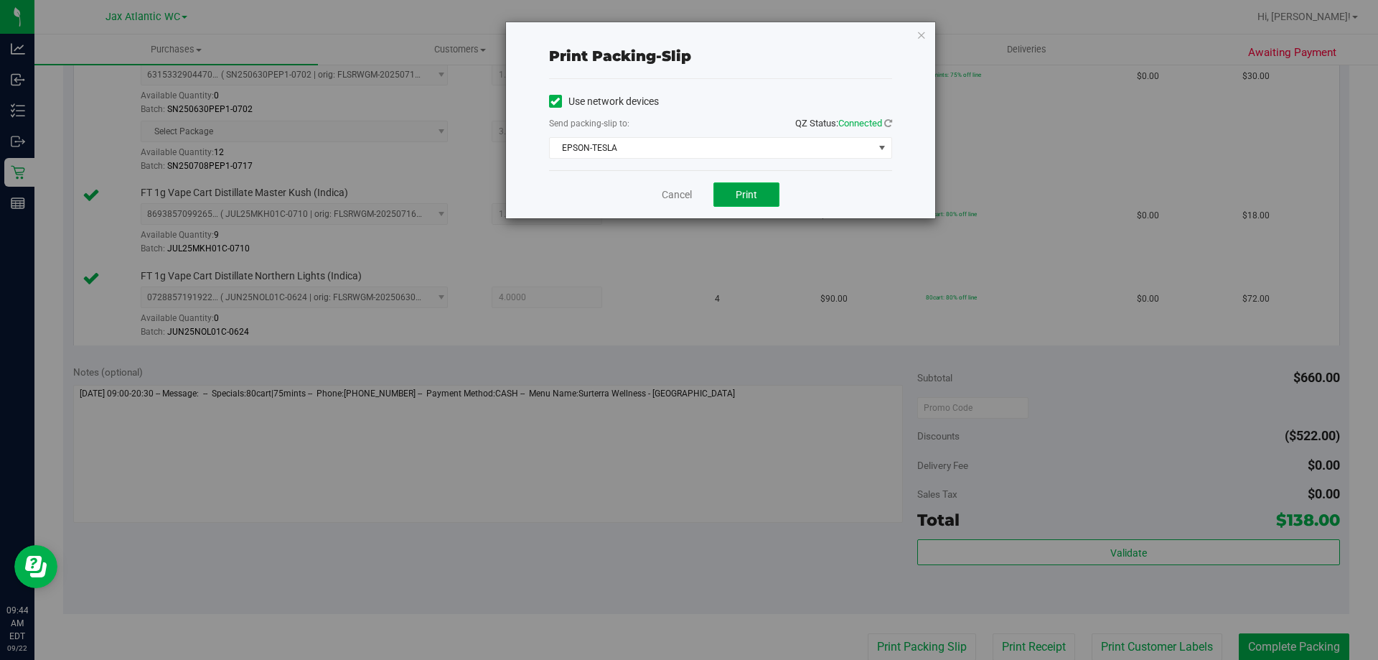
click at [755, 195] on span "Print" at bounding box center [747, 194] width 22 height 11
click at [648, 189] on div "Cancel Print" at bounding box center [720, 194] width 343 height 48
drag, startPoint x: 673, startPoint y: 197, endPoint x: 690, endPoint y: 197, distance: 16.5
click at [674, 196] on link "Cancel" at bounding box center [677, 194] width 30 height 15
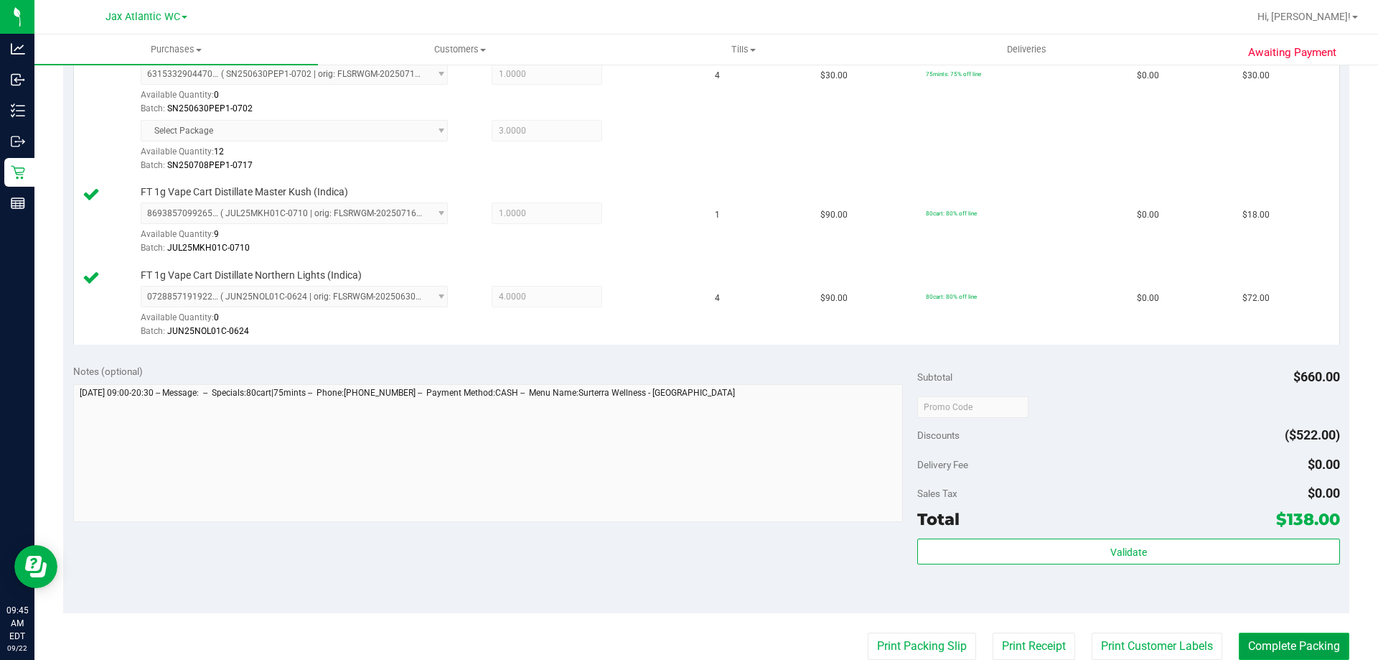
click at [1289, 652] on button "Complete Packing" at bounding box center [1294, 645] width 111 height 27
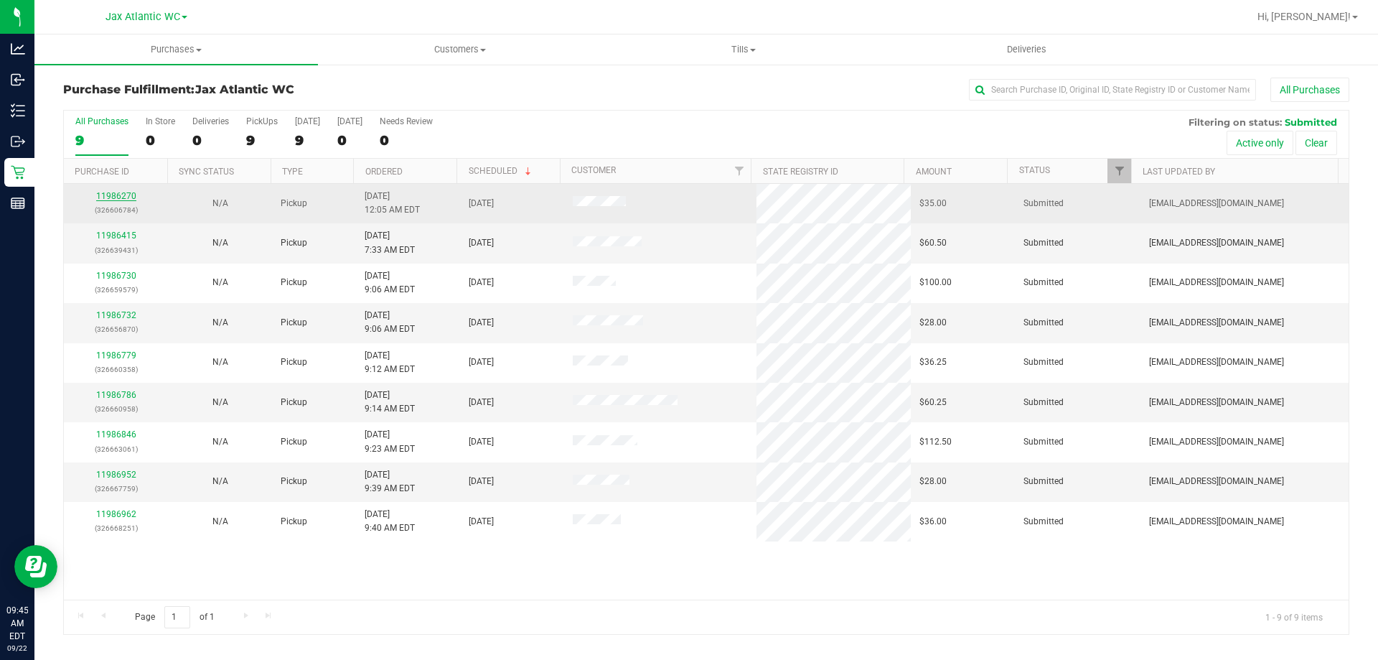
click at [119, 193] on link "11986270" at bounding box center [116, 196] width 40 height 10
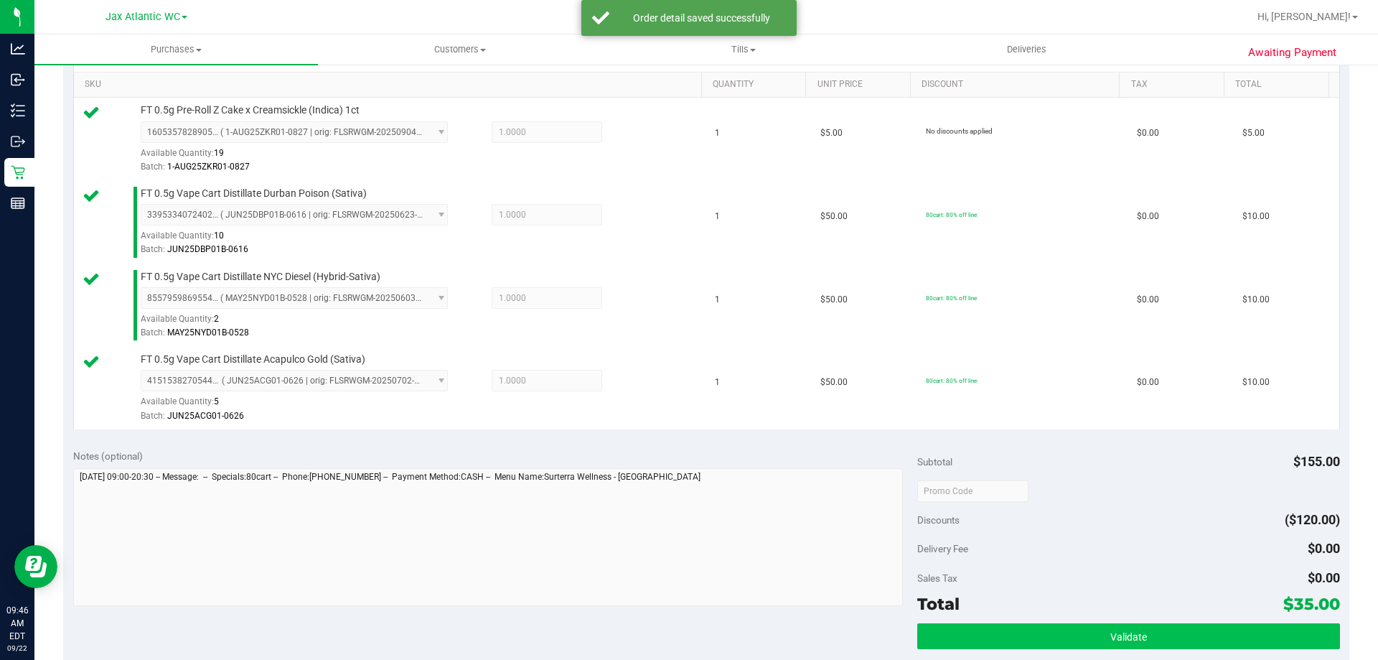
scroll to position [503, 0]
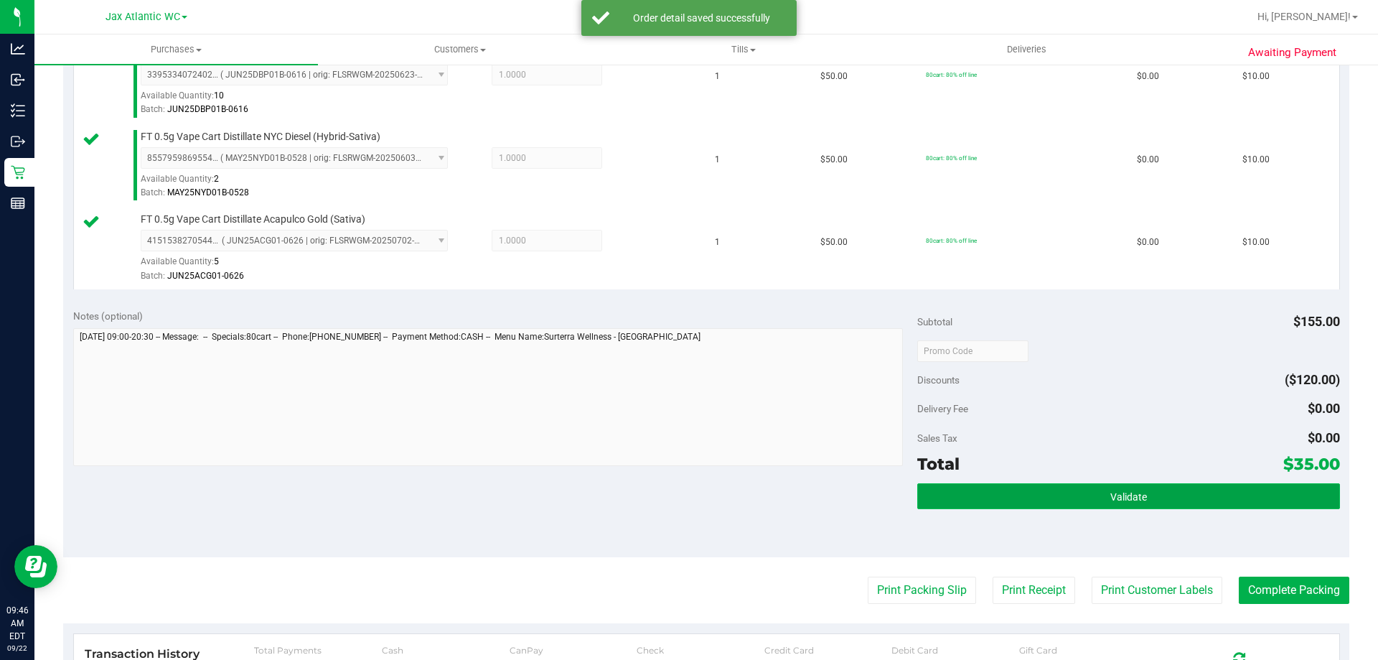
click at [1119, 488] on button "Validate" at bounding box center [1129, 496] width 422 height 26
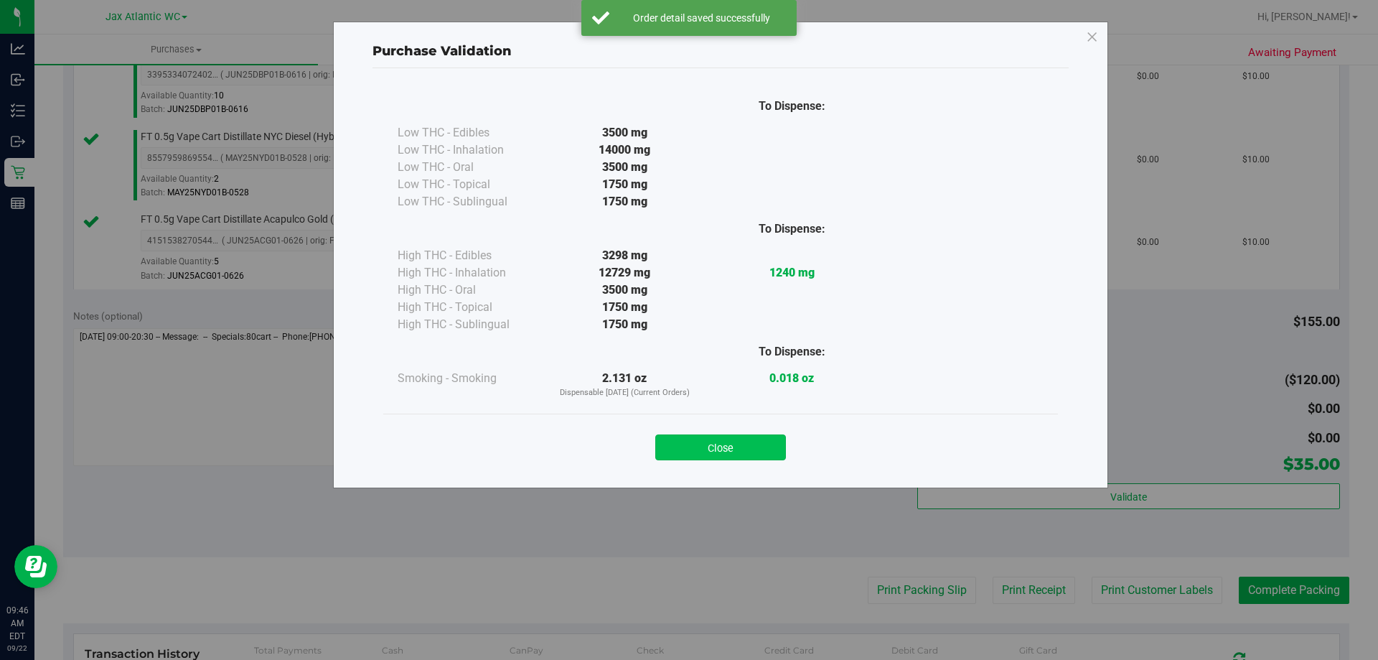
click at [767, 449] on button "Close" at bounding box center [720, 447] width 131 height 26
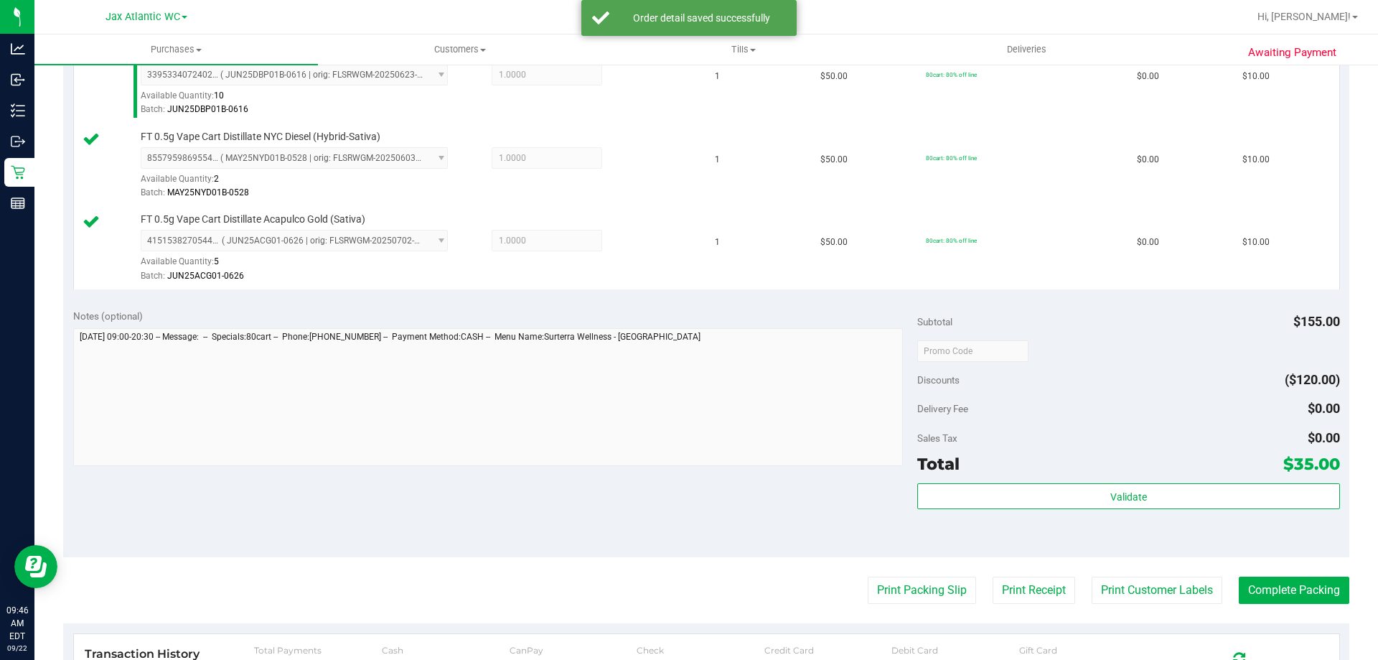
click at [885, 570] on purchase-details "Back Edit Purchase Cancel Purchase View Profile # 11986270 BioTrack ID: - Submi…" at bounding box center [706, 233] width 1287 height 1317
click at [893, 587] on button "Print Packing Slip" at bounding box center [922, 589] width 108 height 27
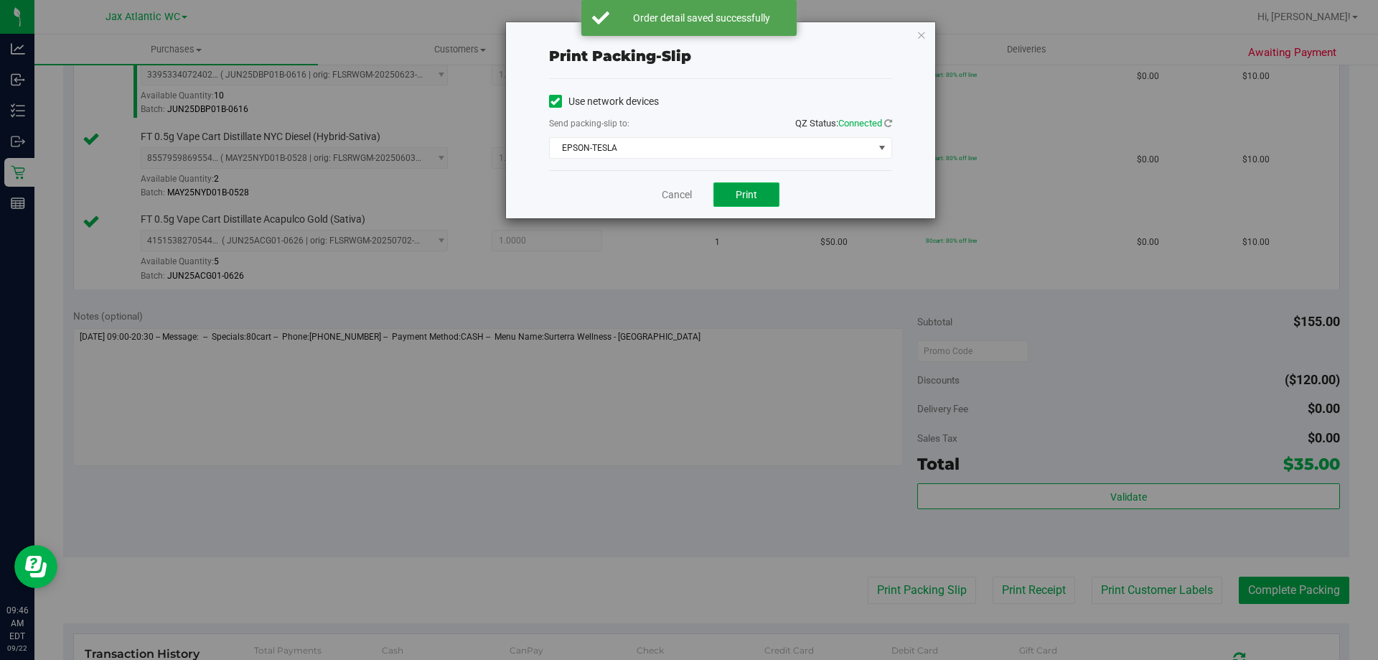
click at [755, 191] on span "Print" at bounding box center [747, 194] width 22 height 11
click at [682, 202] on link "Cancel" at bounding box center [677, 194] width 30 height 15
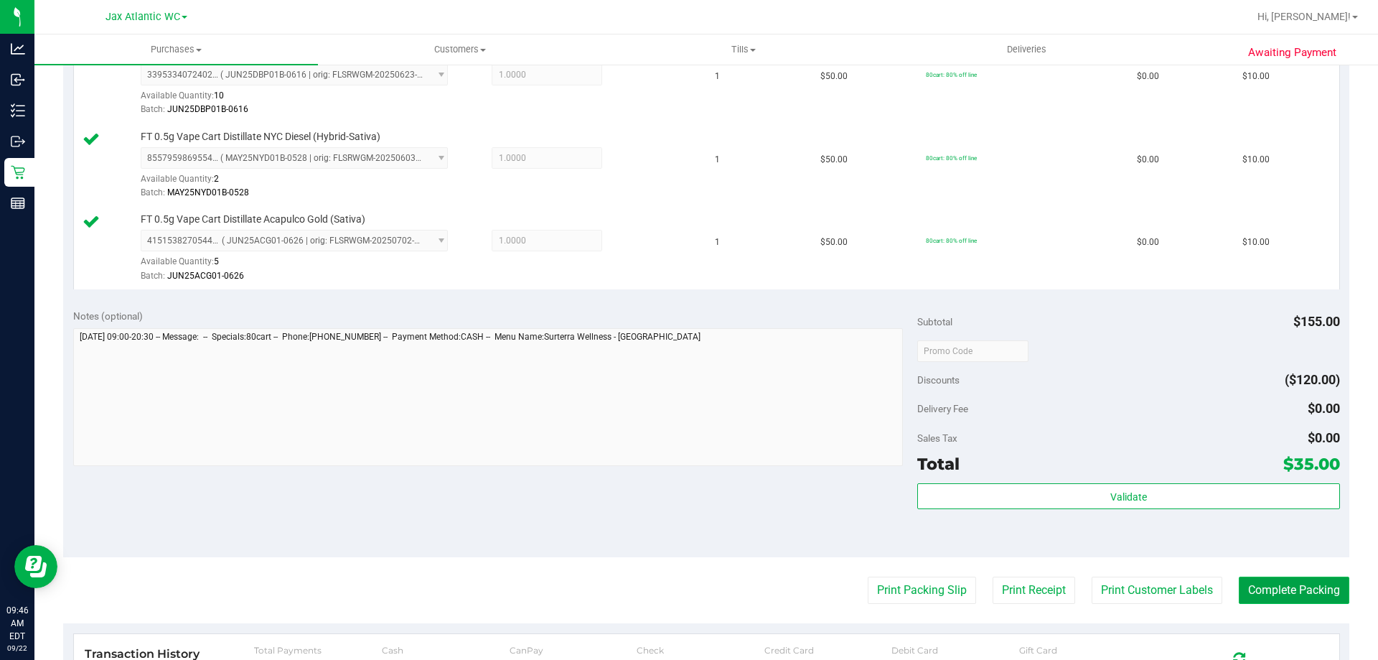
click at [1269, 592] on button "Complete Packing" at bounding box center [1294, 589] width 111 height 27
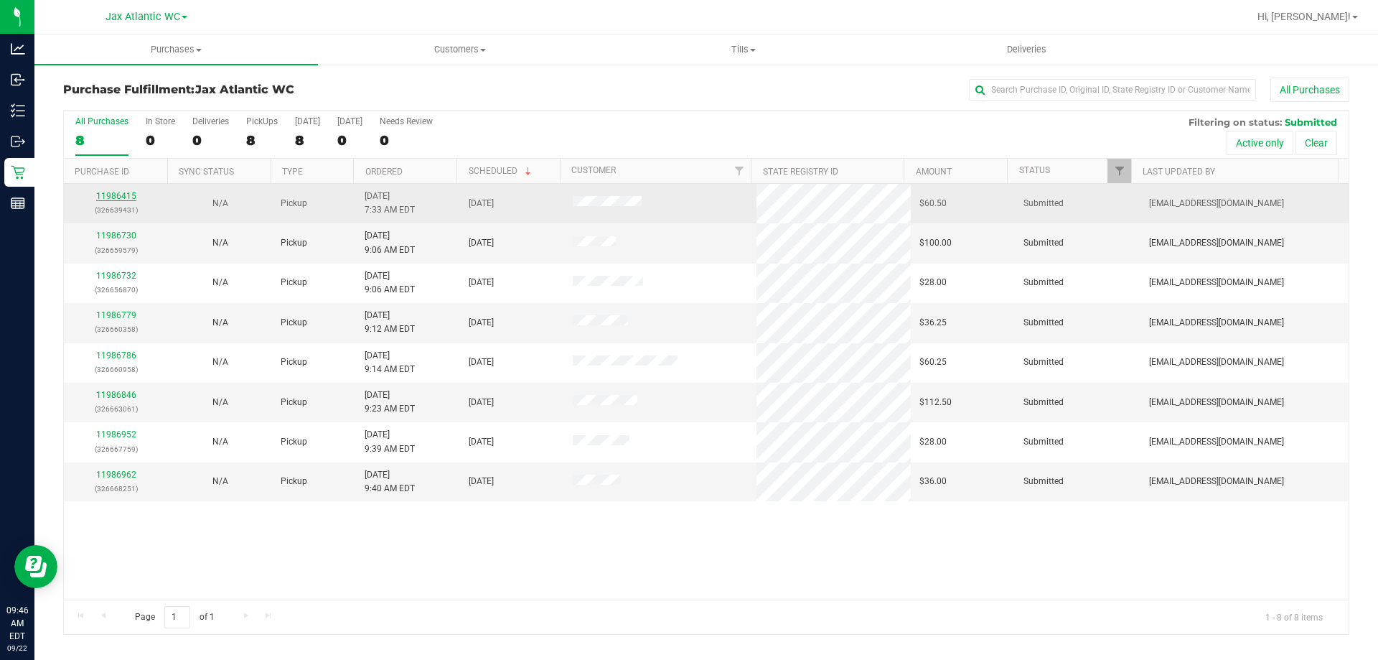
click at [123, 192] on link "11986415" at bounding box center [116, 196] width 40 height 10
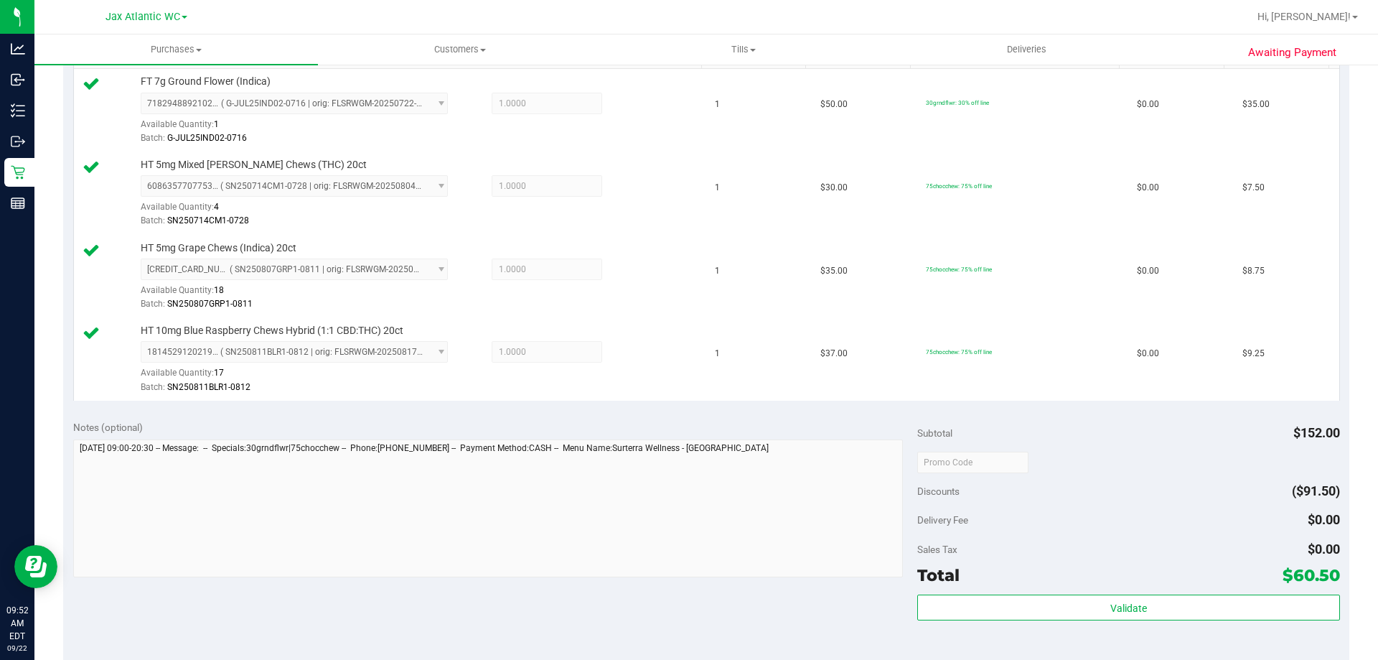
scroll to position [431, 0]
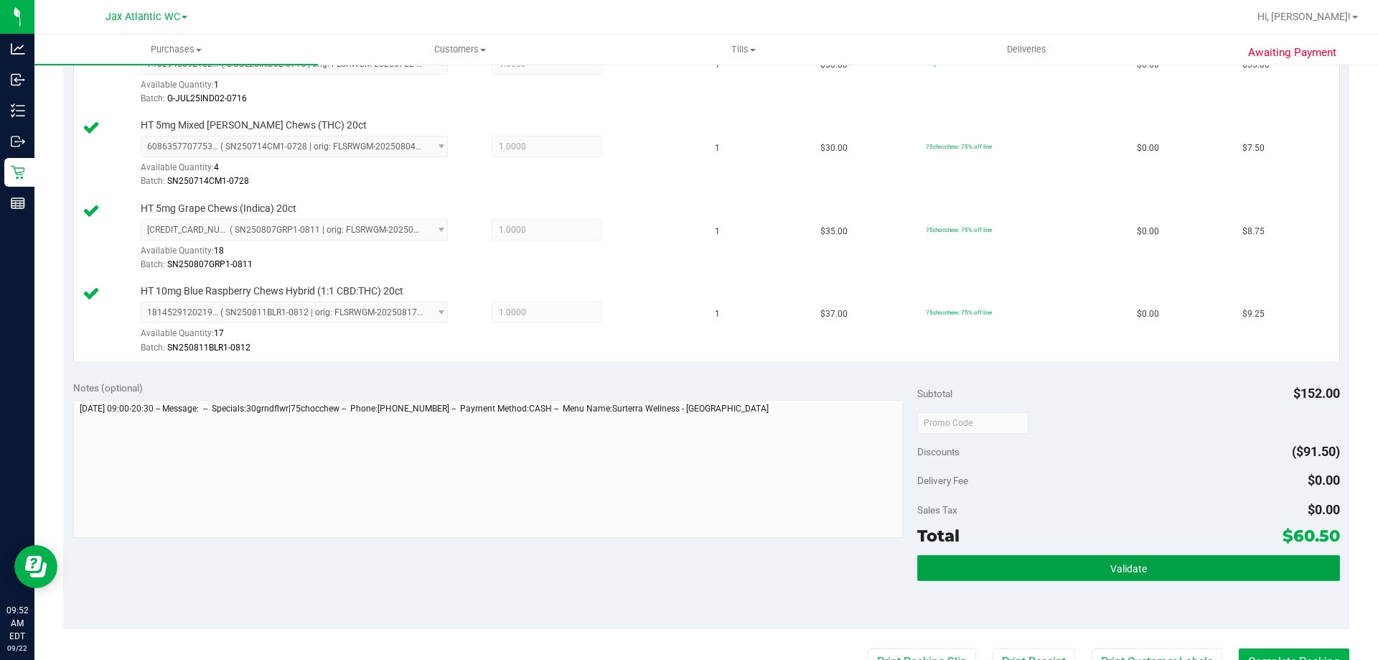
click at [1071, 560] on button "Validate" at bounding box center [1129, 568] width 422 height 26
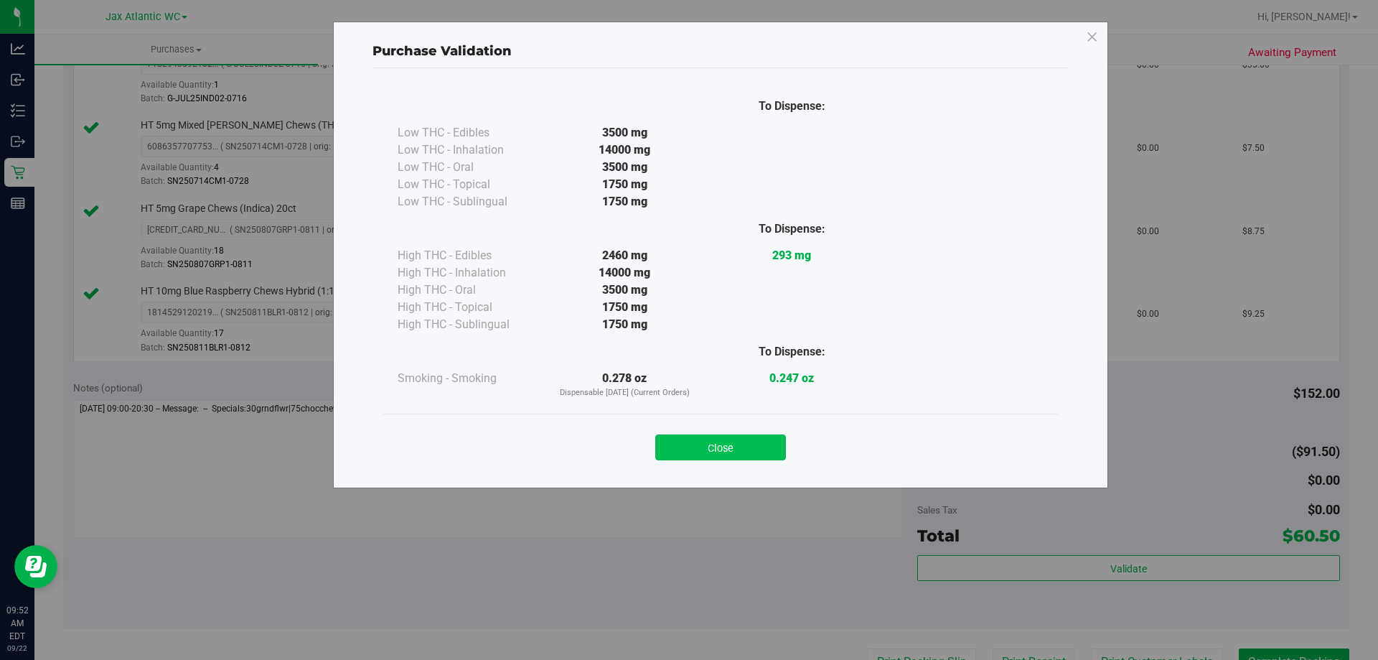
click at [737, 446] on button "Close" at bounding box center [720, 447] width 131 height 26
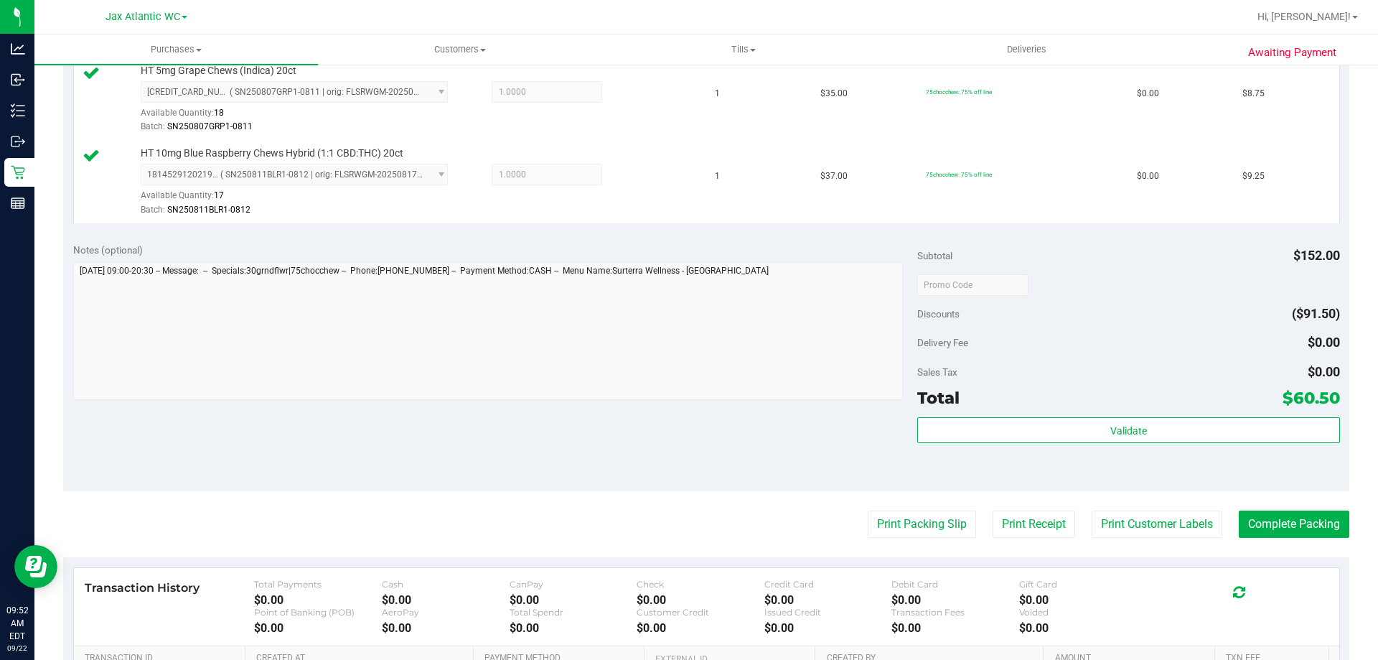
scroll to position [574, 0]
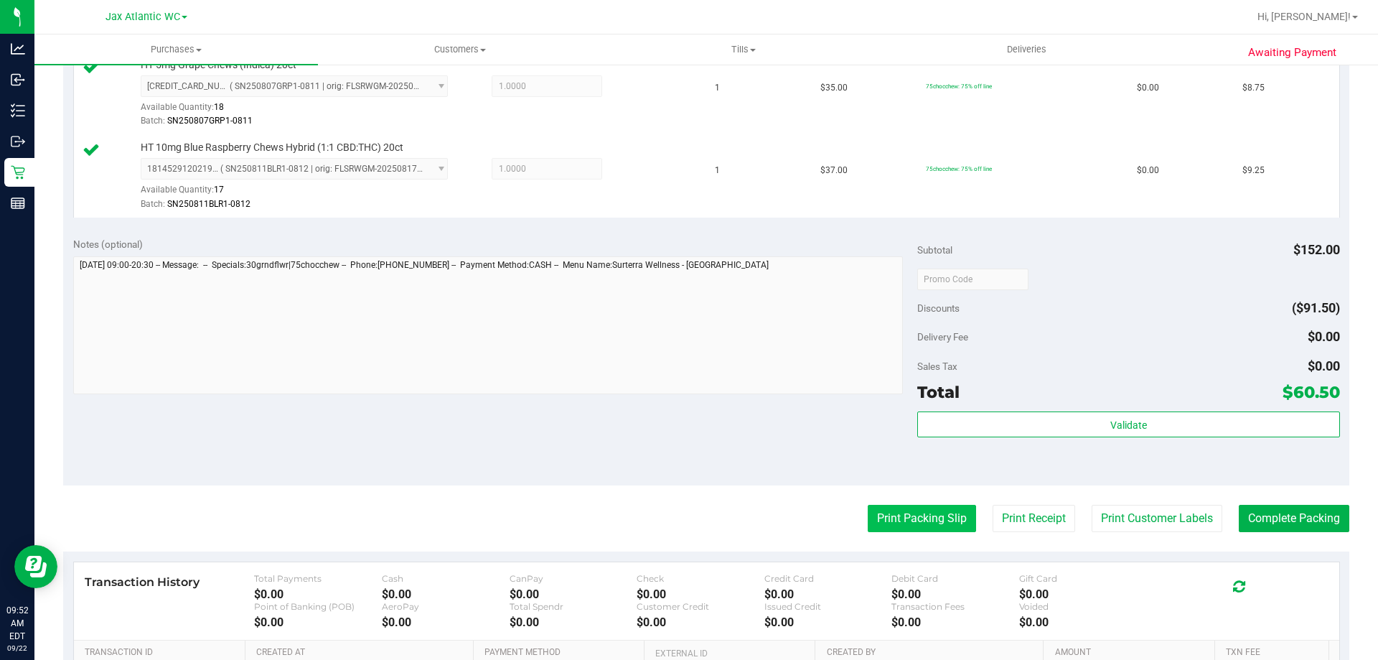
click at [890, 516] on button "Print Packing Slip" at bounding box center [922, 518] width 108 height 27
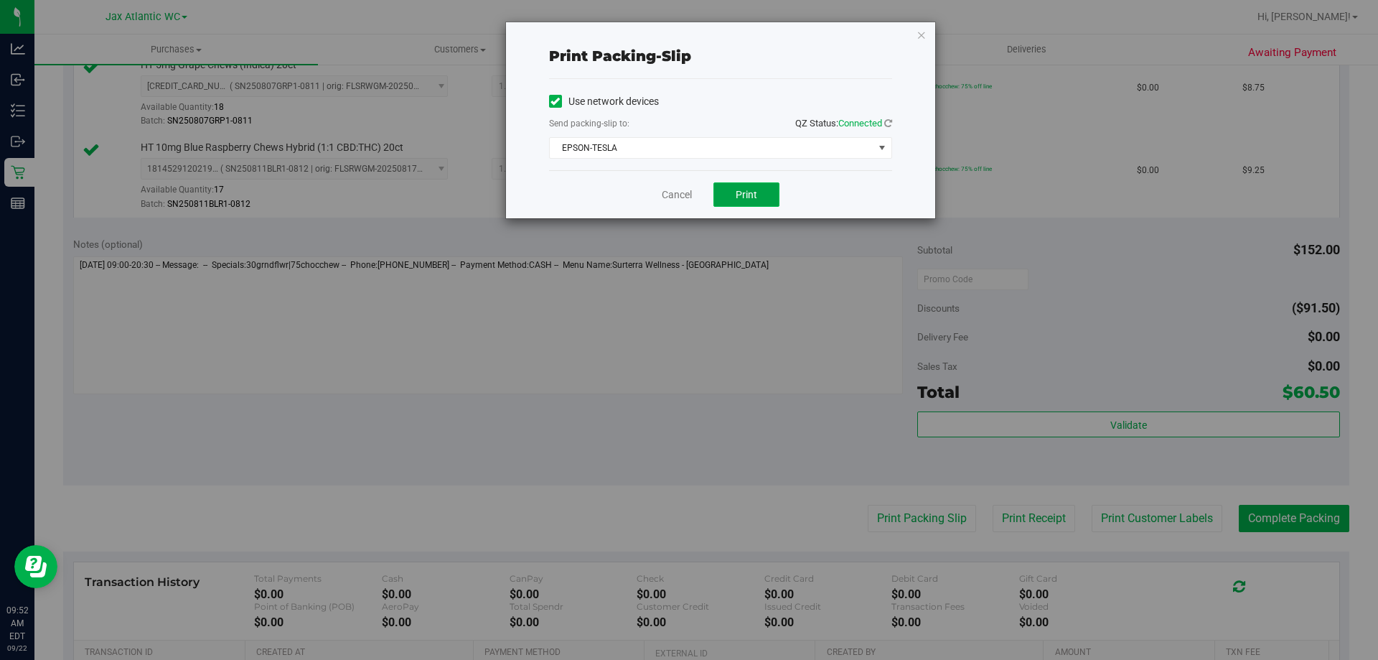
click at [750, 205] on button "Print" at bounding box center [747, 194] width 66 height 24
click at [673, 197] on link "Cancel" at bounding box center [677, 194] width 30 height 15
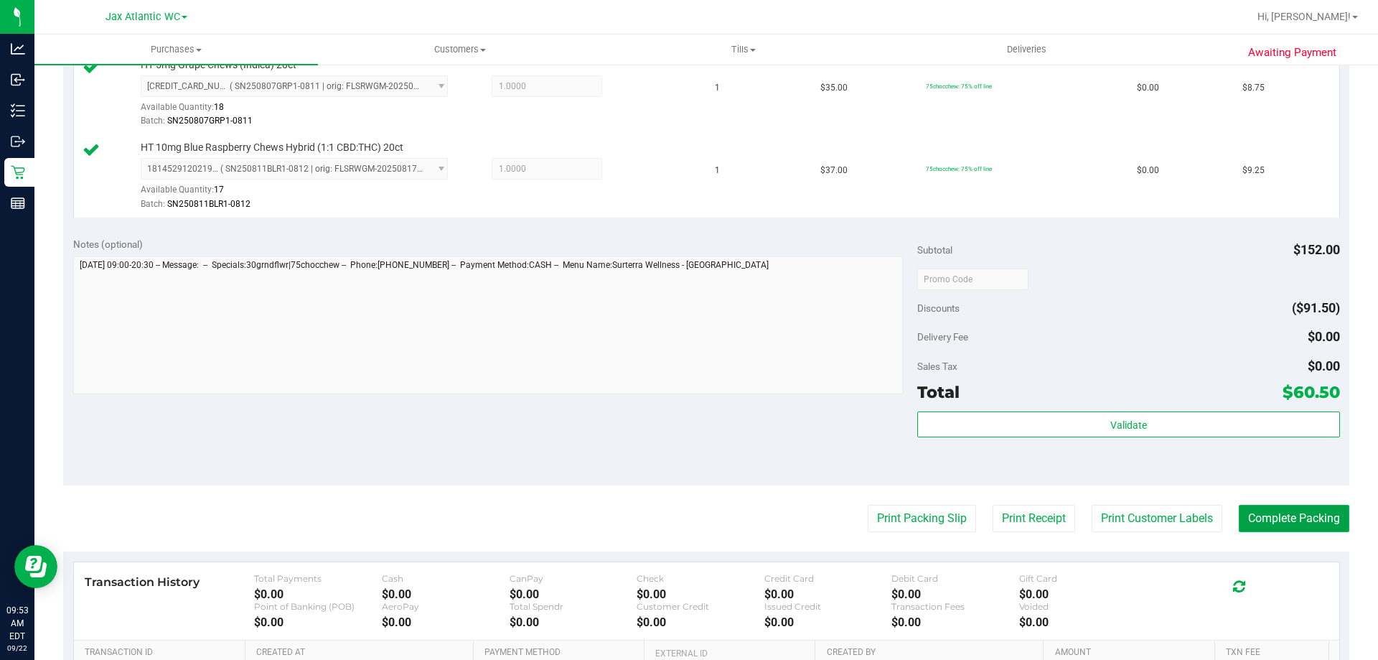
click at [1279, 515] on button "Complete Packing" at bounding box center [1294, 518] width 111 height 27
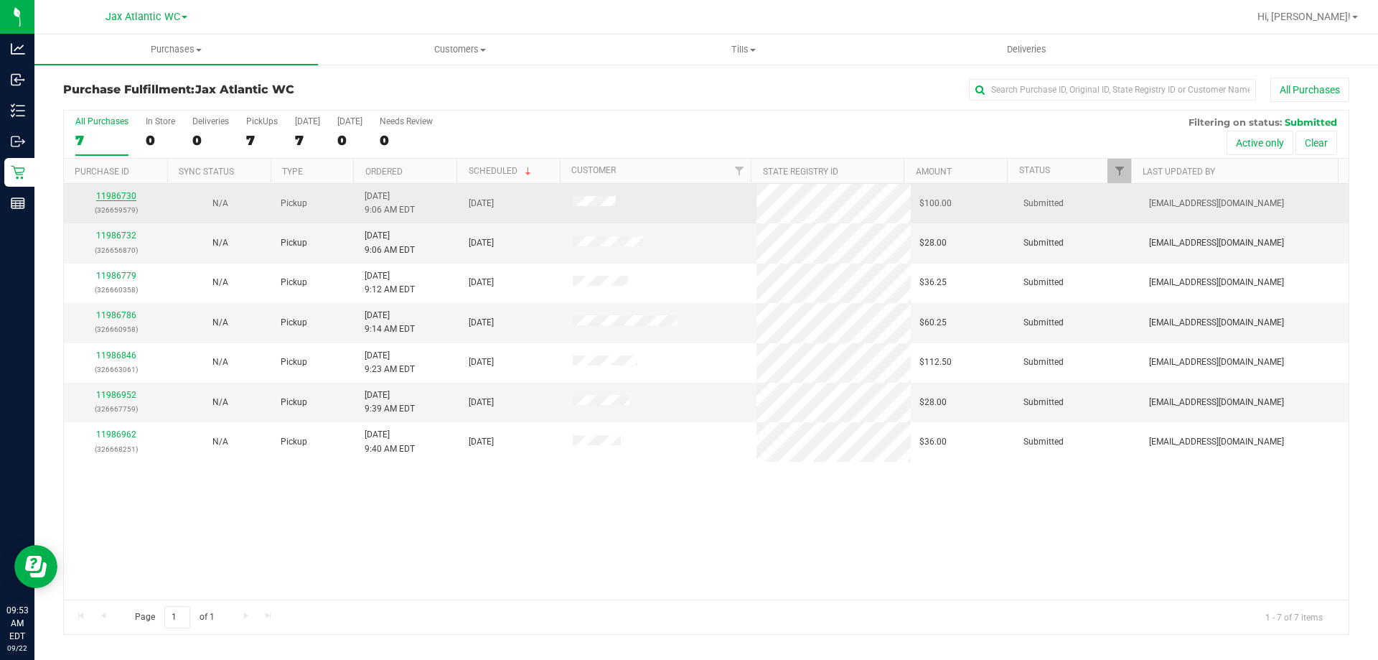
click at [123, 194] on link "11986730" at bounding box center [116, 196] width 40 height 10
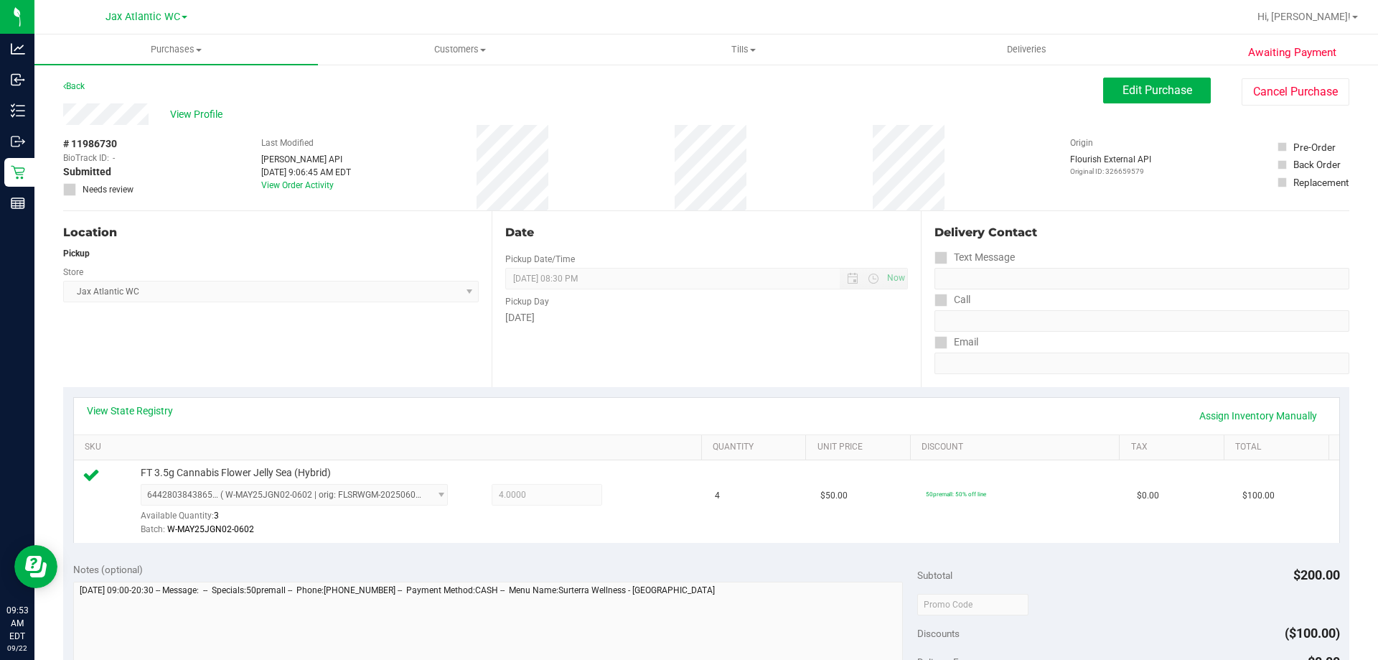
scroll to position [215, 0]
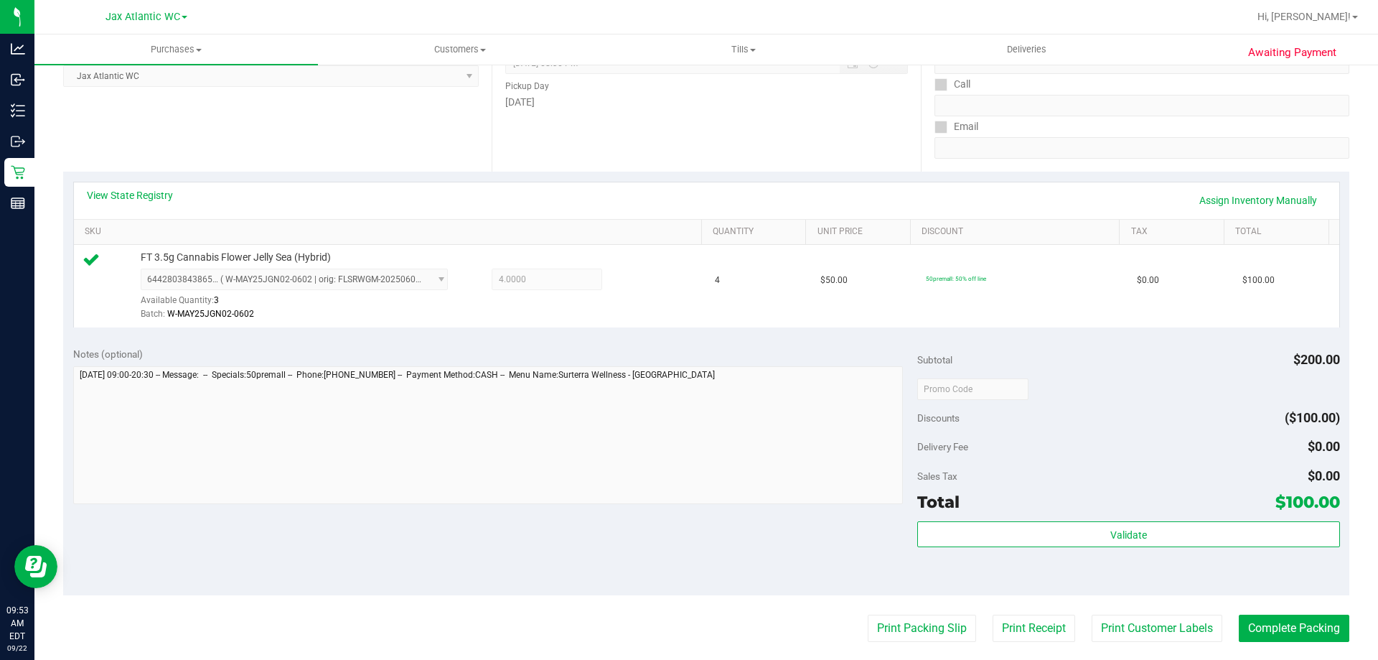
click at [1101, 514] on div "Total $100.00" at bounding box center [1129, 502] width 422 height 26
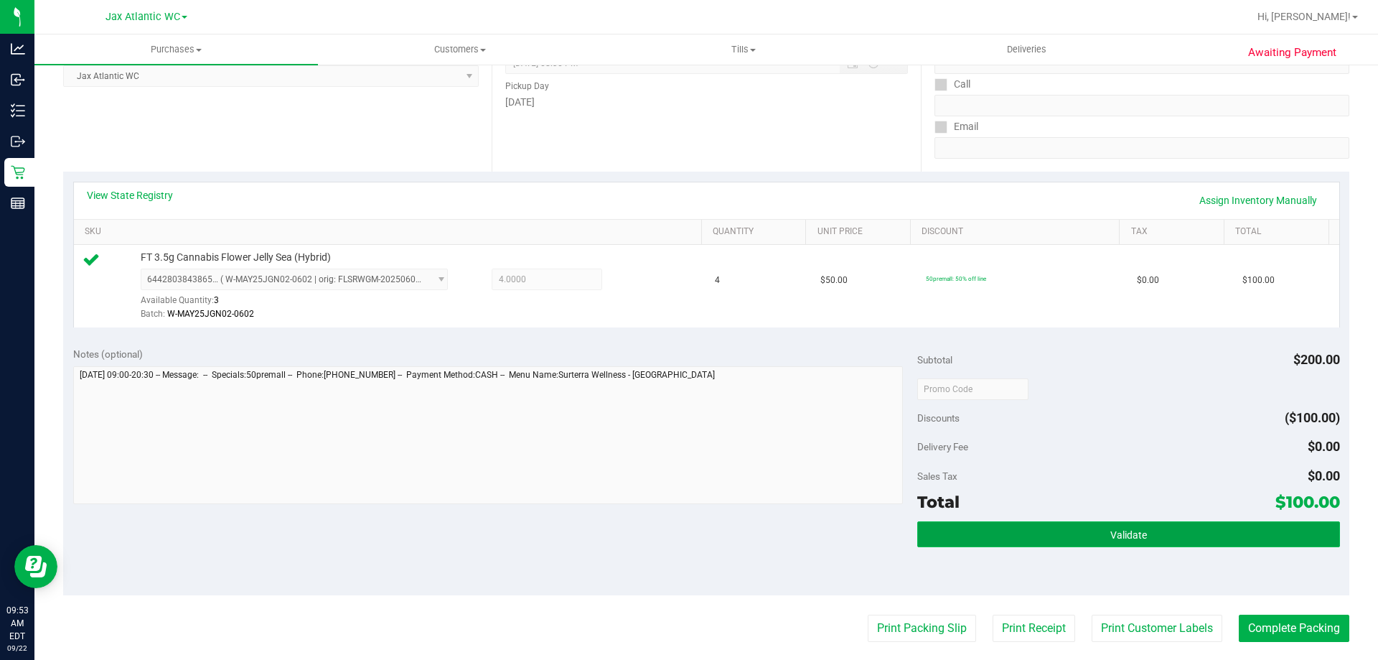
click at [1111, 531] on span "Validate" at bounding box center [1129, 534] width 37 height 11
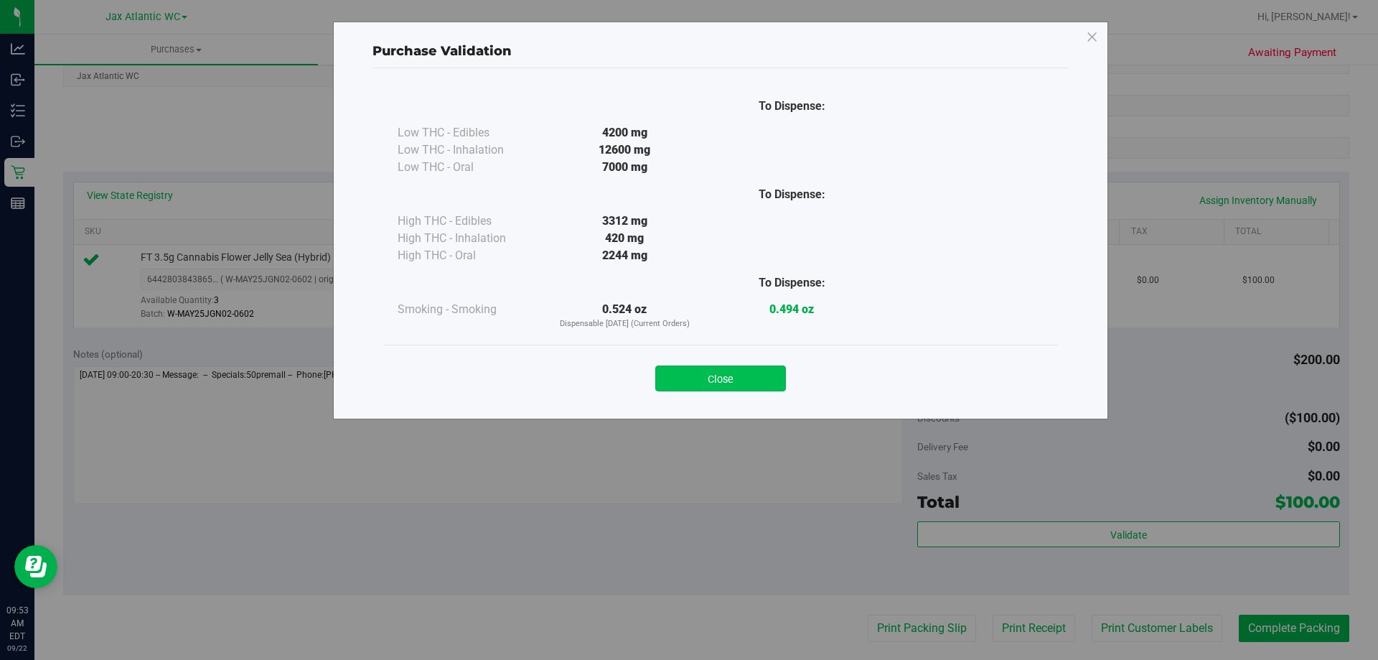
click at [726, 375] on button "Close" at bounding box center [720, 378] width 131 height 26
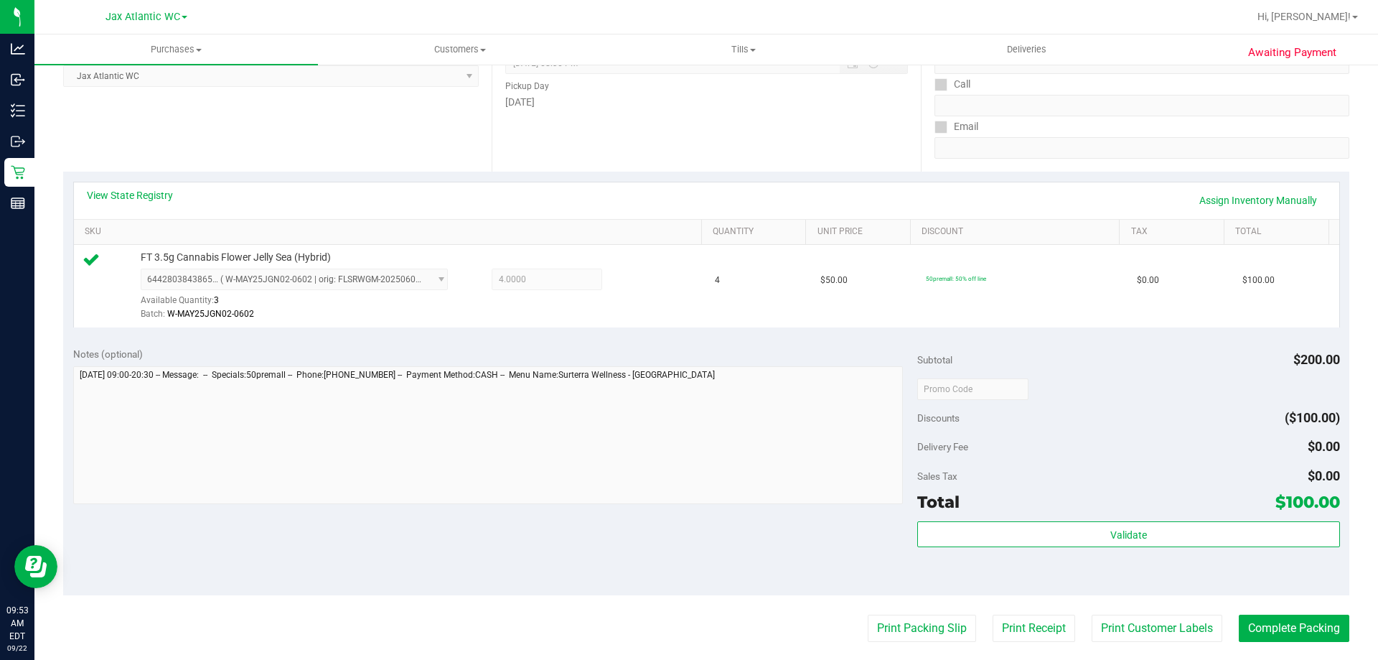
click at [930, 613] on purchase-details "Back Edit Purchase Cancel Purchase View Profile # 11986730 BioTrack ID: - Submi…" at bounding box center [706, 396] width 1287 height 1068
click at [931, 624] on button "Print Packing Slip" at bounding box center [922, 628] width 108 height 27
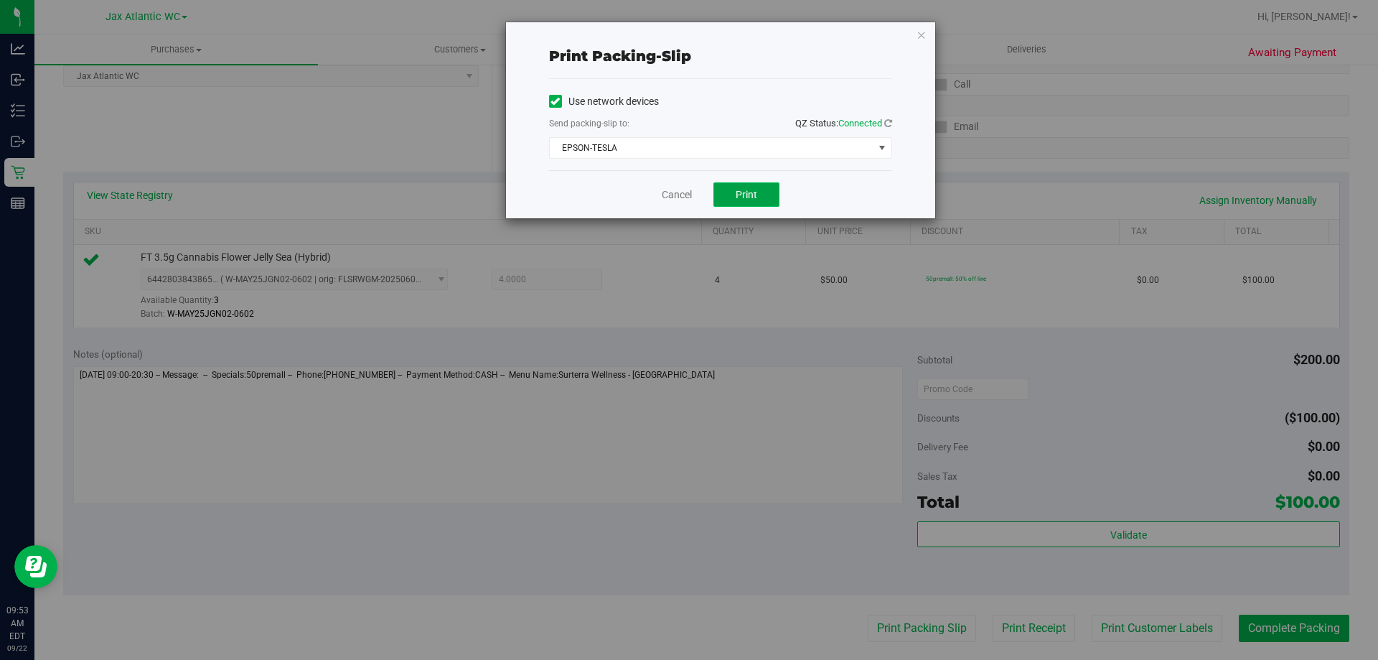
click at [743, 192] on span "Print" at bounding box center [747, 194] width 22 height 11
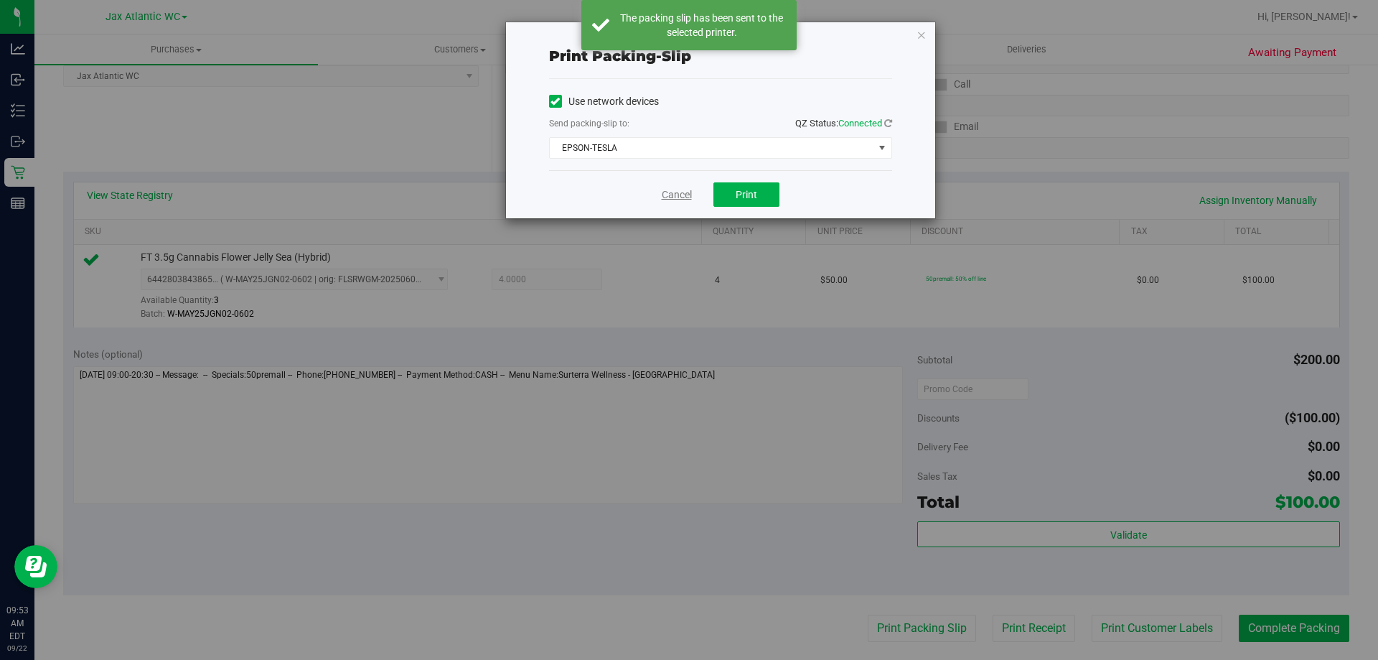
click at [673, 193] on link "Cancel" at bounding box center [677, 194] width 30 height 15
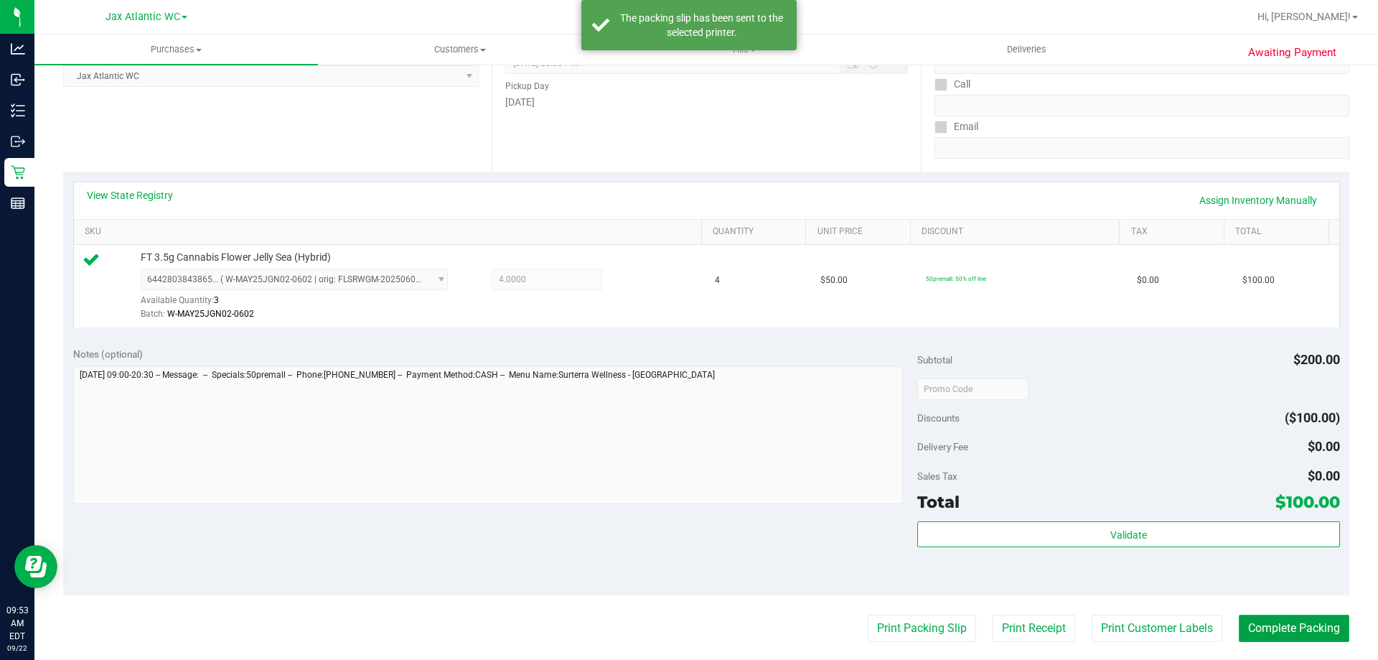
click at [1333, 632] on button "Complete Packing" at bounding box center [1294, 628] width 111 height 27
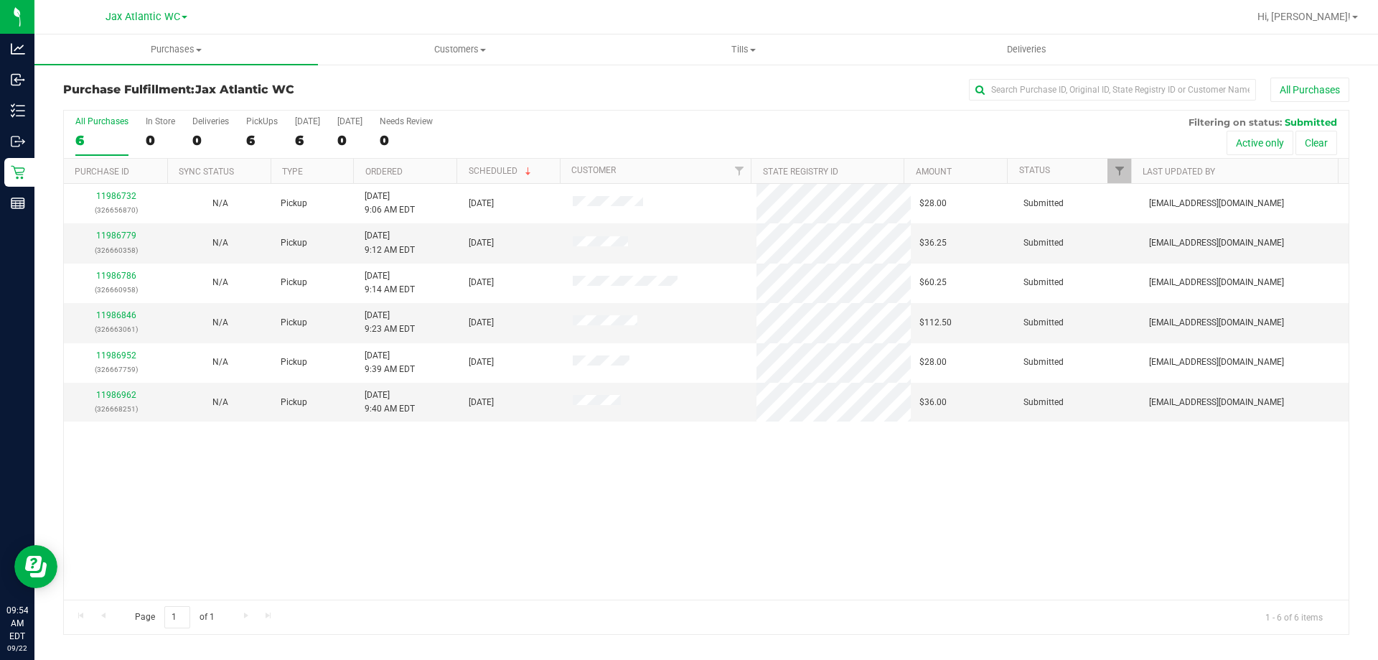
click at [951, 490] on div "11986732 (326656870) N/A Pickup [DATE] 9:06 AM EDT 9/22/2025 $28.00 Submitted […" at bounding box center [706, 392] width 1285 height 416
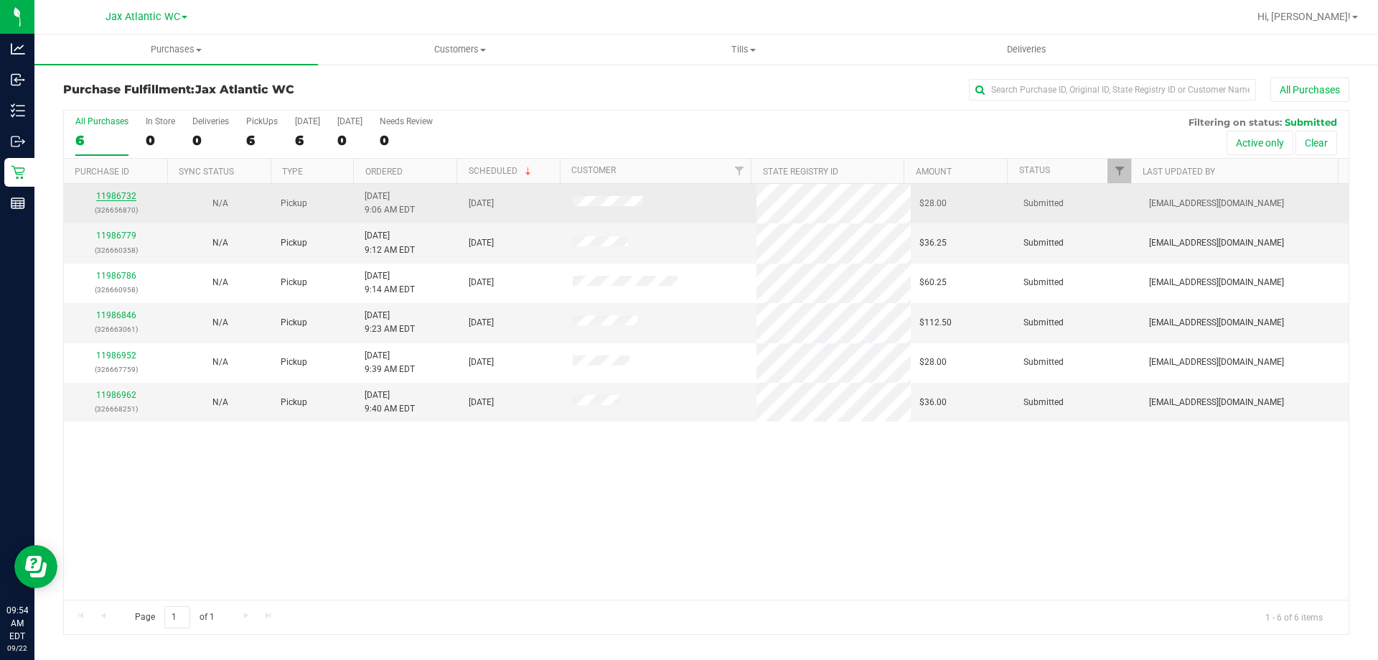
click at [118, 195] on link "11986732" at bounding box center [116, 196] width 40 height 10
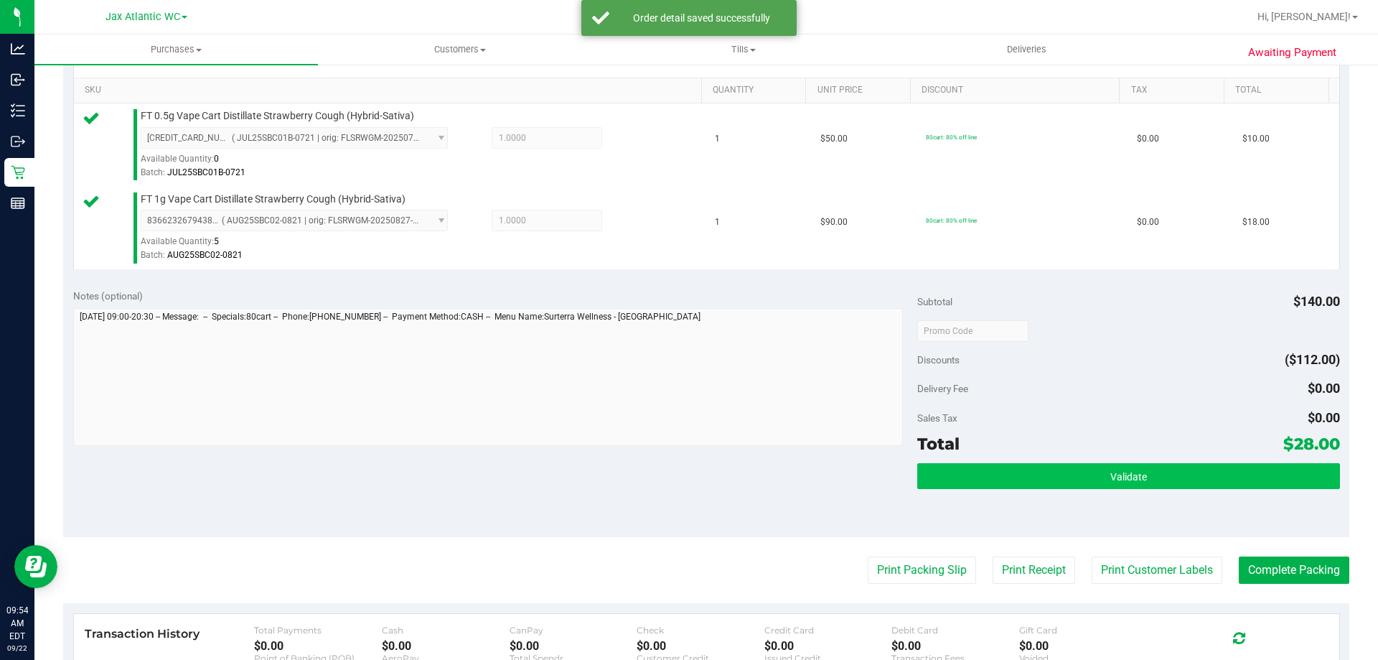
scroll to position [359, 0]
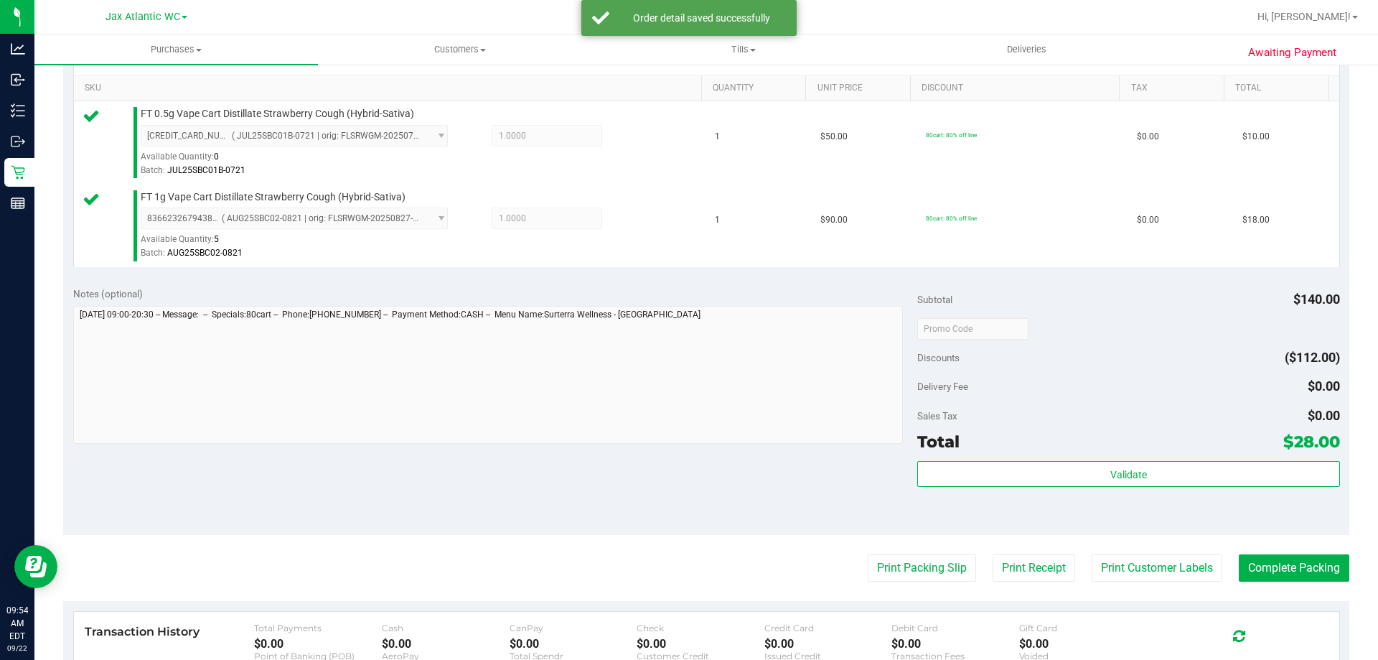
click at [1042, 487] on div "Validate" at bounding box center [1129, 493] width 422 height 65
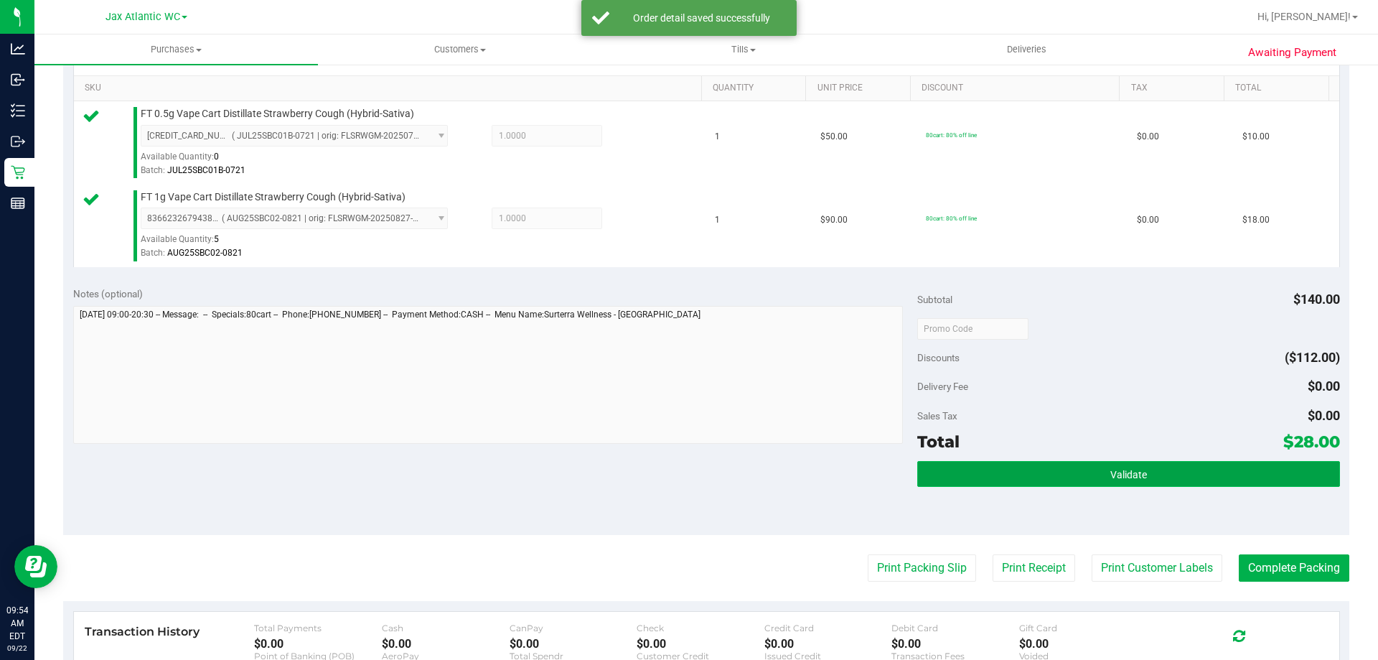
click at [1052, 473] on button "Validate" at bounding box center [1129, 474] width 422 height 26
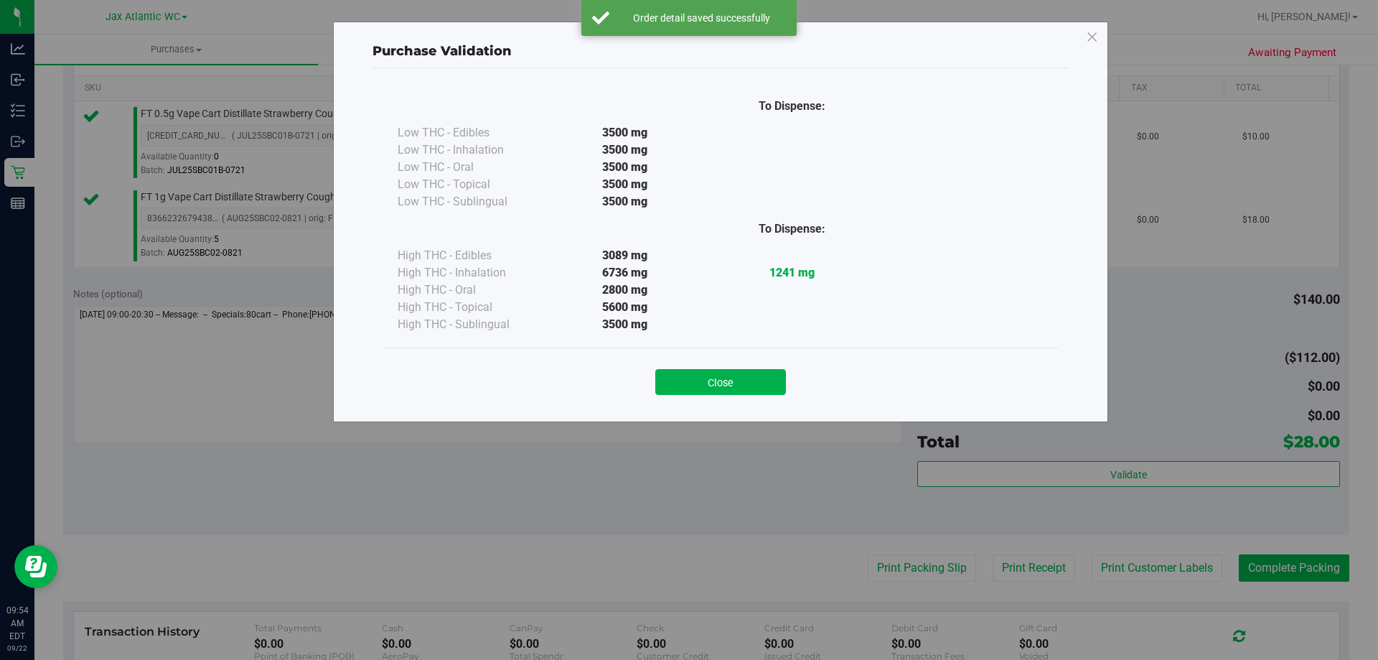
click at [719, 377] on button "Close" at bounding box center [720, 382] width 131 height 26
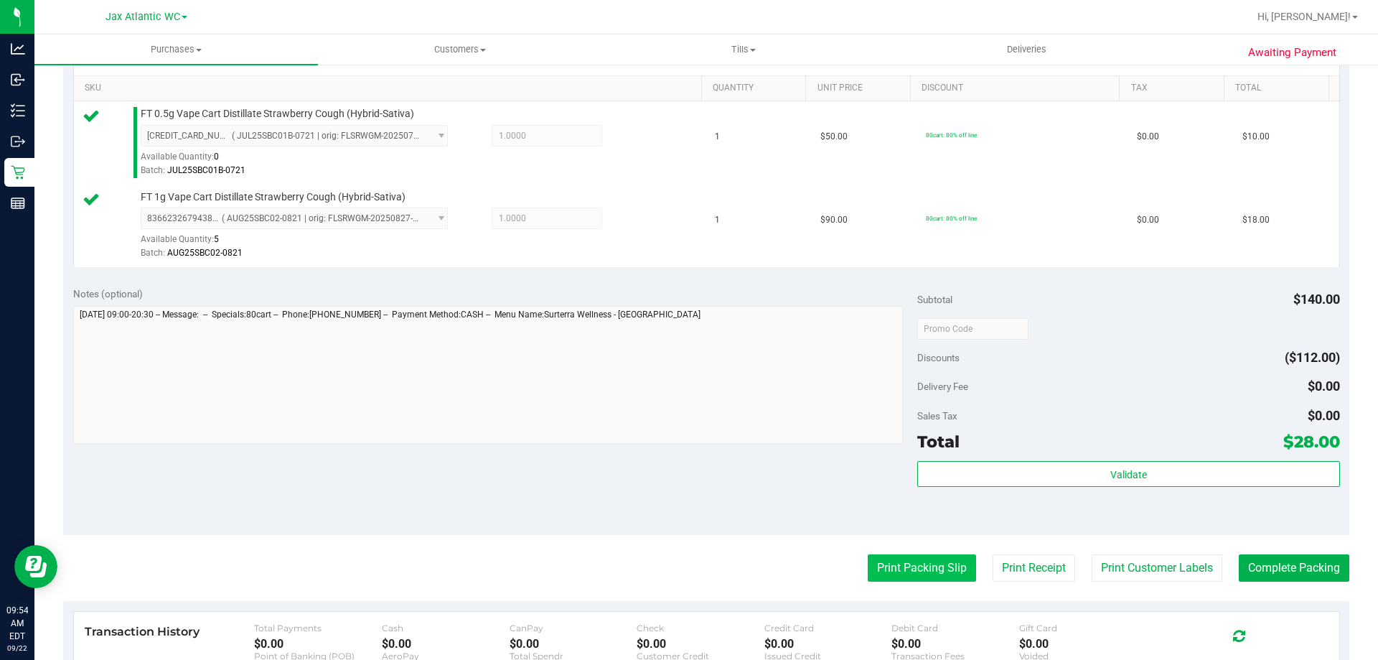
click at [907, 564] on button "Print Packing Slip" at bounding box center [922, 567] width 108 height 27
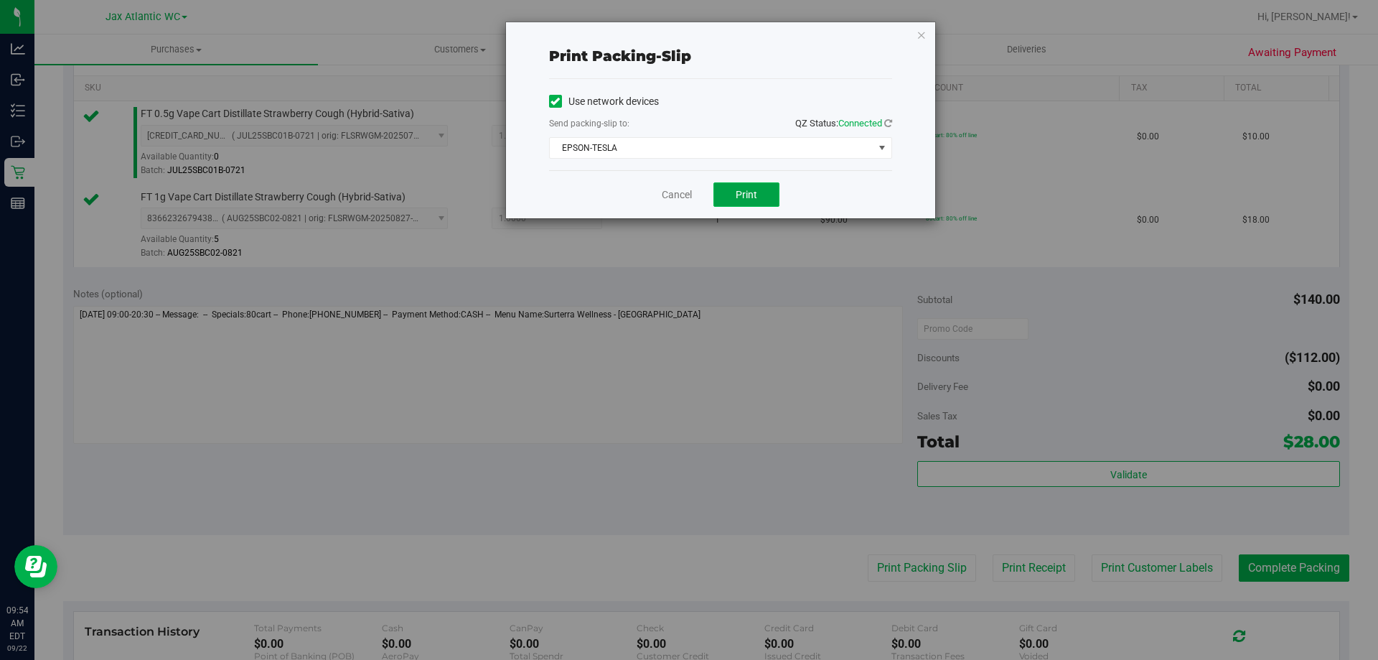
click at [756, 192] on span "Print" at bounding box center [747, 194] width 22 height 11
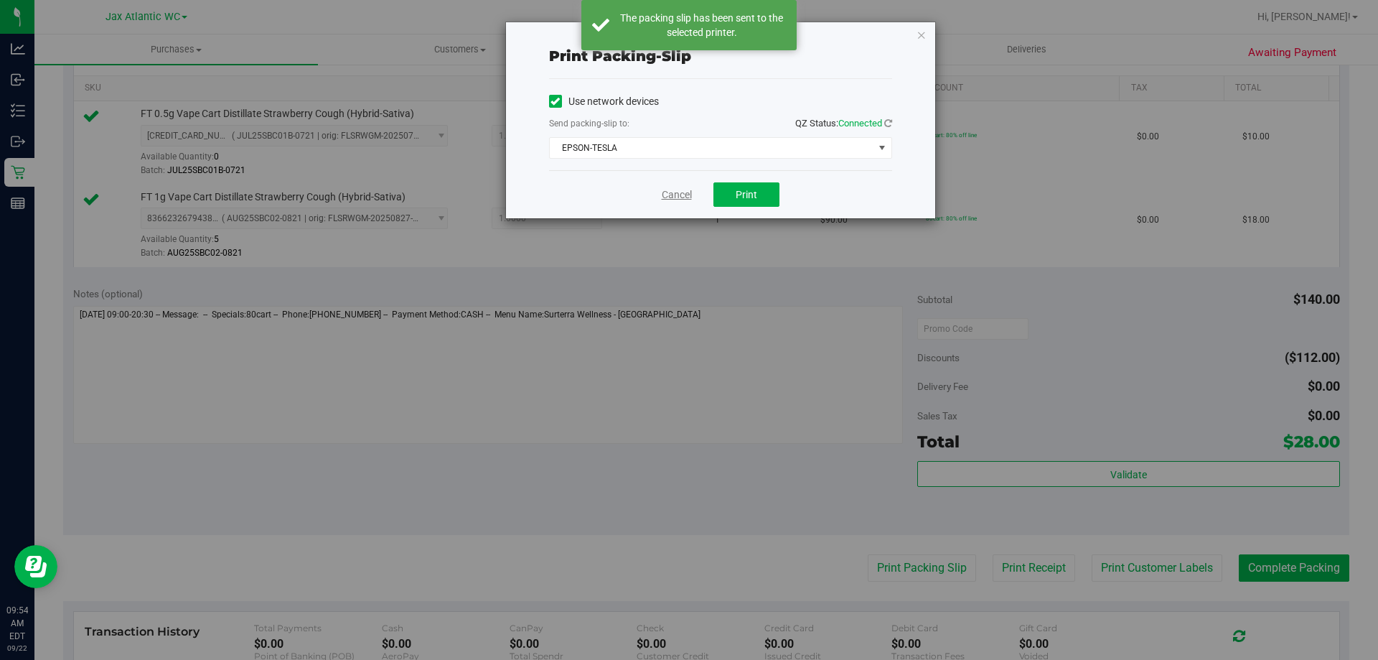
click at [678, 191] on link "Cancel" at bounding box center [677, 194] width 30 height 15
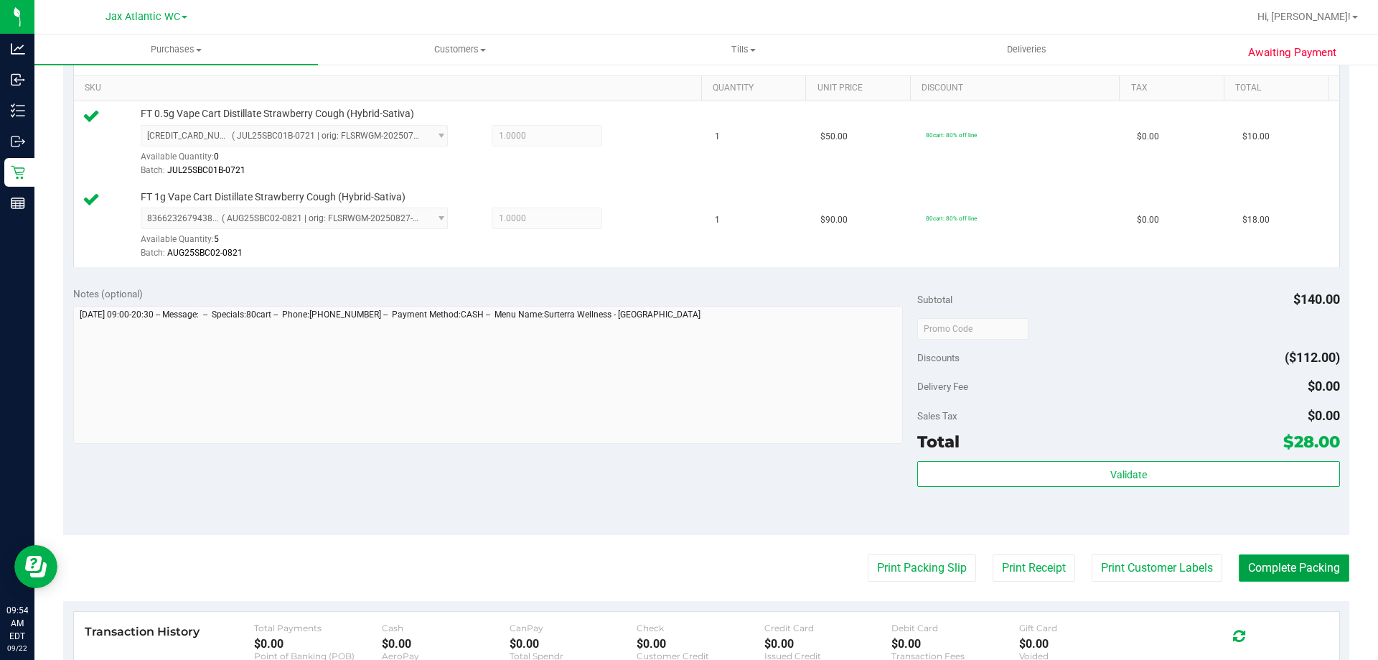
click at [1302, 568] on button "Complete Packing" at bounding box center [1294, 567] width 111 height 27
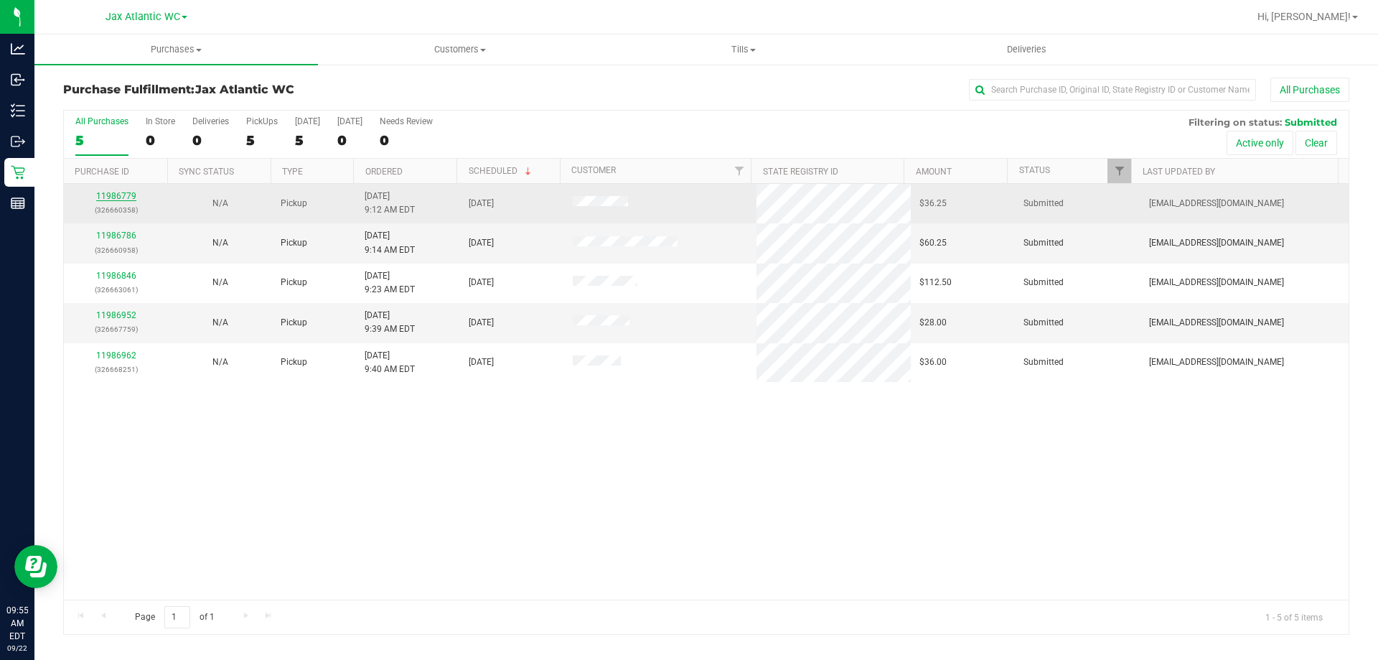
click at [111, 194] on link "11986779" at bounding box center [116, 196] width 40 height 10
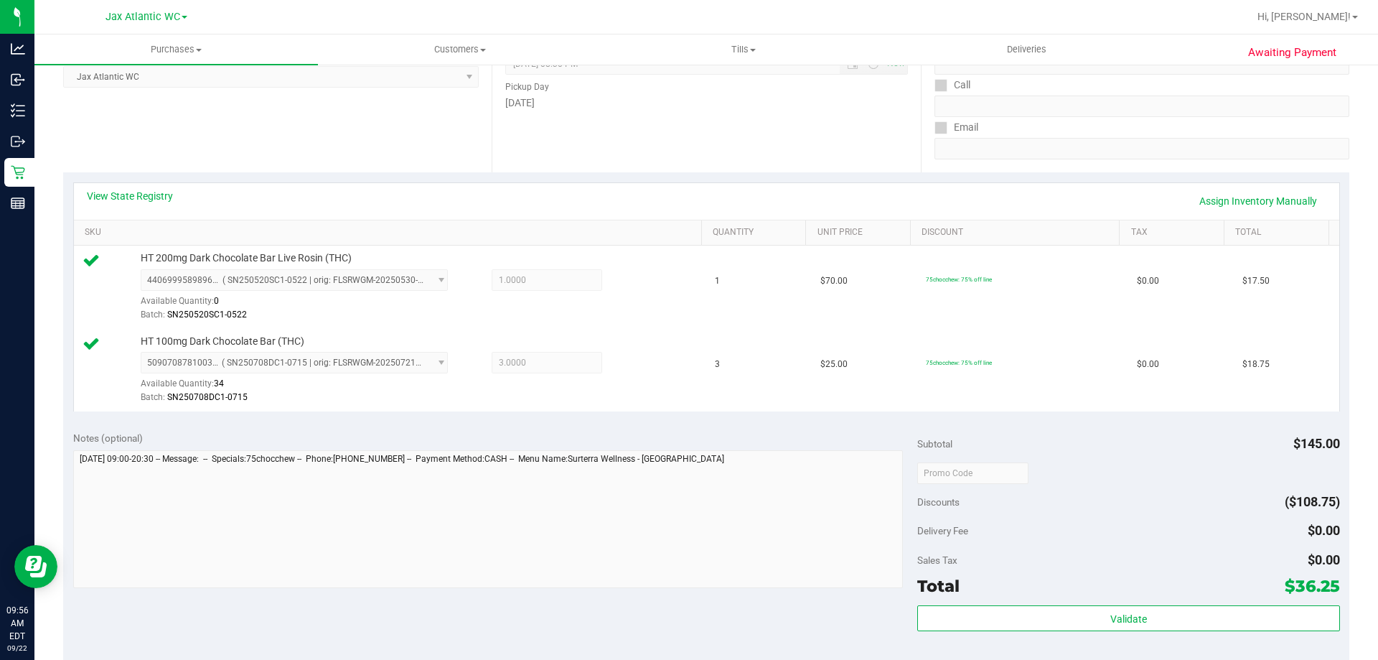
scroll to position [215, 0]
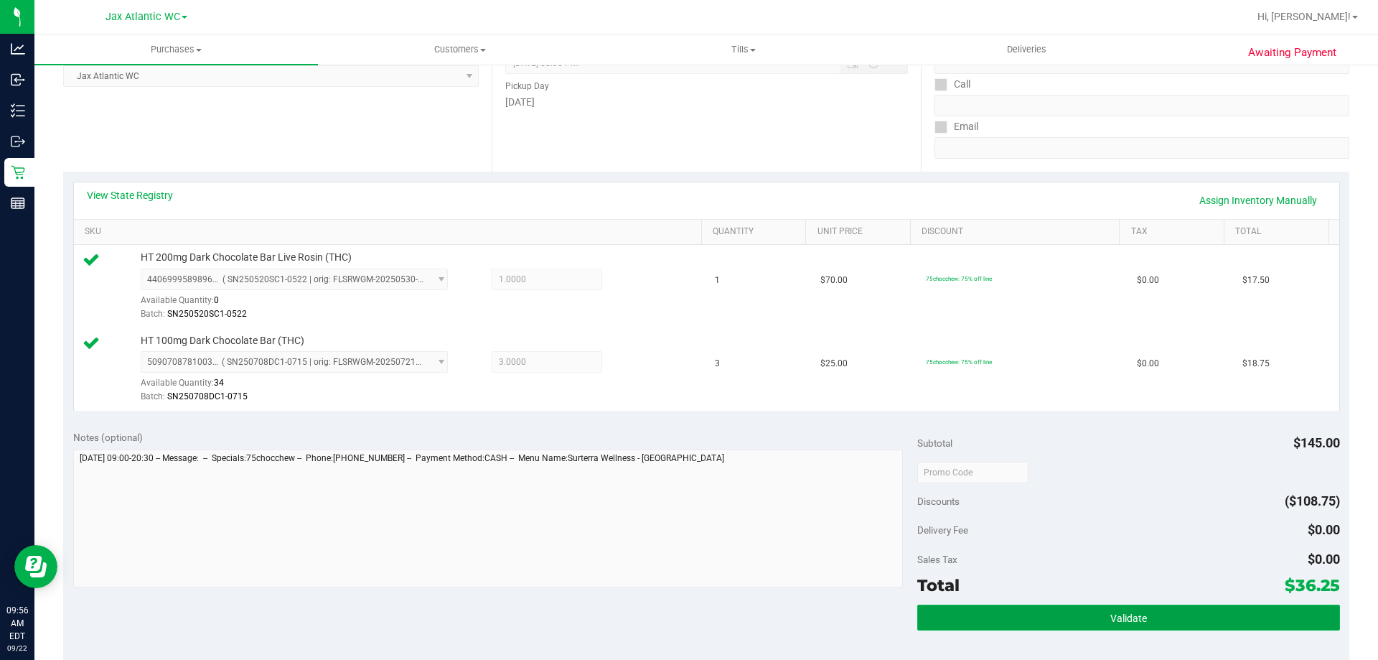
click at [1080, 613] on button "Validate" at bounding box center [1129, 617] width 422 height 26
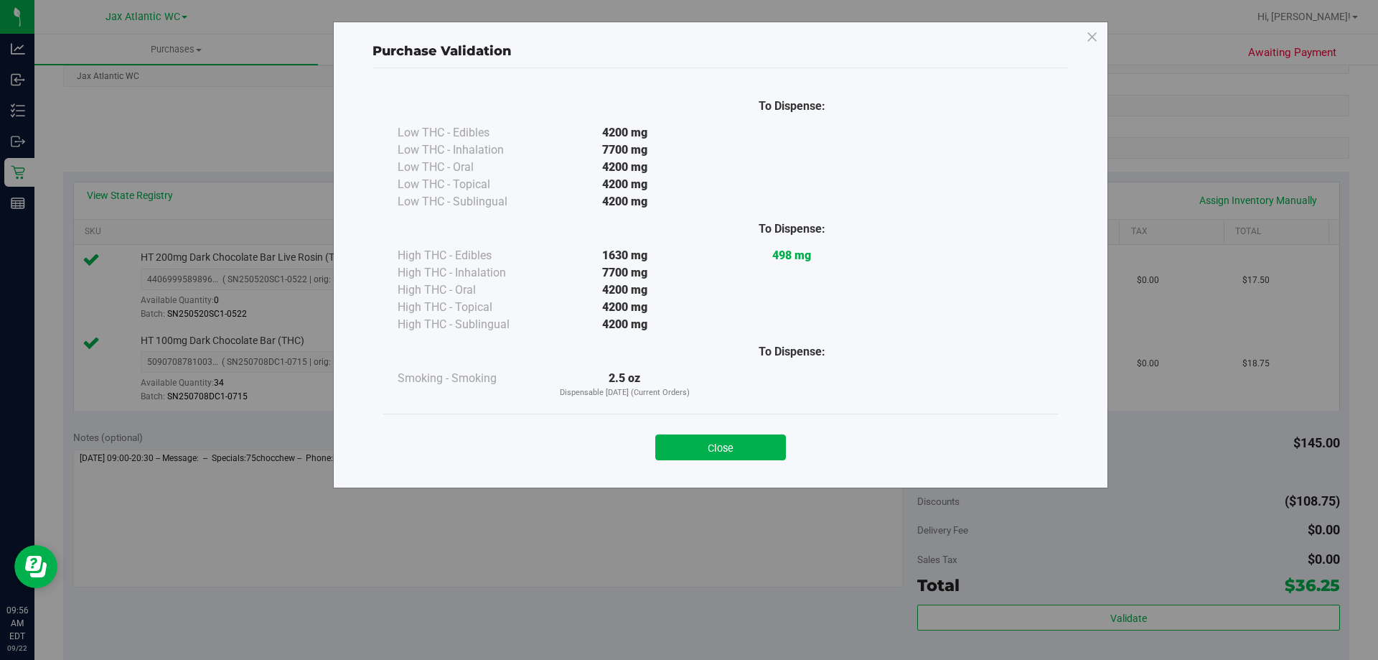
drag, startPoint x: 735, startPoint y: 435, endPoint x: 768, endPoint y: 449, distance: 36.0
click at [737, 436] on button "Close" at bounding box center [720, 447] width 131 height 26
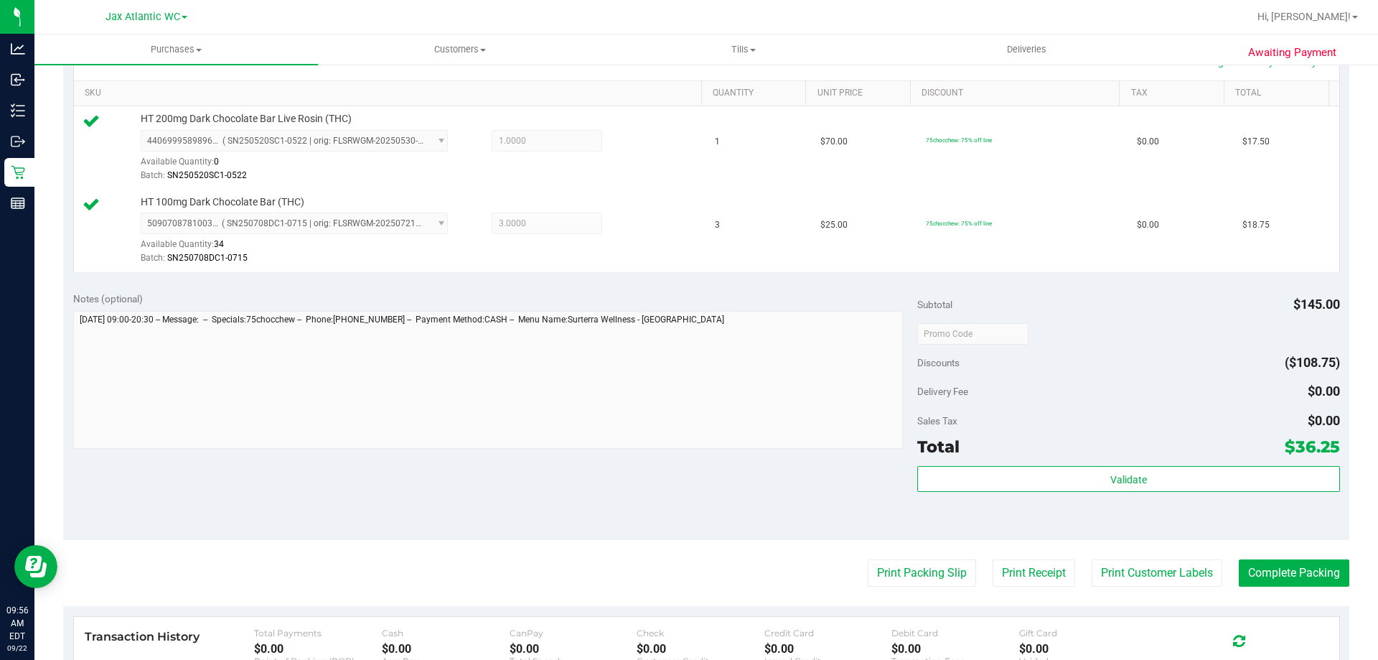
scroll to position [359, 0]
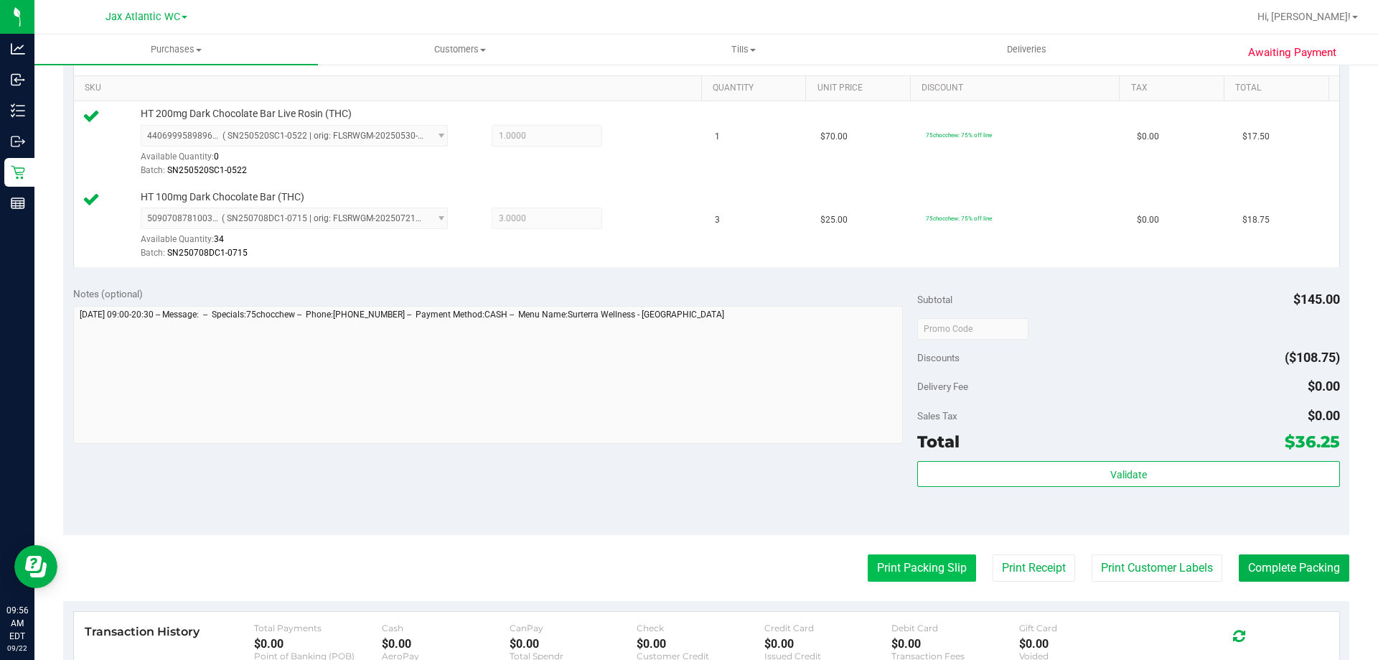
click at [934, 565] on button "Print Packing Slip" at bounding box center [922, 567] width 108 height 27
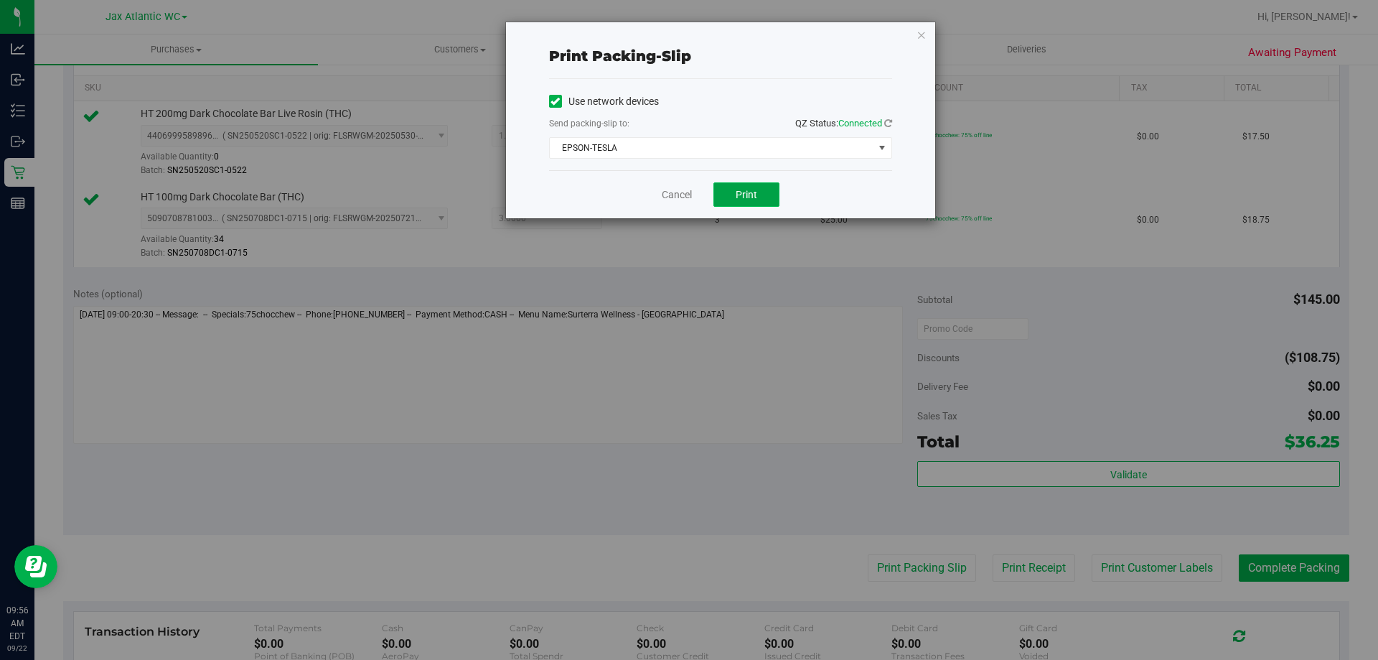
click at [759, 188] on button "Print" at bounding box center [747, 194] width 66 height 24
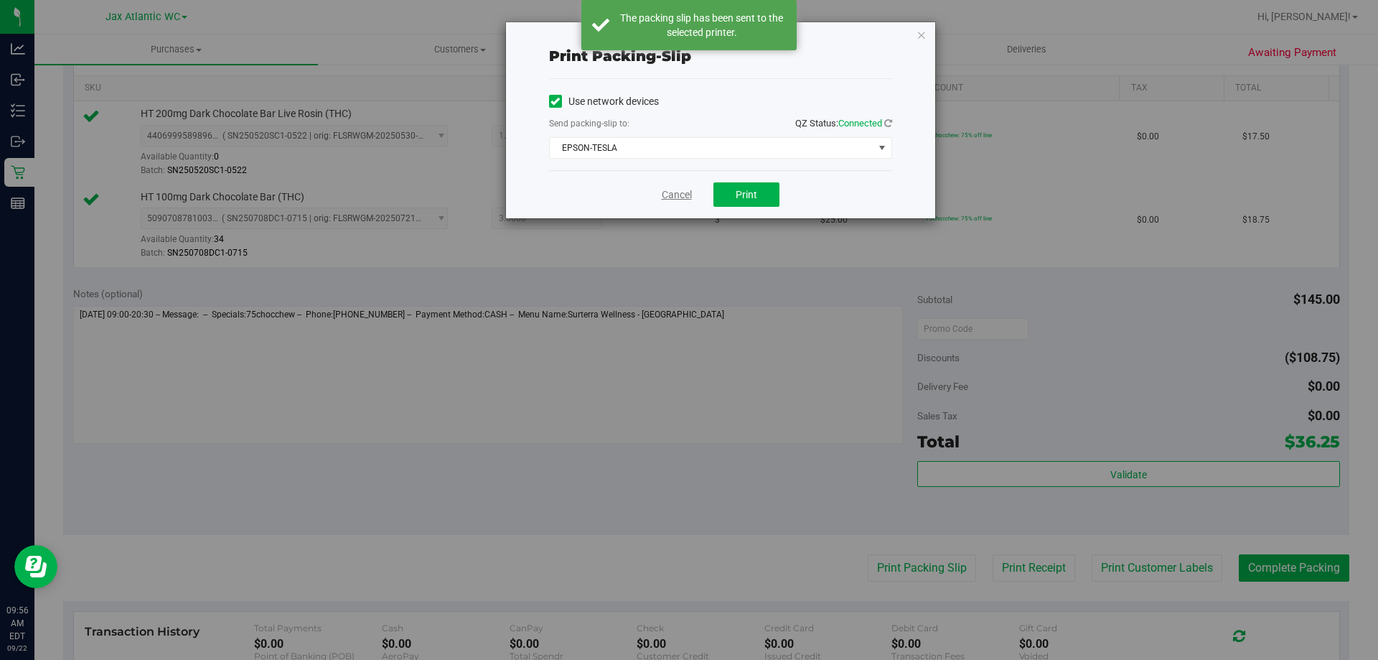
click at [668, 190] on link "Cancel" at bounding box center [677, 194] width 30 height 15
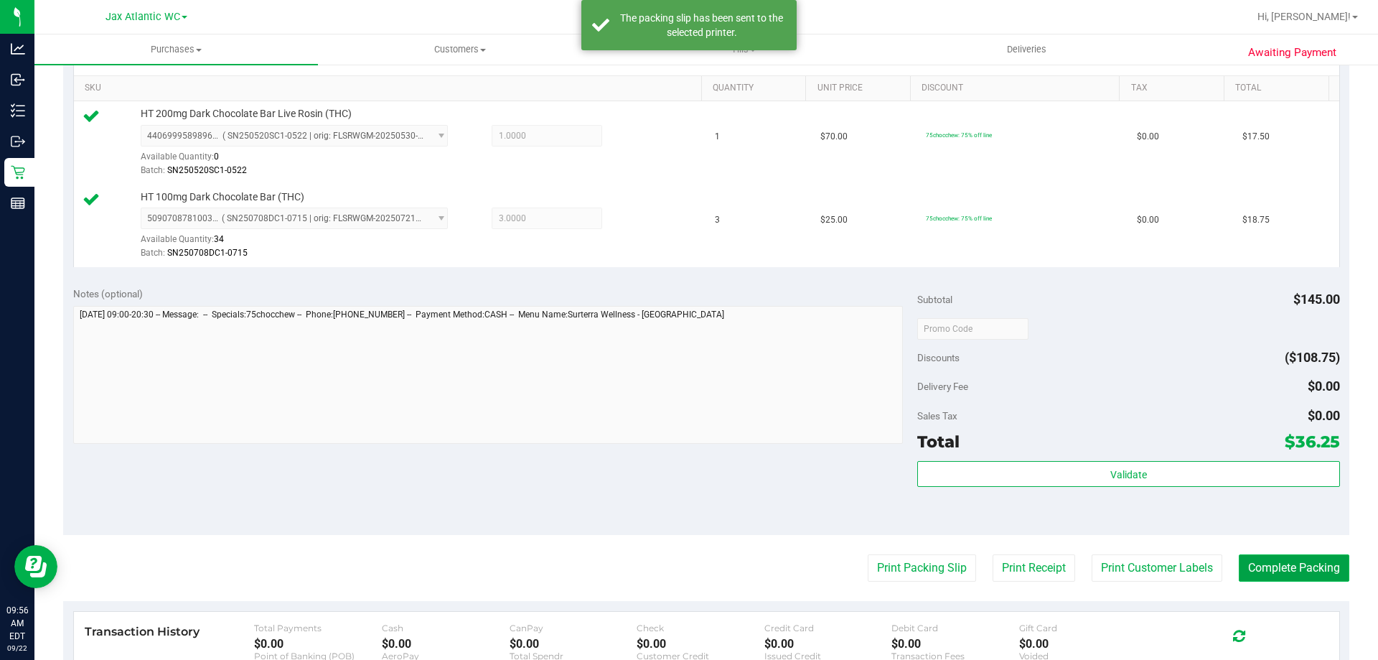
click at [1301, 566] on button "Complete Packing" at bounding box center [1294, 567] width 111 height 27
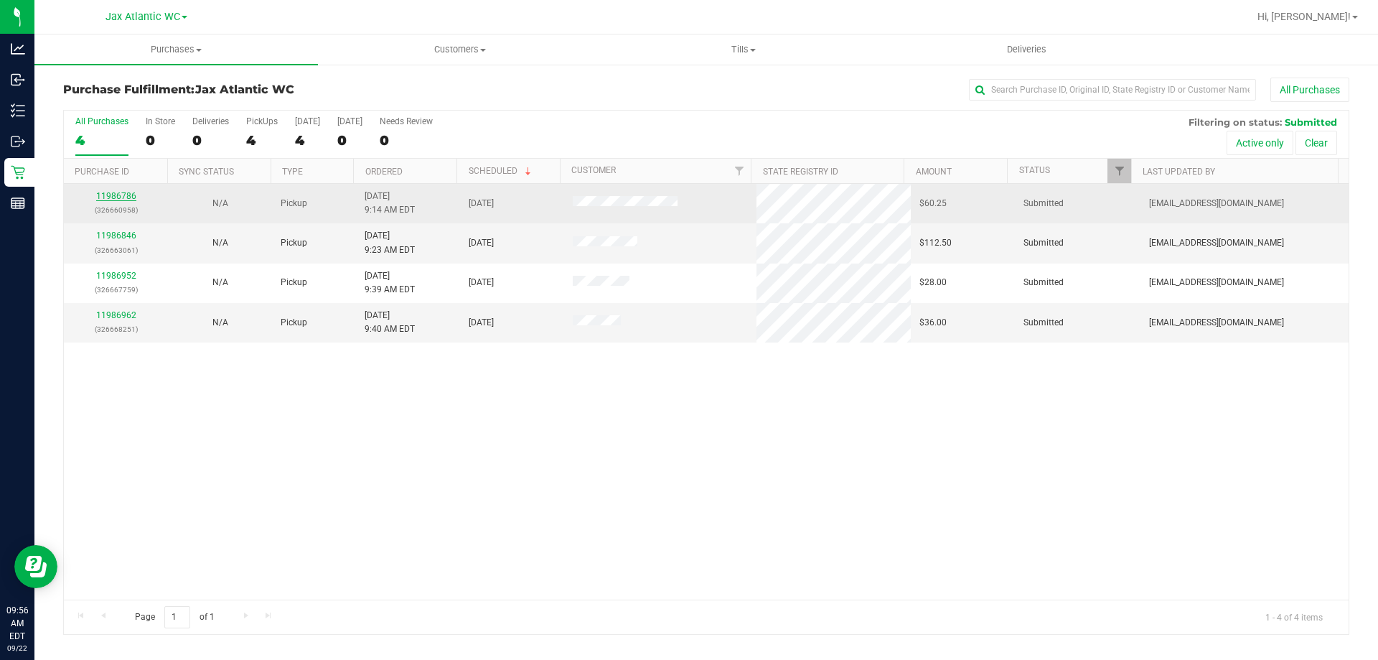
click at [131, 195] on link "11986786" at bounding box center [116, 196] width 40 height 10
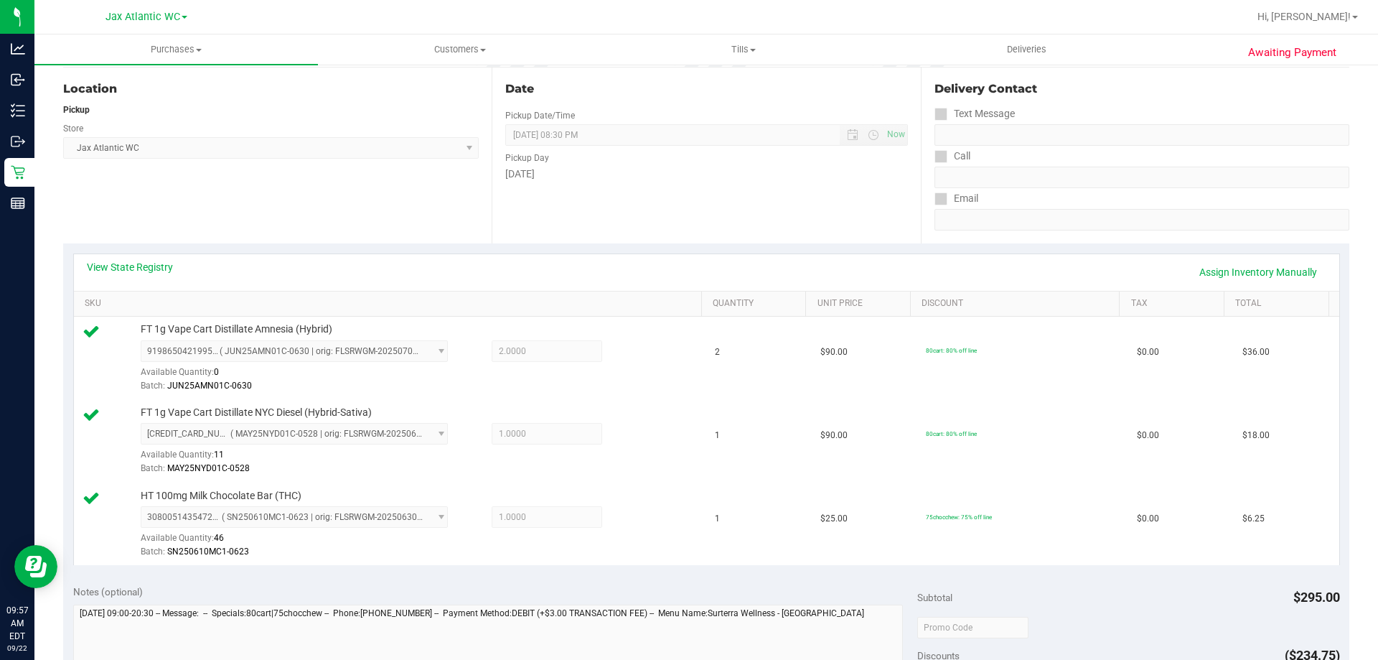
scroll to position [287, 0]
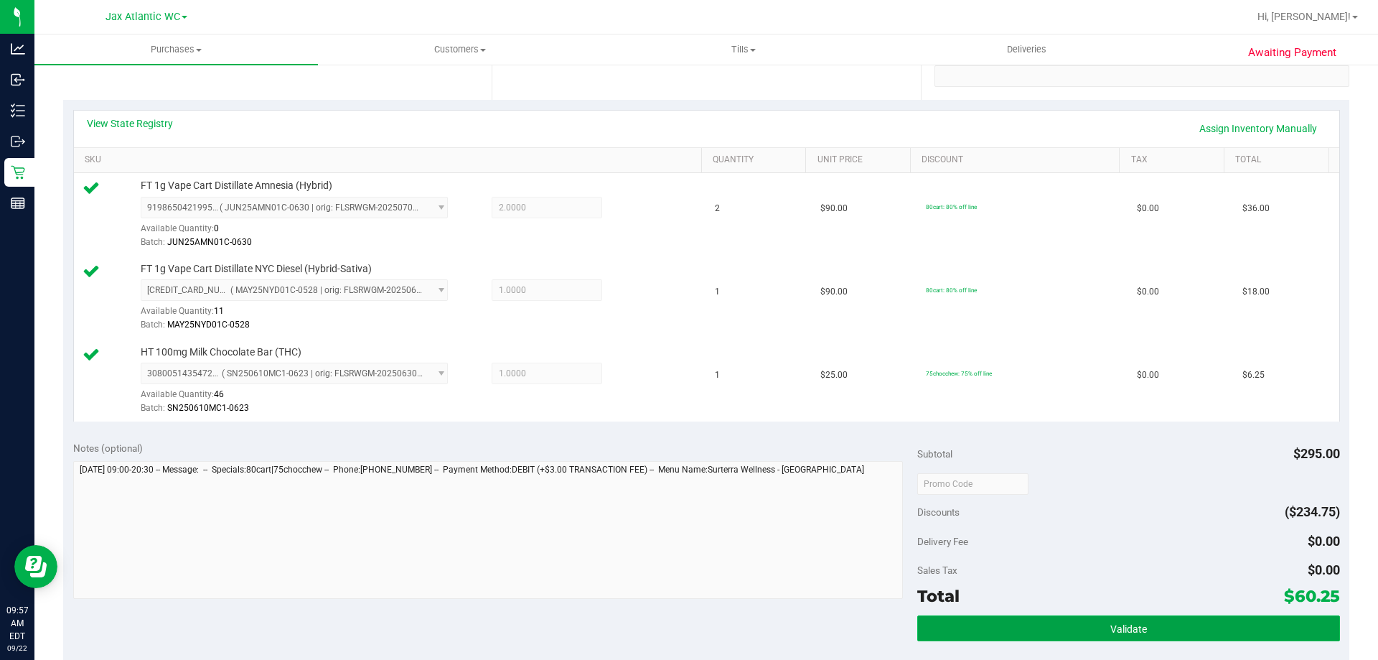
drag, startPoint x: 1044, startPoint y: 626, endPoint x: 1052, endPoint y: 622, distance: 9.3
click at [1045, 627] on button "Validate" at bounding box center [1129, 628] width 422 height 26
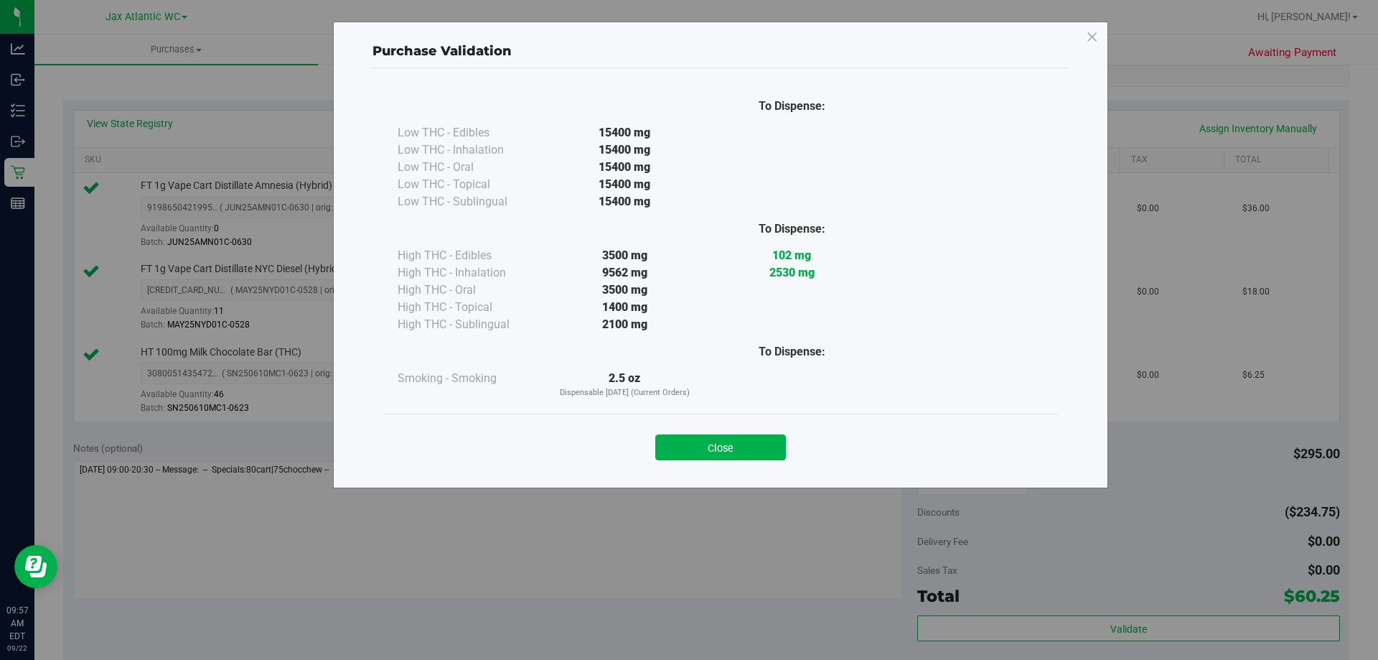
click at [688, 436] on button "Close" at bounding box center [720, 447] width 131 height 26
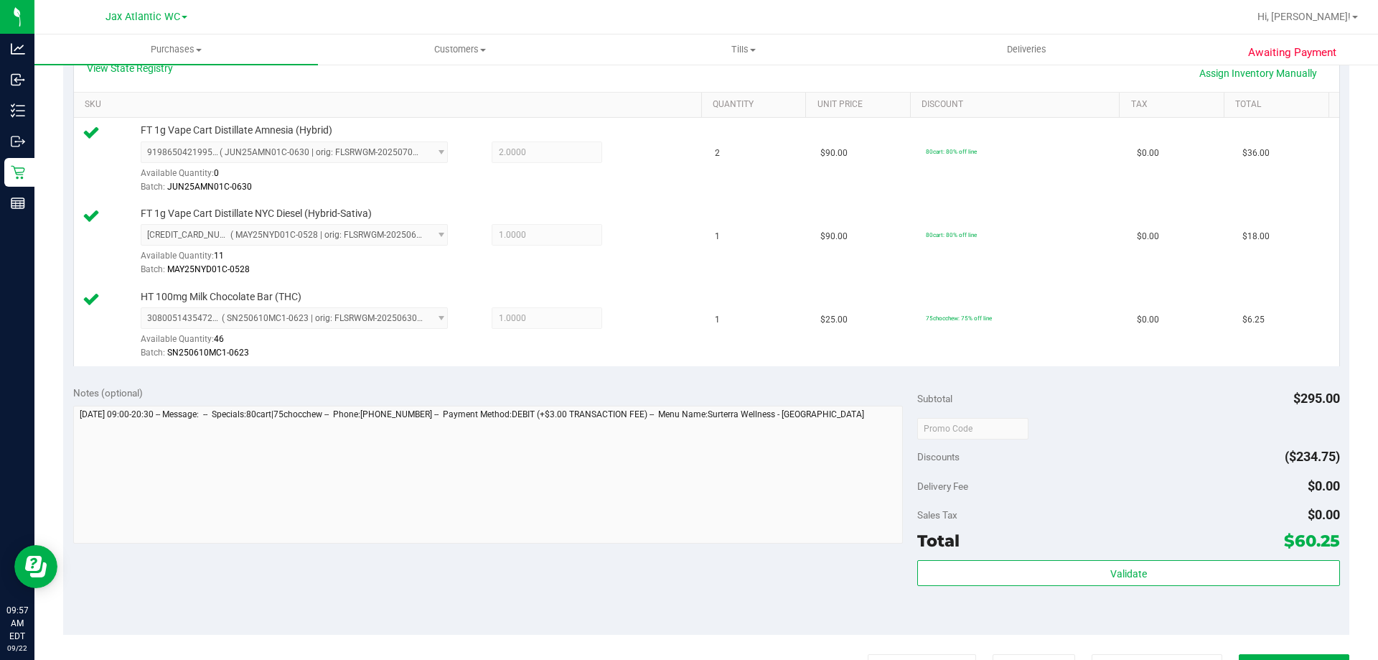
scroll to position [503, 0]
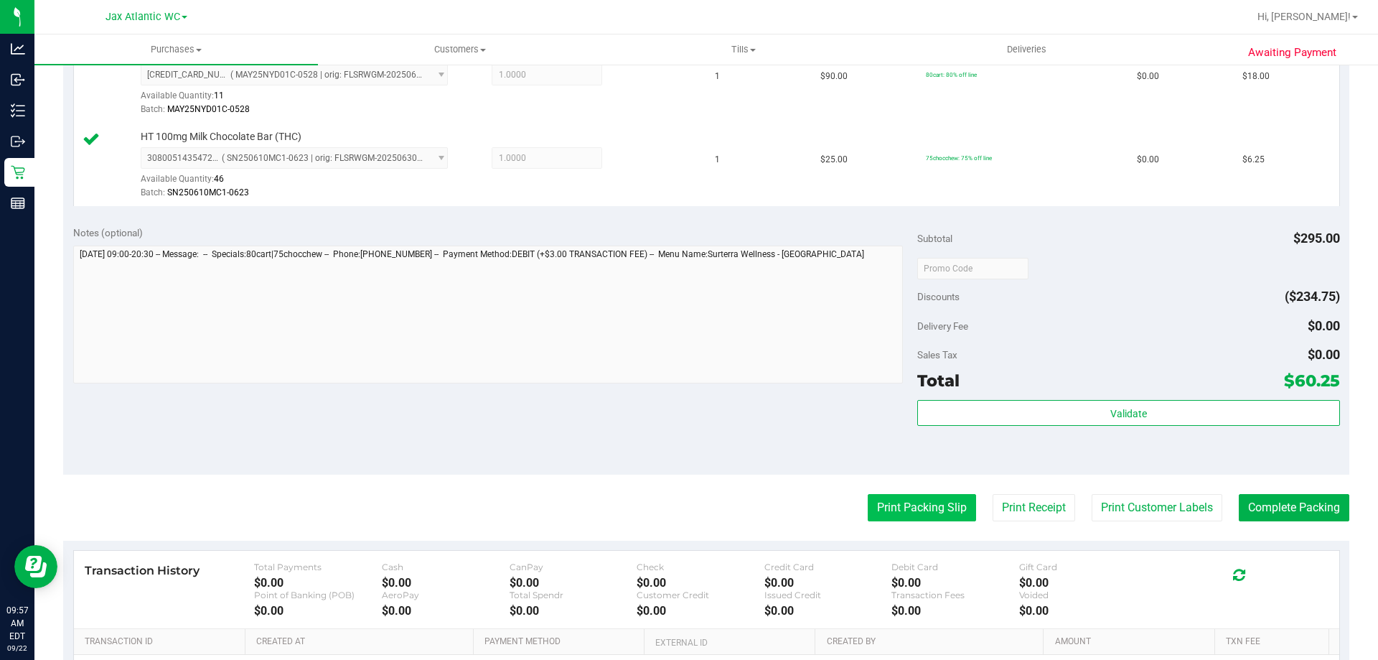
click at [951, 500] on button "Print Packing Slip" at bounding box center [922, 507] width 108 height 27
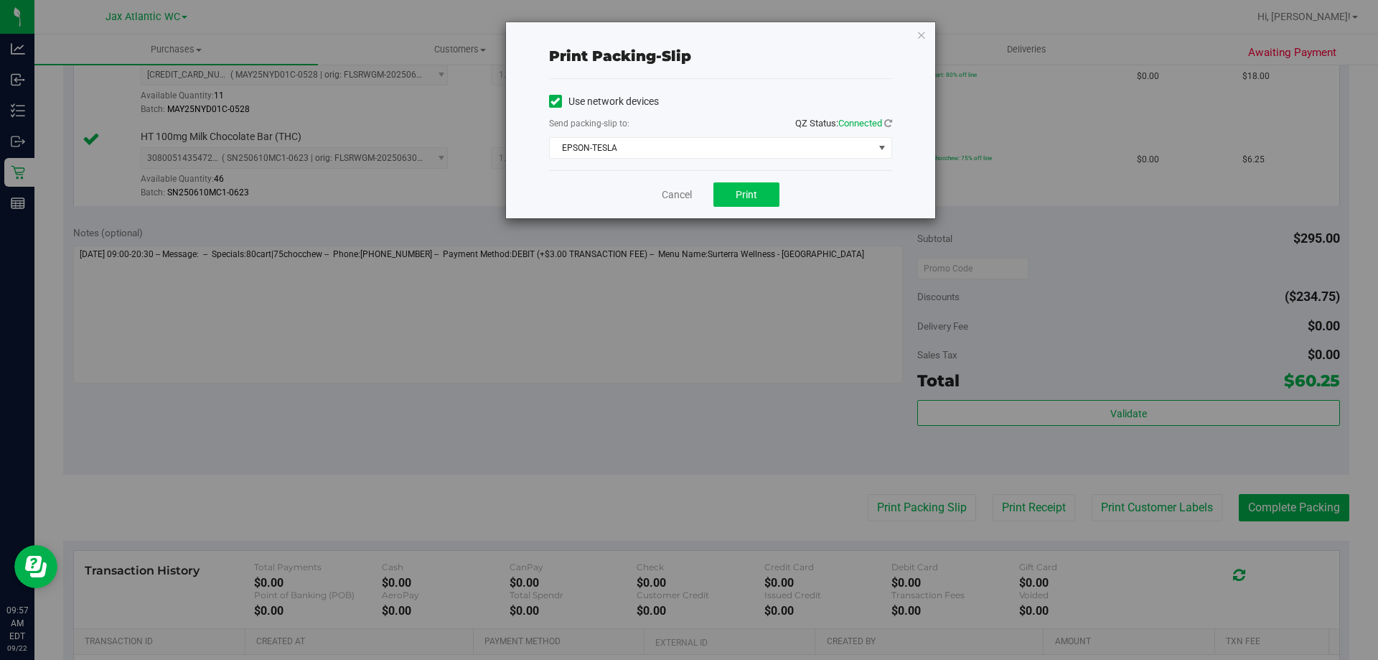
drag, startPoint x: 744, startPoint y: 179, endPoint x: 744, endPoint y: 187, distance: 7.9
click at [744, 180] on div "Cancel Print" at bounding box center [720, 194] width 343 height 48
drag, startPoint x: 744, startPoint y: 187, endPoint x: 755, endPoint y: 194, distance: 13.2
click at [744, 188] on button "Print" at bounding box center [747, 194] width 66 height 24
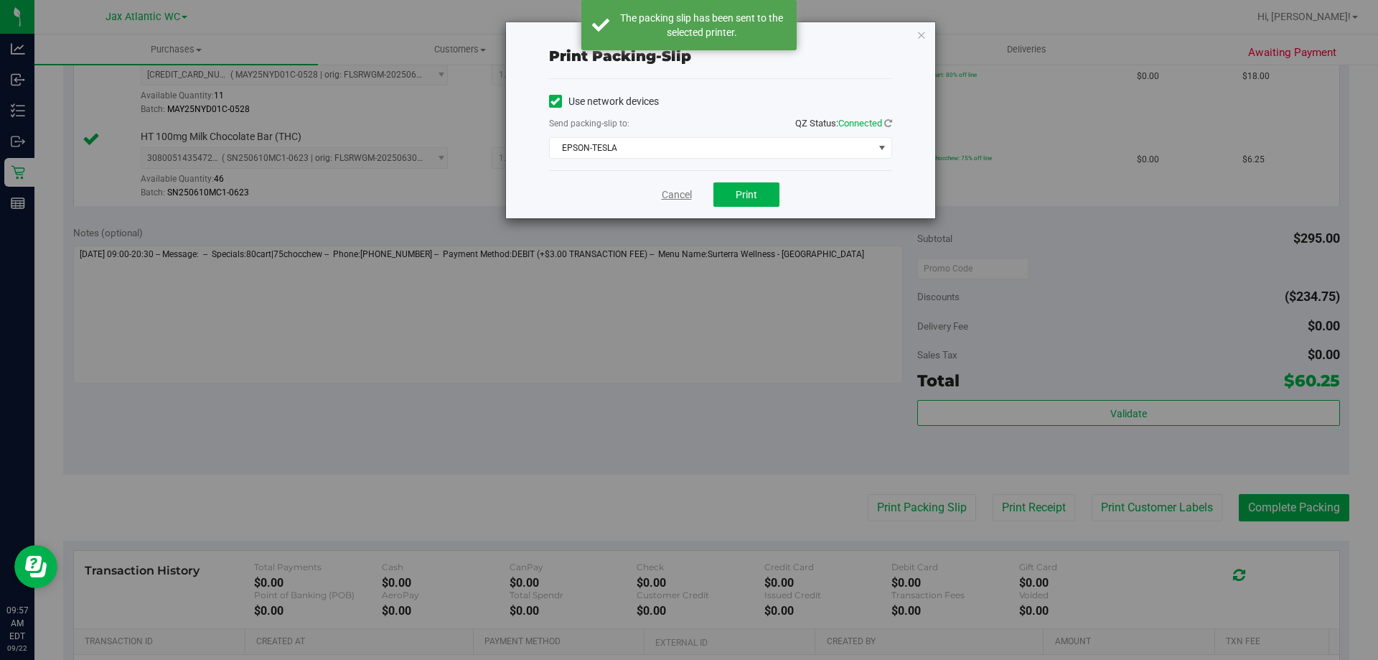
click at [683, 195] on link "Cancel" at bounding box center [677, 194] width 30 height 15
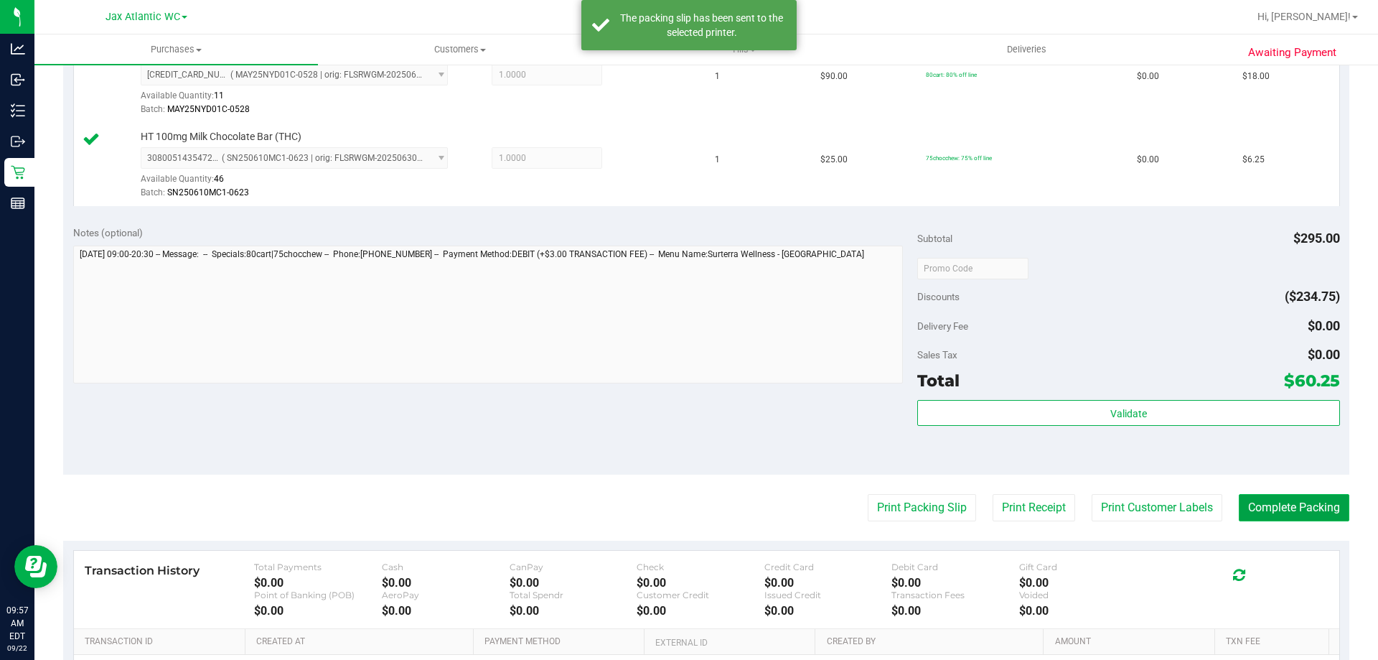
drag, startPoint x: 1256, startPoint y: 505, endPoint x: 1250, endPoint y: 513, distance: 9.7
click at [1261, 510] on button "Complete Packing" at bounding box center [1294, 507] width 111 height 27
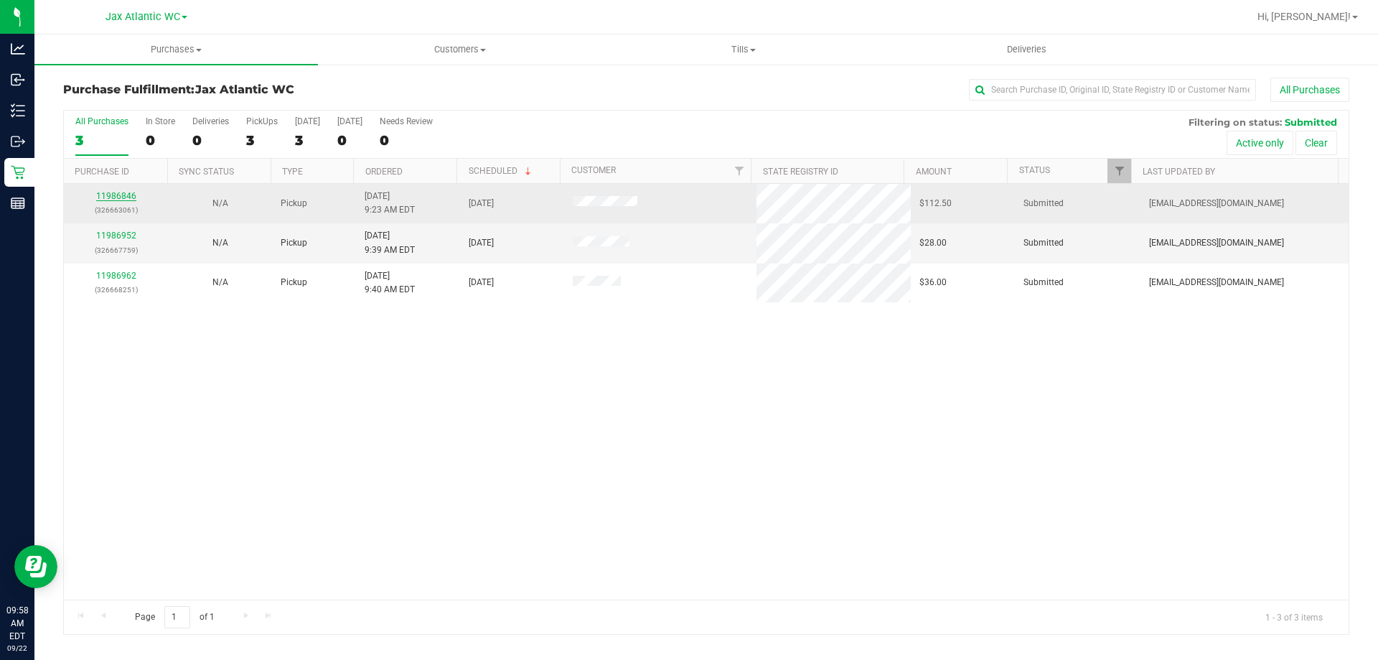
click at [123, 192] on link "11986846" at bounding box center [116, 196] width 40 height 10
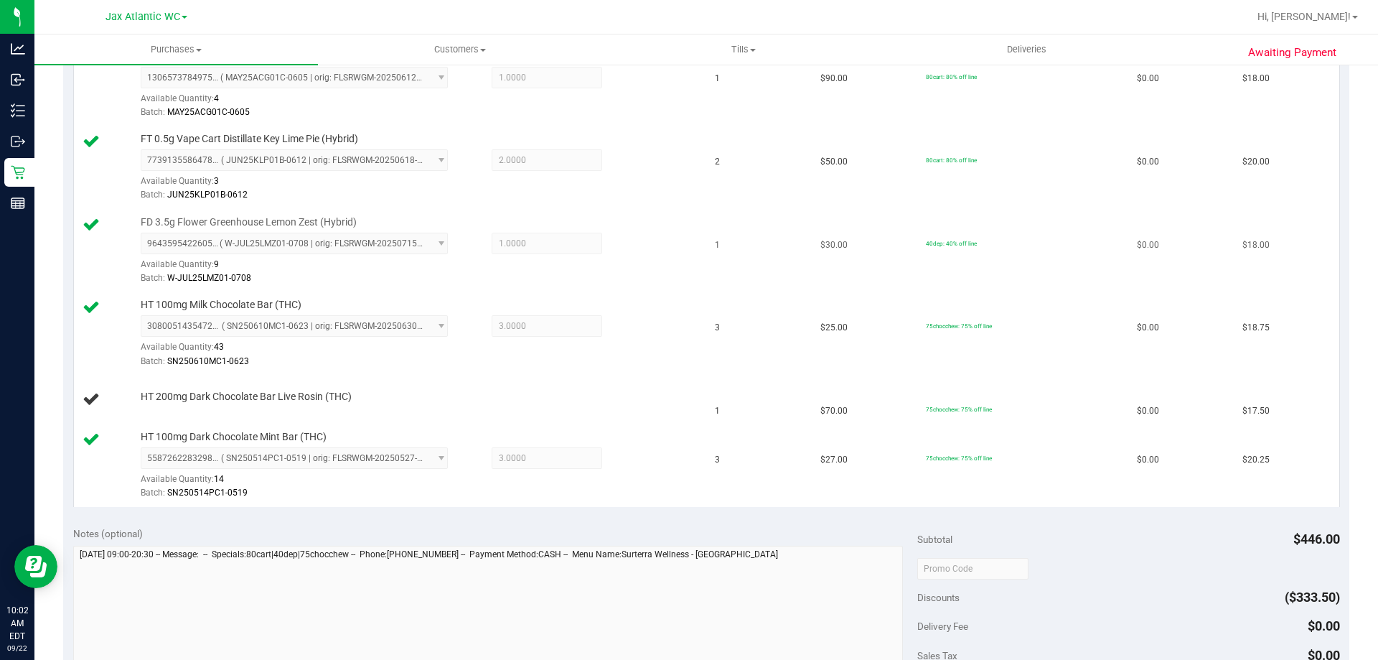
scroll to position [431, 0]
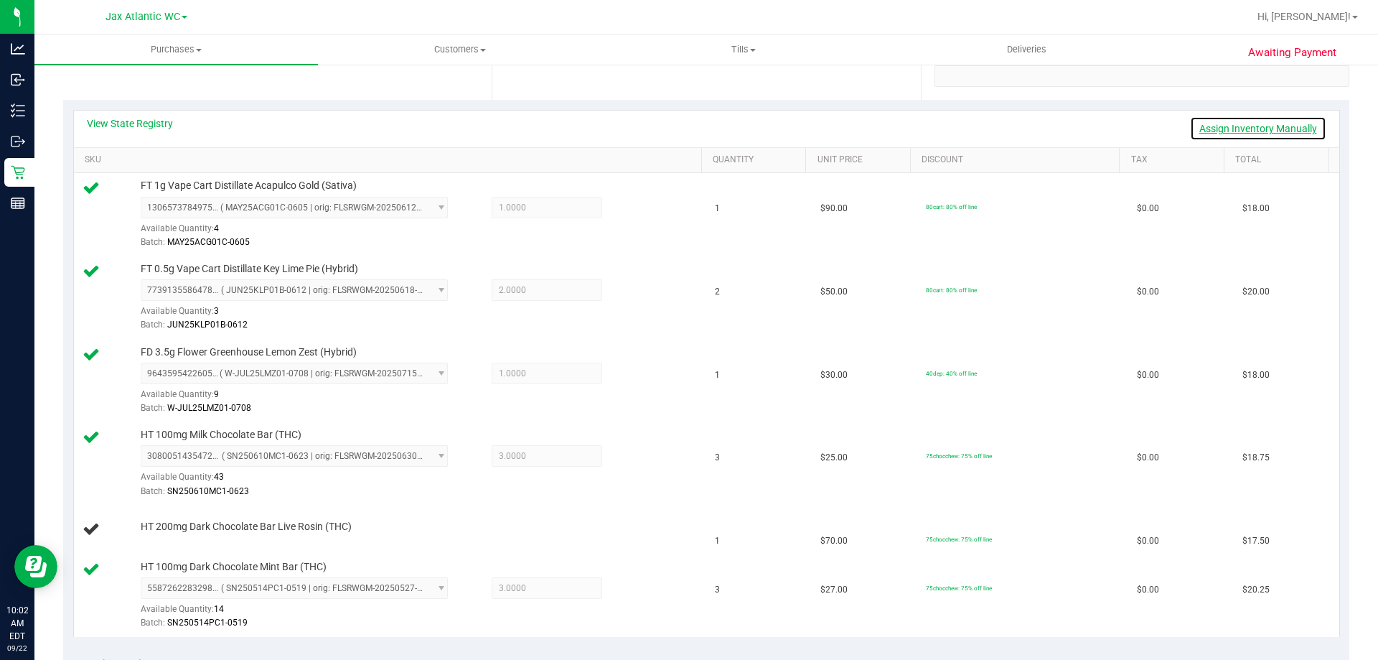
drag, startPoint x: 1245, startPoint y: 123, endPoint x: 1233, endPoint y: 134, distance: 16.2
click at [1244, 123] on link "Assign Inventory Manually" at bounding box center [1258, 128] width 136 height 24
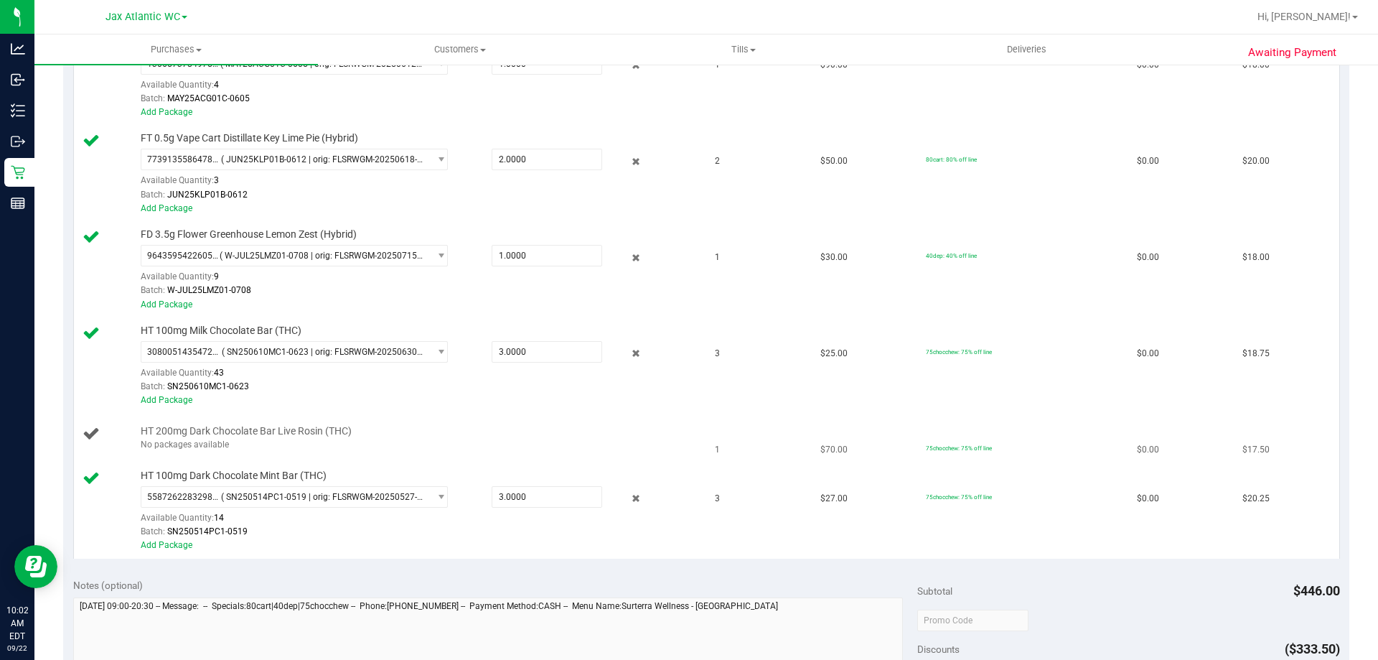
click at [216, 436] on span "HT 200mg Dark Chocolate Bar Live Rosin (THC)" at bounding box center [246, 431] width 211 height 14
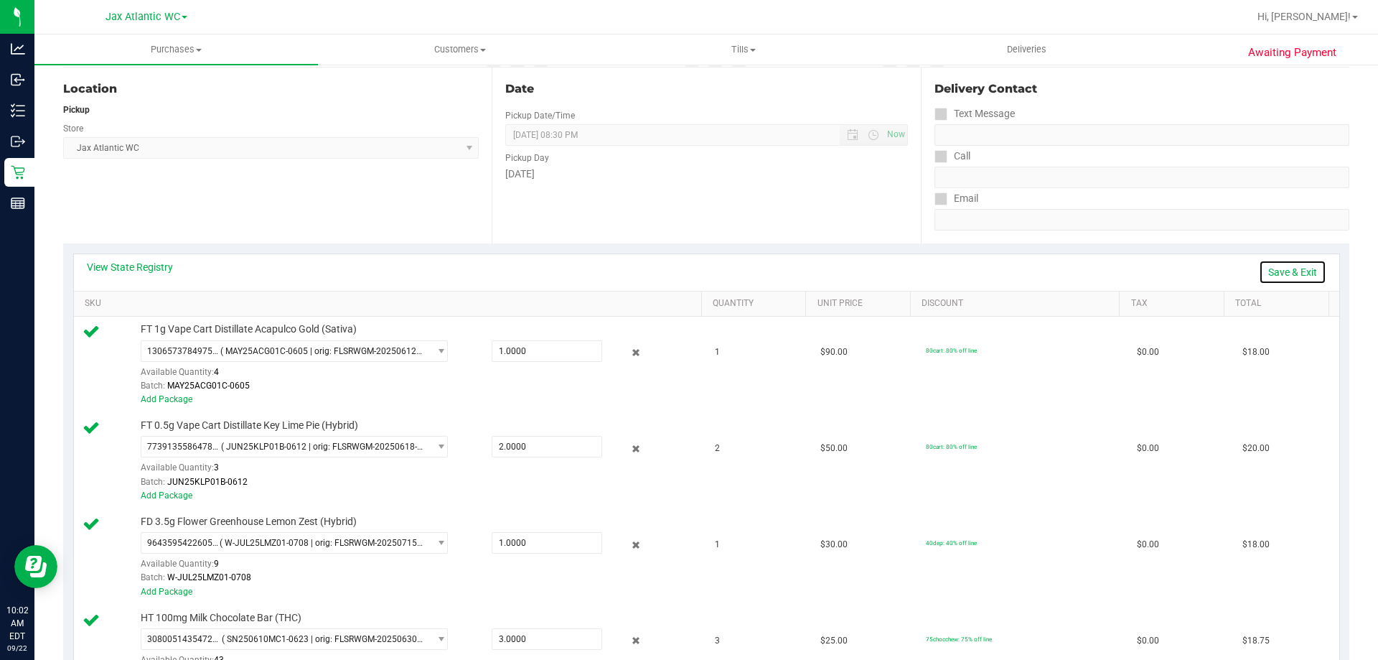
click at [1277, 272] on link "Save & Exit" at bounding box center [1292, 272] width 67 height 24
